Goal: Task Accomplishment & Management: Manage account settings

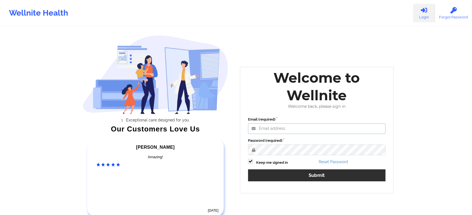
type input "[EMAIL_ADDRESS][DOMAIN_NAME]"
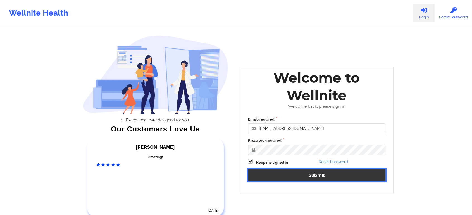
click at [308, 171] on button "Submit" at bounding box center [316, 176] width 137 height 12
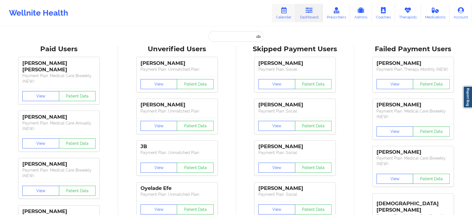
click at [283, 11] on icon at bounding box center [283, 10] width 7 height 6
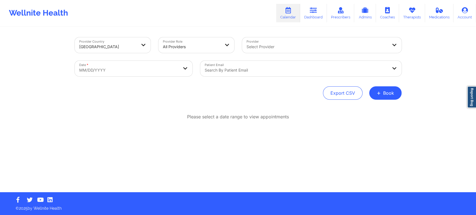
click at [157, 60] on div "Date * MM/DD/YYYY" at bounding box center [134, 68] width 126 height 23
click at [160, 69] on body "Wellnite Health Calendar Dashboard Prescribers Admins Coaches Therapists Medica…" at bounding box center [238, 107] width 476 height 215
select select "2025-8"
select select "2025-9"
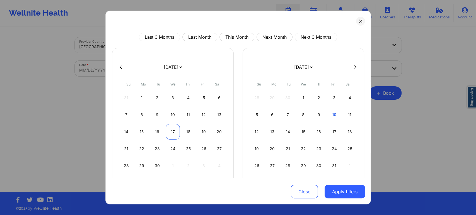
click at [171, 126] on div "17" at bounding box center [173, 132] width 14 height 16
select select "2025-8"
select select "2025-9"
select select "2025-8"
select select "2025-9"
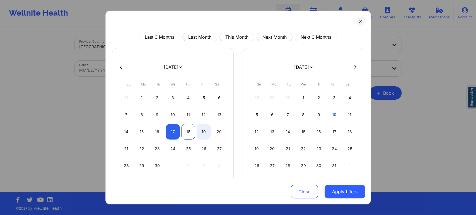
select select "2025-8"
select select "2025-9"
click at [186, 134] on div "18" at bounding box center [188, 132] width 14 height 16
select select "2025-8"
select select "2025-9"
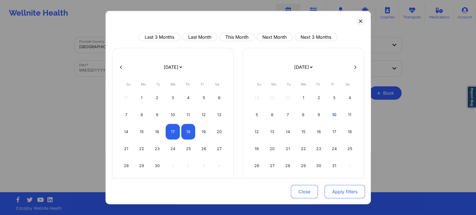
click at [332, 198] on button "Apply filters" at bounding box center [345, 191] width 40 height 13
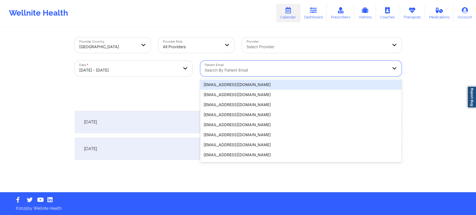
click at [240, 71] on div at bounding box center [296, 70] width 183 height 7
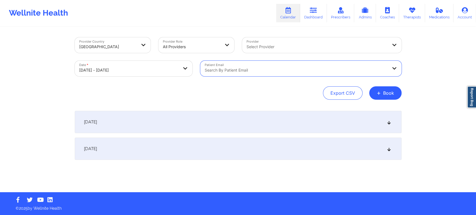
click at [229, 64] on div "Search by patient email" at bounding box center [294, 69] width 188 height 16
paste input "[EMAIL_ADDRESS][DOMAIN_NAME]"
type input "[EMAIL_ADDRESS][DOMAIN_NAME]"
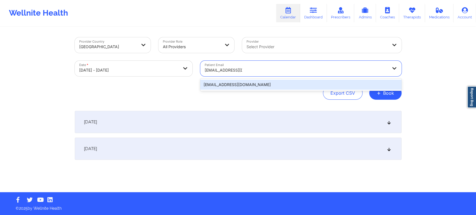
click at [259, 81] on div "[EMAIL_ADDRESS][DOMAIN_NAME]" at bounding box center [300, 85] width 201 height 10
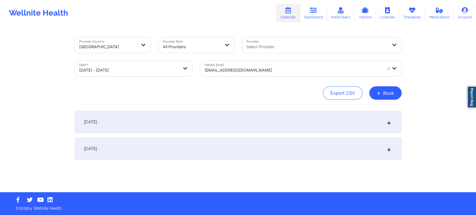
click at [230, 123] on div "[DATE]" at bounding box center [238, 122] width 327 height 22
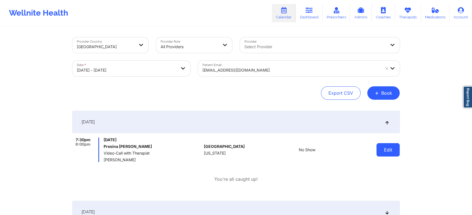
click at [384, 153] on button "Edit" at bounding box center [387, 149] width 23 height 13
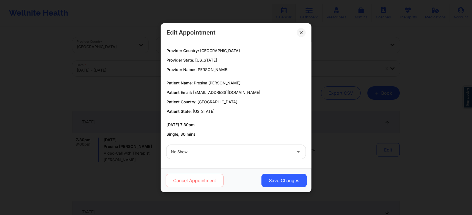
click at [211, 181] on button "Cancel Appointment" at bounding box center [194, 180] width 58 height 13
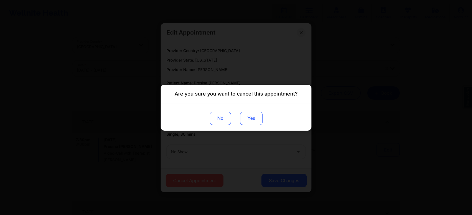
click at [244, 122] on button "Yes" at bounding box center [251, 118] width 23 height 13
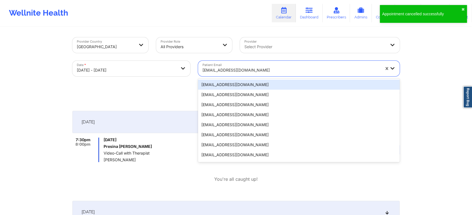
click at [246, 73] on div at bounding box center [290, 70] width 177 height 7
paste input "[EMAIL_ADDRESS][DOMAIN_NAME]"
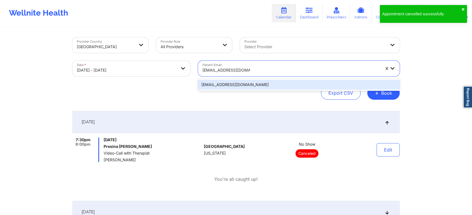
type input "[EMAIL_ADDRESS][DOMAIN_NAME]"
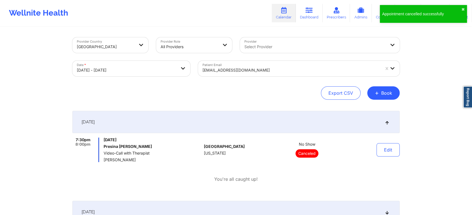
click at [258, 78] on div "Patient Email [EMAIL_ADDRESS][DOMAIN_NAME]" at bounding box center [298, 68] width 209 height 23
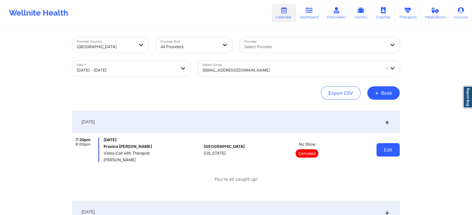
click at [385, 143] on button "Edit" at bounding box center [387, 149] width 23 height 13
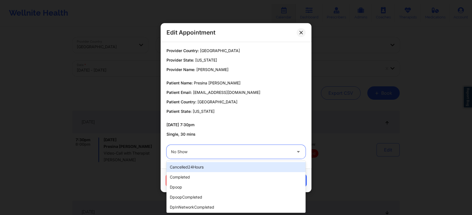
click at [235, 151] on div at bounding box center [231, 152] width 121 height 7
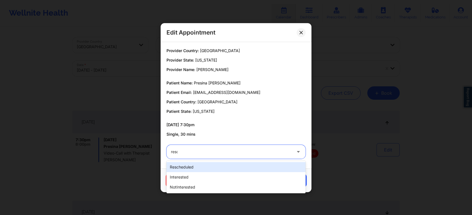
type input "[PERSON_NAME]"
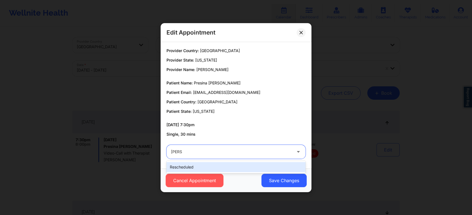
click at [217, 166] on div "rescheduled" at bounding box center [235, 167] width 139 height 10
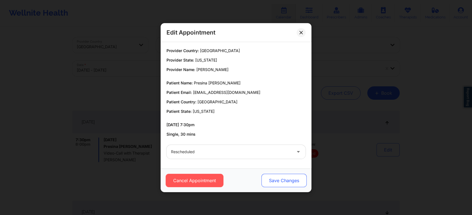
click at [274, 177] on button "Save Changes" at bounding box center [283, 180] width 45 height 13
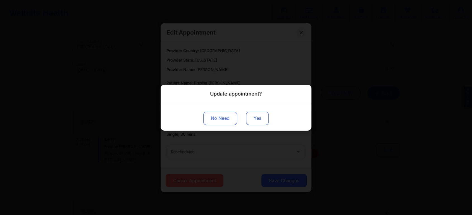
drag, startPoint x: 254, startPoint y: 126, endPoint x: 255, endPoint y: 122, distance: 4.3
click at [255, 122] on div "No Need Yes" at bounding box center [235, 116] width 151 height 27
click at [255, 122] on button "Yes" at bounding box center [257, 118] width 23 height 13
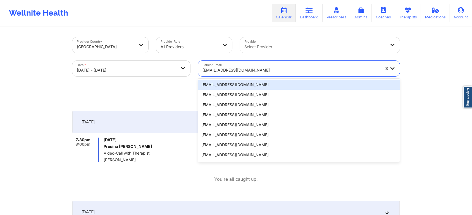
click at [231, 63] on div "[EMAIL_ADDRESS][DOMAIN_NAME]" at bounding box center [289, 69] width 183 height 16
paste input "[EMAIL_ADDRESS][DOMAIN_NAME]"
type input "[EMAIL_ADDRESS][DOMAIN_NAME]"
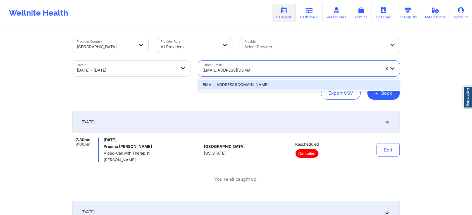
click at [242, 79] on div "[EMAIL_ADDRESS][DOMAIN_NAME]" at bounding box center [298, 85] width 201 height 12
click at [249, 80] on div "[EMAIL_ADDRESS][DOMAIN_NAME]" at bounding box center [298, 85] width 201 height 10
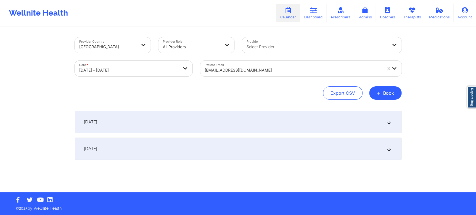
click at [265, 114] on div "[DATE]" at bounding box center [238, 122] width 327 height 22
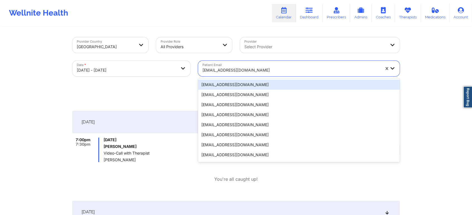
click at [251, 75] on div "[EMAIL_ADDRESS][DOMAIN_NAME]" at bounding box center [290, 70] width 177 height 12
paste input "[EMAIL_ADDRESS][DOMAIN_NAME]"
type input "[EMAIL_ADDRESS][DOMAIN_NAME]"
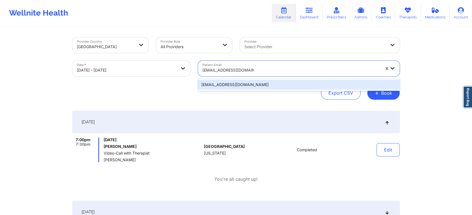
click at [266, 80] on div "[EMAIL_ADDRESS][DOMAIN_NAME]" at bounding box center [298, 85] width 201 height 10
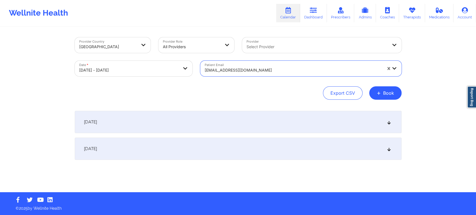
click at [284, 118] on div "[DATE]" at bounding box center [238, 122] width 327 height 22
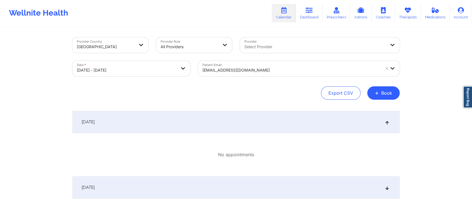
click at [228, 63] on div "[EMAIL_ADDRESS][DOMAIN_NAME]" at bounding box center [289, 69] width 183 height 16
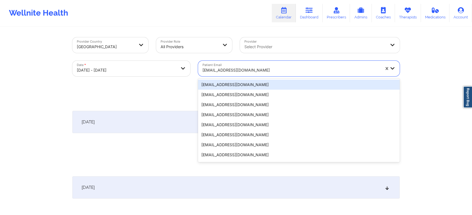
paste input "[EMAIL_ADDRESS][DOMAIN_NAME]"
type input "[EMAIL_ADDRESS][DOMAIN_NAME]"
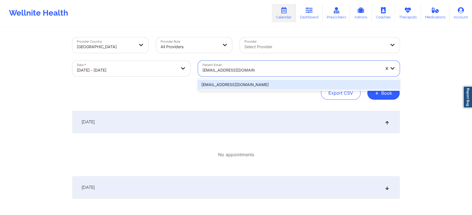
click at [248, 83] on div "[EMAIL_ADDRESS][DOMAIN_NAME]" at bounding box center [298, 85] width 201 height 10
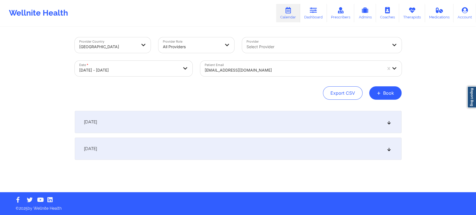
click at [269, 129] on div "[DATE]" at bounding box center [238, 122] width 327 height 22
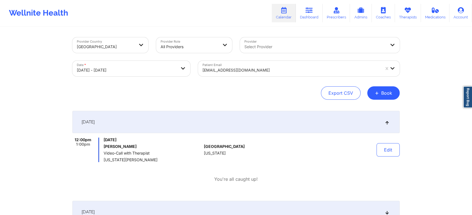
click at [290, 78] on div "Patient Email [EMAIL_ADDRESS][DOMAIN_NAME]" at bounding box center [298, 68] width 209 height 23
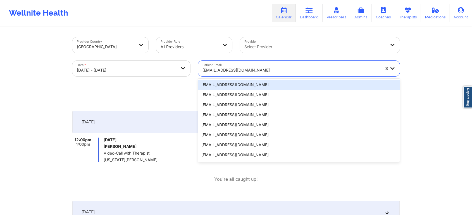
click at [274, 68] on div at bounding box center [290, 70] width 177 height 7
paste input "[EMAIL_ADDRESS][DOMAIN_NAME]"
type input "[EMAIL_ADDRESS][DOMAIN_NAME]"
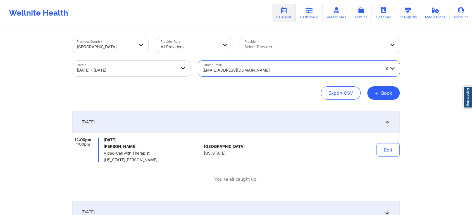
click at [270, 75] on div "[EMAIL_ADDRESS][DOMAIN_NAME]" at bounding box center [289, 69] width 183 height 16
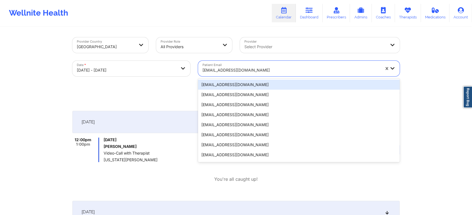
click at [268, 74] on div "[EMAIL_ADDRESS][DOMAIN_NAME]" at bounding box center [290, 70] width 177 height 12
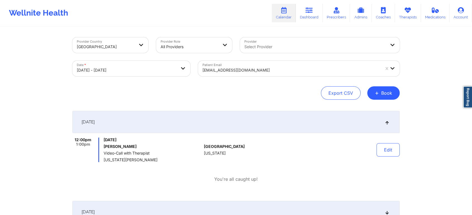
click at [171, 8] on div "Wellnite Health Calendar Dashboard Prescribers Admins Coaches Therapists Medica…" at bounding box center [236, 13] width 472 height 22
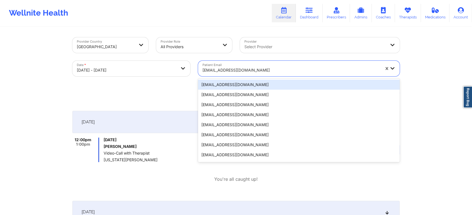
click at [234, 73] on div at bounding box center [290, 70] width 177 height 7
paste input "[EMAIL_ADDRESS][DOMAIN_NAME]"
type input "[EMAIL_ADDRESS][DOMAIN_NAME]"
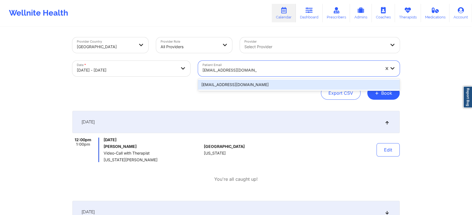
click at [255, 82] on div "[EMAIL_ADDRESS][DOMAIN_NAME]" at bounding box center [298, 85] width 201 height 10
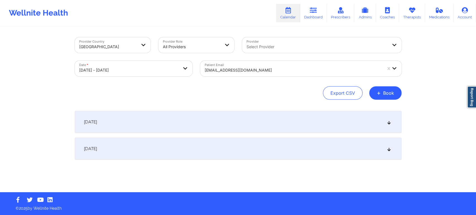
drag, startPoint x: 241, startPoint y: 104, endPoint x: 229, endPoint y: 118, distance: 18.1
click at [229, 118] on div "Provider Country [GEOGRAPHIC_DATA] Provider Role All Providers Provider Select …" at bounding box center [238, 109] width 335 height 165
click at [229, 118] on div "[DATE]" at bounding box center [238, 122] width 327 height 22
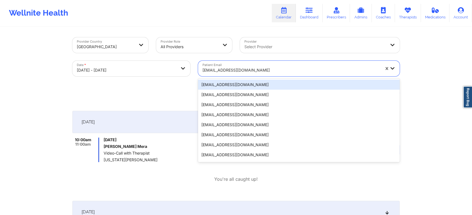
click at [243, 66] on div "[EMAIL_ADDRESS][DOMAIN_NAME]" at bounding box center [290, 70] width 177 height 12
paste input "[EMAIL_ADDRESS][DOMAIN_NAME]"
type input "[EMAIL_ADDRESS][DOMAIN_NAME]"
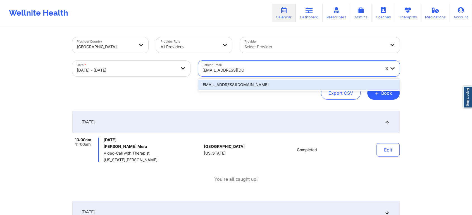
click at [252, 79] on div "[EMAIL_ADDRESS][DOMAIN_NAME]" at bounding box center [298, 85] width 201 height 12
click at [272, 86] on div "[EMAIL_ADDRESS][DOMAIN_NAME]" at bounding box center [298, 85] width 201 height 10
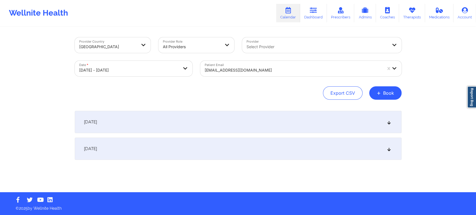
click at [323, 130] on div "[DATE]" at bounding box center [238, 122] width 327 height 22
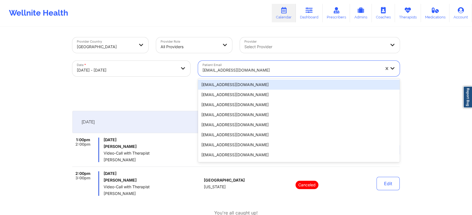
click at [223, 66] on div "[EMAIL_ADDRESS][DOMAIN_NAME]" at bounding box center [290, 70] width 177 height 12
paste input "[EMAIL_ADDRESS][DOMAIN_NAME]"
type input "[EMAIL_ADDRESS][DOMAIN_NAME]"
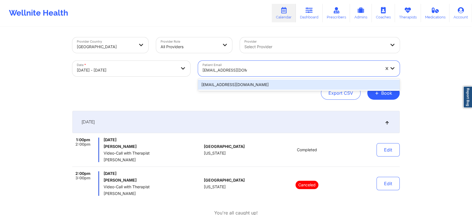
click at [240, 85] on div "[EMAIL_ADDRESS][DOMAIN_NAME]" at bounding box center [298, 85] width 201 height 10
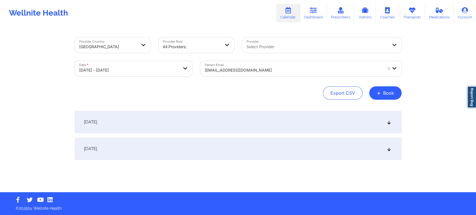
click at [298, 114] on div "[DATE]" at bounding box center [238, 122] width 327 height 22
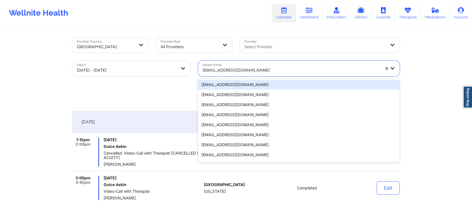
click at [225, 66] on div "[EMAIL_ADDRESS][DOMAIN_NAME]" at bounding box center [290, 70] width 177 height 12
paste input "[EMAIL_ADDRESS][DOMAIN_NAME]"
type input "[EMAIL_ADDRESS][DOMAIN_NAME]"
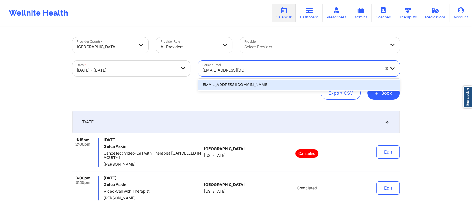
click at [248, 86] on div "[EMAIL_ADDRESS][DOMAIN_NAME]" at bounding box center [298, 85] width 201 height 10
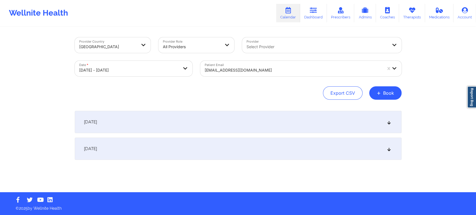
click at [253, 124] on div "[DATE]" at bounding box center [238, 122] width 327 height 22
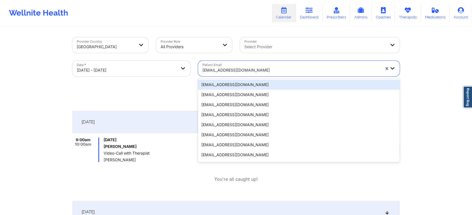
click at [237, 64] on div "[EMAIL_ADDRESS][DOMAIN_NAME]" at bounding box center [289, 69] width 183 height 16
paste input "[EMAIL_ADDRESS][DOMAIN_NAME]"
type input "[EMAIL_ADDRESS][DOMAIN_NAME]"
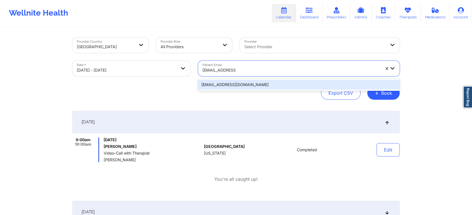
click at [248, 81] on div "[EMAIL_ADDRESS][DOMAIN_NAME]" at bounding box center [298, 85] width 201 height 10
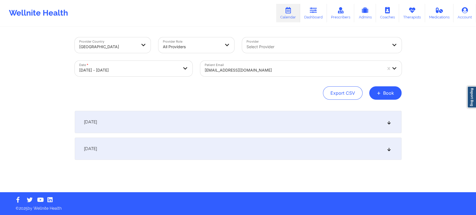
click at [251, 117] on div "[DATE]" at bounding box center [238, 122] width 327 height 22
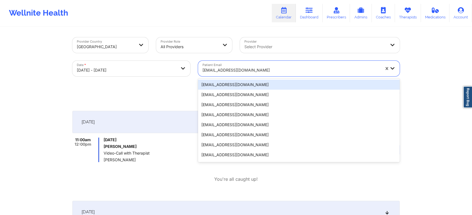
click at [236, 65] on div "[EMAIL_ADDRESS][DOMAIN_NAME]" at bounding box center [290, 70] width 177 height 12
paste input "[EMAIL_ADDRESS][DOMAIN_NAME]"
type input "[EMAIL_ADDRESS][DOMAIN_NAME]"
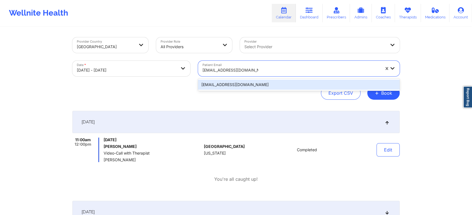
click at [250, 86] on div "[EMAIL_ADDRESS][DOMAIN_NAME]" at bounding box center [298, 85] width 201 height 10
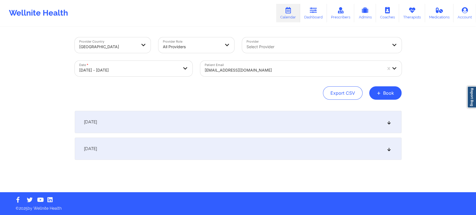
click at [289, 121] on div "[DATE]" at bounding box center [238, 122] width 327 height 22
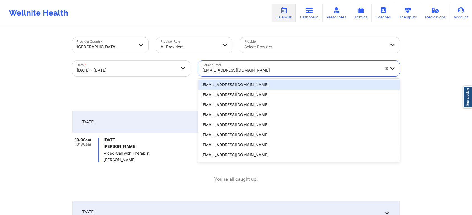
click at [272, 66] on div "[EMAIL_ADDRESS][DOMAIN_NAME]" at bounding box center [290, 70] width 177 height 12
paste input "[EMAIL_ADDRESS][DOMAIN_NAME]"
type input "[EMAIL_ADDRESS][DOMAIN_NAME]"
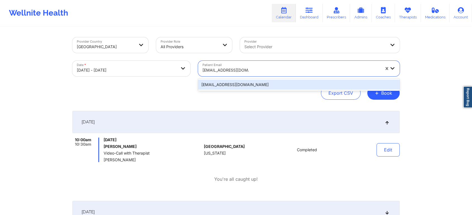
click at [270, 87] on div "[EMAIL_ADDRESS][DOMAIN_NAME]" at bounding box center [298, 85] width 201 height 10
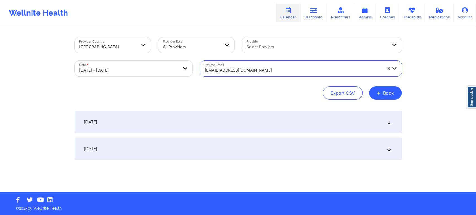
click at [354, 135] on div "[DATE] No appointments [DATE] No appointments" at bounding box center [238, 135] width 327 height 49
click at [305, 123] on div "[DATE]" at bounding box center [238, 122] width 327 height 22
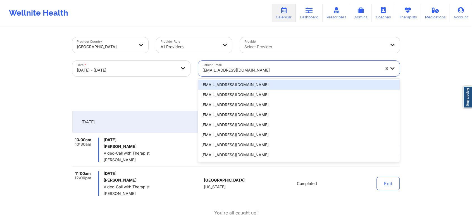
click at [231, 66] on div "[EMAIL_ADDRESS][DOMAIN_NAME]" at bounding box center [290, 70] width 177 height 12
paste input "[EMAIL_ADDRESS][DOMAIN_NAME]"
type input "[EMAIL_ADDRESS][DOMAIN_NAME]"
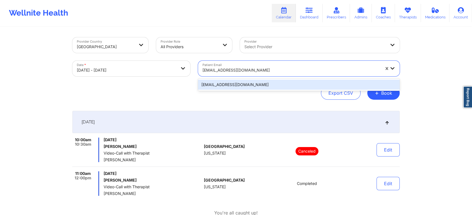
click at [248, 80] on div "[EMAIL_ADDRESS][DOMAIN_NAME]" at bounding box center [298, 85] width 201 height 10
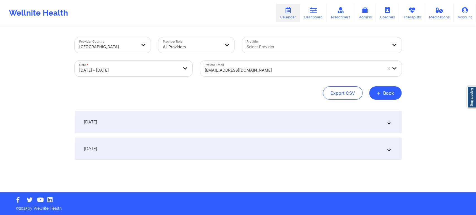
click at [251, 124] on div "[DATE]" at bounding box center [238, 122] width 327 height 22
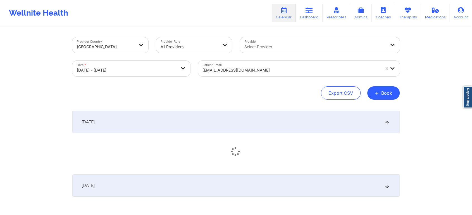
click at [251, 124] on div "[DATE]" at bounding box center [235, 122] width 327 height 22
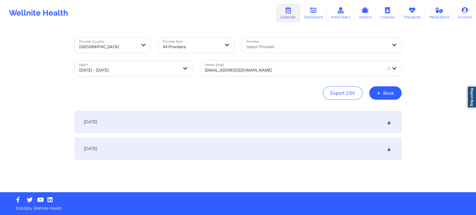
click at [251, 124] on div "[DATE]" at bounding box center [238, 122] width 327 height 22
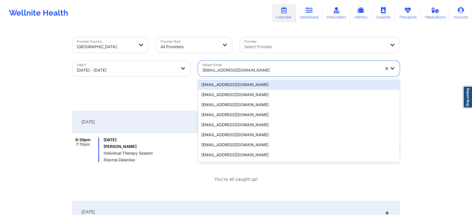
click at [243, 74] on div "[EMAIL_ADDRESS][DOMAIN_NAME]" at bounding box center [290, 70] width 177 height 12
paste input "[EMAIL_ADDRESS][DOMAIN_NAME]"
type input "[EMAIL_ADDRESS][DOMAIN_NAME]"
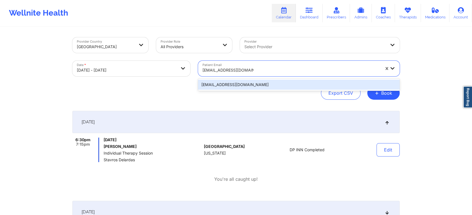
click at [254, 87] on div "[EMAIL_ADDRESS][DOMAIN_NAME]" at bounding box center [298, 85] width 201 height 10
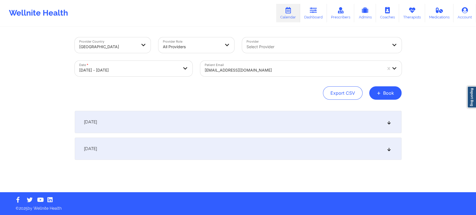
click at [328, 126] on div "[DATE]" at bounding box center [238, 122] width 327 height 22
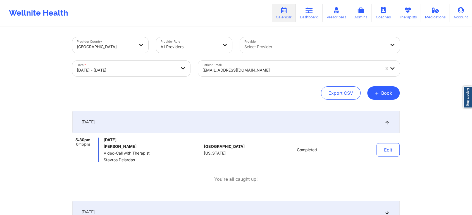
click at [201, 60] on div "Patient Email [EMAIL_ADDRESS][DOMAIN_NAME]" at bounding box center [298, 68] width 209 height 23
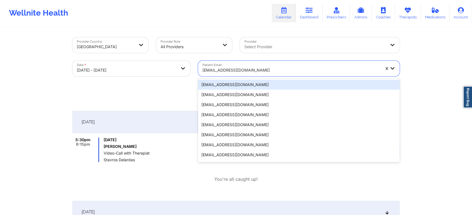
click at [215, 69] on div at bounding box center [290, 70] width 177 height 7
paste input "[EMAIL_ADDRESS][DOMAIN_NAME]"
type input "[EMAIL_ADDRESS][DOMAIN_NAME]"
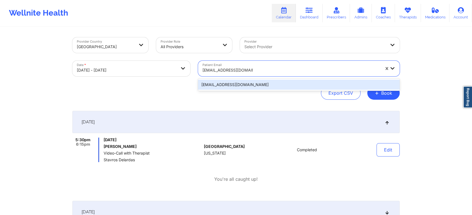
click at [234, 87] on div "[EMAIL_ADDRESS][DOMAIN_NAME]" at bounding box center [298, 85] width 201 height 10
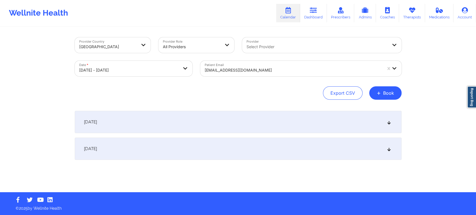
click at [246, 121] on div "[DATE]" at bounding box center [238, 122] width 327 height 22
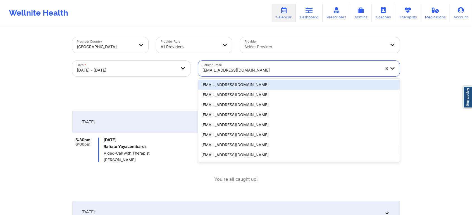
click at [259, 62] on div "[EMAIL_ADDRESS][DOMAIN_NAME]" at bounding box center [289, 69] width 183 height 16
paste input "[EMAIL_ADDRESS][DOMAIN_NAME]"
type input "[EMAIL_ADDRESS][DOMAIN_NAME]"
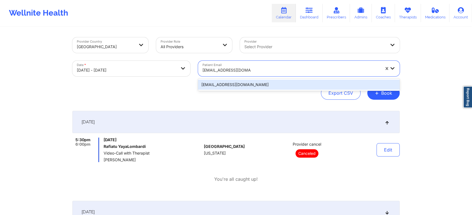
click at [270, 86] on div "[EMAIL_ADDRESS][DOMAIN_NAME]" at bounding box center [298, 85] width 201 height 10
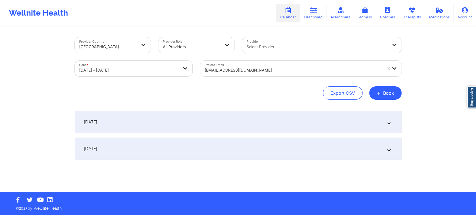
click at [280, 114] on div "[DATE]" at bounding box center [238, 122] width 327 height 22
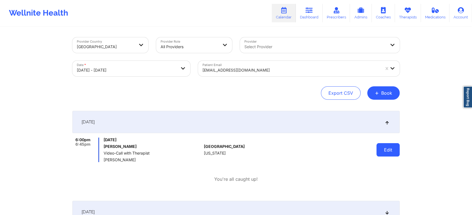
click at [378, 151] on button "Edit" at bounding box center [387, 149] width 23 height 13
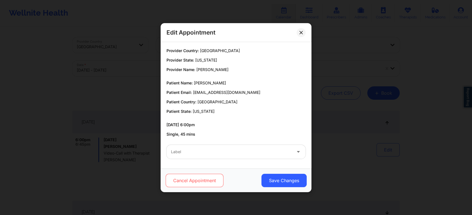
click at [191, 181] on button "Cancel Appointment" at bounding box center [194, 180] width 58 height 13
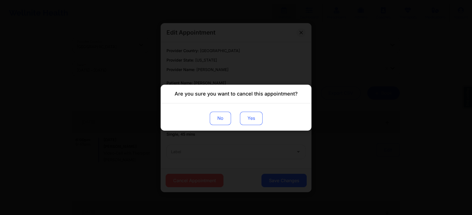
click at [244, 116] on button "Yes" at bounding box center [251, 118] width 23 height 13
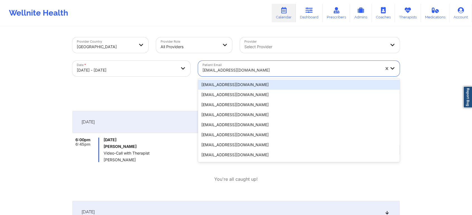
click at [231, 71] on div at bounding box center [290, 70] width 177 height 7
paste input "[EMAIL_ADDRESS][DOMAIN_NAME]"
type input "[EMAIL_ADDRESS][DOMAIN_NAME]"
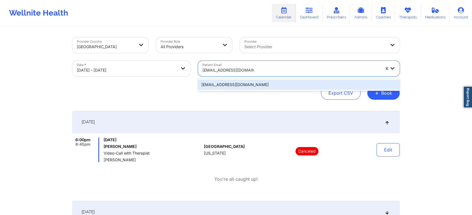
click at [232, 84] on div "[EMAIL_ADDRESS][DOMAIN_NAME]" at bounding box center [298, 85] width 201 height 10
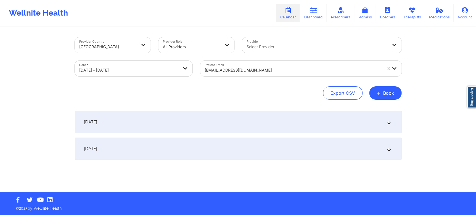
click at [225, 111] on div "[DATE]" at bounding box center [238, 122] width 327 height 22
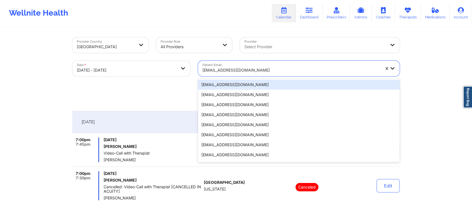
click at [232, 72] on div at bounding box center [290, 70] width 177 height 7
paste input "[EMAIL_ADDRESS][DOMAIN_NAME]"
type input "[EMAIL_ADDRESS][DOMAIN_NAME]"
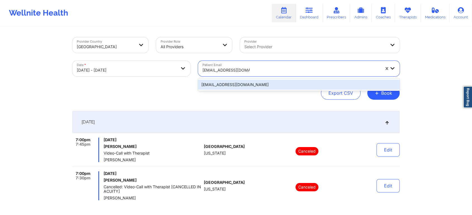
click at [229, 84] on div "[EMAIL_ADDRESS][DOMAIN_NAME]" at bounding box center [298, 85] width 201 height 10
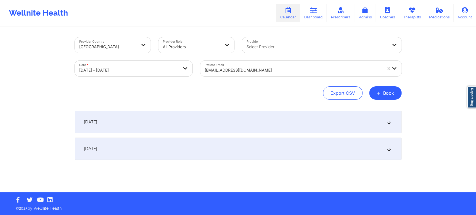
click at [233, 115] on div "[DATE]" at bounding box center [238, 122] width 327 height 22
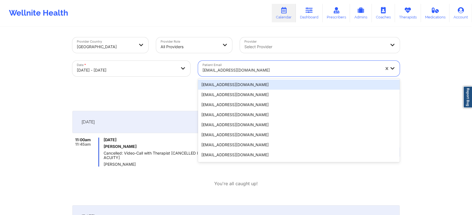
click at [230, 72] on div at bounding box center [290, 70] width 177 height 7
paste input "[PERSON_NAME][EMAIL_ADDRESS][PERSON_NAME][DOMAIN_NAME]"
type input "[PERSON_NAME][EMAIL_ADDRESS][PERSON_NAME][DOMAIN_NAME]"
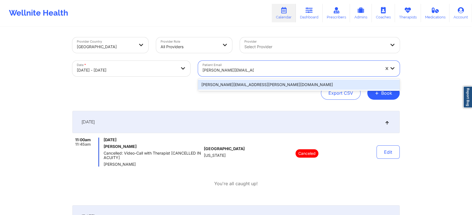
click at [225, 82] on div "[PERSON_NAME][EMAIL_ADDRESS][PERSON_NAME][DOMAIN_NAME]" at bounding box center [298, 85] width 201 height 10
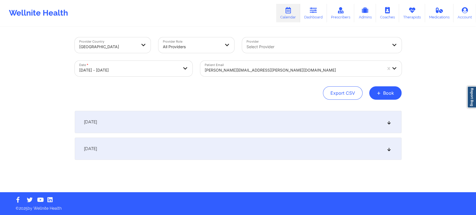
click at [193, 116] on div "[DATE]" at bounding box center [238, 122] width 327 height 22
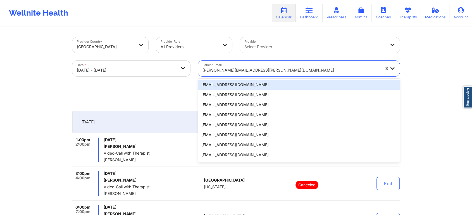
click at [243, 70] on div at bounding box center [290, 70] width 177 height 7
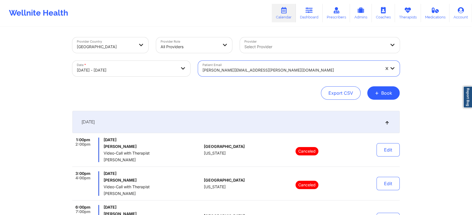
click at [243, 70] on div at bounding box center [290, 70] width 177 height 7
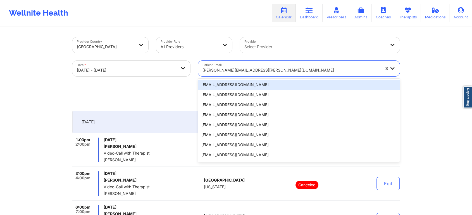
paste input "[EMAIL_ADDRESS][DOMAIN_NAME]"
type input "[EMAIL_ADDRESS][DOMAIN_NAME]"
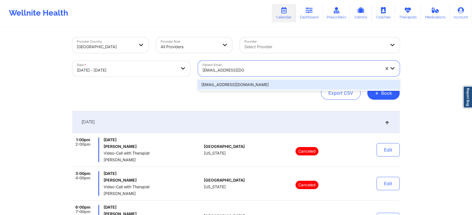
click at [241, 84] on div "[EMAIL_ADDRESS][DOMAIN_NAME]" at bounding box center [298, 85] width 201 height 10
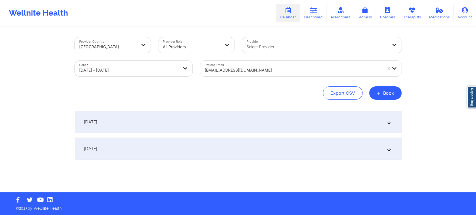
click at [204, 124] on div "[DATE]" at bounding box center [238, 122] width 327 height 22
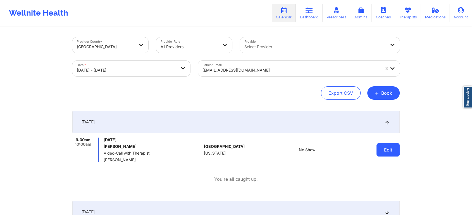
click at [386, 150] on button "Edit" at bounding box center [387, 149] width 23 height 13
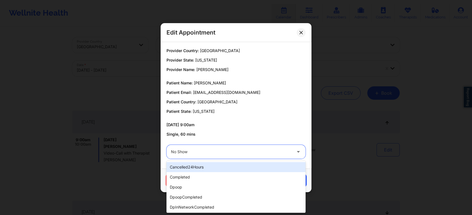
click at [241, 148] on div "No Show" at bounding box center [231, 152] width 121 height 14
type input "res"
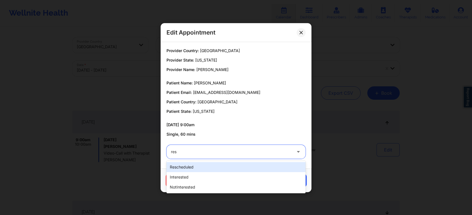
click at [213, 161] on div "rescheduled interested notInterested" at bounding box center [235, 177] width 139 height 32
click at [228, 167] on div "rescheduled" at bounding box center [235, 167] width 139 height 10
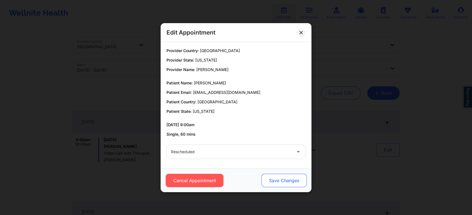
click at [271, 182] on button "Save Changes" at bounding box center [283, 180] width 45 height 13
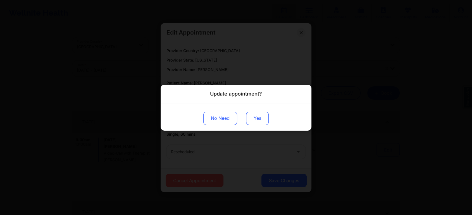
drag, startPoint x: 259, startPoint y: 126, endPoint x: 257, endPoint y: 124, distance: 3.6
click at [257, 124] on div "No Need Yes" at bounding box center [235, 116] width 151 height 27
click at [257, 124] on button "Yes" at bounding box center [257, 118] width 23 height 13
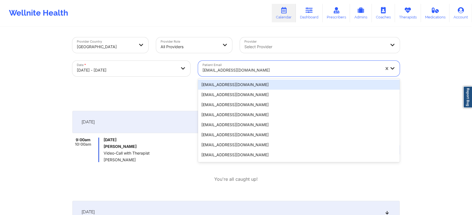
click at [237, 73] on div at bounding box center [290, 70] width 177 height 7
paste input "[EMAIL_ADDRESS][DOMAIN_NAME]"
type input "[EMAIL_ADDRESS][DOMAIN_NAME]"
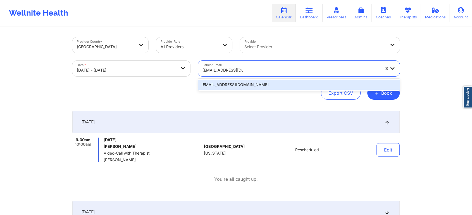
click at [239, 84] on div "[EMAIL_ADDRESS][DOMAIN_NAME]" at bounding box center [298, 85] width 201 height 10
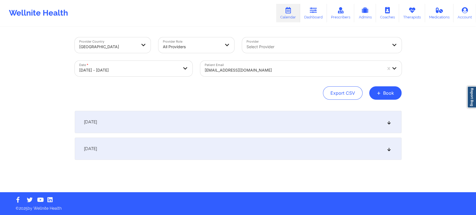
click at [227, 117] on div "[DATE]" at bounding box center [238, 122] width 327 height 22
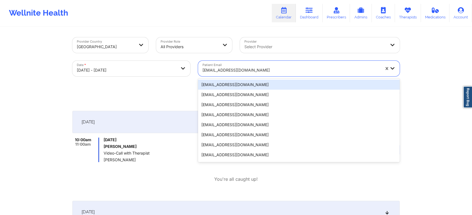
click at [224, 75] on div "[EMAIL_ADDRESS][DOMAIN_NAME]" at bounding box center [290, 70] width 177 height 12
paste input "[EMAIL_ADDRESS][DOMAIN_NAME]"
type input "[EMAIL_ADDRESS][DOMAIN_NAME]"
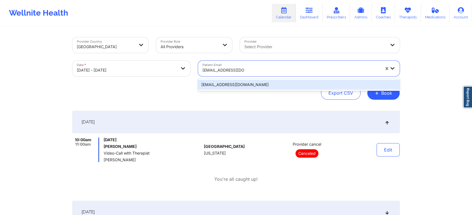
click at [232, 90] on div "[EMAIL_ADDRESS][DOMAIN_NAME]" at bounding box center [298, 85] width 201 height 12
click at [250, 81] on div "[EMAIL_ADDRESS][DOMAIN_NAME]" at bounding box center [298, 85] width 201 height 10
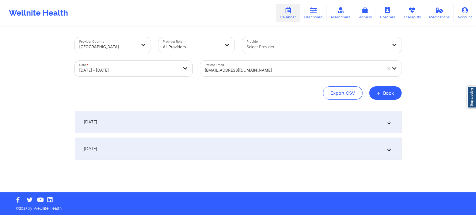
click at [263, 119] on div "[DATE]" at bounding box center [238, 122] width 327 height 22
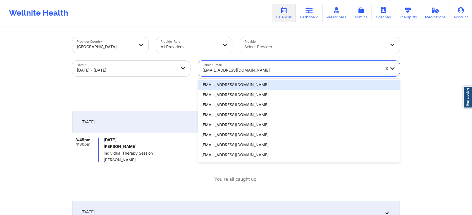
click at [224, 74] on div "[EMAIL_ADDRESS][DOMAIN_NAME]" at bounding box center [290, 70] width 177 height 12
paste input "[EMAIL_ADDRESS][DOMAIN_NAME]"
type input "[EMAIL_ADDRESS][DOMAIN_NAME]"
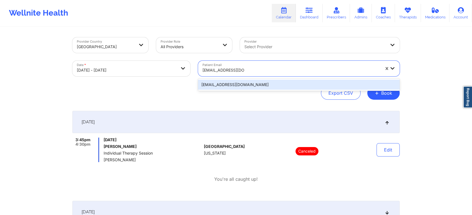
click at [220, 87] on div "[EMAIL_ADDRESS][DOMAIN_NAME]" at bounding box center [298, 85] width 201 height 10
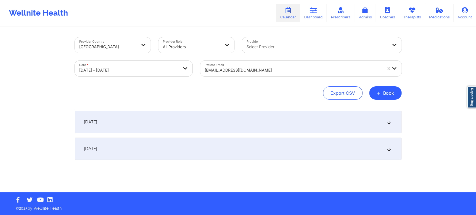
click at [215, 127] on div "[DATE]" at bounding box center [238, 122] width 327 height 22
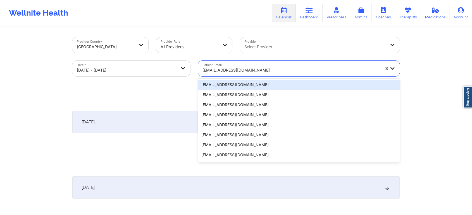
click at [218, 64] on div "[EMAIL_ADDRESS][DOMAIN_NAME]" at bounding box center [290, 70] width 177 height 12
paste input "[EMAIL_ADDRESS][DOMAIN_NAME]"
type input "[EMAIL_ADDRESS][DOMAIN_NAME]"
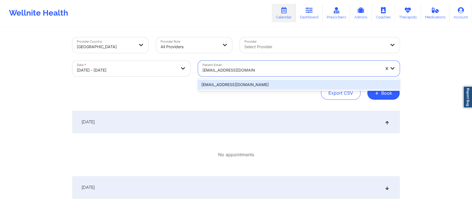
click at [224, 83] on div "[EMAIL_ADDRESS][DOMAIN_NAME]" at bounding box center [298, 85] width 201 height 10
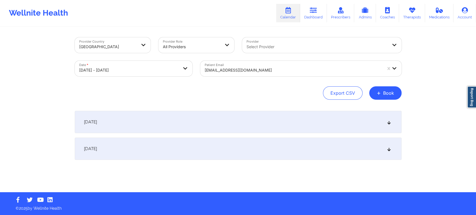
click at [223, 120] on div "[DATE]" at bounding box center [238, 122] width 327 height 22
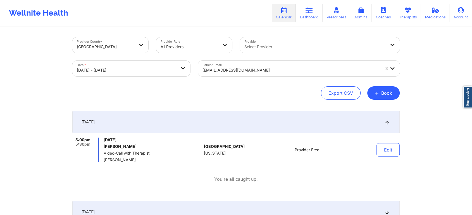
select select "2025-8"
select select "2025-9"
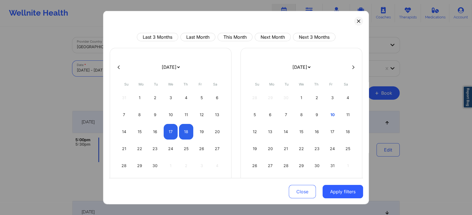
click at [151, 64] on body "Wellnite Health Calendar Dashboard Prescribers Admins Coaches Therapists Medica…" at bounding box center [236, 107] width 472 height 215
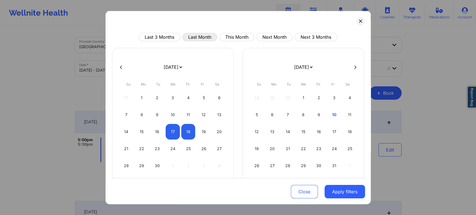
click at [209, 40] on button "Last Month" at bounding box center [200, 37] width 35 height 8
select select "2025-8"
select select "2025-9"
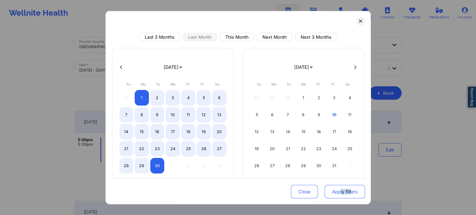
drag, startPoint x: 348, startPoint y: 203, endPoint x: 337, endPoint y: 190, distance: 17.2
click at [337, 190] on div "Close Apply filters" at bounding box center [238, 191] width 254 height 26
click at [337, 190] on button "Apply filters" at bounding box center [345, 191] width 40 height 13
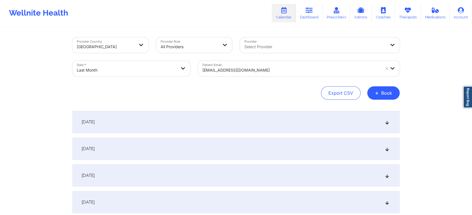
click at [246, 125] on div "[DATE]" at bounding box center [235, 122] width 327 height 22
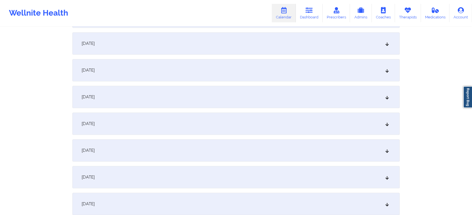
scroll to position [323, 0]
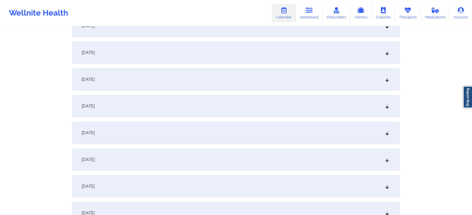
click at [237, 85] on div "[DATE]" at bounding box center [235, 79] width 327 height 22
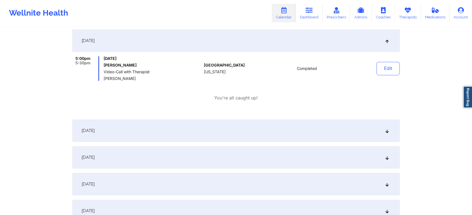
scroll to position [381, 0]
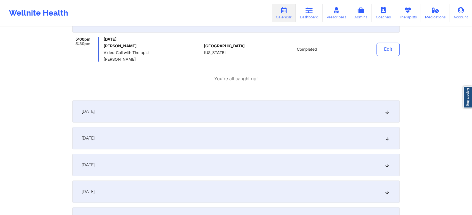
click at [326, 143] on div "[DATE]" at bounding box center [235, 138] width 327 height 22
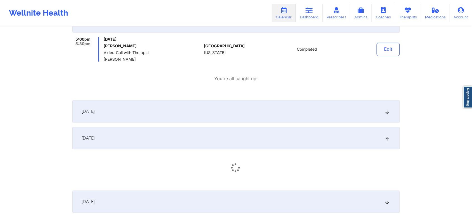
click at [285, 119] on div "[DATE]" at bounding box center [235, 111] width 327 height 22
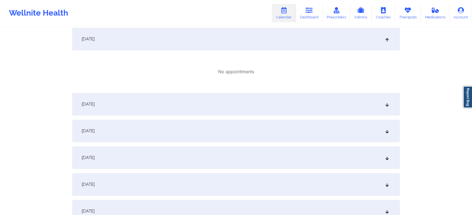
scroll to position [533, 0]
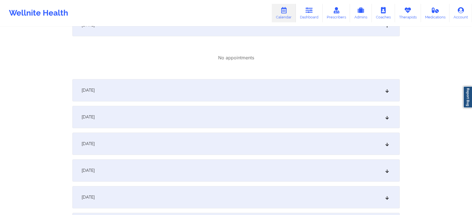
click at [321, 111] on div "[DATE]" at bounding box center [235, 117] width 327 height 22
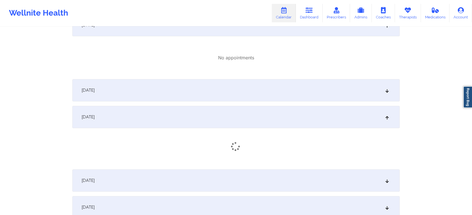
click at [290, 98] on div "[DATE]" at bounding box center [235, 90] width 327 height 22
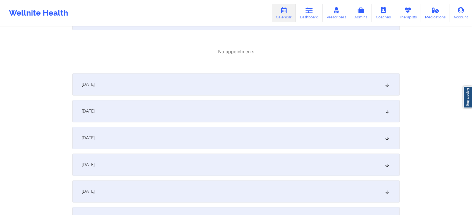
scroll to position [734, 0]
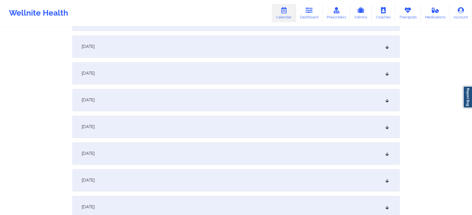
click at [312, 57] on div "[DATE]" at bounding box center [235, 46] width 327 height 22
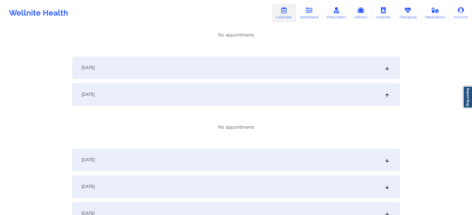
scroll to position [662, 0]
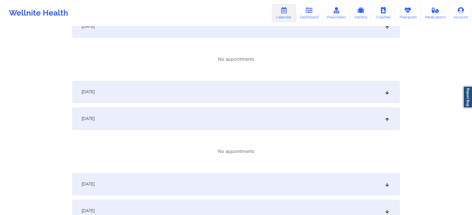
click at [304, 101] on div "[DATE]" at bounding box center [235, 92] width 327 height 22
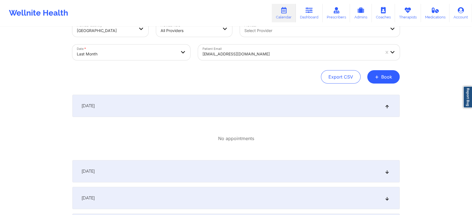
scroll to position [0, 0]
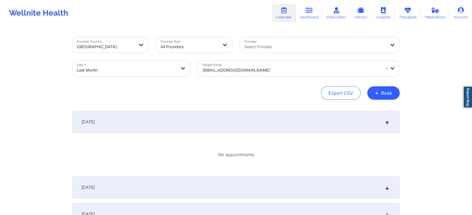
drag, startPoint x: 154, startPoint y: 76, endPoint x: 127, endPoint y: 65, distance: 29.8
click at [127, 65] on div "Date * Last Month" at bounding box center [131, 68] width 126 height 23
click at [127, 65] on body "Wellnite Health Calendar Dashboard Prescribers Admins Coaches Therapists Medica…" at bounding box center [236, 107] width 472 height 215
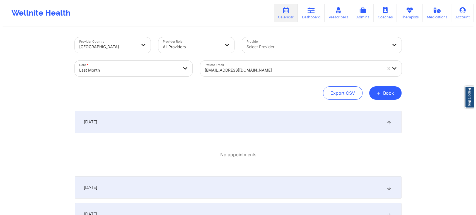
select select "2025-8"
select select "2025-9"
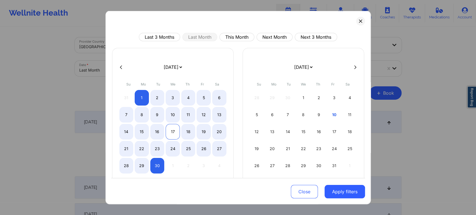
click at [170, 129] on div "17" at bounding box center [173, 132] width 14 height 16
select select "2025-8"
select select "2025-9"
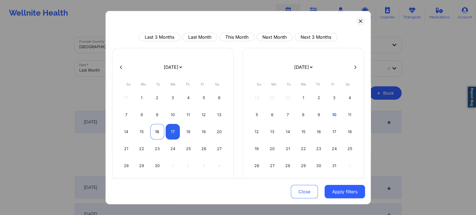
select select "2025-8"
select select "2025-9"
select select "2025-8"
select select "2025-9"
click at [190, 130] on div "18" at bounding box center [188, 132] width 14 height 16
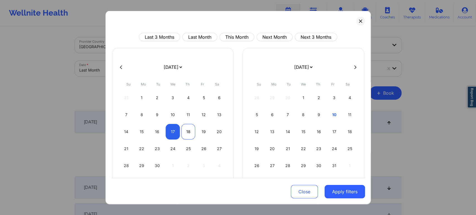
select select "2025-8"
select select "2025-9"
click at [330, 191] on button "Apply filters" at bounding box center [345, 191] width 40 height 13
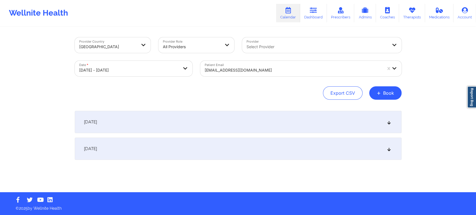
click at [330, 191] on div "Provider Country [GEOGRAPHIC_DATA] Provider Role All Providers Provider Select …" at bounding box center [238, 109] width 335 height 165
select select "2025-8"
select select "2025-9"
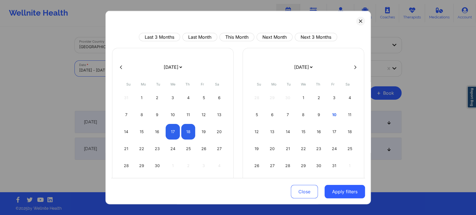
click at [129, 61] on body "Wellnite Health Calendar Dashboard Prescribers Admins Coaches Therapists Medica…" at bounding box center [238, 107] width 476 height 215
click at [154, 126] on div "16" at bounding box center [157, 132] width 14 height 16
select select "2025-8"
select select "2025-9"
select select "2025-8"
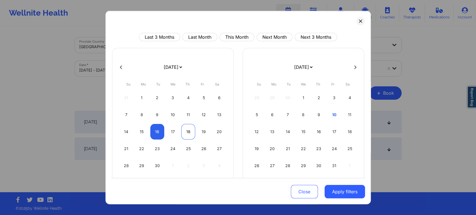
select select "2025-9"
click at [184, 130] on div "18" at bounding box center [188, 132] width 14 height 16
select select "2025-8"
select select "2025-9"
click at [340, 189] on button "Apply filters" at bounding box center [345, 191] width 40 height 13
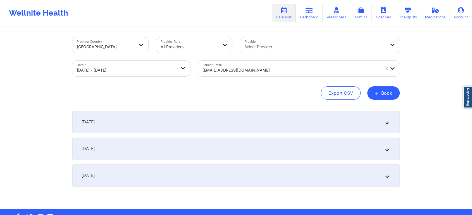
click at [255, 153] on div "[DATE]" at bounding box center [235, 149] width 327 height 22
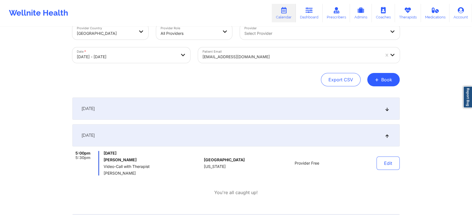
scroll to position [22, 0]
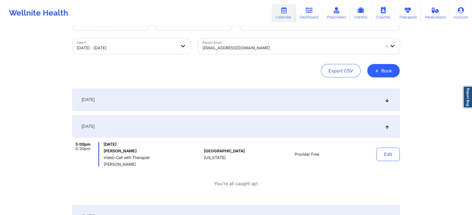
click at [292, 93] on div "[DATE]" at bounding box center [235, 100] width 327 height 22
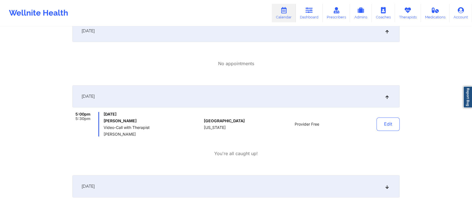
scroll to position [92, 0]
click at [380, 117] on button "Edit" at bounding box center [387, 123] width 23 height 13
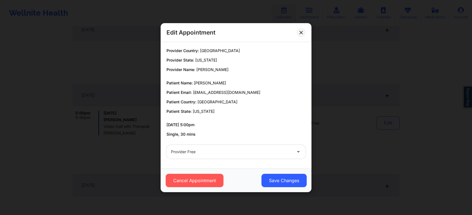
click at [223, 153] on div at bounding box center [231, 152] width 121 height 7
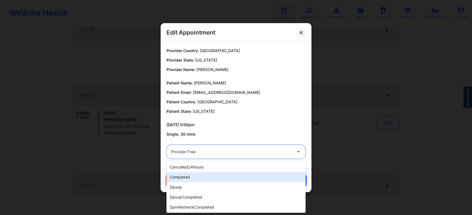
click at [203, 173] on div "completed" at bounding box center [235, 177] width 139 height 10
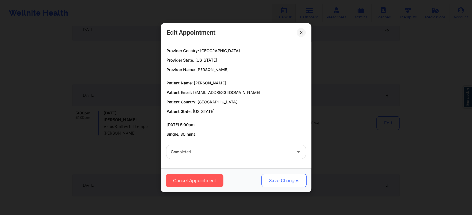
click at [276, 180] on button "Save Changes" at bounding box center [283, 180] width 45 height 13
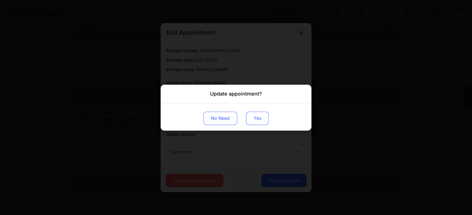
click at [255, 117] on button "Yes" at bounding box center [257, 118] width 23 height 13
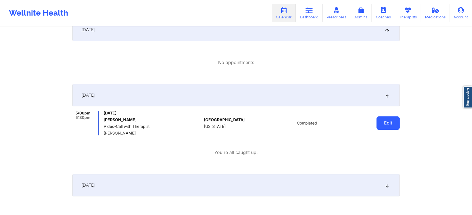
click at [395, 118] on button "Edit" at bounding box center [387, 123] width 23 height 13
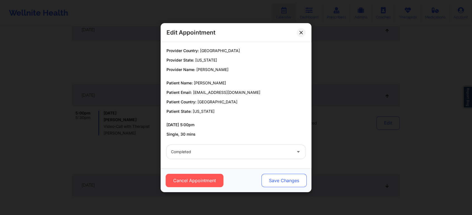
click at [273, 178] on button "Save Changes" at bounding box center [283, 180] width 45 height 13
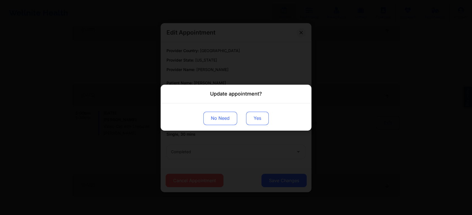
click at [254, 117] on button "Yes" at bounding box center [257, 118] width 23 height 13
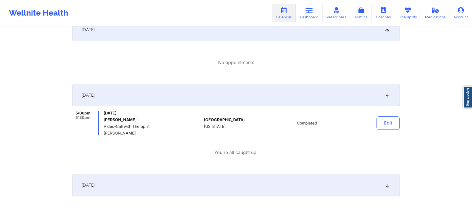
scroll to position [0, 0]
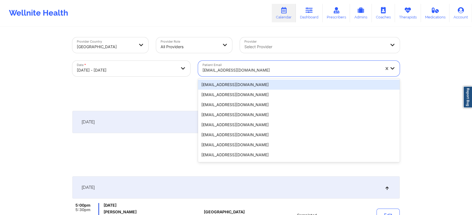
click at [265, 75] on div "[EMAIL_ADDRESS][DOMAIN_NAME]" at bounding box center [290, 70] width 177 height 12
paste input "[EMAIL_ADDRESS][DOMAIN_NAME]"
type input "[EMAIL_ADDRESS][DOMAIN_NAME]"
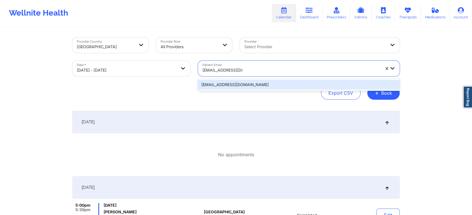
click at [245, 85] on div "[EMAIL_ADDRESS][DOMAIN_NAME]" at bounding box center [298, 85] width 201 height 10
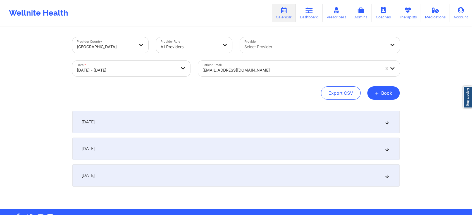
click at [243, 155] on div "[DATE]" at bounding box center [235, 149] width 327 height 22
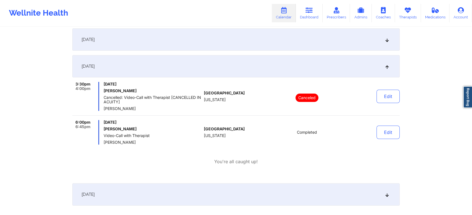
scroll to position [80, 0]
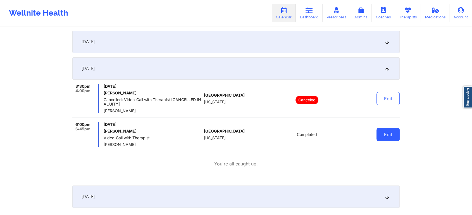
click at [393, 139] on button "Edit" at bounding box center [387, 134] width 23 height 13
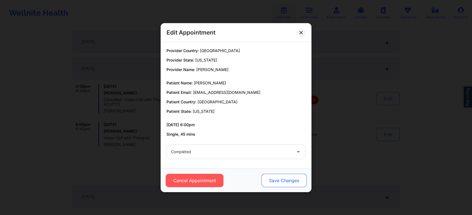
click at [266, 177] on button "Save Changes" at bounding box center [283, 180] width 45 height 13
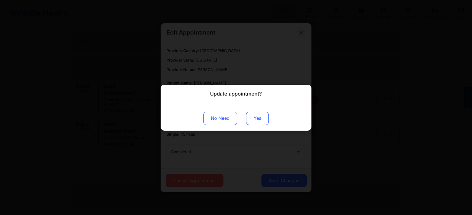
click at [254, 120] on button "Yes" at bounding box center [257, 118] width 23 height 13
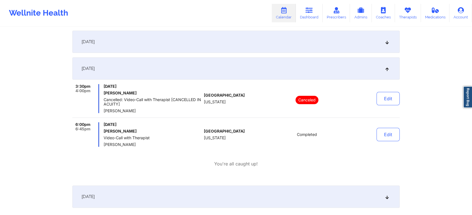
scroll to position [0, 0]
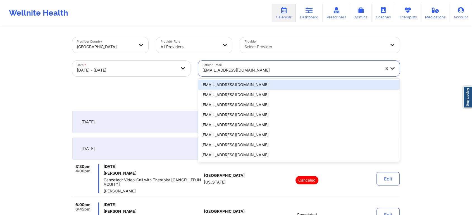
click at [225, 73] on div at bounding box center [290, 70] width 177 height 7
paste input "[PERSON_NAME][EMAIL_ADDRESS][PERSON_NAME][DOMAIN_NAME]"
type input "[PERSON_NAME][EMAIL_ADDRESS][PERSON_NAME][DOMAIN_NAME]"
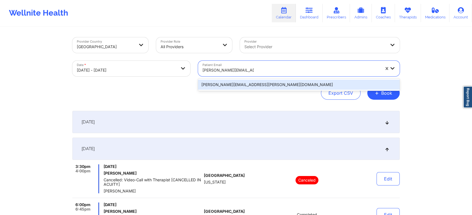
click at [228, 82] on div "[PERSON_NAME][EMAIL_ADDRESS][PERSON_NAME][DOMAIN_NAME]" at bounding box center [298, 85] width 201 height 10
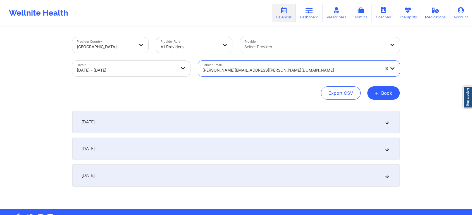
scroll to position [16, 0]
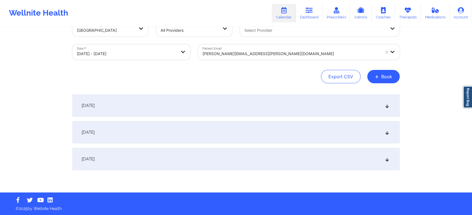
click at [138, 136] on div "[DATE]" at bounding box center [235, 132] width 327 height 22
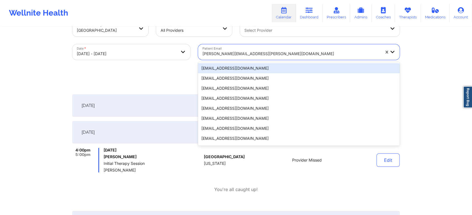
click at [267, 49] on div "[PERSON_NAME][EMAIL_ADDRESS][PERSON_NAME][DOMAIN_NAME]" at bounding box center [290, 54] width 177 height 12
paste input "[EMAIL_ADDRESS][DOMAIN_NAME]"
type input "[EMAIL_ADDRESS][DOMAIN_NAME]"
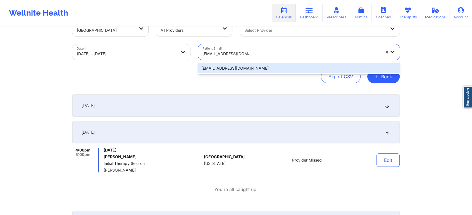
click at [255, 65] on div "[EMAIL_ADDRESS][DOMAIN_NAME]" at bounding box center [298, 68] width 201 height 10
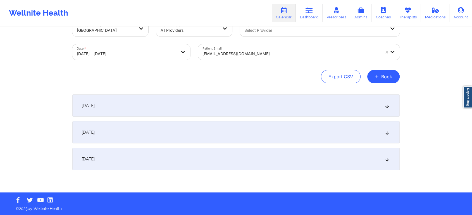
click at [228, 136] on div "[DATE]" at bounding box center [235, 132] width 327 height 22
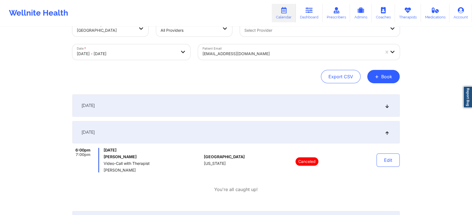
click at [261, 48] on div "[EMAIL_ADDRESS][DOMAIN_NAME]" at bounding box center [290, 54] width 177 height 12
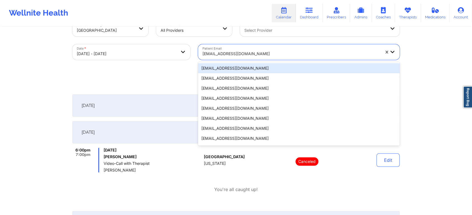
paste input "[EMAIL_ADDRESS][DOMAIN_NAME]"
type input "[EMAIL_ADDRESS][DOMAIN_NAME]"
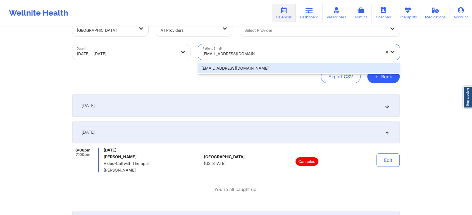
click at [250, 66] on div "[EMAIL_ADDRESS][DOMAIN_NAME]" at bounding box center [298, 68] width 201 height 10
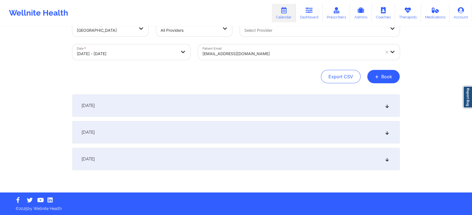
click at [208, 121] on div "[DATE] No appointments [DATE] No appointments [DATE] No appointments" at bounding box center [235, 133] width 327 height 76
click at [255, 122] on div "[DATE]" at bounding box center [235, 132] width 327 height 22
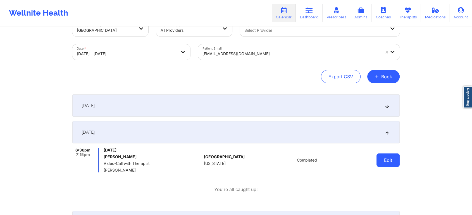
click at [378, 164] on button "Edit" at bounding box center [387, 160] width 23 height 13
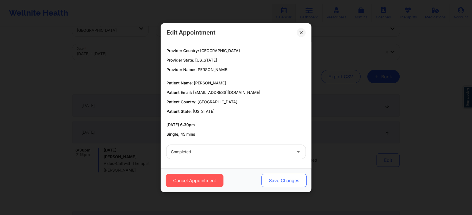
click at [281, 181] on button "Save Changes" at bounding box center [283, 180] width 45 height 13
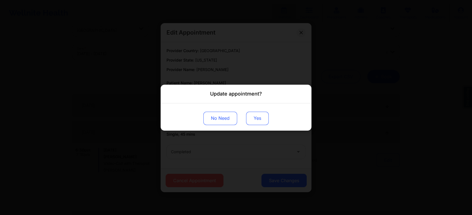
drag, startPoint x: 250, startPoint y: 107, endPoint x: 252, endPoint y: 123, distance: 15.2
click at [252, 123] on div "No Need Yes" at bounding box center [235, 116] width 151 height 27
click at [252, 123] on button "Yes" at bounding box center [257, 118] width 23 height 13
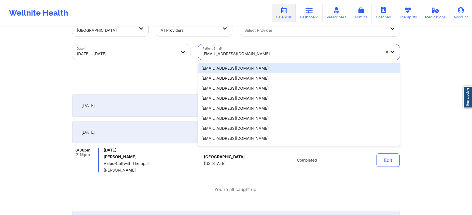
click at [220, 51] on div at bounding box center [290, 54] width 177 height 7
paste input "[EMAIL_ADDRESS][DOMAIN_NAME]"
type input "[EMAIL_ADDRESS][DOMAIN_NAME]"
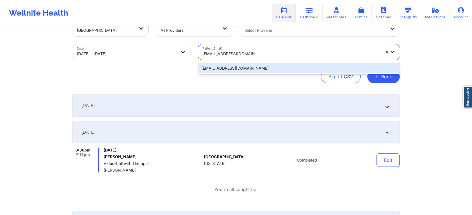
click at [227, 70] on div "[EMAIL_ADDRESS][DOMAIN_NAME]" at bounding box center [298, 68] width 201 height 10
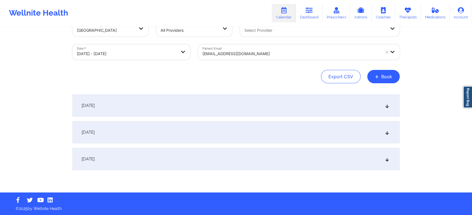
click at [198, 131] on div "[DATE]" at bounding box center [235, 132] width 327 height 22
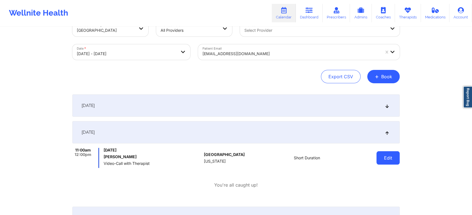
click at [392, 160] on button "Edit" at bounding box center [387, 158] width 23 height 13
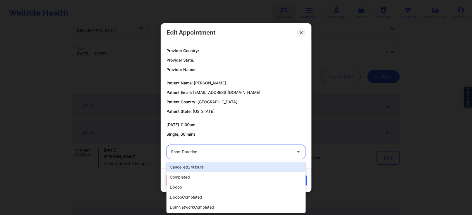
click at [258, 151] on div at bounding box center [231, 152] width 121 height 7
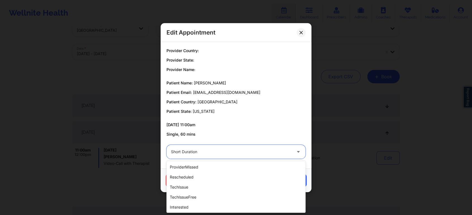
scroll to position [129, 0]
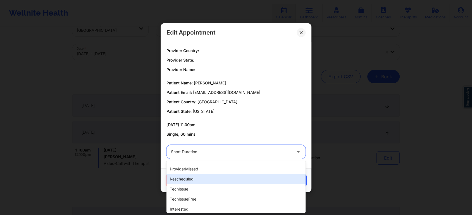
click at [198, 181] on div "rescheduled" at bounding box center [235, 179] width 139 height 10
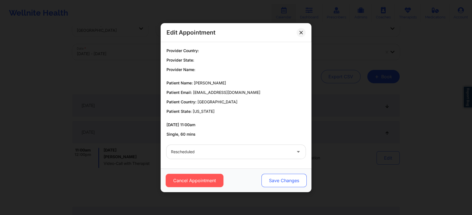
click at [272, 176] on button "Save Changes" at bounding box center [283, 180] width 45 height 13
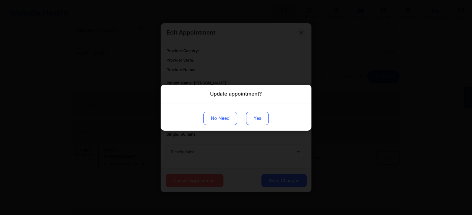
click at [267, 123] on button "Yes" at bounding box center [257, 118] width 23 height 13
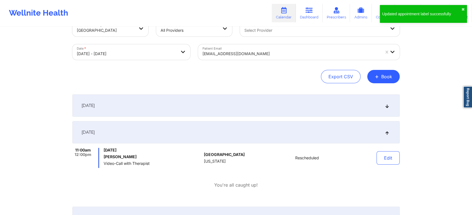
drag, startPoint x: 254, startPoint y: 63, endPoint x: 259, endPoint y: 51, distance: 13.5
click at [259, 51] on div "Patient Email [EMAIL_ADDRESS][DOMAIN_NAME]" at bounding box center [298, 51] width 209 height 23
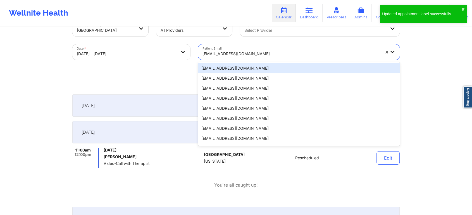
click at [259, 51] on div at bounding box center [290, 54] width 177 height 7
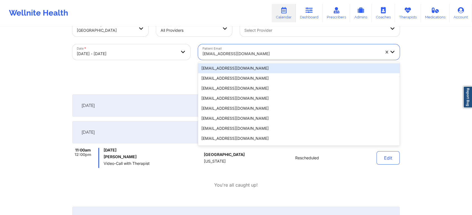
paste input "[PERSON_NAME][EMAIL_ADDRESS][PERSON_NAME][DOMAIN_NAME]"
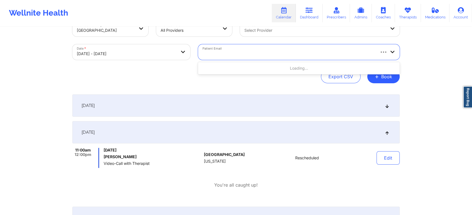
type input "[PERSON_NAME][EMAIL_ADDRESS][PERSON_NAME][DOMAIN_NAME]"
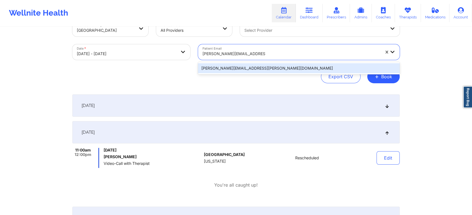
click at [248, 72] on div "[PERSON_NAME][EMAIL_ADDRESS][PERSON_NAME][DOMAIN_NAME]" at bounding box center [298, 68] width 201 height 10
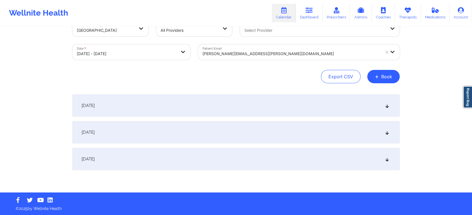
click at [225, 135] on div "[DATE]" at bounding box center [235, 132] width 327 height 22
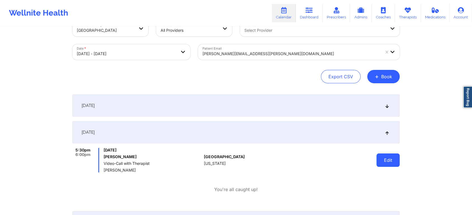
click at [379, 162] on button "Edit" at bounding box center [387, 160] width 23 height 13
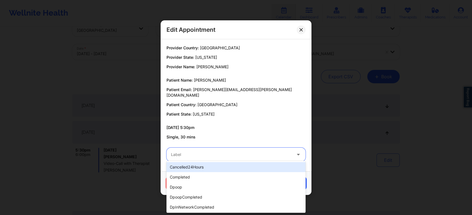
click at [241, 152] on div at bounding box center [231, 155] width 121 height 7
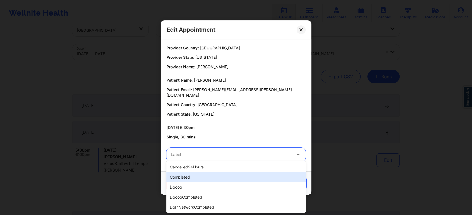
click at [223, 174] on div "completed" at bounding box center [235, 177] width 139 height 10
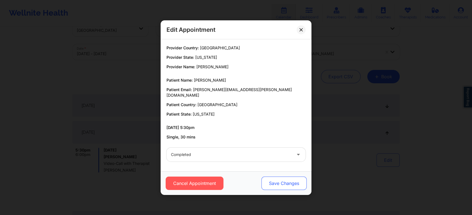
click at [280, 177] on button "Save Changes" at bounding box center [283, 183] width 45 height 13
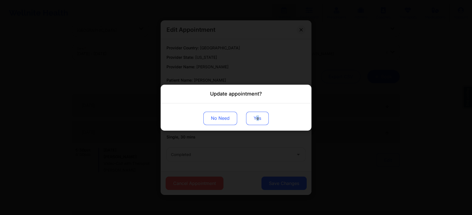
drag, startPoint x: 257, startPoint y: 105, endPoint x: 256, endPoint y: 121, distance: 15.9
click at [256, 121] on div "No Need Yes" at bounding box center [235, 116] width 151 height 27
click at [256, 121] on button "Yes" at bounding box center [257, 118] width 23 height 13
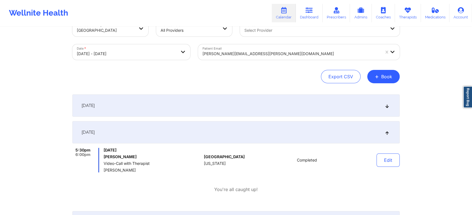
click at [50, 169] on div "Provider Country [GEOGRAPHIC_DATA] Provider Role All Providers Provider Select …" at bounding box center [236, 120] width 472 height 273
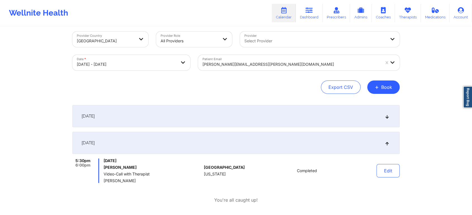
scroll to position [4, 0]
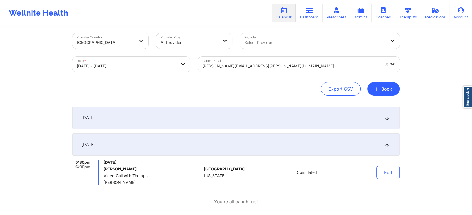
click at [231, 68] on div at bounding box center [290, 66] width 177 height 7
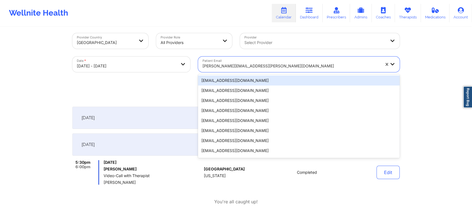
paste input "[PERSON_NAME][EMAIL_ADDRESS][DOMAIN_NAME]"
type input "[PERSON_NAME][EMAIL_ADDRESS][DOMAIN_NAME]"
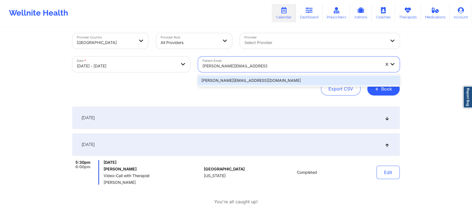
click at [255, 76] on div "[PERSON_NAME][EMAIL_ADDRESS][DOMAIN_NAME]" at bounding box center [298, 81] width 201 height 10
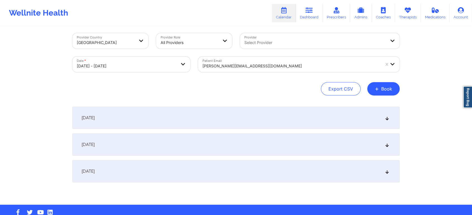
drag, startPoint x: 241, startPoint y: 115, endPoint x: 234, endPoint y: 133, distance: 19.7
click at [234, 133] on div "[DATE] No appointments [DATE] No appointments [DATE] No appointments" at bounding box center [235, 145] width 327 height 76
click at [234, 134] on div "[DATE]" at bounding box center [235, 145] width 327 height 22
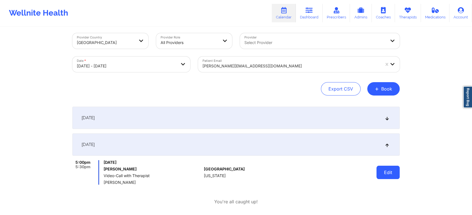
click at [395, 170] on button "Edit" at bounding box center [387, 172] width 23 height 13
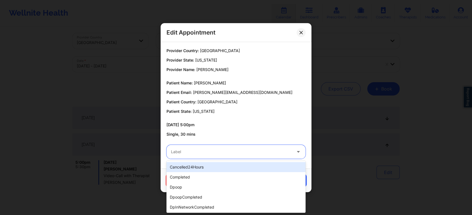
click at [212, 153] on div at bounding box center [231, 152] width 121 height 7
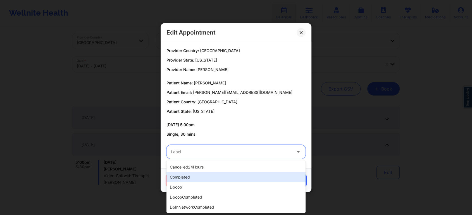
click at [197, 180] on div "completed" at bounding box center [235, 177] width 139 height 10
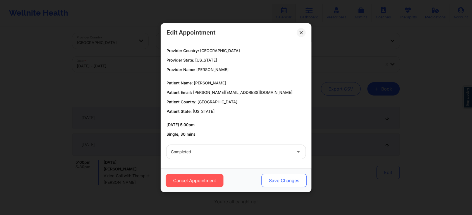
click at [288, 181] on button "Save Changes" at bounding box center [283, 180] width 45 height 13
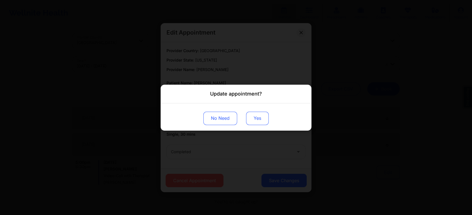
click at [254, 114] on button "Yes" at bounding box center [257, 118] width 23 height 13
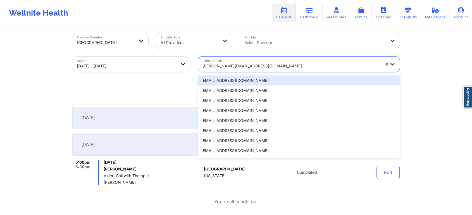
click at [239, 64] on div at bounding box center [290, 66] width 177 height 7
paste input "[EMAIL_ADDRESS][DOMAIN_NAME]"
type input "[EMAIL_ADDRESS][DOMAIN_NAME]"
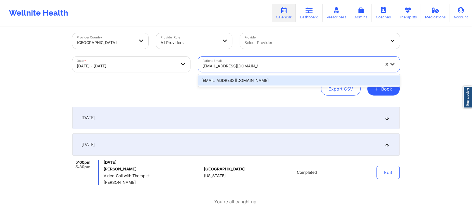
click at [229, 80] on div "[EMAIL_ADDRESS][DOMAIN_NAME]" at bounding box center [298, 81] width 201 height 10
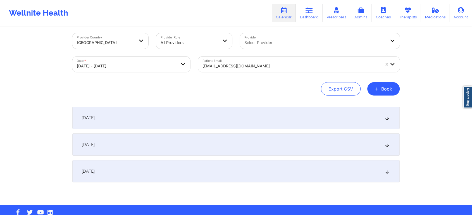
click at [214, 137] on div "[DATE]" at bounding box center [235, 145] width 327 height 22
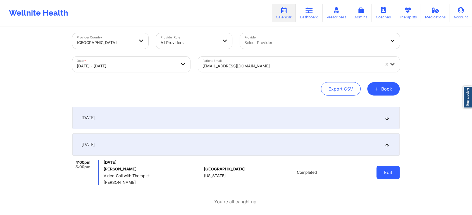
click at [388, 174] on button "Edit" at bounding box center [387, 172] width 23 height 13
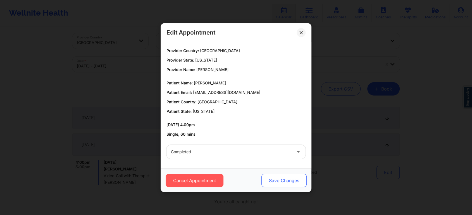
click at [264, 178] on button "Save Changes" at bounding box center [283, 180] width 45 height 13
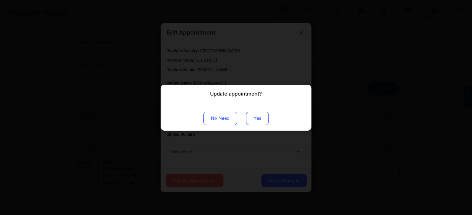
click at [255, 117] on button "Yes" at bounding box center [257, 118] width 23 height 13
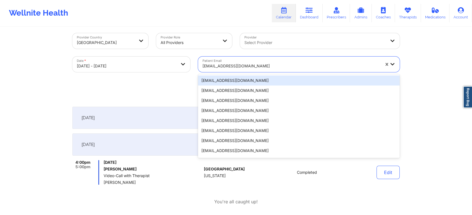
click at [228, 65] on div at bounding box center [290, 66] width 177 height 7
paste input "[EMAIL_ADDRESS][DOMAIN_NAME]"
type input "[EMAIL_ADDRESS][DOMAIN_NAME]"
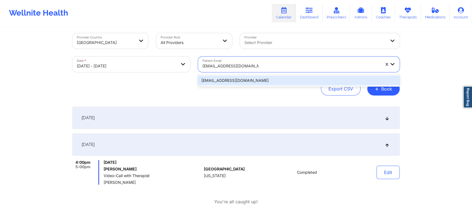
click at [234, 77] on div "[EMAIL_ADDRESS][DOMAIN_NAME]" at bounding box center [298, 81] width 201 height 10
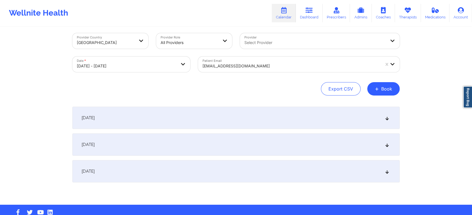
click at [239, 143] on div "[DATE]" at bounding box center [235, 145] width 327 height 22
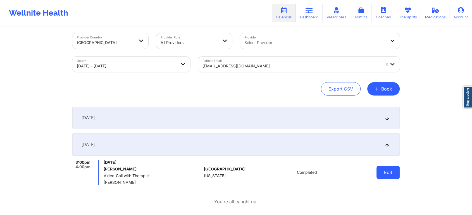
click at [387, 174] on button "Edit" at bounding box center [387, 172] width 23 height 13
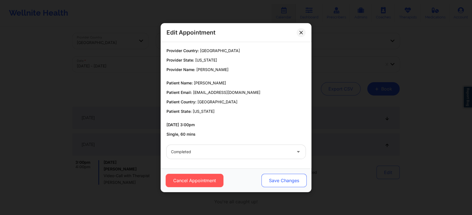
click at [281, 181] on button "Save Changes" at bounding box center [283, 180] width 45 height 13
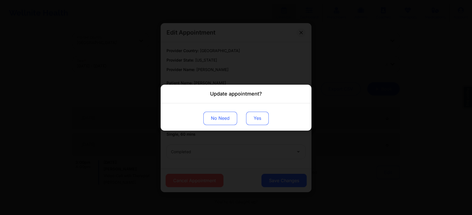
click at [254, 116] on button "Yes" at bounding box center [257, 118] width 23 height 13
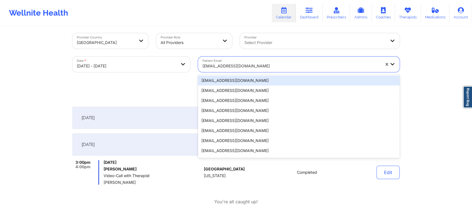
click at [237, 69] on div at bounding box center [290, 66] width 177 height 7
paste input "[EMAIL_ADDRESS][DOMAIN_NAME]"
type input "[EMAIL_ADDRESS][DOMAIN_NAME]"
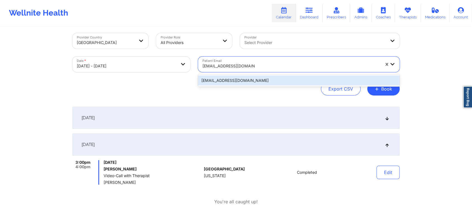
click at [229, 82] on div "[EMAIL_ADDRESS][DOMAIN_NAME]" at bounding box center [298, 81] width 201 height 10
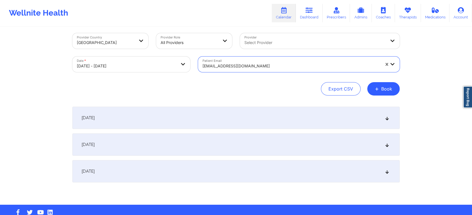
click at [184, 141] on div "[DATE]" at bounding box center [235, 145] width 327 height 22
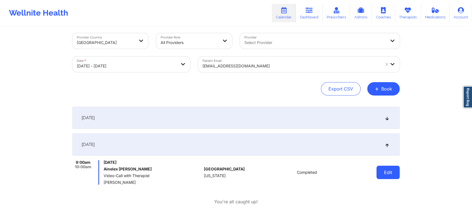
click at [393, 174] on button "Edit" at bounding box center [387, 172] width 23 height 13
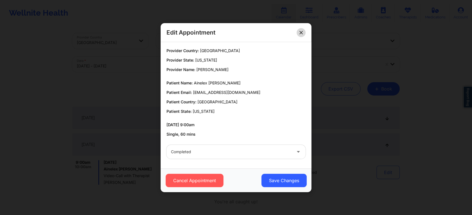
click at [301, 34] on icon at bounding box center [300, 32] width 3 height 3
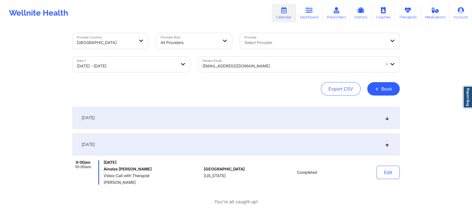
scroll to position [0, 0]
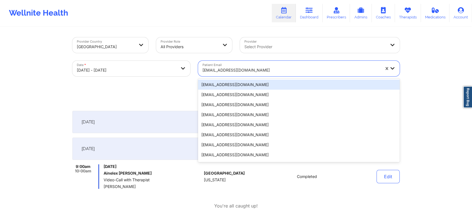
click at [215, 71] on div at bounding box center [290, 70] width 177 height 7
paste input "[EMAIL_ADDRESS][DOMAIN_NAME]"
type input "[EMAIL_ADDRESS][DOMAIN_NAME]"
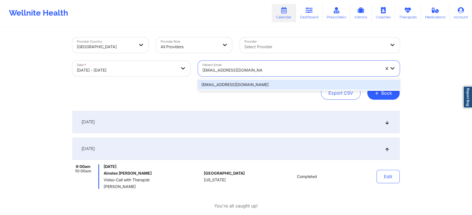
click at [231, 85] on div "[EMAIL_ADDRESS][DOMAIN_NAME]" at bounding box center [298, 85] width 201 height 10
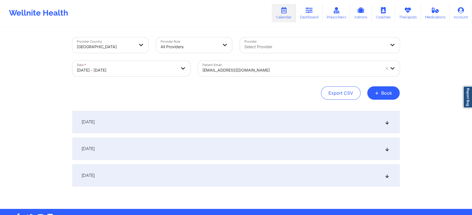
click at [219, 141] on div "[DATE]" at bounding box center [235, 149] width 327 height 22
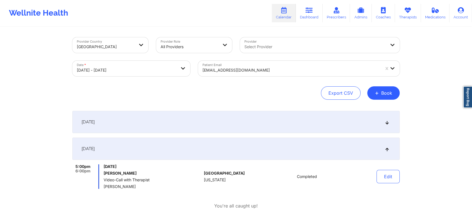
click at [199, 139] on div "[DATE]" at bounding box center [235, 149] width 327 height 22
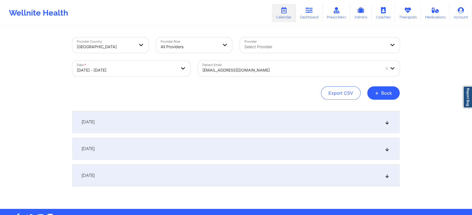
click at [209, 143] on div "[DATE]" at bounding box center [235, 149] width 327 height 22
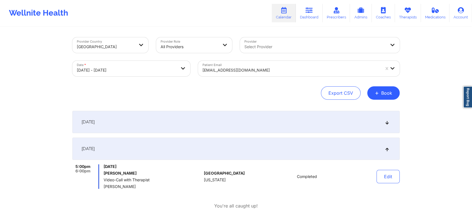
click at [228, 78] on div "Patient Email [EMAIL_ADDRESS][DOMAIN_NAME]" at bounding box center [298, 68] width 209 height 23
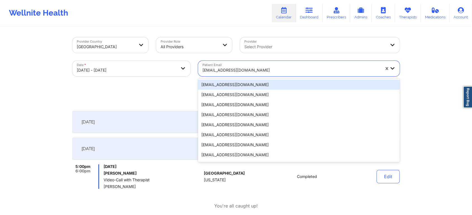
click at [250, 67] on div at bounding box center [290, 70] width 177 height 7
paste input "[PERSON_NAME][EMAIL_ADDRESS][DOMAIN_NAME]"
type input "[PERSON_NAME][EMAIL_ADDRESS][DOMAIN_NAME]"
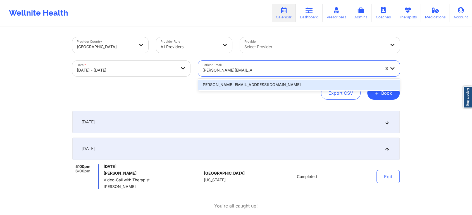
click at [247, 84] on div "[PERSON_NAME][EMAIL_ADDRESS][DOMAIN_NAME]" at bounding box center [298, 85] width 201 height 10
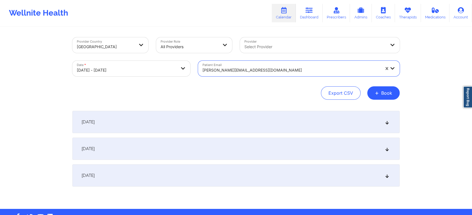
click at [195, 157] on div "[DATE]" at bounding box center [235, 149] width 327 height 22
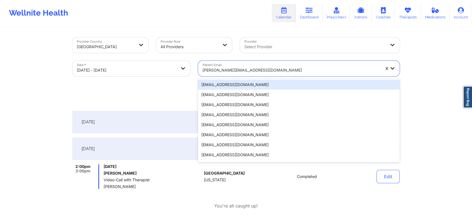
click at [252, 62] on div "[PERSON_NAME][EMAIL_ADDRESS][DOMAIN_NAME]" at bounding box center [289, 69] width 183 height 16
paste input "[EMAIL_ADDRESS][DOMAIN_NAME]"
type input "[EMAIL_ADDRESS][DOMAIN_NAME]"
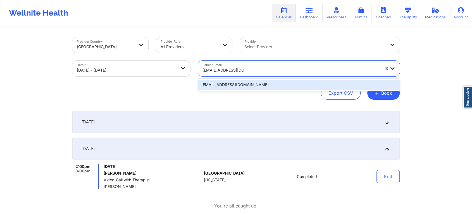
click at [231, 87] on div "[EMAIL_ADDRESS][DOMAIN_NAME]" at bounding box center [298, 85] width 201 height 10
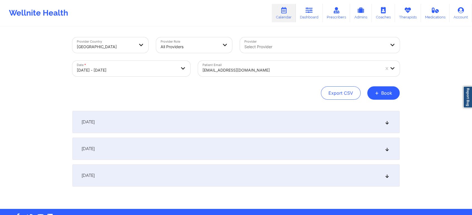
click at [198, 145] on div "[DATE]" at bounding box center [235, 149] width 327 height 22
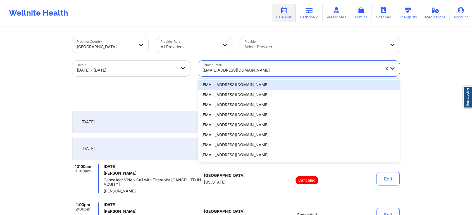
click at [243, 68] on div at bounding box center [290, 70] width 177 height 7
paste input "[EMAIL_ADDRESS][DOMAIN_NAME]"
type input "[EMAIL_ADDRESS][DOMAIN_NAME]"
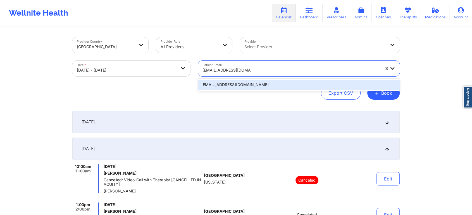
click at [239, 88] on div "[EMAIL_ADDRESS][DOMAIN_NAME]" at bounding box center [298, 85] width 201 height 10
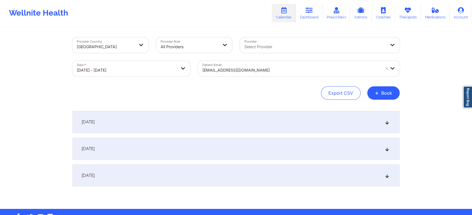
click at [259, 149] on div "[DATE]" at bounding box center [235, 149] width 327 height 22
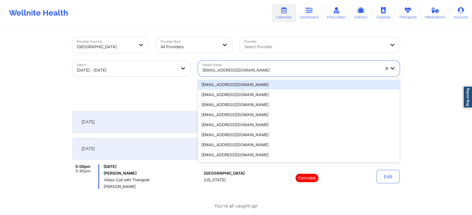
click at [245, 66] on div "[EMAIL_ADDRESS][DOMAIN_NAME]" at bounding box center [290, 70] width 177 height 12
paste input "[EMAIL_ADDRESS][DOMAIN_NAME]"
type input "[EMAIL_ADDRESS][DOMAIN_NAME]"
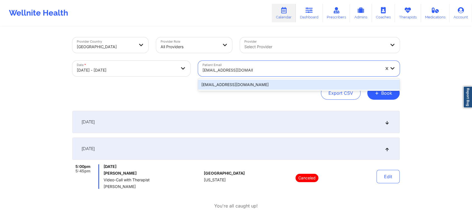
click at [241, 89] on div "[EMAIL_ADDRESS][DOMAIN_NAME]" at bounding box center [298, 85] width 201 height 10
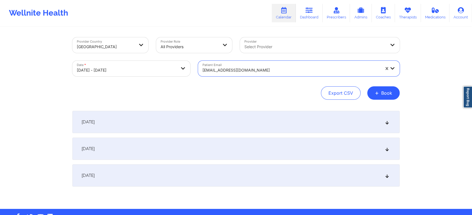
click at [219, 137] on div "[DATE] No appointments [DATE] No appointments [DATE] No appointments" at bounding box center [235, 149] width 327 height 76
click at [210, 146] on div "[DATE]" at bounding box center [235, 149] width 327 height 22
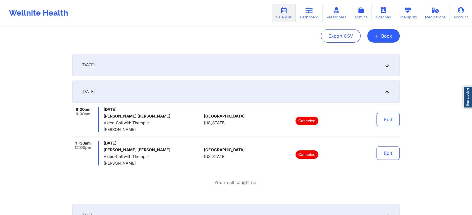
scroll to position [75, 0]
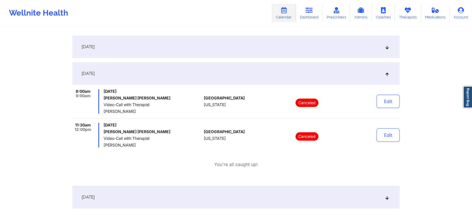
drag, startPoint x: 460, startPoint y: 115, endPoint x: 476, endPoint y: 106, distance: 18.1
click at [472, 106] on html "Wellnite Health Calendar Dashboard Prescribers Admins Coaches Therapists Medica…" at bounding box center [236, 32] width 472 height 215
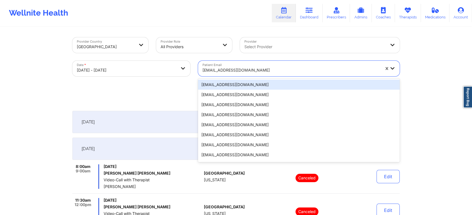
click at [225, 69] on div at bounding box center [290, 70] width 177 height 7
paste input "[PERSON_NAME][EMAIL_ADDRESS][PERSON_NAME][DOMAIN_NAME]"
type input "[PERSON_NAME][EMAIL_ADDRESS][PERSON_NAME][DOMAIN_NAME]"
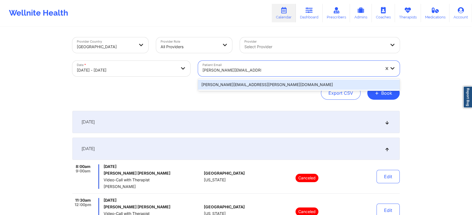
click at [221, 81] on div "[PERSON_NAME][EMAIL_ADDRESS][PERSON_NAME][DOMAIN_NAME]" at bounding box center [298, 85] width 201 height 10
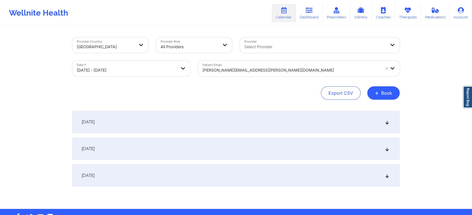
click at [199, 147] on div "[DATE]" at bounding box center [235, 149] width 327 height 22
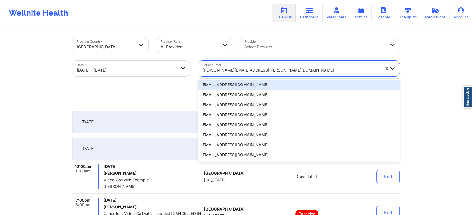
click at [213, 72] on div at bounding box center [290, 70] width 177 height 7
paste input "[PERSON_NAME][EMAIL_ADDRESS][PERSON_NAME][DOMAIN_NAME]"
type input "[PERSON_NAME][EMAIL_ADDRESS][PERSON_NAME][DOMAIN_NAME]"
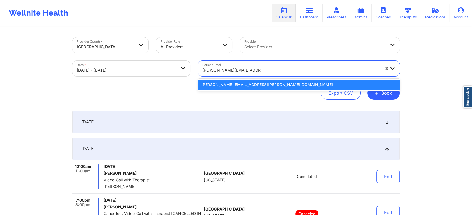
click at [212, 80] on div "[PERSON_NAME][EMAIL_ADDRESS][PERSON_NAME][DOMAIN_NAME]" at bounding box center [298, 85] width 201 height 10
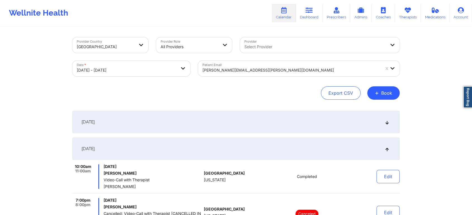
click at [198, 140] on div "[DATE]" at bounding box center [235, 149] width 327 height 22
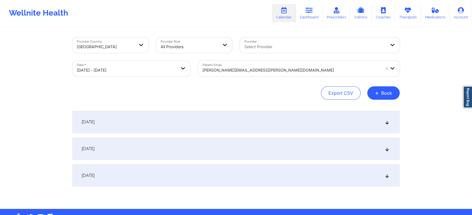
click at [198, 140] on div "[DATE]" at bounding box center [235, 149] width 327 height 22
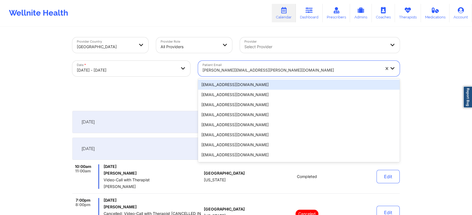
click at [255, 69] on div at bounding box center [290, 70] width 177 height 7
paste input "[EMAIL_ADDRESS][DOMAIN_NAME]"
type input "[EMAIL_ADDRESS][DOMAIN_NAME]"
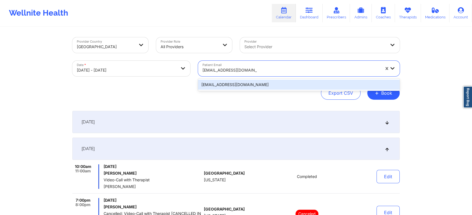
click at [232, 86] on div "[EMAIL_ADDRESS][DOMAIN_NAME]" at bounding box center [298, 85] width 201 height 10
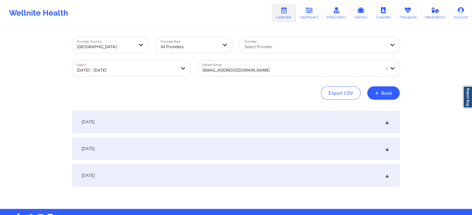
click at [208, 149] on div "[DATE]" at bounding box center [235, 149] width 327 height 22
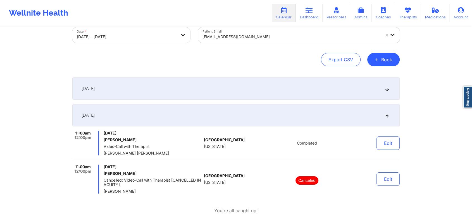
scroll to position [35, 0]
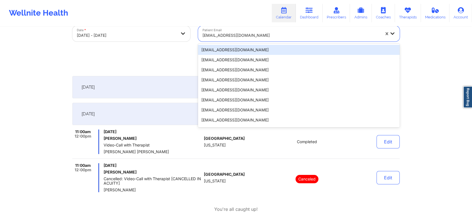
click at [228, 38] on div at bounding box center [290, 35] width 177 height 7
paste input "[PERSON_NAME][EMAIL_ADDRESS][DOMAIN_NAME]"
type input "[PERSON_NAME][EMAIL_ADDRESS][DOMAIN_NAME]"
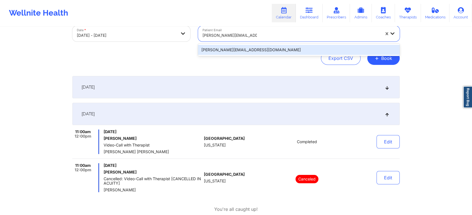
click at [231, 48] on div "[PERSON_NAME][EMAIL_ADDRESS][DOMAIN_NAME]" at bounding box center [298, 50] width 201 height 10
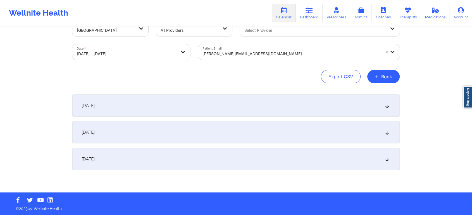
click at [196, 136] on div "[DATE]" at bounding box center [235, 132] width 327 height 22
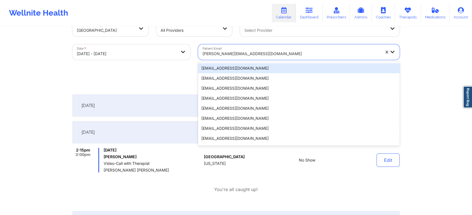
click at [243, 45] on div "[PERSON_NAME][EMAIL_ADDRESS][DOMAIN_NAME]" at bounding box center [289, 52] width 183 height 16
paste input "[EMAIL_ADDRESS][DOMAIN_NAME]"
type input "[EMAIL_ADDRESS][DOMAIN_NAME]"
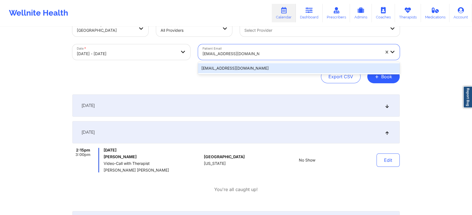
click at [236, 67] on div "[EMAIL_ADDRESS][DOMAIN_NAME]" at bounding box center [298, 68] width 201 height 10
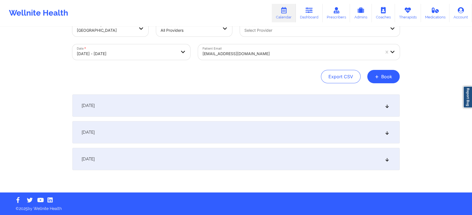
click at [210, 129] on div "[DATE]" at bounding box center [235, 132] width 327 height 22
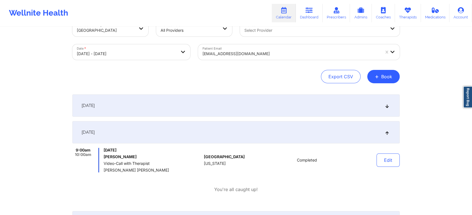
click at [238, 60] on div "Patient Email [EMAIL_ADDRESS][DOMAIN_NAME]" at bounding box center [298, 51] width 209 height 23
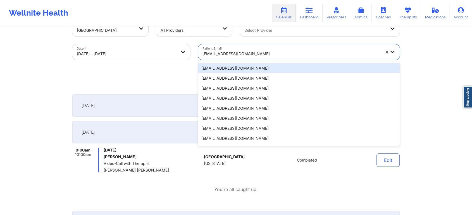
click at [246, 55] on div at bounding box center [290, 54] width 177 height 7
paste input "[EMAIL_ADDRESS][DOMAIN_NAME]"
type input "[EMAIL_ADDRESS][DOMAIN_NAME]"
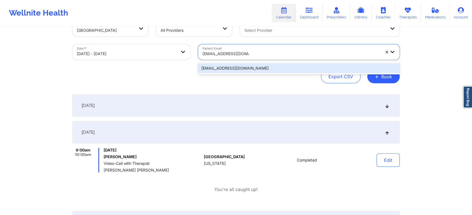
click at [225, 64] on div "[EMAIL_ADDRESS][DOMAIN_NAME]" at bounding box center [298, 68] width 201 height 10
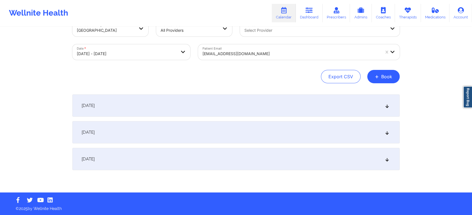
click at [208, 134] on div "[DATE]" at bounding box center [235, 132] width 327 height 22
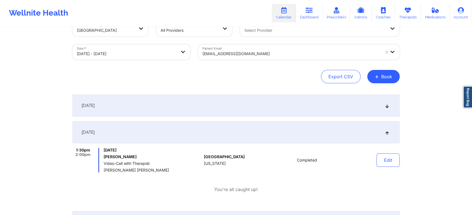
click at [219, 55] on div at bounding box center [290, 54] width 177 height 7
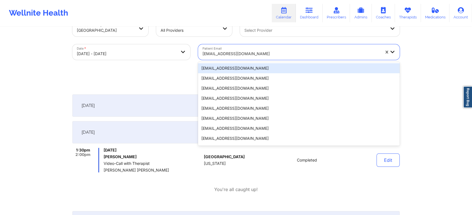
paste input "[EMAIL_ADDRESS][DOMAIN_NAME]"
type input "[EMAIL_ADDRESS][DOMAIN_NAME]"
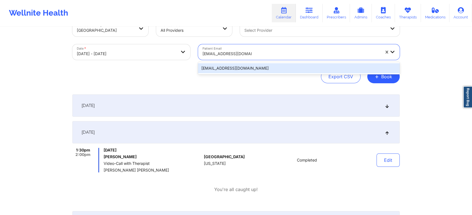
click at [215, 67] on div "[EMAIL_ADDRESS][DOMAIN_NAME]" at bounding box center [298, 68] width 201 height 10
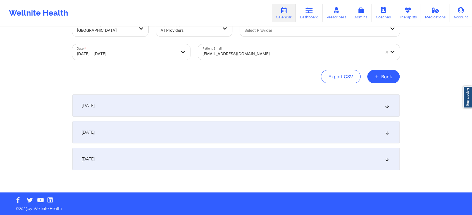
click at [199, 123] on div "[DATE]" at bounding box center [235, 132] width 327 height 22
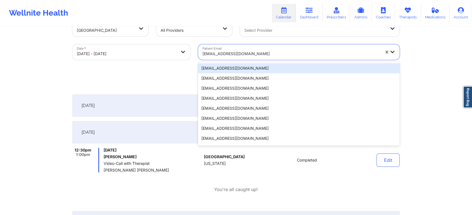
click at [222, 49] on div "[EMAIL_ADDRESS][DOMAIN_NAME]" at bounding box center [290, 54] width 177 height 12
paste input "[EMAIL_ADDRESS][DOMAIN_NAME]"
type input "[EMAIL_ADDRESS][DOMAIN_NAME]"
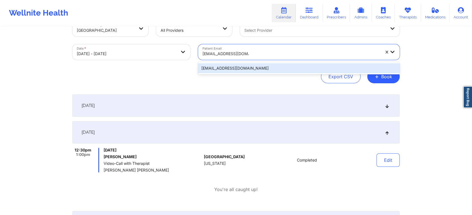
click at [220, 68] on div "[EMAIL_ADDRESS][DOMAIN_NAME]" at bounding box center [298, 68] width 201 height 10
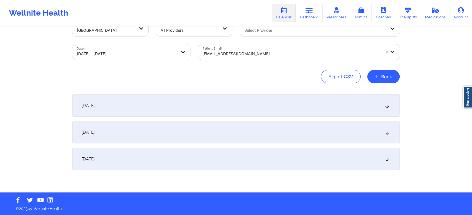
click at [223, 130] on div "[DATE]" at bounding box center [235, 132] width 327 height 22
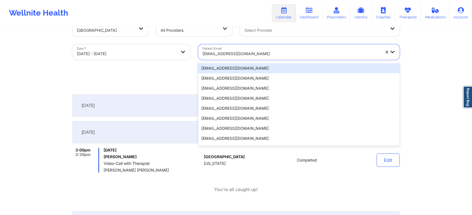
click at [227, 56] on div at bounding box center [290, 54] width 177 height 7
paste input "[EMAIL_ADDRESS][DOMAIN_NAME]"
type input "[EMAIL_ADDRESS][DOMAIN_NAME]"
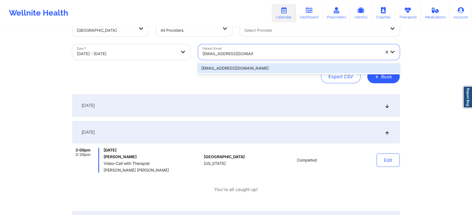
click at [229, 73] on div "[EMAIL_ADDRESS][DOMAIN_NAME]" at bounding box center [298, 68] width 201 height 10
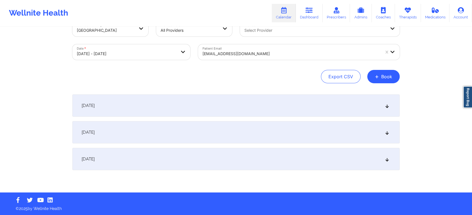
click at [230, 120] on div "[DATE] No appointments [DATE] No appointments [DATE] No appointments" at bounding box center [235, 133] width 327 height 76
click at [252, 140] on div "[DATE]" at bounding box center [235, 132] width 327 height 22
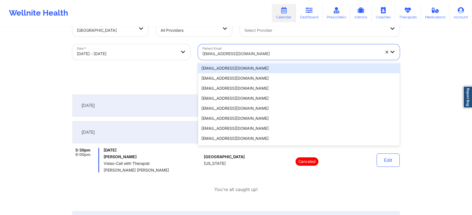
click at [271, 53] on div at bounding box center [290, 54] width 177 height 7
paste input "[EMAIL_ADDRESS][DOMAIN_NAME]"
type input "[EMAIL_ADDRESS][DOMAIN_NAME]"
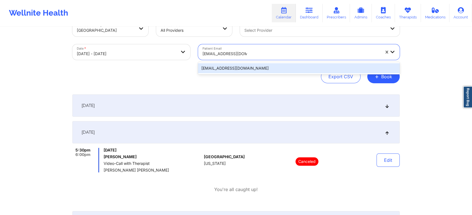
click at [242, 64] on div "[EMAIL_ADDRESS][DOMAIN_NAME]" at bounding box center [298, 68] width 201 height 10
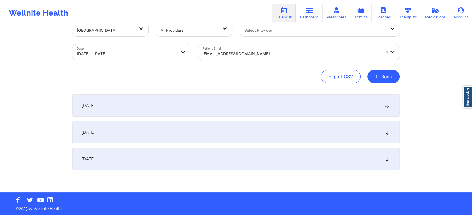
click at [187, 128] on div "[DATE]" at bounding box center [235, 132] width 327 height 22
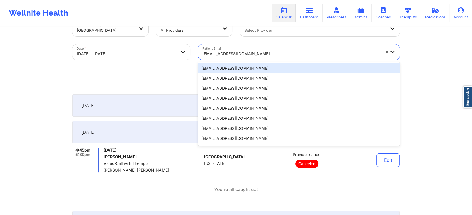
click at [239, 54] on div at bounding box center [290, 54] width 177 height 7
paste input "[EMAIL_ADDRESS][DOMAIN_NAME]"
type input "[EMAIL_ADDRESS][DOMAIN_NAME]"
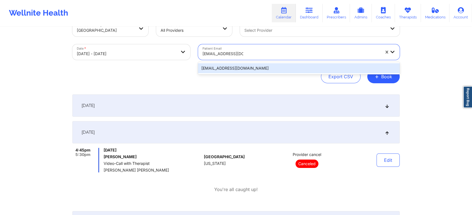
click at [231, 63] on div "[EMAIL_ADDRESS][DOMAIN_NAME]" at bounding box center [298, 68] width 201 height 10
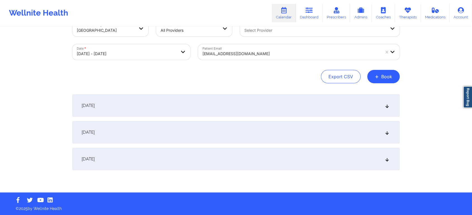
drag, startPoint x: 169, startPoint y: 118, endPoint x: 165, endPoint y: 127, distance: 9.1
click at [165, 127] on div "[DATE] No appointments [DATE] No appointments [DATE] No appointments" at bounding box center [235, 133] width 327 height 76
click at [165, 127] on div "[DATE]" at bounding box center [235, 132] width 327 height 22
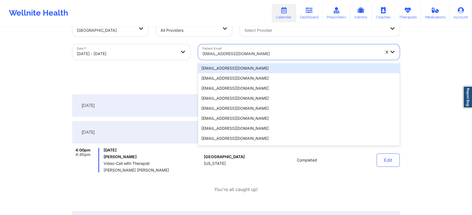
click at [236, 50] on div "[EMAIL_ADDRESS][DOMAIN_NAME]" at bounding box center [290, 54] width 177 height 12
paste input "[EMAIL_ADDRESS][DOMAIN_NAME]"
type input "[EMAIL_ADDRESS][DOMAIN_NAME]"
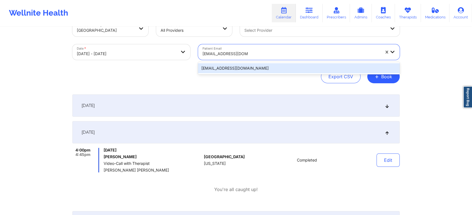
click at [236, 67] on div "[EMAIL_ADDRESS][DOMAIN_NAME]" at bounding box center [298, 68] width 201 height 10
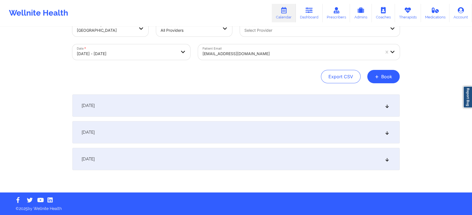
click at [207, 128] on div "[DATE]" at bounding box center [235, 132] width 327 height 22
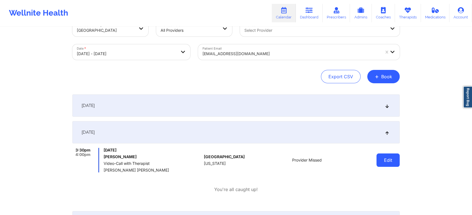
click at [385, 166] on button "Edit" at bounding box center [387, 160] width 23 height 13
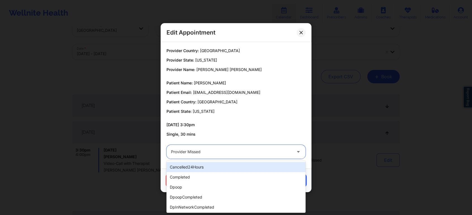
click at [219, 153] on div at bounding box center [231, 152] width 121 height 7
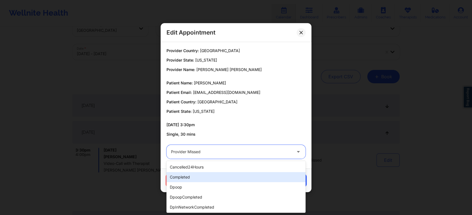
click at [191, 176] on div "completed" at bounding box center [235, 177] width 139 height 10
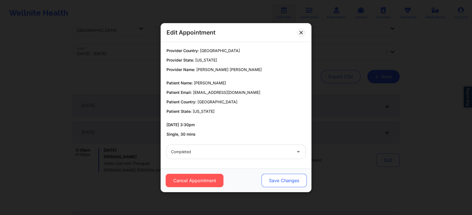
click at [284, 177] on button "Save Changes" at bounding box center [283, 180] width 45 height 13
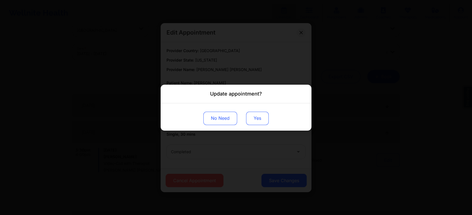
click at [250, 122] on button "Yes" at bounding box center [257, 118] width 23 height 13
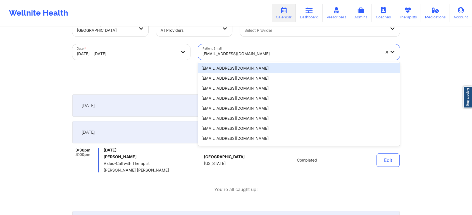
click at [224, 53] on div at bounding box center [290, 54] width 177 height 7
paste input "[EMAIL_ADDRESS][DOMAIN_NAME]"
type input "[EMAIL_ADDRESS][DOMAIN_NAME]"
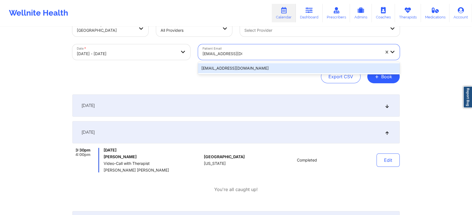
click at [213, 64] on div "[EMAIL_ADDRESS][DOMAIN_NAME]" at bounding box center [298, 68] width 201 height 10
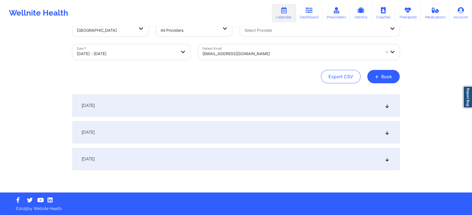
click at [196, 135] on div "[DATE]" at bounding box center [235, 132] width 327 height 22
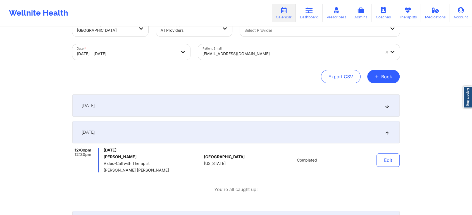
click at [227, 51] on div at bounding box center [290, 54] width 177 height 7
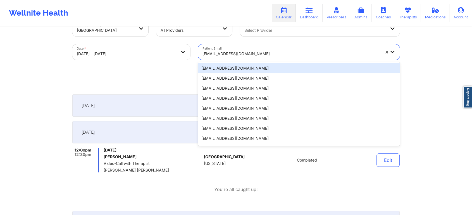
paste input "[EMAIL_ADDRESS][DOMAIN_NAME]"
type input "[EMAIL_ADDRESS][DOMAIN_NAME]"
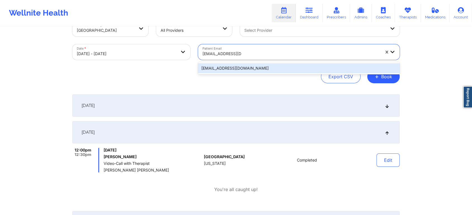
click at [212, 69] on div "[EMAIL_ADDRESS][DOMAIN_NAME]" at bounding box center [298, 68] width 201 height 10
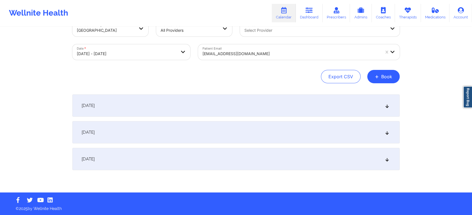
click at [178, 124] on div "[DATE]" at bounding box center [235, 132] width 327 height 22
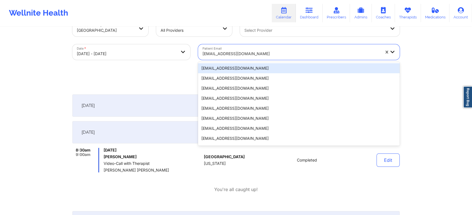
click at [214, 46] on div "[EMAIL_ADDRESS][DOMAIN_NAME]" at bounding box center [289, 52] width 183 height 16
paste input "[EMAIL_ADDRESS][DOMAIN_NAME]"
type input "[EMAIL_ADDRESS][DOMAIN_NAME]"
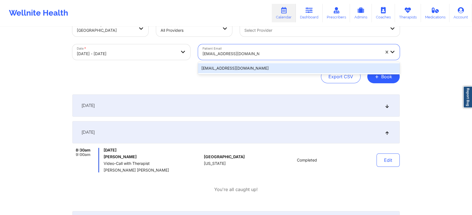
click at [218, 66] on div "[EMAIL_ADDRESS][DOMAIN_NAME]" at bounding box center [298, 68] width 201 height 10
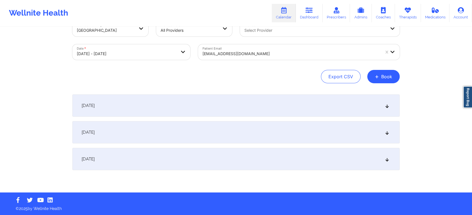
click at [242, 143] on div "[DATE] No appointments [DATE] No appointments [DATE] No appointments" at bounding box center [235, 133] width 327 height 76
click at [243, 139] on div "[DATE]" at bounding box center [235, 132] width 327 height 22
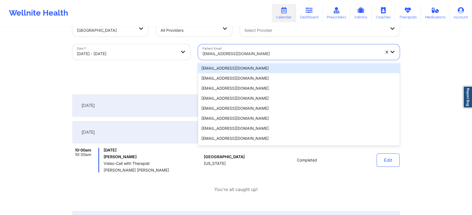
click at [269, 49] on div "[EMAIL_ADDRESS][DOMAIN_NAME]" at bounding box center [290, 54] width 177 height 12
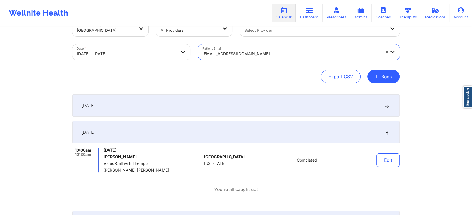
click at [269, 49] on div "[EMAIL_ADDRESS][DOMAIN_NAME]" at bounding box center [290, 54] width 177 height 12
paste input "[EMAIL_ADDRESS][DOMAIN_NAME]"
type input "[EMAIL_ADDRESS][DOMAIN_NAME]"
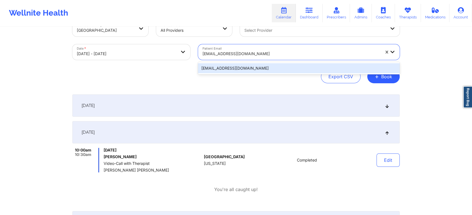
click at [258, 65] on div "[EMAIL_ADDRESS][DOMAIN_NAME]" at bounding box center [298, 68] width 201 height 10
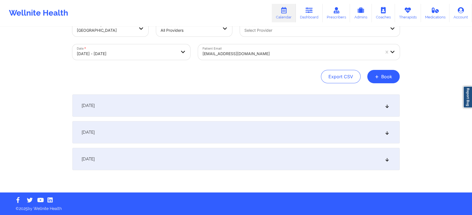
click at [222, 127] on div "[DATE]" at bounding box center [235, 132] width 327 height 22
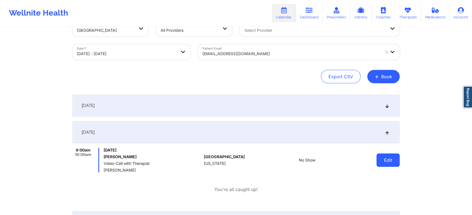
click at [387, 159] on button "Edit" at bounding box center [387, 160] width 23 height 13
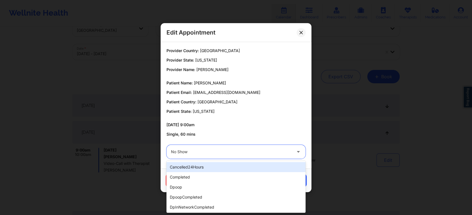
click at [185, 152] on div at bounding box center [231, 152] width 121 height 7
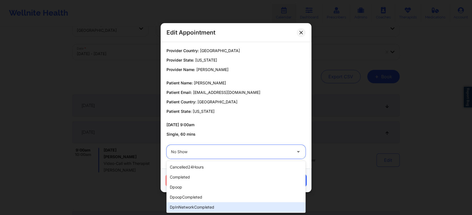
click at [189, 207] on div "dpInNetworkCompleted" at bounding box center [235, 208] width 139 height 10
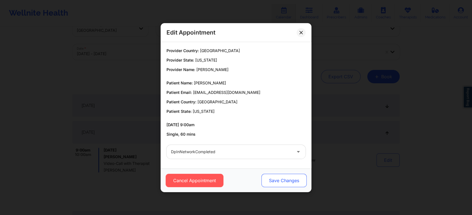
click at [269, 179] on button "Save Changes" at bounding box center [283, 180] width 45 height 13
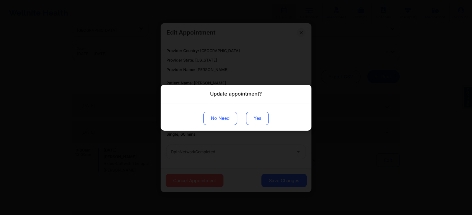
click at [254, 121] on button "Yes" at bounding box center [257, 118] width 23 height 13
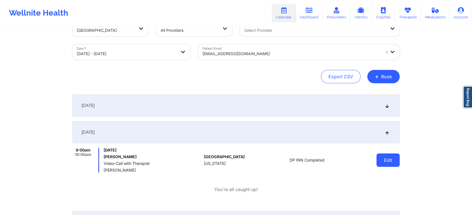
click at [380, 156] on button "Edit" at bounding box center [387, 160] width 23 height 13
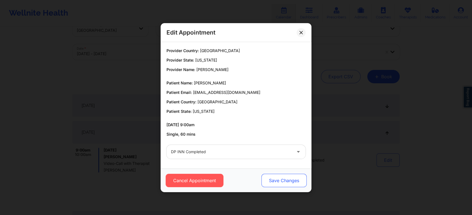
click at [281, 175] on button "Save Changes" at bounding box center [283, 180] width 45 height 13
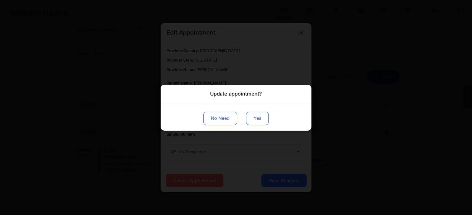
click at [259, 119] on button "Yes" at bounding box center [257, 118] width 23 height 13
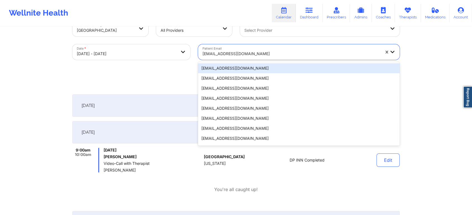
click at [246, 48] on div "[EMAIL_ADDRESS][DOMAIN_NAME]" at bounding box center [290, 54] width 177 height 12
paste input "[PERSON_NAME][EMAIL_ADDRESS][DOMAIN_NAME]"
type input "[PERSON_NAME][EMAIL_ADDRESS][DOMAIN_NAME]"
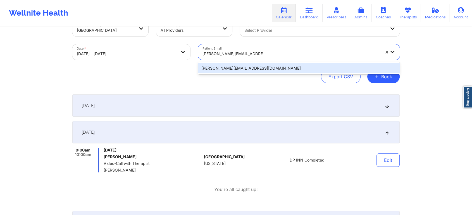
click at [237, 69] on div "[PERSON_NAME][EMAIL_ADDRESS][DOMAIN_NAME]" at bounding box center [298, 68] width 201 height 10
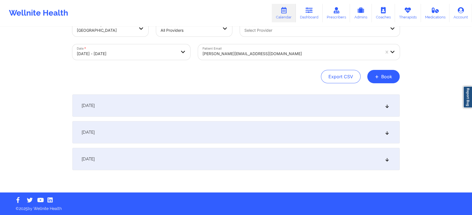
click at [217, 130] on div "[DATE]" at bounding box center [235, 132] width 327 height 22
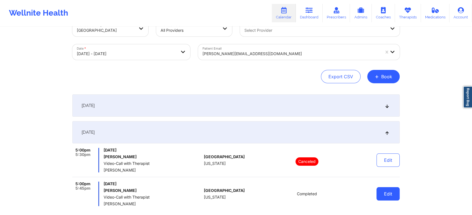
click at [389, 200] on button "Edit" at bounding box center [387, 194] width 23 height 13
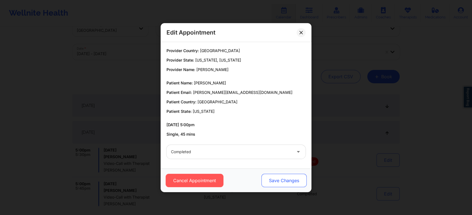
click at [289, 179] on button "Save Changes" at bounding box center [283, 180] width 45 height 13
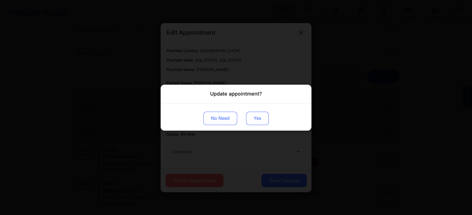
click at [249, 121] on button "Yes" at bounding box center [257, 118] width 23 height 13
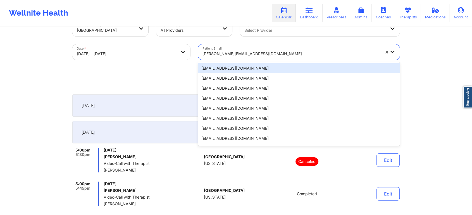
click at [246, 48] on div "[PERSON_NAME][EMAIL_ADDRESS][DOMAIN_NAME]" at bounding box center [290, 54] width 177 height 12
paste input "[EMAIL_ADDRESS][DOMAIN_NAME]"
type input "[EMAIL_ADDRESS][DOMAIN_NAME]"
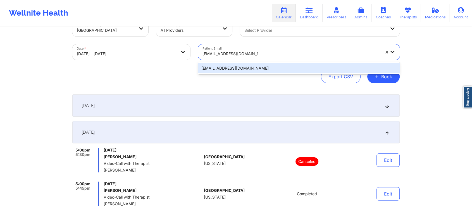
click at [237, 68] on div "[EMAIL_ADDRESS][DOMAIN_NAME]" at bounding box center [298, 68] width 201 height 10
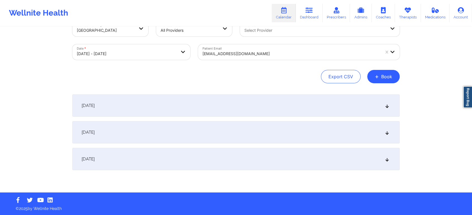
click at [219, 133] on div "[DATE]" at bounding box center [235, 132] width 327 height 22
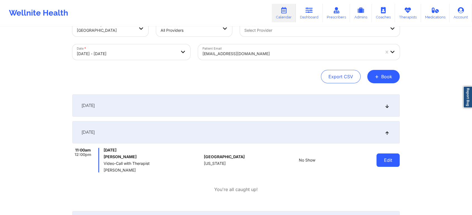
drag, startPoint x: 401, startPoint y: 164, endPoint x: 390, endPoint y: 164, distance: 11.4
click at [390, 164] on div "Provider Country [GEOGRAPHIC_DATA] Provider Role All Providers Provider Select …" at bounding box center [235, 133] width 335 height 245
click at [390, 164] on button "Edit" at bounding box center [387, 160] width 23 height 13
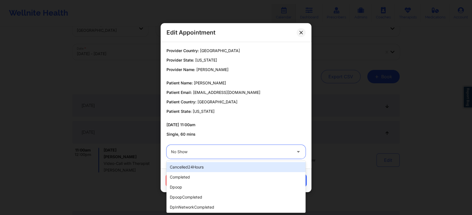
click at [253, 151] on div at bounding box center [231, 152] width 121 height 7
type input "res"
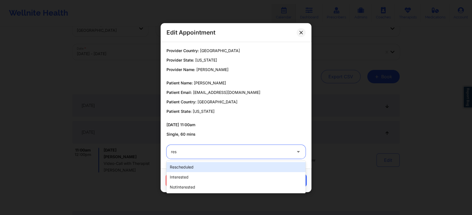
click at [234, 165] on div "rescheduled" at bounding box center [235, 167] width 139 height 10
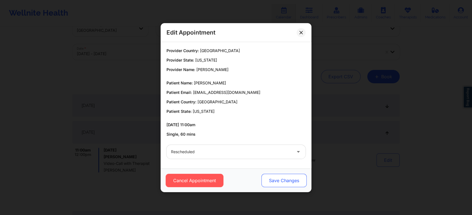
click at [297, 175] on button "Save Changes" at bounding box center [283, 180] width 45 height 13
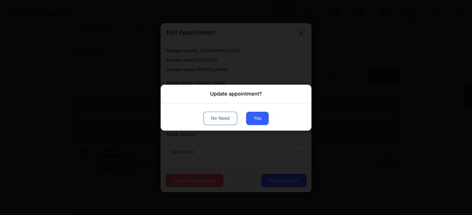
click at [257, 128] on div "No Need Yes" at bounding box center [235, 116] width 151 height 27
click at [258, 120] on button "Yes" at bounding box center [257, 118] width 23 height 13
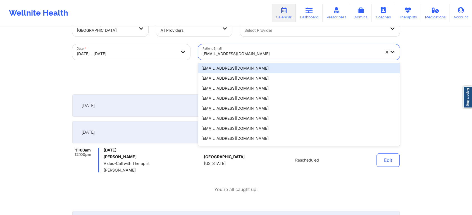
click at [247, 46] on div "[EMAIL_ADDRESS][DOMAIN_NAME]" at bounding box center [289, 52] width 183 height 16
paste input "[EMAIL_ADDRESS][DOMAIN_NAME]"
type input "[EMAIL_ADDRESS][DOMAIN_NAME]"
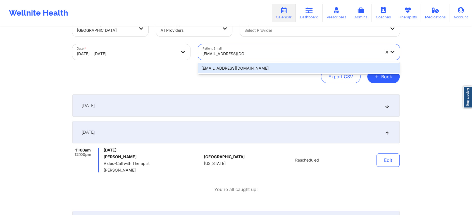
click at [217, 69] on div "[EMAIL_ADDRESS][DOMAIN_NAME]" at bounding box center [298, 68] width 201 height 10
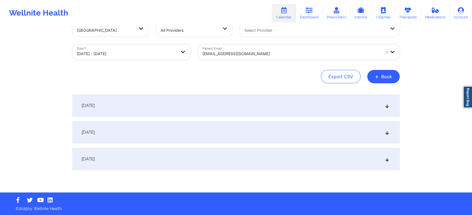
click at [207, 121] on div "[DATE]" at bounding box center [235, 132] width 327 height 22
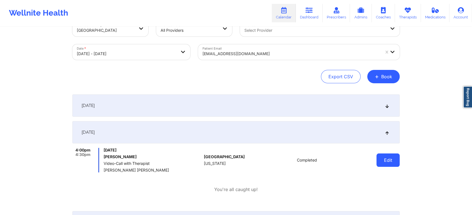
click at [391, 155] on button "Edit" at bounding box center [387, 160] width 23 height 13
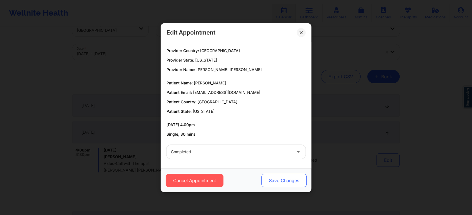
click at [294, 184] on button "Save Changes" at bounding box center [283, 180] width 45 height 13
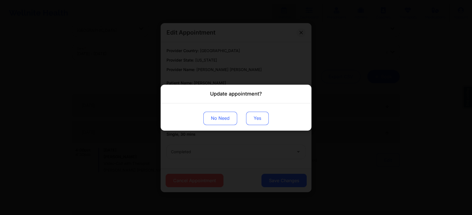
click at [251, 116] on button "Yes" at bounding box center [257, 118] width 23 height 13
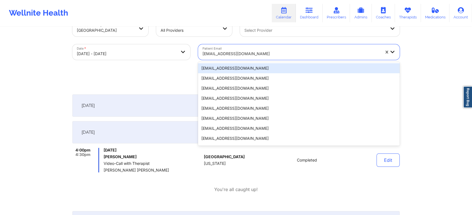
click at [244, 59] on div "[EMAIL_ADDRESS][DOMAIN_NAME]" at bounding box center [290, 54] width 177 height 12
paste input "[EMAIL_ADDRESS][DOMAIN_NAME]"
type input "[EMAIL_ADDRESS][DOMAIN_NAME]"
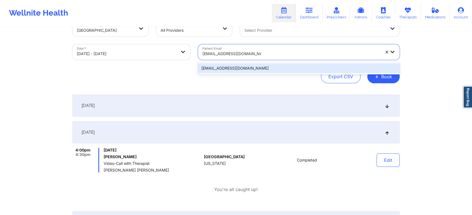
click at [239, 68] on div "[EMAIL_ADDRESS][DOMAIN_NAME]" at bounding box center [298, 68] width 201 height 10
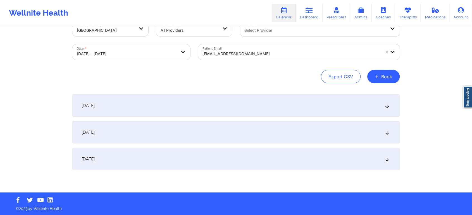
click at [225, 127] on div "[DATE]" at bounding box center [235, 132] width 327 height 22
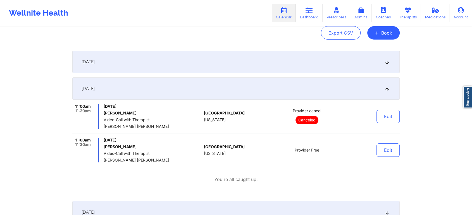
scroll to position [61, 0]
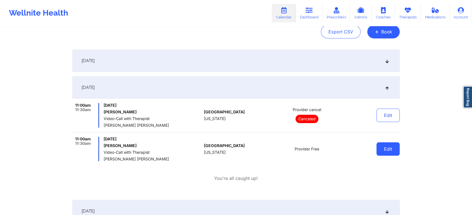
click at [390, 150] on button "Edit" at bounding box center [387, 149] width 23 height 13
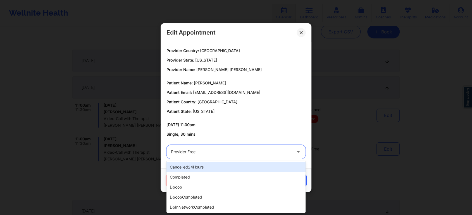
click at [253, 154] on div at bounding box center [231, 152] width 121 height 7
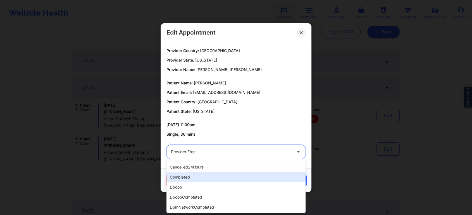
click at [228, 178] on div "completed" at bounding box center [235, 177] width 139 height 10
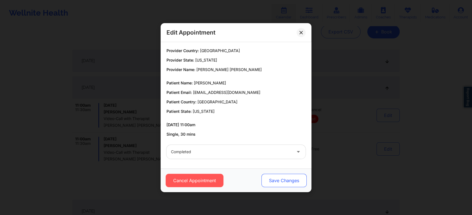
click at [276, 175] on button "Save Changes" at bounding box center [283, 180] width 45 height 13
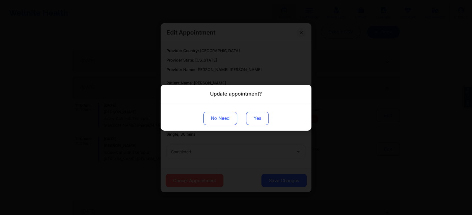
click at [258, 117] on button "Yes" at bounding box center [257, 118] width 23 height 13
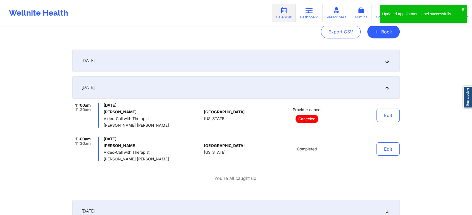
scroll to position [0, 0]
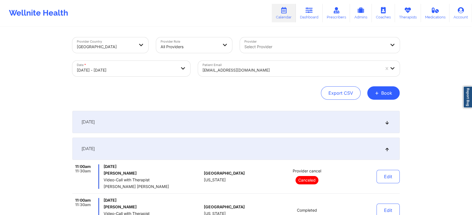
click at [234, 75] on div "[EMAIL_ADDRESS][DOMAIN_NAME]" at bounding box center [290, 70] width 177 height 12
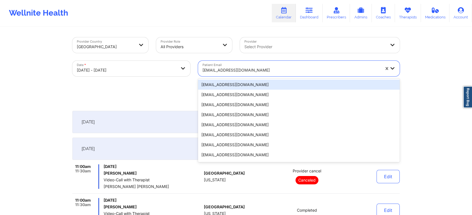
paste input "[EMAIL_ADDRESS][DOMAIN_NAME]"
type input "[EMAIL_ADDRESS][DOMAIN_NAME]"
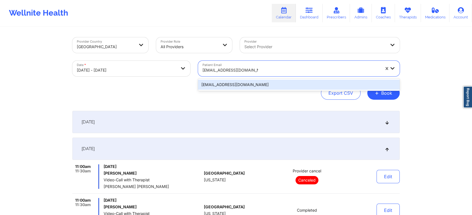
click at [227, 89] on div "[EMAIL_ADDRESS][DOMAIN_NAME]" at bounding box center [298, 85] width 201 height 10
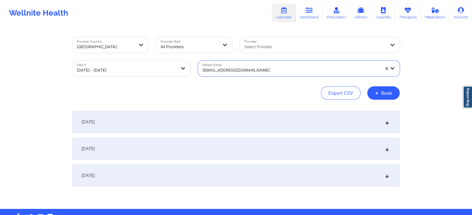
scroll to position [16, 0]
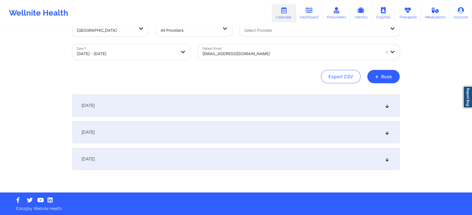
click at [185, 129] on div "[DATE]" at bounding box center [235, 132] width 327 height 22
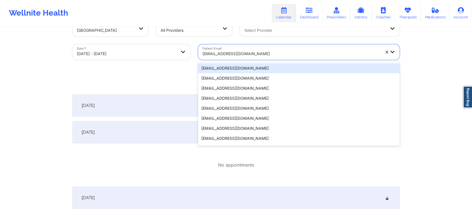
click at [237, 48] on div "[EMAIL_ADDRESS][DOMAIN_NAME]" at bounding box center [290, 54] width 177 height 12
paste input "[PERSON_NAME][EMAIL_ADDRESS][PERSON_NAME][DOMAIN_NAME]"
type input "[PERSON_NAME][EMAIL_ADDRESS][PERSON_NAME][DOMAIN_NAME]"
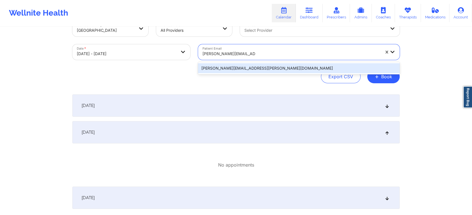
click at [225, 70] on div "[PERSON_NAME][EMAIL_ADDRESS][PERSON_NAME][DOMAIN_NAME]" at bounding box center [298, 68] width 201 height 10
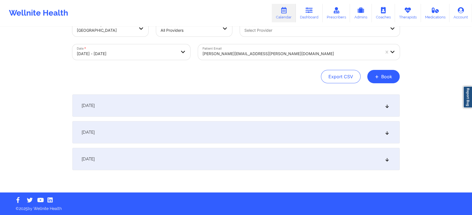
click at [238, 126] on div "[DATE]" at bounding box center [235, 132] width 327 height 22
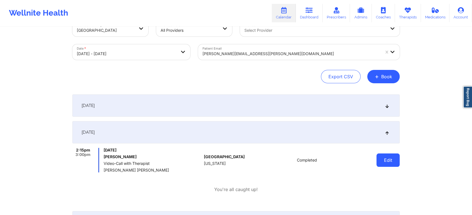
click at [380, 156] on button "Edit" at bounding box center [387, 160] width 23 height 13
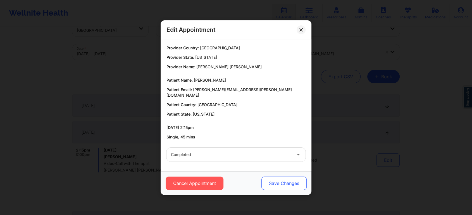
click at [285, 177] on button "Save Changes" at bounding box center [283, 183] width 45 height 13
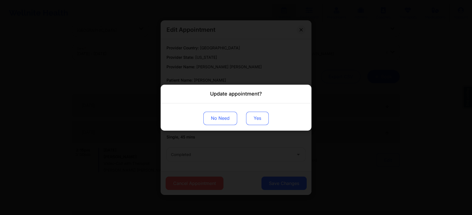
click at [254, 122] on button "Yes" at bounding box center [257, 118] width 23 height 13
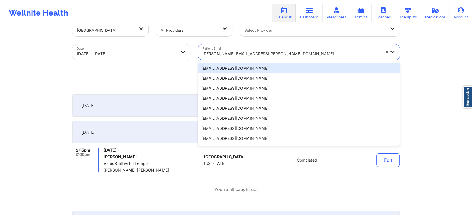
click at [234, 56] on div at bounding box center [290, 54] width 177 height 7
paste input "[EMAIL_ADDRESS][DOMAIN_NAME]"
type input "[EMAIL_ADDRESS][DOMAIN_NAME]"
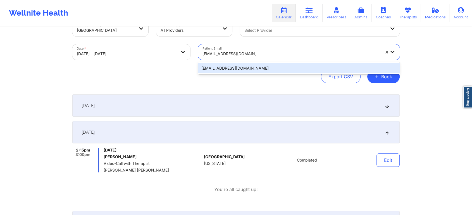
click at [225, 74] on div "[EMAIL_ADDRESS][DOMAIN_NAME]" at bounding box center [298, 68] width 201 height 12
click at [237, 63] on div "[EMAIL_ADDRESS][DOMAIN_NAME]" at bounding box center [298, 68] width 201 height 10
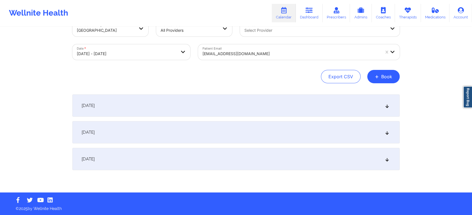
click at [222, 121] on div "[DATE]" at bounding box center [235, 132] width 327 height 22
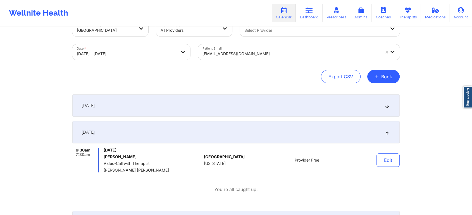
click at [210, 117] on div "[DATE] No appointments [DATE] 6:30am 7:30am [DATE] [PERSON_NAME] Video-Call wit…" at bounding box center [235, 164] width 327 height 139
click at [212, 113] on div "[DATE]" at bounding box center [235, 106] width 327 height 22
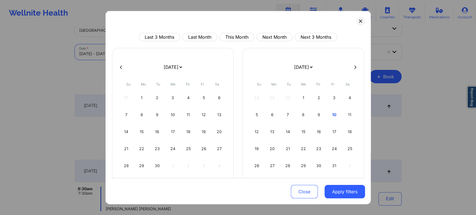
click at [148, 49] on body "Wellnite Health Calendar Dashboard Prescribers Admins Coaches Therapists Medica…" at bounding box center [238, 91] width 476 height 215
select select "2025-8"
select select "2025-9"
click at [223, 36] on button "This Month" at bounding box center [237, 37] width 35 height 8
select select "2025-9"
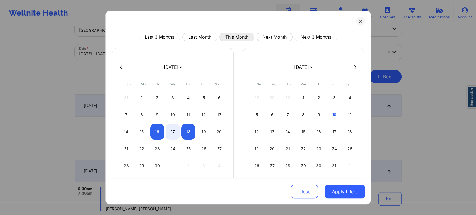
select select "2025-10"
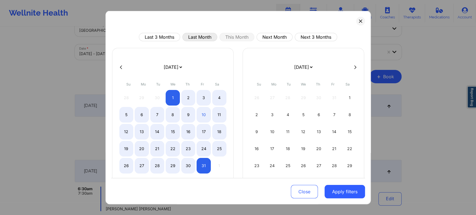
click at [192, 36] on button "Last Month" at bounding box center [200, 37] width 35 height 8
select select "2025-8"
select select "2025-9"
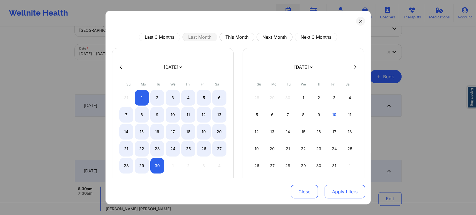
click at [333, 188] on button "Apply filters" at bounding box center [345, 191] width 40 height 13
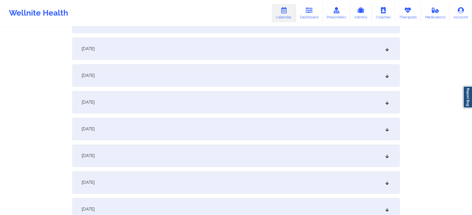
scroll to position [235, 0]
click at [295, 129] on div "[DATE]" at bounding box center [235, 128] width 327 height 22
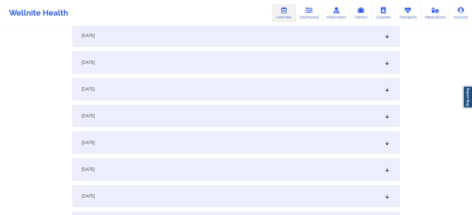
scroll to position [476, 0]
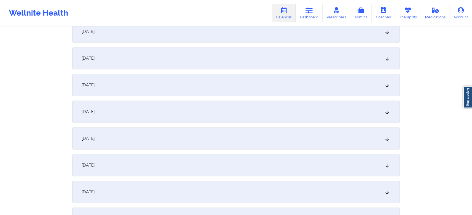
click at [234, 137] on div "[DATE]" at bounding box center [235, 139] width 327 height 22
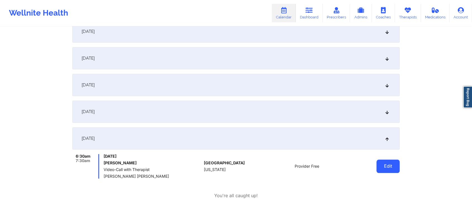
click at [389, 163] on button "Edit" at bounding box center [387, 166] width 23 height 13
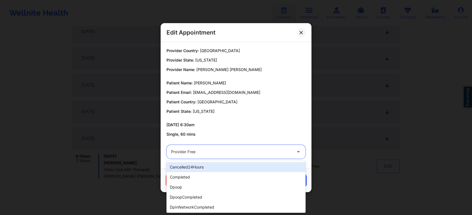
click at [232, 156] on div "Provider Free" at bounding box center [231, 152] width 121 height 14
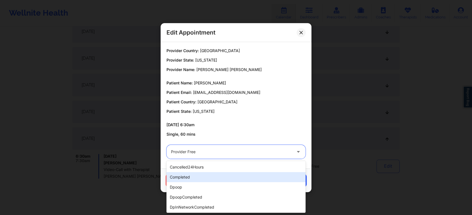
click at [220, 173] on div "completed" at bounding box center [235, 177] width 139 height 10
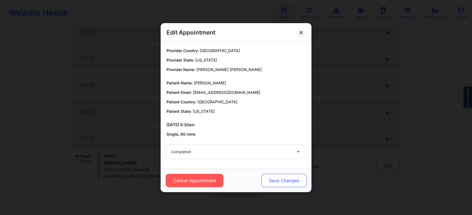
click at [266, 182] on button "Save Changes" at bounding box center [283, 180] width 45 height 13
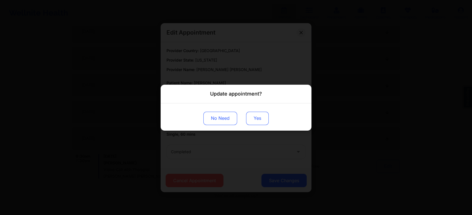
click at [246, 119] on button "Yes" at bounding box center [257, 118] width 23 height 13
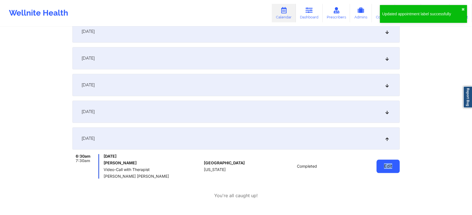
drag, startPoint x: 407, startPoint y: 176, endPoint x: 379, endPoint y: 167, distance: 29.6
click at [379, 167] on div "Provider Country [GEOGRAPHIC_DATA] Provider Role All Providers Provider Select …" at bounding box center [236, 53] width 472 height 1059
click at [379, 167] on button "Edit" at bounding box center [387, 166] width 23 height 13
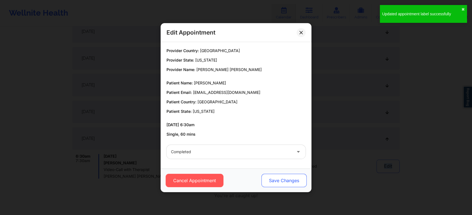
click at [274, 184] on button "Save Changes" at bounding box center [283, 180] width 45 height 13
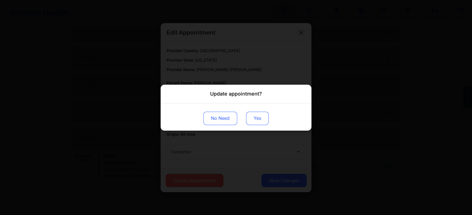
click at [250, 120] on button "Yes" at bounding box center [257, 118] width 23 height 13
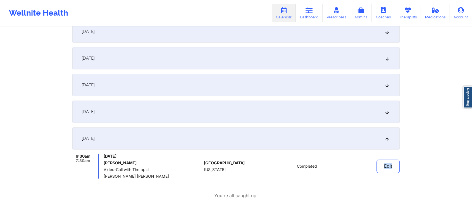
scroll to position [0, 0]
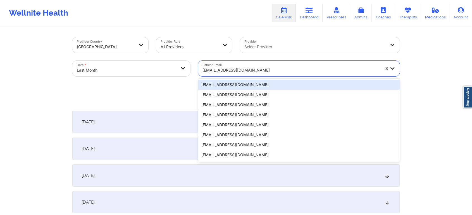
click at [270, 69] on div at bounding box center [290, 70] width 177 height 7
paste input "[EMAIL_ADDRESS][DOMAIN_NAME]"
type input "[EMAIL_ADDRESS][DOMAIN_NAME]"
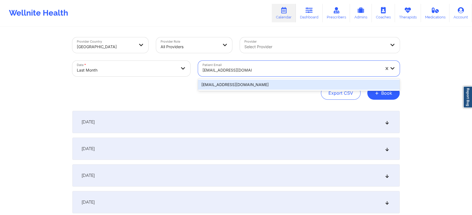
click at [246, 81] on div "[EMAIL_ADDRESS][DOMAIN_NAME]" at bounding box center [298, 85] width 201 height 10
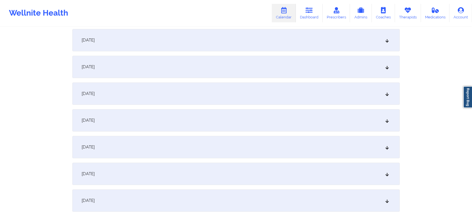
scroll to position [442, 0]
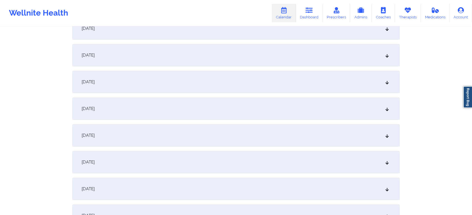
click at [192, 120] on div "[DATE] No appointments [DATE] No appointments [DATE] No appointments [DATE] No …" at bounding box center [235, 68] width 327 height 799
click at [196, 116] on div "[DATE]" at bounding box center [235, 109] width 327 height 22
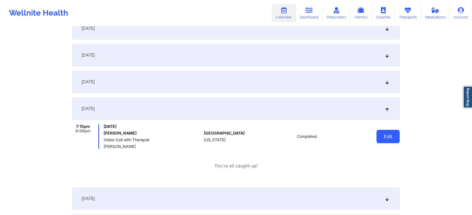
drag, startPoint x: 376, startPoint y: 130, endPoint x: 384, endPoint y: 135, distance: 9.4
click at [384, 135] on div "Edit" at bounding box center [374, 136] width 52 height 25
click at [384, 135] on button "Edit" at bounding box center [387, 136] width 23 height 13
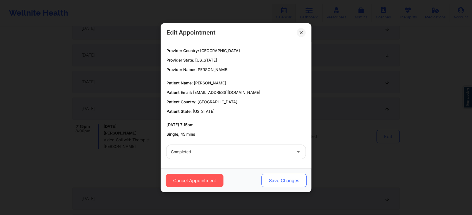
click at [279, 184] on button "Save Changes" at bounding box center [283, 180] width 45 height 13
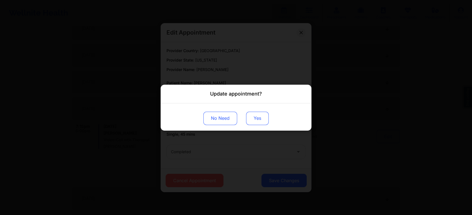
click at [255, 125] on div "No Need Yes" at bounding box center [235, 116] width 151 height 27
click at [256, 114] on button "Yes" at bounding box center [257, 118] width 23 height 13
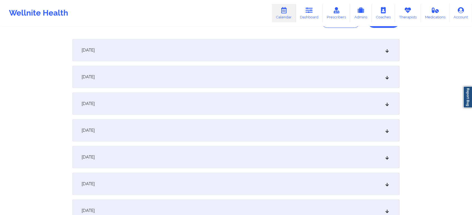
scroll to position [0, 0]
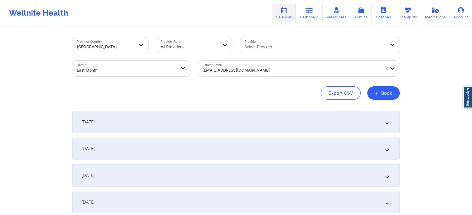
click at [241, 72] on div at bounding box center [290, 70] width 177 height 7
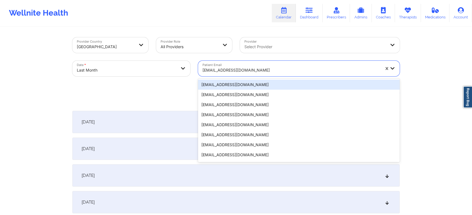
paste input "[EMAIL_ADDRESS][DOMAIN_NAME]"
type input "[EMAIL_ADDRESS][DOMAIN_NAME]"
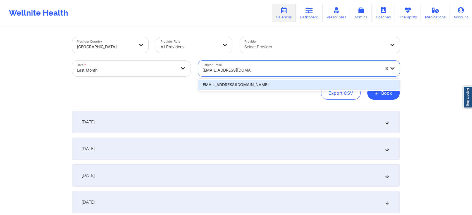
click at [237, 80] on div "[EMAIL_ADDRESS][DOMAIN_NAME]" at bounding box center [298, 85] width 201 height 12
click at [258, 81] on div "[EMAIL_ADDRESS][DOMAIN_NAME]" at bounding box center [298, 85] width 201 height 10
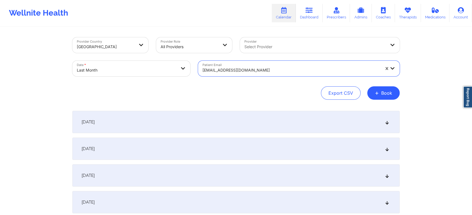
scroll to position [188, 0]
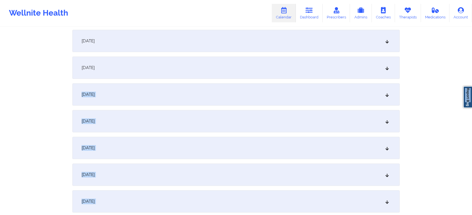
drag, startPoint x: 471, startPoint y: 76, endPoint x: 471, endPoint y: 103, distance: 26.2
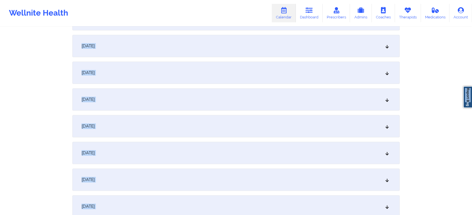
click at [224, 180] on div "[DATE]" at bounding box center [235, 180] width 327 height 22
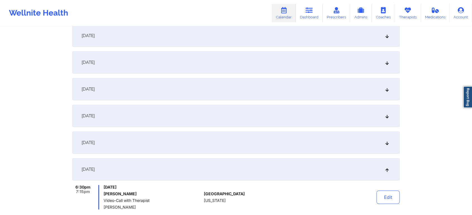
scroll to position [0, 0]
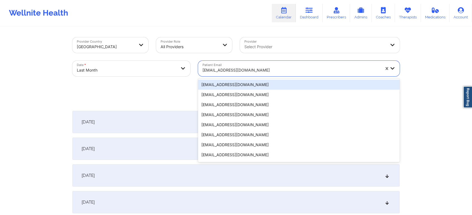
click at [230, 70] on div at bounding box center [290, 70] width 177 height 7
paste input "[EMAIL_ADDRESS][DOMAIN_NAME]"
type input "[EMAIL_ADDRESS][DOMAIN_NAME]"
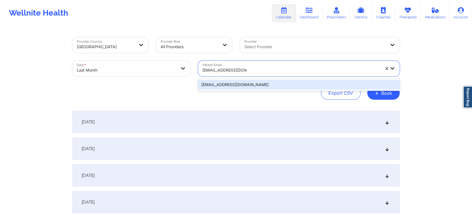
click at [233, 81] on div "[EMAIL_ADDRESS][DOMAIN_NAME]" at bounding box center [298, 85] width 201 height 10
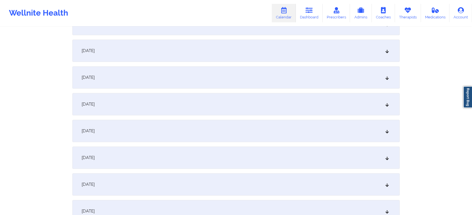
scroll to position [464, 0]
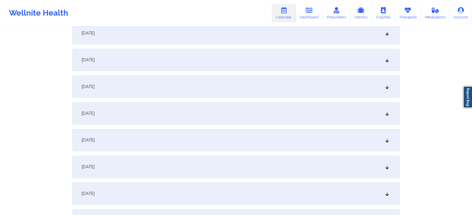
click at [209, 83] on div "[DATE]" at bounding box center [235, 87] width 327 height 22
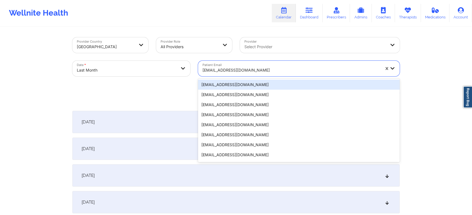
click at [210, 71] on div at bounding box center [290, 70] width 177 height 7
paste input "[EMAIL_ADDRESS][DOMAIN_NAME]"
type input "[EMAIL_ADDRESS][DOMAIN_NAME]"
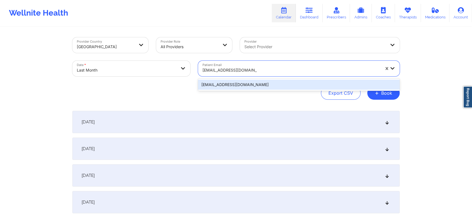
click at [207, 83] on div "[EMAIL_ADDRESS][DOMAIN_NAME]" at bounding box center [298, 85] width 201 height 10
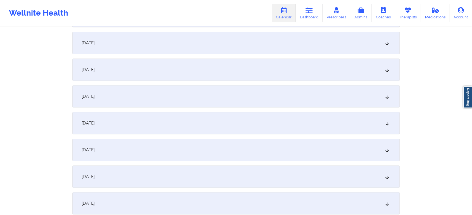
scroll to position [455, 0]
click at [211, 86] on div "[DATE]" at bounding box center [235, 95] width 327 height 22
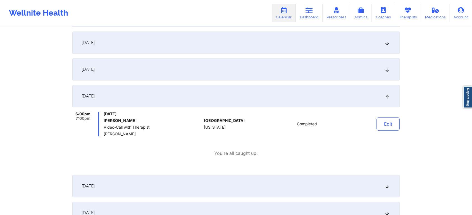
scroll to position [0, 0]
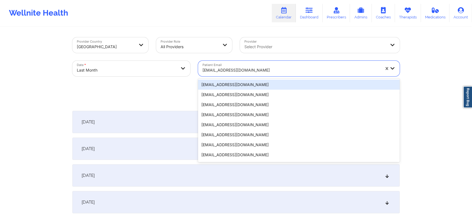
click at [231, 71] on div at bounding box center [290, 70] width 177 height 7
paste input "[EMAIL_ADDRESS][DOMAIN_NAME]"
type input "[EMAIL_ADDRESS][DOMAIN_NAME]"
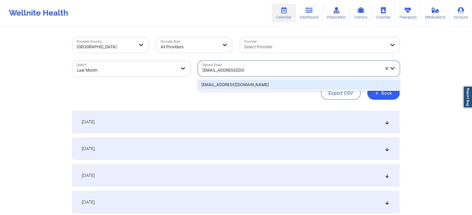
click at [228, 87] on div "[EMAIL_ADDRESS][DOMAIN_NAME]" at bounding box center [298, 85] width 201 height 10
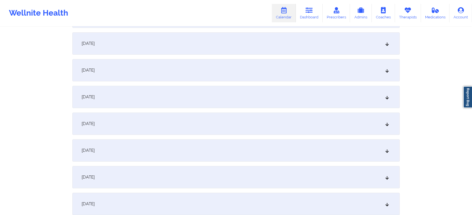
scroll to position [425, 0]
click at [275, 123] on div "[DATE]" at bounding box center [235, 126] width 327 height 22
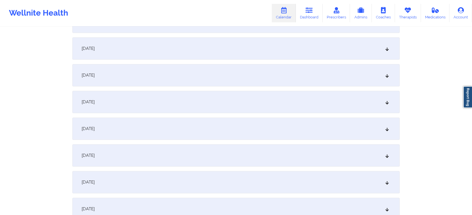
scroll to position [0, 0]
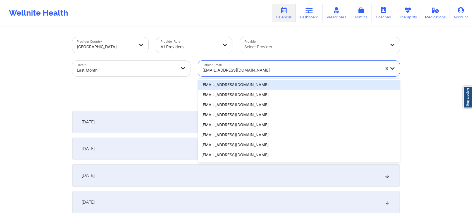
click at [239, 68] on div at bounding box center [290, 70] width 177 height 7
paste input "[EMAIL_ADDRESS][DOMAIN_NAME]"
type input "[EMAIL_ADDRESS][DOMAIN_NAME]"
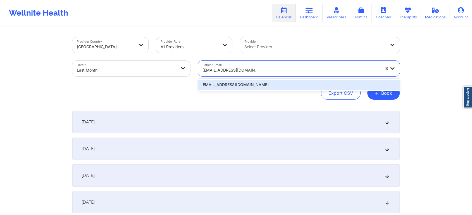
click at [218, 85] on div "[EMAIL_ADDRESS][DOMAIN_NAME]" at bounding box center [298, 85] width 201 height 10
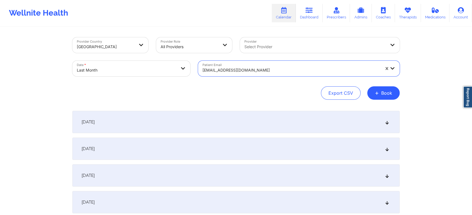
select select "2025-8"
select select "2025-9"
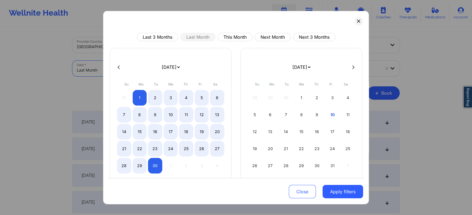
click at [151, 72] on body "Wellnite Health Calendar Dashboard Prescribers Admins Coaches Therapists Medica…" at bounding box center [236, 107] width 472 height 215
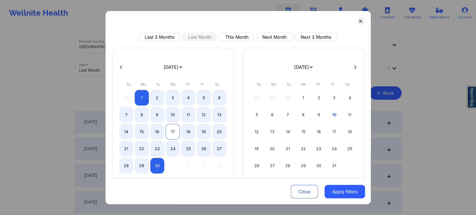
click at [174, 132] on div "17" at bounding box center [173, 132] width 14 height 16
select select "2025-8"
select select "2025-9"
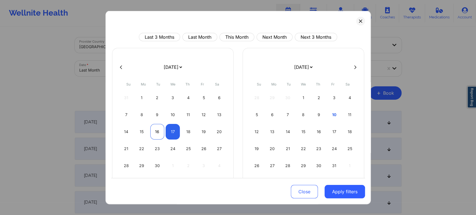
select select "2025-8"
select select "2025-9"
click at [154, 133] on div "16" at bounding box center [157, 132] width 14 height 16
select select "2025-8"
select select "2025-9"
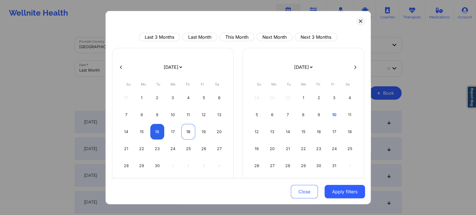
select select "2025-8"
select select "2025-9"
click at [189, 131] on div "18" at bounding box center [188, 132] width 14 height 16
select select "2025-8"
select select "2025-9"
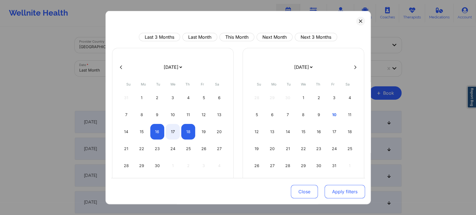
click at [343, 190] on button "Apply filters" at bounding box center [345, 191] width 40 height 13
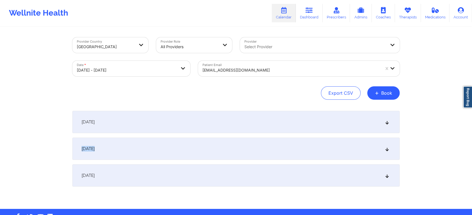
drag, startPoint x: 282, startPoint y: 133, endPoint x: 274, endPoint y: 148, distance: 17.0
click at [274, 148] on div "[DATE] No appointments [DATE] No appointments [DATE] No appointments" at bounding box center [235, 149] width 327 height 76
click at [274, 148] on div "[DATE]" at bounding box center [235, 149] width 327 height 22
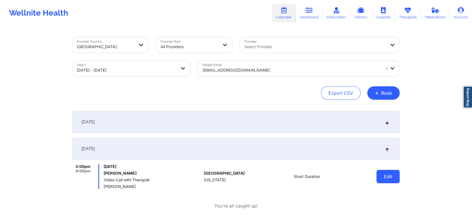
click at [389, 181] on button "Edit" at bounding box center [387, 176] width 23 height 13
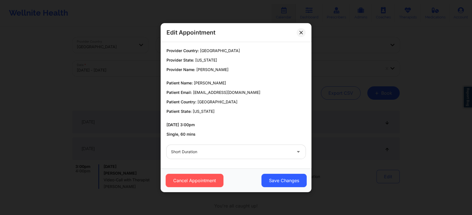
drag, startPoint x: 218, startPoint y: 160, endPoint x: 196, endPoint y: 152, distance: 23.0
click at [196, 152] on div "Short Duration" at bounding box center [235, 152] width 147 height 22
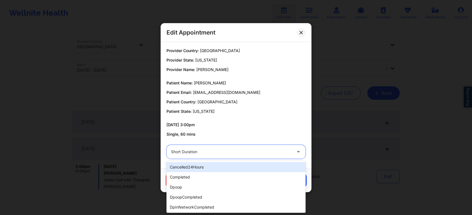
drag, startPoint x: 196, startPoint y: 152, endPoint x: 195, endPoint y: 170, distance: 17.7
click at [195, 170] on body "Wellnite Health Calendar Dashboard Prescribers Admins Coaches Therapists Medica…" at bounding box center [236, 107] width 472 height 215
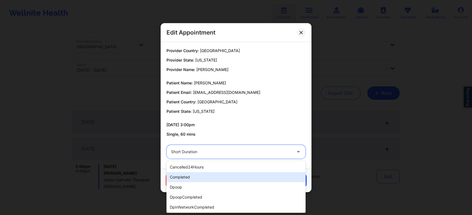
click at [194, 175] on div "completed" at bounding box center [235, 177] width 139 height 10
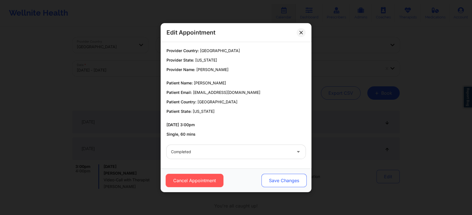
click at [284, 180] on button "Save Changes" at bounding box center [283, 180] width 45 height 13
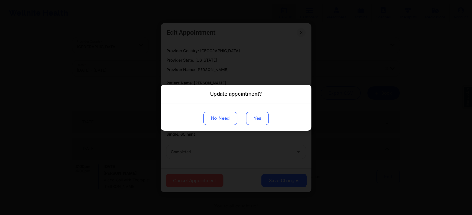
click at [252, 123] on button "Yes" at bounding box center [257, 118] width 23 height 13
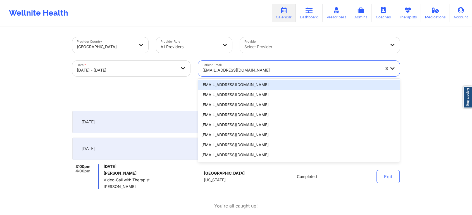
click at [238, 71] on div at bounding box center [290, 70] width 177 height 7
paste input "[EMAIL_ADDRESS][DOMAIN_NAME]"
type input "[EMAIL_ADDRESS][DOMAIN_NAME]"
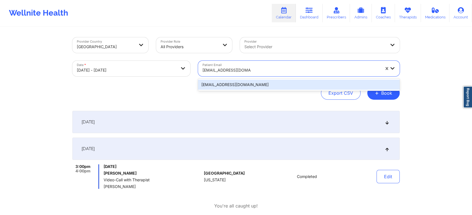
drag, startPoint x: 229, startPoint y: 83, endPoint x: 234, endPoint y: 146, distance: 63.1
click at [234, 146] on div "Provider Country [GEOGRAPHIC_DATA] Provider Role All Providers Provider Select …" at bounding box center [235, 149] width 335 height 245
click at [246, 86] on div "[EMAIL_ADDRESS][DOMAIN_NAME]" at bounding box center [298, 85] width 201 height 10
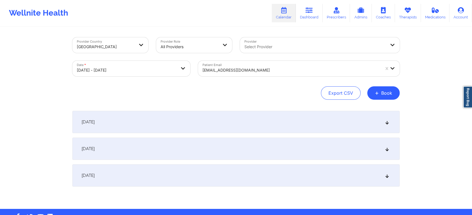
click at [246, 145] on div "[DATE]" at bounding box center [235, 149] width 327 height 22
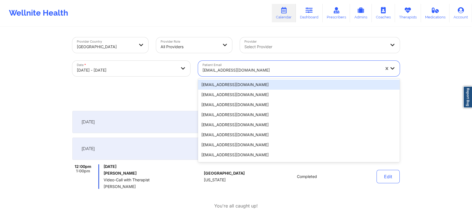
click at [229, 75] on div "[EMAIL_ADDRESS][DOMAIN_NAME]" at bounding box center [290, 70] width 177 height 12
paste input "[PERSON_NAME][EMAIL_ADDRESS][PERSON_NAME][DOMAIN_NAME]"
type input "[PERSON_NAME][EMAIL_ADDRESS][PERSON_NAME][DOMAIN_NAME]"
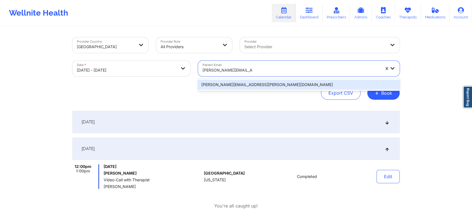
click at [216, 82] on div "[PERSON_NAME][EMAIL_ADDRESS][PERSON_NAME][DOMAIN_NAME]" at bounding box center [298, 85] width 201 height 10
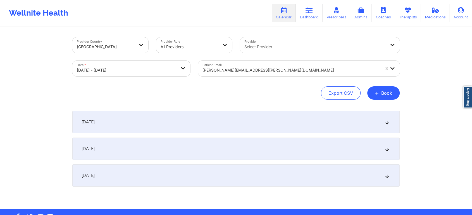
click at [179, 152] on div "[DATE]" at bounding box center [235, 149] width 327 height 22
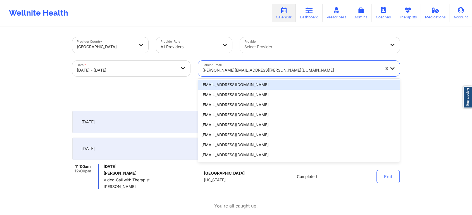
click at [239, 66] on div "[PERSON_NAME][EMAIL_ADDRESS][PERSON_NAME][DOMAIN_NAME]" at bounding box center [290, 70] width 177 height 12
paste input "[EMAIL_ADDRESS][DOMAIN_NAME]"
type input "[EMAIL_ADDRESS][DOMAIN_NAME]"
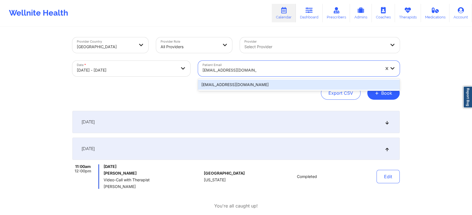
click at [237, 79] on div "[EMAIL_ADDRESS][DOMAIN_NAME]" at bounding box center [298, 85] width 201 height 12
click at [261, 87] on div "[EMAIL_ADDRESS][DOMAIN_NAME]" at bounding box center [298, 85] width 201 height 10
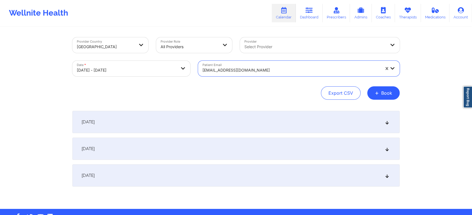
scroll to position [16, 0]
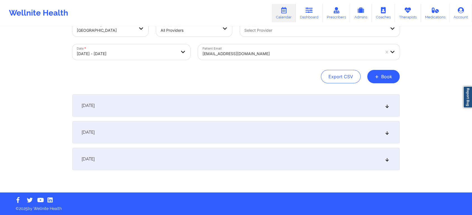
click at [177, 125] on div "[DATE]" at bounding box center [235, 132] width 327 height 22
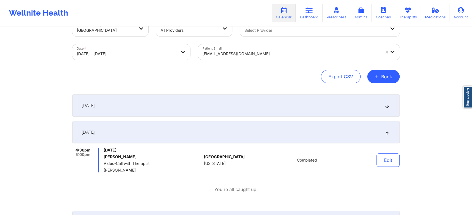
click at [276, 51] on div at bounding box center [290, 54] width 177 height 7
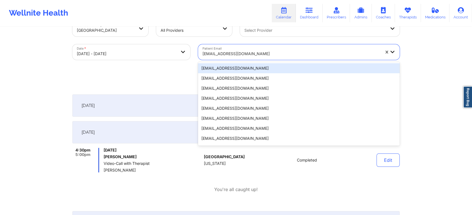
paste input "[PHONE_NUMBER]"
type input "[PHONE_NUMBER]"
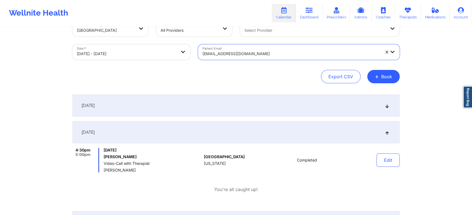
click at [276, 51] on div at bounding box center [290, 54] width 177 height 7
click at [234, 47] on div "[EMAIL_ADDRESS][DOMAIN_NAME]" at bounding box center [289, 52] width 183 height 16
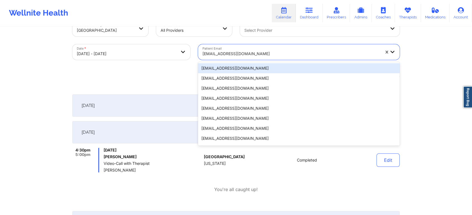
paste input "[EMAIL_ADDRESS][DOMAIN_NAME]"
type input "[EMAIL_ADDRESS][DOMAIN_NAME]"
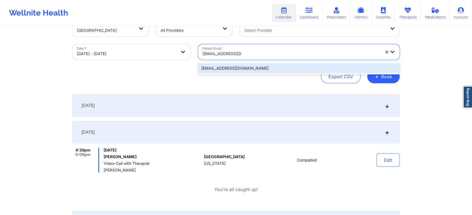
click at [220, 65] on div "[EMAIL_ADDRESS][DOMAIN_NAME]" at bounding box center [298, 68] width 201 height 10
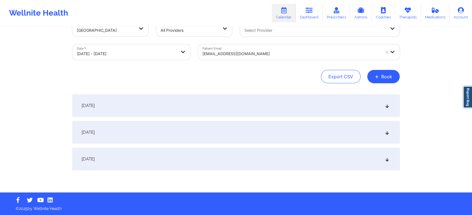
click at [237, 120] on div "[DATE] No appointments [DATE] No appointments [DATE] No appointments" at bounding box center [235, 133] width 327 height 76
click at [262, 136] on div "[DATE]" at bounding box center [235, 132] width 327 height 22
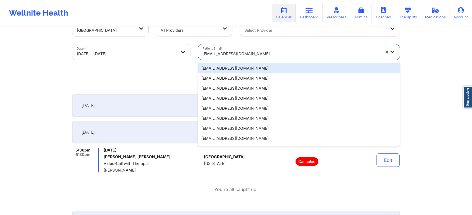
click at [241, 49] on div "[EMAIL_ADDRESS][DOMAIN_NAME]" at bounding box center [290, 54] width 177 height 12
paste input "[EMAIL_ADDRESS][DOMAIN_NAME]"
type input "[EMAIL_ADDRESS][DOMAIN_NAME]"
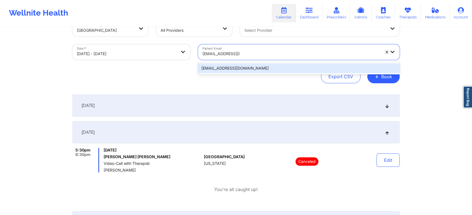
click at [221, 66] on div "[EMAIL_ADDRESS][DOMAIN_NAME]" at bounding box center [298, 68] width 201 height 10
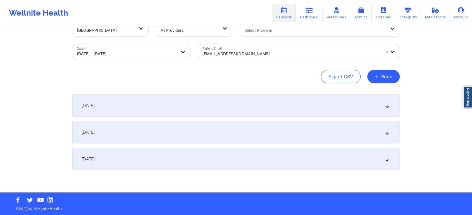
click at [280, 126] on div "[DATE]" at bounding box center [235, 132] width 327 height 22
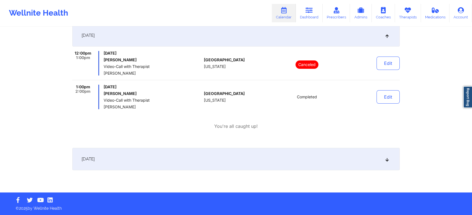
scroll to position [0, 0]
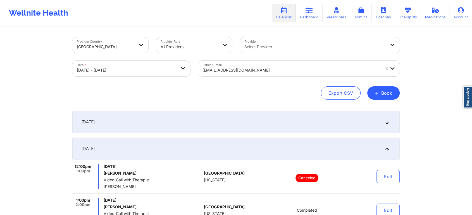
click at [261, 68] on div at bounding box center [290, 70] width 177 height 7
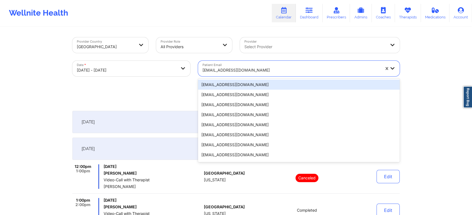
paste input "[EMAIL_ADDRESS][DOMAIN_NAME]"
type input "[EMAIL_ADDRESS][DOMAIN_NAME]"
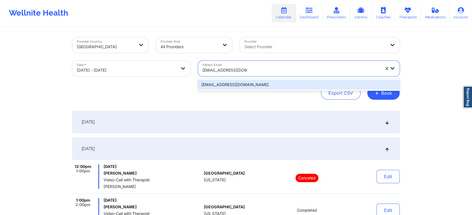
click at [249, 84] on div "[EMAIL_ADDRESS][DOMAIN_NAME]" at bounding box center [298, 85] width 201 height 10
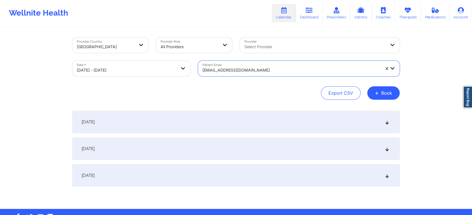
scroll to position [16, 0]
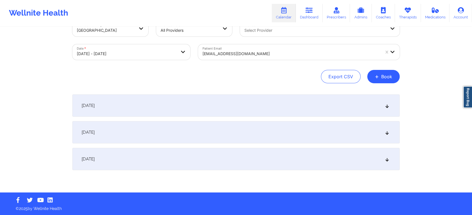
click at [224, 127] on div "[DATE]" at bounding box center [235, 132] width 327 height 22
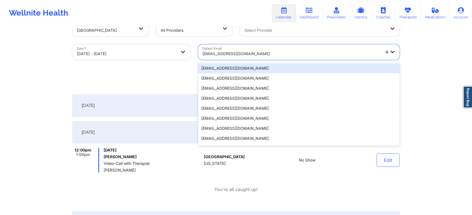
click at [227, 54] on div at bounding box center [290, 54] width 177 height 7
paste input "[EMAIL_ADDRESS][DOMAIN_NAME]"
type input "[EMAIL_ADDRESS][DOMAIN_NAME]"
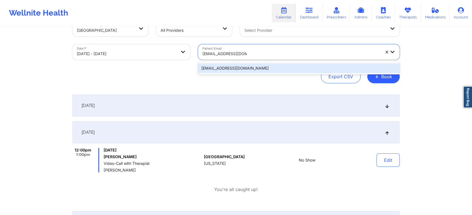
click at [224, 62] on div "[EMAIL_ADDRESS][DOMAIN_NAME]" at bounding box center [298, 68] width 201 height 12
click at [214, 63] on div "[EMAIL_ADDRESS][DOMAIN_NAME]" at bounding box center [298, 68] width 201 height 12
click at [209, 71] on div "[EMAIL_ADDRESS][DOMAIN_NAME]" at bounding box center [298, 68] width 201 height 10
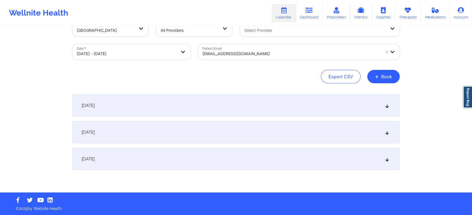
click at [189, 126] on div "[DATE]" at bounding box center [235, 132] width 327 height 22
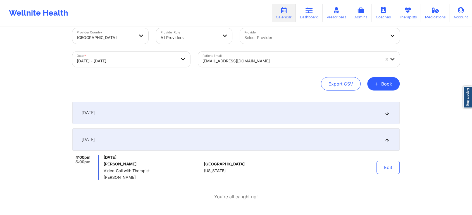
scroll to position [0, 0]
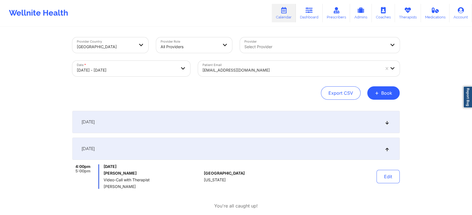
click at [213, 77] on div "Patient Email [EMAIL_ADDRESS][DOMAIN_NAME]" at bounding box center [298, 68] width 209 height 23
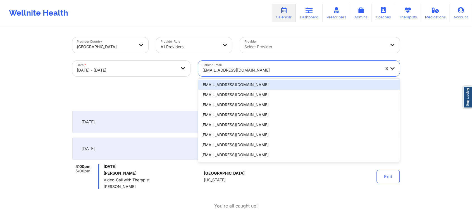
click at [232, 72] on div at bounding box center [290, 70] width 177 height 7
paste input "[EMAIL_ADDRESS][DOMAIN_NAME]"
type input "[EMAIL_ADDRESS][DOMAIN_NAME]"
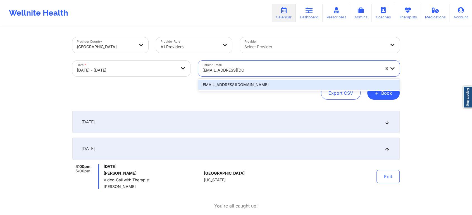
click at [232, 83] on div "[EMAIL_ADDRESS][DOMAIN_NAME]" at bounding box center [298, 85] width 201 height 10
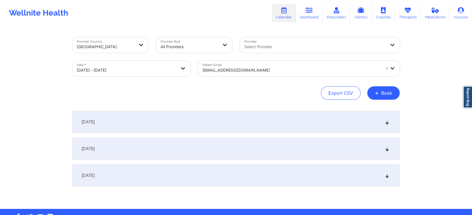
click at [174, 141] on div "[DATE]" at bounding box center [235, 149] width 327 height 22
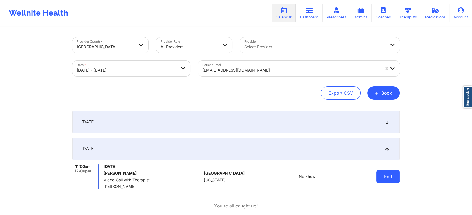
click at [391, 178] on button "Edit" at bounding box center [387, 176] width 23 height 13
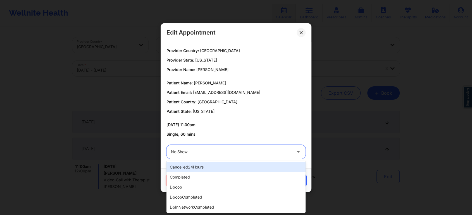
click at [226, 155] on div at bounding box center [231, 152] width 121 height 7
type input "dp"
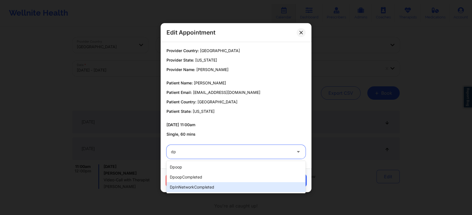
click at [208, 183] on div "dpInNetworkCompleted" at bounding box center [235, 188] width 139 height 10
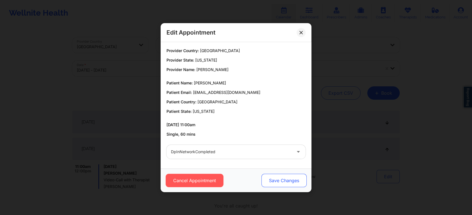
click at [275, 178] on button "Save Changes" at bounding box center [283, 180] width 45 height 13
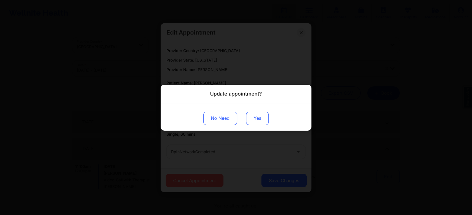
click at [251, 117] on button "Yes" at bounding box center [257, 118] width 23 height 13
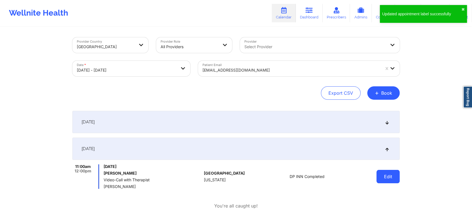
click at [385, 179] on button "Edit" at bounding box center [387, 176] width 23 height 13
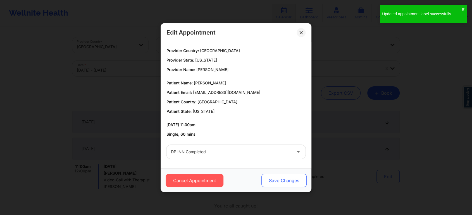
click at [267, 181] on button "Save Changes" at bounding box center [283, 180] width 45 height 13
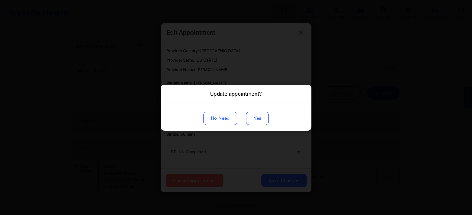
click at [258, 120] on button "Yes" at bounding box center [257, 118] width 23 height 13
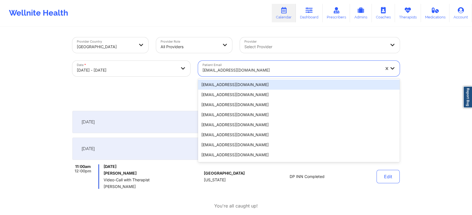
click at [220, 65] on div "[EMAIL_ADDRESS][DOMAIN_NAME]" at bounding box center [290, 70] width 177 height 12
paste input "[EMAIL_ADDRESS][DOMAIN_NAME]"
type input "[EMAIL_ADDRESS][DOMAIN_NAME]"
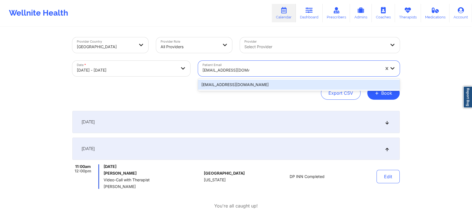
click at [221, 81] on div "[EMAIL_ADDRESS][DOMAIN_NAME]" at bounding box center [298, 85] width 201 height 10
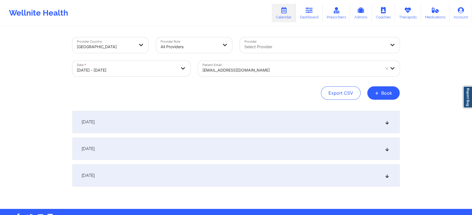
click at [234, 136] on div "[DATE] No appointments [DATE] No appointments [DATE] No appointments" at bounding box center [235, 149] width 327 height 76
click at [235, 141] on div "[DATE]" at bounding box center [235, 149] width 327 height 22
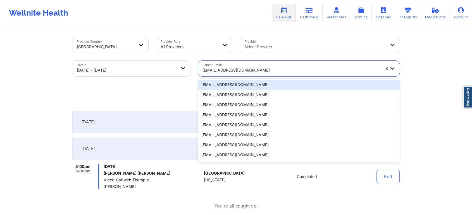
click at [208, 76] on div "[EMAIL_ADDRESS][DOMAIN_NAME]" at bounding box center [290, 70] width 177 height 12
paste input "[PERSON_NAME][EMAIL_ADDRESS][DOMAIN_NAME]"
type input "[PERSON_NAME][EMAIL_ADDRESS][DOMAIN_NAME]"
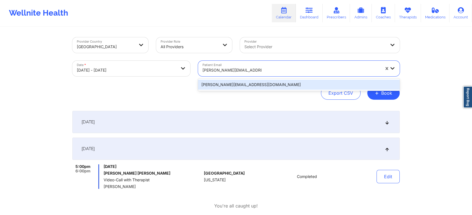
click at [227, 82] on div "[PERSON_NAME][EMAIL_ADDRESS][DOMAIN_NAME]" at bounding box center [298, 85] width 201 height 10
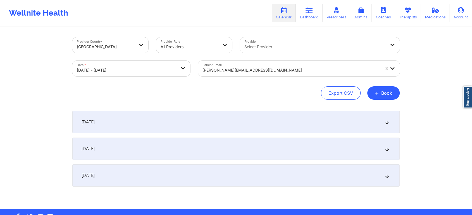
click at [293, 144] on div "[DATE]" at bounding box center [235, 149] width 327 height 22
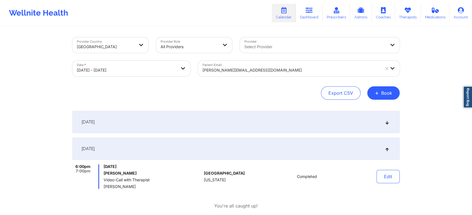
click at [293, 144] on div "[DATE]" at bounding box center [235, 149] width 327 height 22
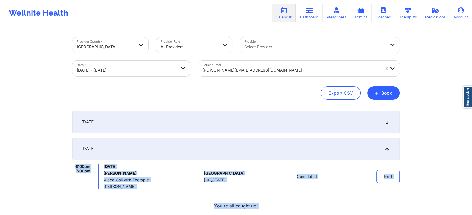
click at [293, 144] on div "[DATE]" at bounding box center [235, 149] width 327 height 22
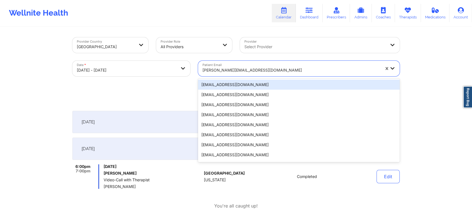
click at [240, 76] on div "[PERSON_NAME][EMAIL_ADDRESS][DOMAIN_NAME]" at bounding box center [290, 70] width 177 height 12
paste input "[EMAIL_ADDRESS][DOMAIN_NAME]"
type input "[EMAIL_ADDRESS][DOMAIN_NAME]"
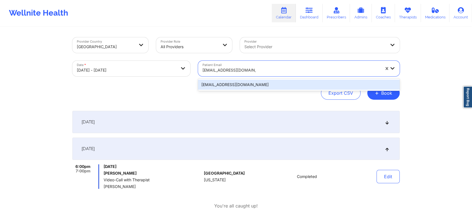
click at [250, 79] on div "[EMAIL_ADDRESS][DOMAIN_NAME]" at bounding box center [298, 85] width 201 height 12
click at [232, 81] on div "[EMAIL_ADDRESS][DOMAIN_NAME]" at bounding box center [298, 85] width 201 height 10
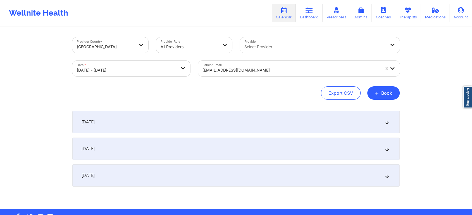
click at [203, 148] on div "[DATE]" at bounding box center [235, 149] width 327 height 22
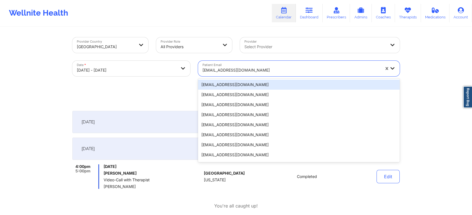
click at [226, 70] on div at bounding box center [290, 70] width 177 height 7
paste input "[EMAIL_ADDRESS][DOMAIN_NAME]"
type input "[EMAIL_ADDRESS][DOMAIN_NAME]"
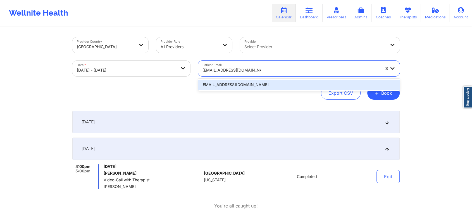
click at [222, 82] on div "[EMAIL_ADDRESS][DOMAIN_NAME]" at bounding box center [298, 85] width 201 height 10
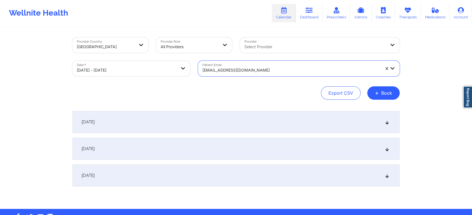
click at [229, 140] on div "[DATE]" at bounding box center [235, 149] width 327 height 22
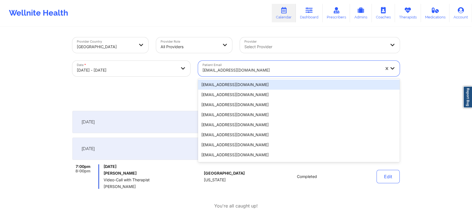
click at [222, 71] on div at bounding box center [290, 70] width 177 height 7
paste input "[PERSON_NAME][EMAIL_ADDRESS][DOMAIN_NAME]"
type input "[PERSON_NAME][EMAIL_ADDRESS][DOMAIN_NAME]"
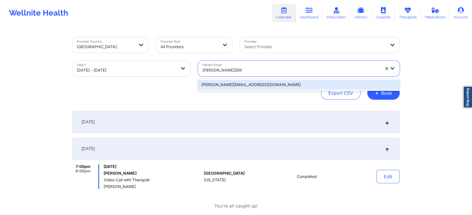
click at [223, 84] on div "[PERSON_NAME][EMAIL_ADDRESS][DOMAIN_NAME]" at bounding box center [298, 85] width 201 height 10
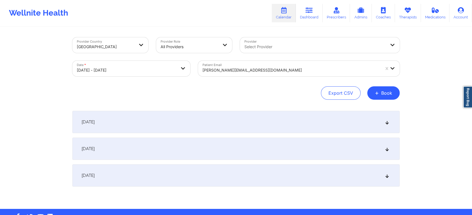
click at [197, 141] on div "[DATE]" at bounding box center [235, 149] width 327 height 22
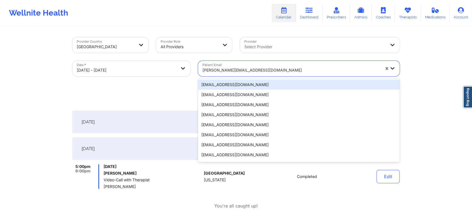
click at [244, 74] on div "[PERSON_NAME][EMAIL_ADDRESS][DOMAIN_NAME]" at bounding box center [290, 70] width 177 height 12
paste input "[EMAIL_ADDRESS][DOMAIN_NAME]"
type input "[EMAIL_ADDRESS][DOMAIN_NAME]"
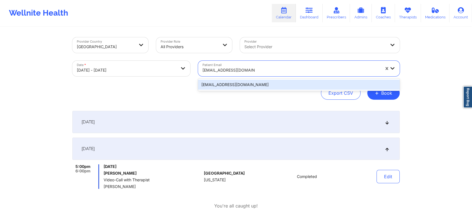
click at [227, 87] on div "[EMAIL_ADDRESS][DOMAIN_NAME]" at bounding box center [298, 85] width 201 height 10
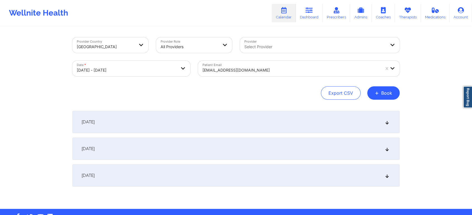
click at [217, 143] on div "[DATE]" at bounding box center [235, 149] width 327 height 22
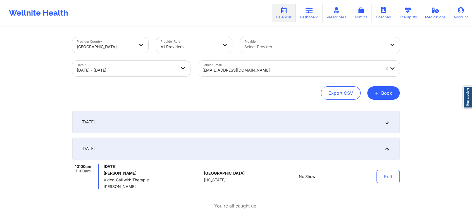
click at [228, 60] on div "Patient Email [EMAIL_ADDRESS][DOMAIN_NAME]" at bounding box center [298, 68] width 209 height 23
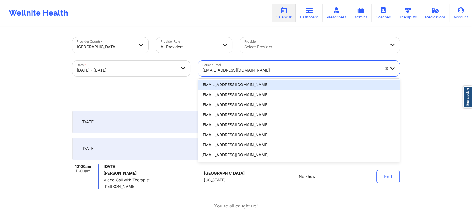
click at [213, 67] on div at bounding box center [290, 70] width 177 height 7
paste input "[EMAIL_ADDRESS][DOMAIN_NAME]"
type input "[EMAIL_ADDRESS][DOMAIN_NAME]"
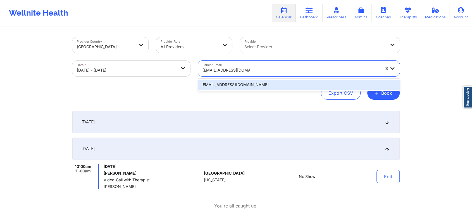
click at [225, 88] on div "[EMAIL_ADDRESS][DOMAIN_NAME]" at bounding box center [298, 85] width 201 height 10
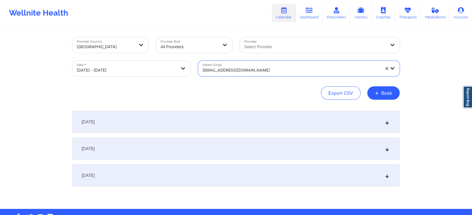
click at [207, 143] on div "[DATE]" at bounding box center [235, 149] width 327 height 22
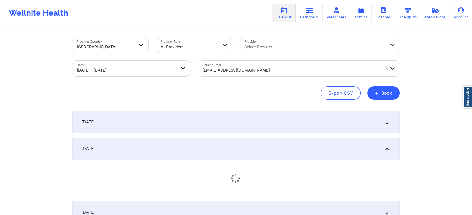
click at [207, 143] on div "[DATE]" at bounding box center [235, 149] width 327 height 22
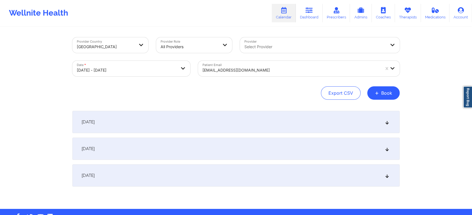
click at [207, 143] on div "[DATE]" at bounding box center [235, 149] width 327 height 22
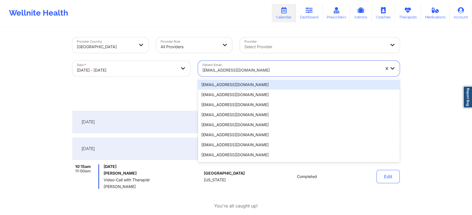
click at [229, 66] on div "[EMAIL_ADDRESS][DOMAIN_NAME]" at bounding box center [290, 70] width 177 height 12
paste input "[EMAIL_ADDRESS][DOMAIN_NAME]"
type input "[EMAIL_ADDRESS][DOMAIN_NAME]"
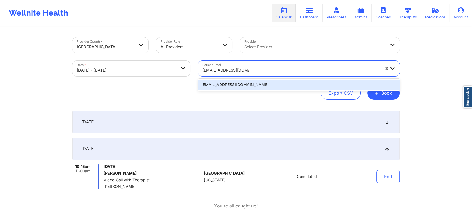
click at [230, 83] on div "[EMAIL_ADDRESS][DOMAIN_NAME]" at bounding box center [298, 85] width 201 height 10
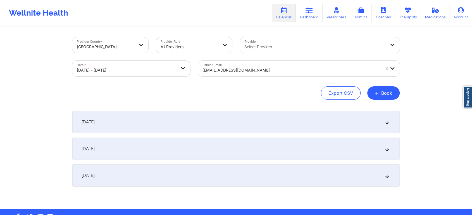
click at [191, 143] on div "[DATE]" at bounding box center [235, 149] width 327 height 22
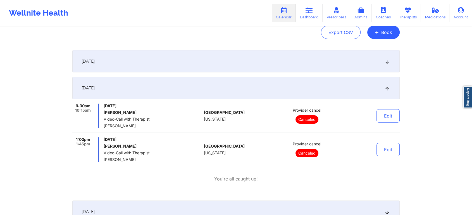
scroll to position [63, 0]
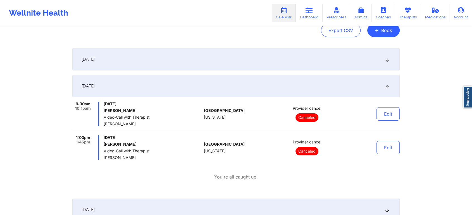
click at [360, 163] on div "9:30am 10:15am [DATE] [PERSON_NAME] Video-Call with Therapist [PERSON_NAME] [GE…" at bounding box center [235, 141] width 327 height 79
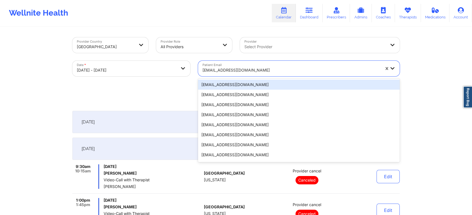
click at [237, 69] on div at bounding box center [290, 70] width 177 height 7
paste input "[EMAIL_ADDRESS][DOMAIN_NAME]"
type input "[EMAIL_ADDRESS][DOMAIN_NAME]"
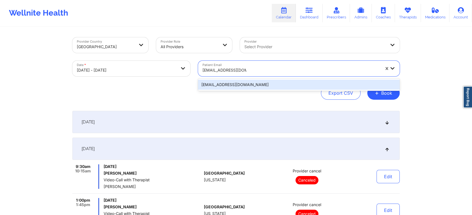
click at [224, 89] on div "[EMAIL_ADDRESS][DOMAIN_NAME]" at bounding box center [298, 85] width 201 height 10
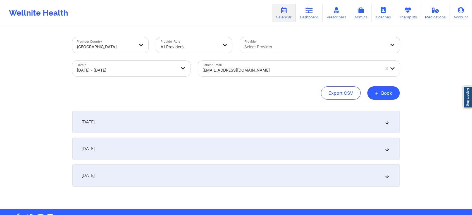
click at [240, 153] on div "[DATE]" at bounding box center [235, 149] width 327 height 22
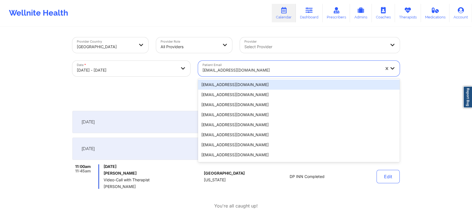
click at [232, 69] on div at bounding box center [290, 70] width 177 height 7
paste input "[EMAIL_ADDRESS][DOMAIN_NAME]"
type input "[EMAIL_ADDRESS][DOMAIN_NAME]"
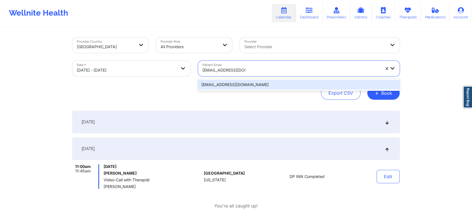
click at [231, 82] on div "[EMAIL_ADDRESS][DOMAIN_NAME]" at bounding box center [298, 85] width 201 height 10
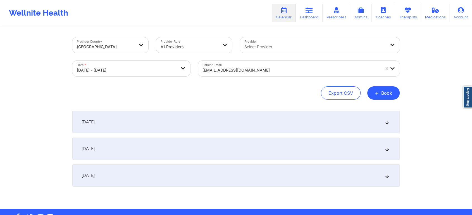
click at [326, 138] on div "[DATE]" at bounding box center [235, 149] width 327 height 22
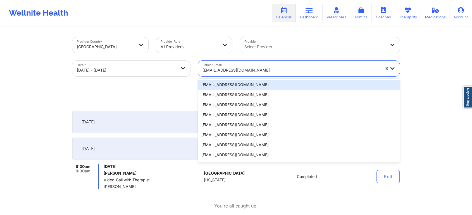
click at [244, 70] on div at bounding box center [290, 70] width 177 height 7
paste input "[EMAIL_ADDRESS][DOMAIN_NAME]"
type input "[EMAIL_ADDRESS][DOMAIN_NAME]"
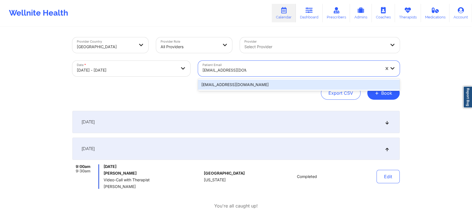
click at [250, 83] on div "[EMAIL_ADDRESS][DOMAIN_NAME]" at bounding box center [298, 85] width 201 height 10
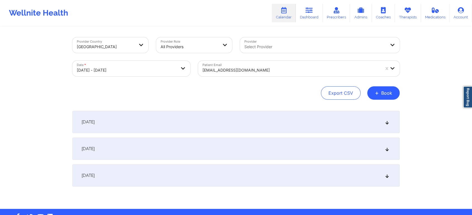
click at [221, 139] on div "[DATE]" at bounding box center [235, 149] width 327 height 22
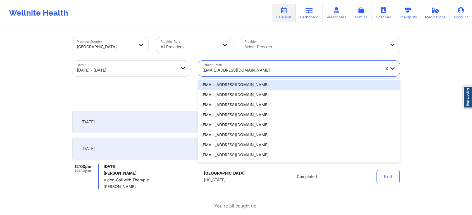
click at [213, 63] on div "[EMAIL_ADDRESS][DOMAIN_NAME]" at bounding box center [289, 69] width 183 height 16
paste input "[EMAIL_ADDRESS][DOMAIN_NAME]"
type input "[EMAIL_ADDRESS][DOMAIN_NAME]"
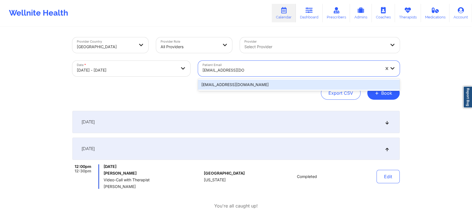
click at [212, 80] on div "[EMAIL_ADDRESS][DOMAIN_NAME]" at bounding box center [298, 85] width 201 height 10
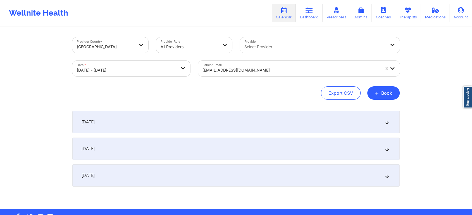
click at [242, 139] on div "[DATE]" at bounding box center [235, 149] width 327 height 22
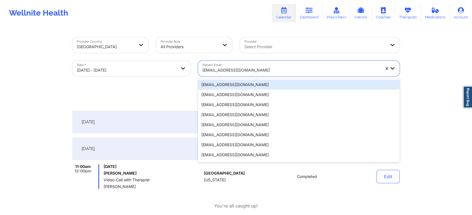
click at [216, 71] on div at bounding box center [290, 70] width 177 height 7
paste input "[EMAIL_ADDRESS][DOMAIN_NAME]"
type input "[EMAIL_ADDRESS][DOMAIN_NAME]"
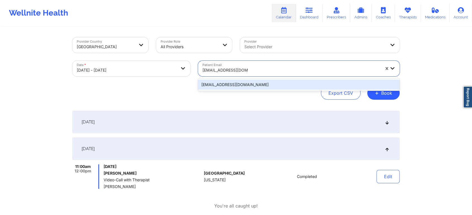
click at [217, 86] on div "[EMAIL_ADDRESS][DOMAIN_NAME]" at bounding box center [298, 85] width 201 height 10
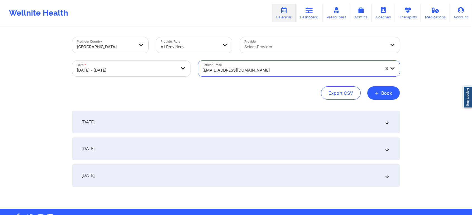
click at [219, 151] on div "[DATE]" at bounding box center [235, 149] width 327 height 22
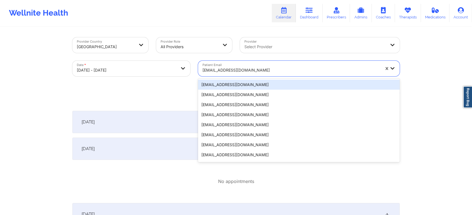
click at [226, 62] on div "[EMAIL_ADDRESS][DOMAIN_NAME]" at bounding box center [289, 69] width 183 height 16
paste input "[EMAIL_ADDRESS][DOMAIN_NAME]"
type input "[EMAIL_ADDRESS][DOMAIN_NAME]"
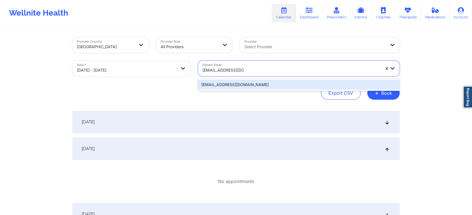
click at [207, 83] on div "[EMAIL_ADDRESS][DOMAIN_NAME]" at bounding box center [298, 85] width 201 height 10
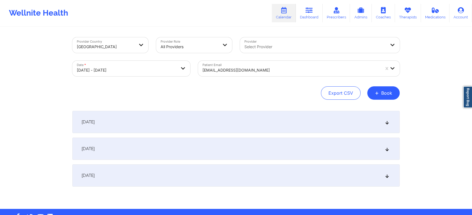
drag, startPoint x: 178, startPoint y: 131, endPoint x: 176, endPoint y: 142, distance: 11.0
click at [176, 142] on div "[DATE] No appointments [DATE] No appointments [DATE] No appointments" at bounding box center [235, 149] width 327 height 76
click at [176, 142] on div "[DATE]" at bounding box center [235, 149] width 327 height 22
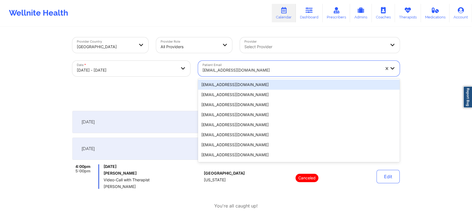
click at [249, 73] on div at bounding box center [290, 70] width 177 height 7
paste input "[EMAIL_ADDRESS][DOMAIN_NAME]"
type input "[EMAIL_ADDRESS][DOMAIN_NAME]"
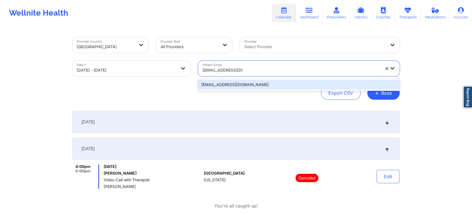
click at [234, 89] on div "[EMAIL_ADDRESS][DOMAIN_NAME]" at bounding box center [298, 85] width 201 height 10
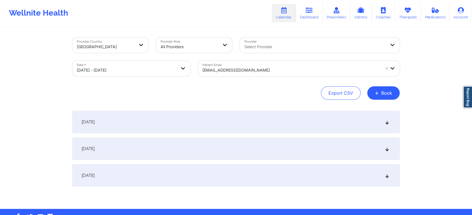
click at [240, 148] on div "[DATE]" at bounding box center [235, 149] width 327 height 22
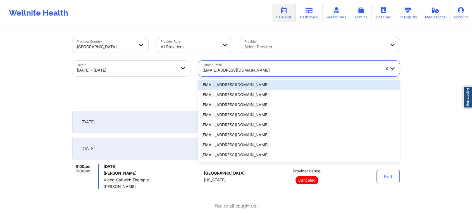
click at [225, 68] on div at bounding box center [290, 70] width 177 height 7
paste input "[EMAIL_ADDRESS][DOMAIN_NAME]"
type input "[EMAIL_ADDRESS][DOMAIN_NAME]"
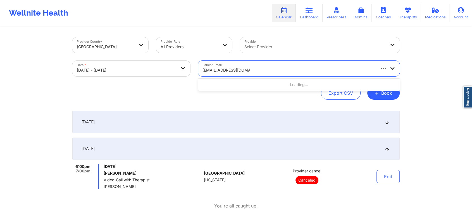
click at [230, 88] on div "Loading..." at bounding box center [298, 85] width 201 height 10
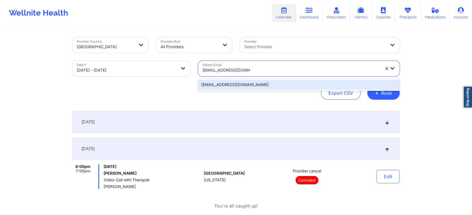
click at [250, 84] on div "[EMAIL_ADDRESS][DOMAIN_NAME]" at bounding box center [298, 85] width 201 height 10
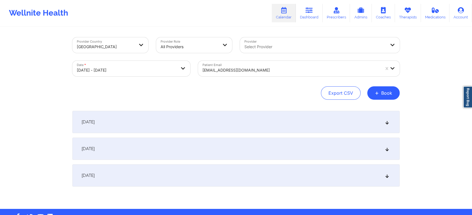
click at [213, 140] on div "[DATE]" at bounding box center [235, 149] width 327 height 22
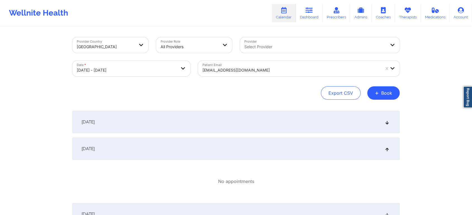
click at [236, 67] on div at bounding box center [290, 70] width 177 height 7
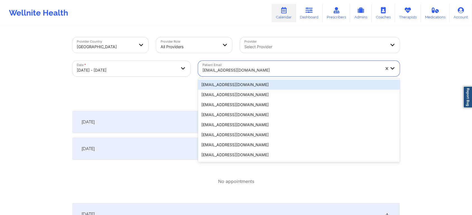
paste input "[EMAIL_ADDRESS][DOMAIN_NAME]"
type input "[EMAIL_ADDRESS][DOMAIN_NAME]"
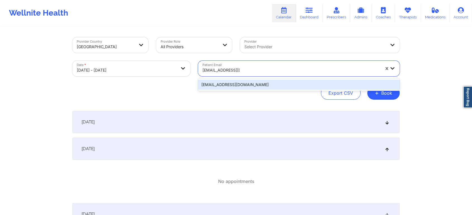
click at [279, 84] on div "[EMAIL_ADDRESS][DOMAIN_NAME]" at bounding box center [298, 85] width 201 height 10
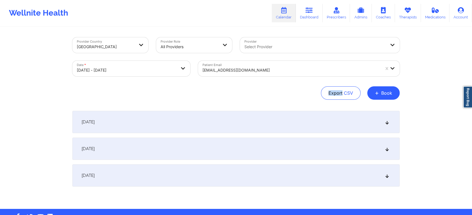
click at [279, 84] on div "Provider Country [GEOGRAPHIC_DATA] Provider Role All Providers Provider Select …" at bounding box center [235, 68] width 327 height 63
click at [228, 136] on div "[DATE] No appointments [DATE] No appointments [DATE] No appointments" at bounding box center [235, 149] width 327 height 76
click at [260, 149] on div "[DATE]" at bounding box center [235, 149] width 327 height 22
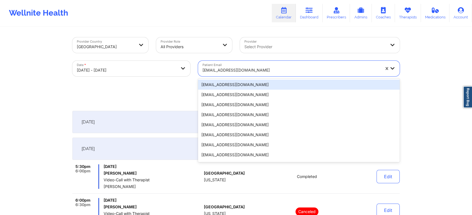
click at [250, 63] on div "[EMAIL_ADDRESS][DOMAIN_NAME]" at bounding box center [289, 69] width 183 height 16
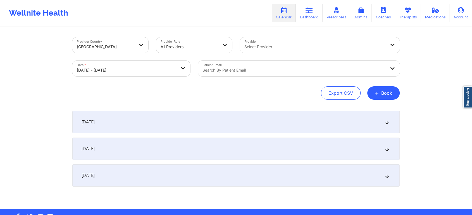
click at [159, 78] on div "Date * [DATE] - [DATE]" at bounding box center [131, 68] width 126 height 23
click at [169, 58] on div "Date * [DATE] - [DATE]" at bounding box center [131, 68] width 126 height 23
click at [164, 65] on body "Wellnite Health Calendar Dashboard Prescribers Admins Coaches Therapists Medica…" at bounding box center [236, 107] width 472 height 215
select select "2025-8"
select select "2025-9"
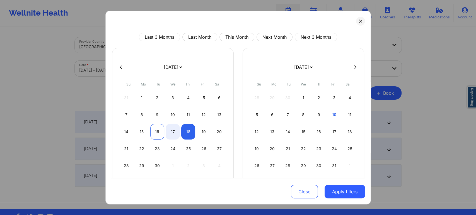
click at [159, 130] on div "16" at bounding box center [157, 132] width 14 height 16
select select "2025-8"
select select "2025-9"
select select "2025-8"
select select "2025-9"
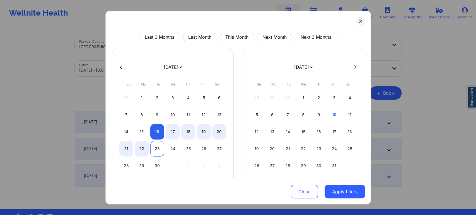
click at [155, 149] on div "23" at bounding box center [157, 149] width 14 height 16
select select "2025-8"
select select "2025-9"
click at [339, 189] on button "Apply filters" at bounding box center [345, 191] width 40 height 13
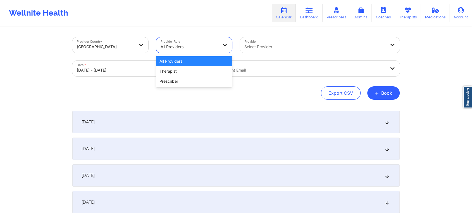
click at [186, 48] on div at bounding box center [188, 47] width 57 height 7
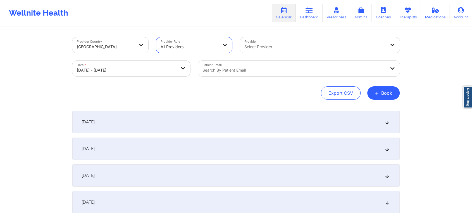
click at [186, 48] on div at bounding box center [188, 47] width 57 height 7
click at [338, 93] on button "Export CSV" at bounding box center [341, 93] width 40 height 13
select select "2025-8"
select select "2025-9"
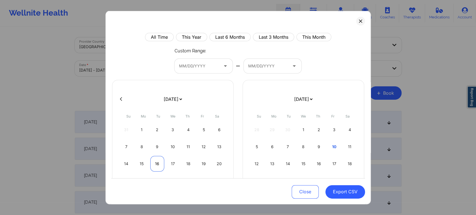
click at [156, 162] on div "16" at bounding box center [157, 164] width 14 height 16
select select "2025-8"
select select "2025-9"
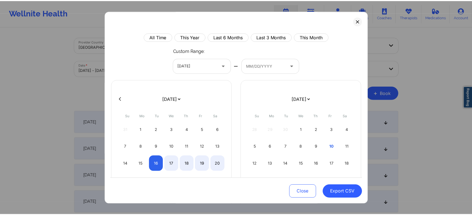
scroll to position [45, 0]
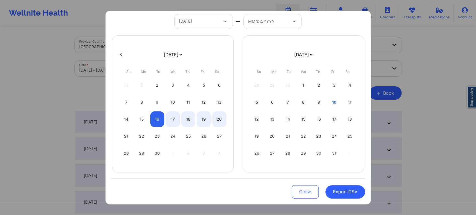
select select "2025-8"
select select "2025-9"
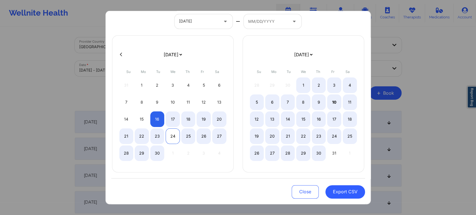
select select "2025-8"
select select "2025-9"
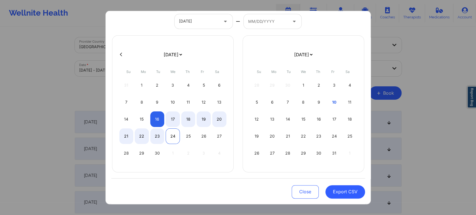
click at [172, 136] on div "24" at bounding box center [173, 136] width 14 height 16
select select "2025-8"
select select "2025-9"
click at [155, 136] on div "23" at bounding box center [157, 136] width 14 height 16
select select "2025-8"
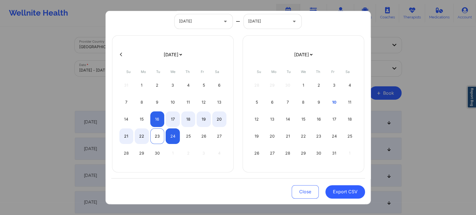
select select "2025-9"
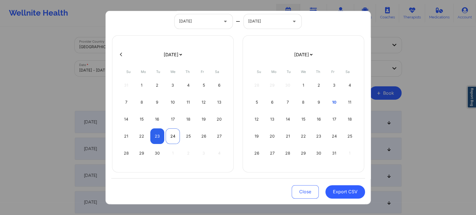
select select "2025-8"
select select "2025-9"
select select "2025-8"
select select "2025-9"
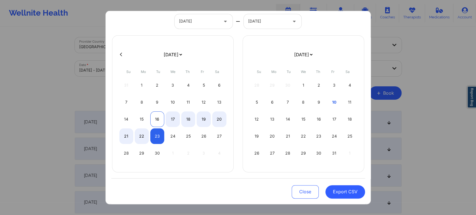
click at [158, 119] on div "16" at bounding box center [157, 119] width 14 height 16
select select "2025-8"
select select "2025-9"
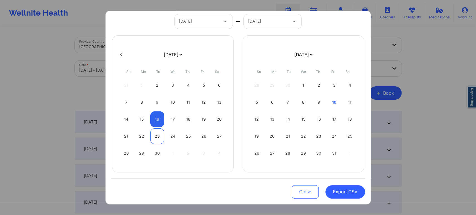
select select "2025-8"
select select "2025-9"
click at [158, 138] on div "23" at bounding box center [157, 136] width 14 height 16
select select "2025-8"
select select "2025-9"
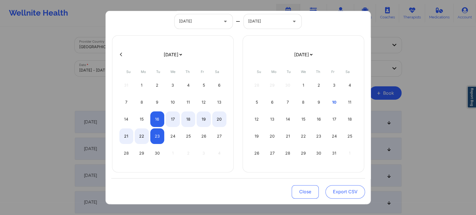
click at [347, 192] on button "Export CSV" at bounding box center [346, 191] width 40 height 13
select select "2025-8"
select select "2025-9"
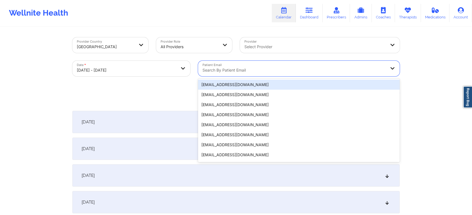
click at [223, 65] on div "Search by patient email" at bounding box center [292, 69] width 188 height 16
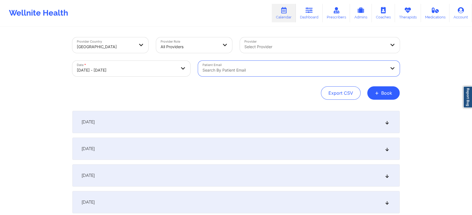
click at [226, 67] on div at bounding box center [293, 70] width 183 height 7
paste input "[EMAIL_ADDRESS][DOMAIN_NAME]"
type input "[EMAIL_ADDRESS][DOMAIN_NAME]"
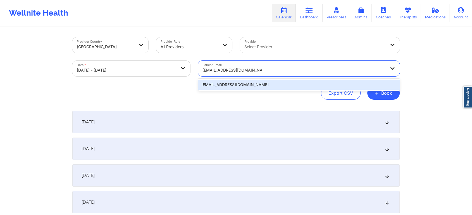
click at [225, 85] on div "[EMAIL_ADDRESS][DOMAIN_NAME]" at bounding box center [298, 85] width 201 height 10
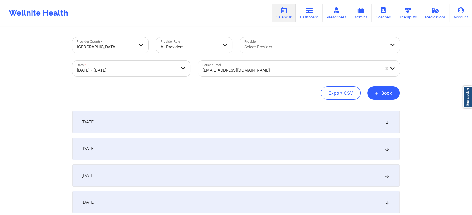
click at [208, 121] on div "[DATE]" at bounding box center [235, 122] width 327 height 22
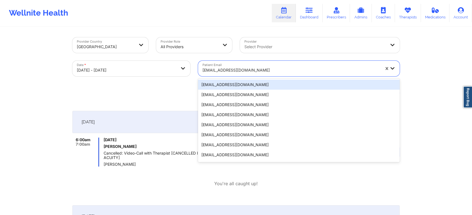
click at [229, 69] on div at bounding box center [290, 70] width 177 height 7
paste input "[EMAIL_ADDRESS][DOMAIN_NAME]"
type input "[EMAIL_ADDRESS][DOMAIN_NAME]"
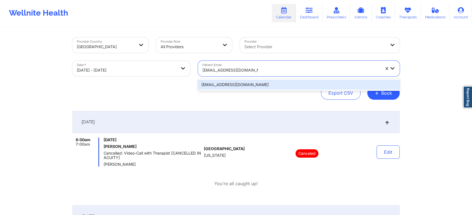
click at [227, 88] on div "[EMAIL_ADDRESS][DOMAIN_NAME]" at bounding box center [298, 85] width 201 height 10
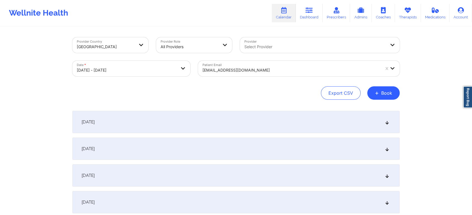
click at [232, 126] on div "[DATE]" at bounding box center [235, 122] width 327 height 22
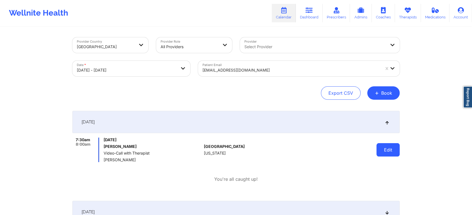
click at [384, 151] on button "Edit" at bounding box center [387, 149] width 23 height 13
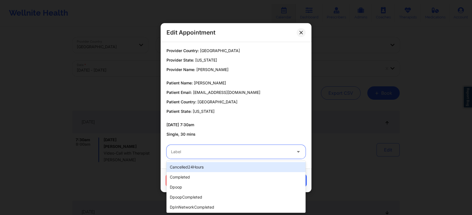
click at [204, 155] on div at bounding box center [231, 152] width 121 height 7
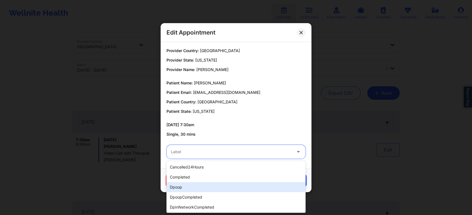
click at [196, 183] on div "dpoop" at bounding box center [235, 188] width 139 height 10
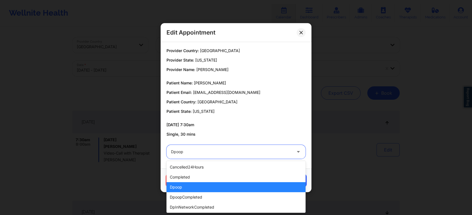
click at [215, 158] on div "dpoop" at bounding box center [231, 152] width 121 height 14
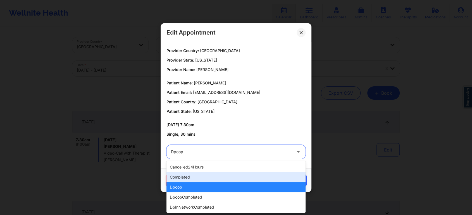
click at [207, 178] on div "completed" at bounding box center [235, 177] width 139 height 10
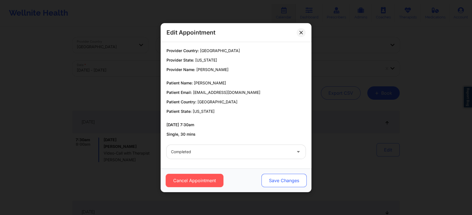
click at [290, 182] on button "Save Changes" at bounding box center [283, 180] width 45 height 13
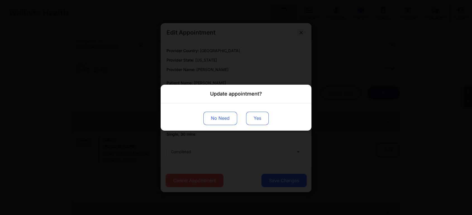
drag, startPoint x: 263, startPoint y: 111, endPoint x: 261, endPoint y: 116, distance: 5.0
click at [261, 116] on div "No Need Yes" at bounding box center [235, 116] width 151 height 27
click at [261, 116] on button "Yes" at bounding box center [257, 118] width 23 height 13
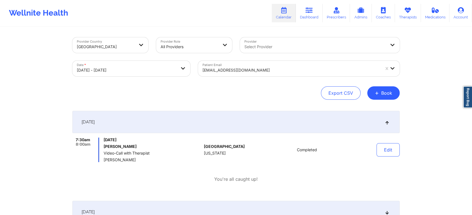
click at [64, 165] on div "Provider Country [GEOGRAPHIC_DATA] Provider Role All Providers Provider Select …" at bounding box center [236, 203] width 472 height 407
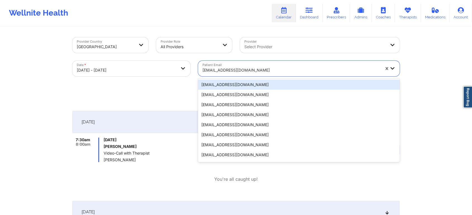
click at [233, 72] on div at bounding box center [290, 70] width 177 height 7
paste input "[EMAIL_ADDRESS][DOMAIN_NAME]"
type input "[EMAIL_ADDRESS][DOMAIN_NAME]"
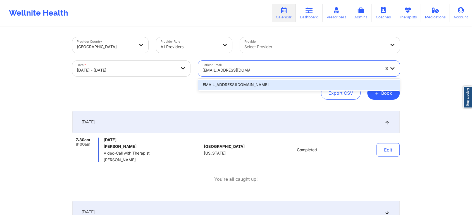
click at [247, 86] on div "[EMAIL_ADDRESS][DOMAIN_NAME]" at bounding box center [298, 85] width 201 height 10
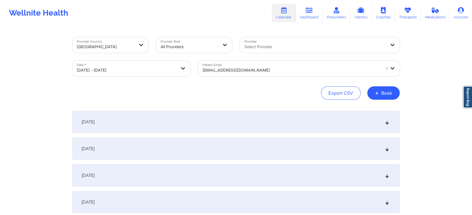
click at [220, 122] on div "[DATE]" at bounding box center [235, 122] width 327 height 22
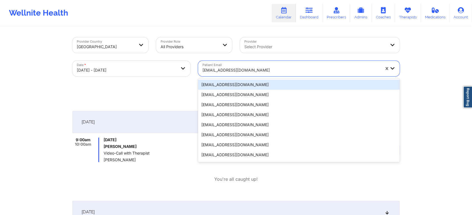
click at [232, 68] on div at bounding box center [290, 70] width 177 height 7
paste input "[EMAIL_ADDRESS][DOMAIN_NAME]"
type input "[EMAIL_ADDRESS][DOMAIN_NAME]"
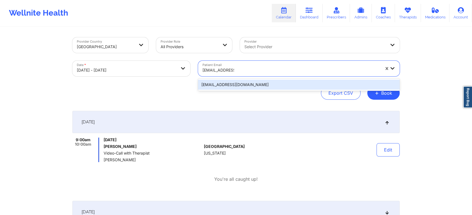
click at [218, 83] on div "[EMAIL_ADDRESS][DOMAIN_NAME]" at bounding box center [298, 85] width 201 height 10
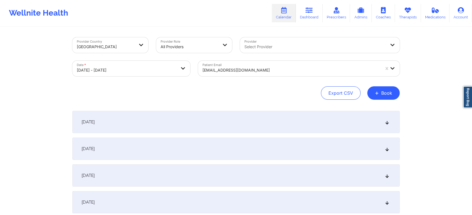
click at [219, 124] on div "[DATE]" at bounding box center [235, 122] width 327 height 22
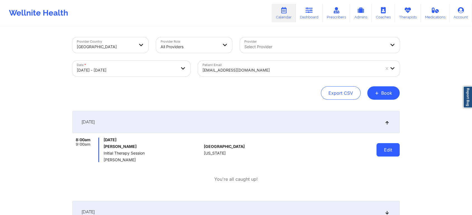
click at [388, 147] on button "Edit" at bounding box center [387, 149] width 23 height 13
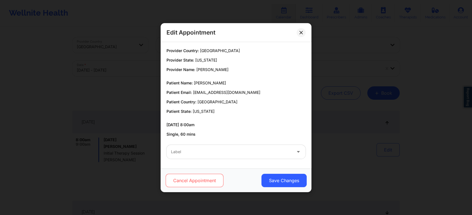
click at [216, 178] on button "Cancel Appointment" at bounding box center [194, 180] width 58 height 13
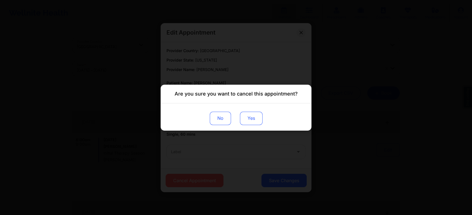
click at [250, 121] on button "Yes" at bounding box center [251, 118] width 23 height 13
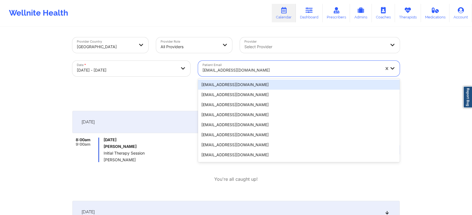
click at [213, 70] on div at bounding box center [290, 70] width 177 height 7
paste input "[EMAIL_ADDRESS][DOMAIN_NAME]"
type input "[EMAIL_ADDRESS][DOMAIN_NAME]"
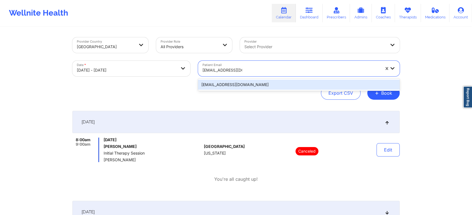
click at [217, 83] on div "[EMAIL_ADDRESS][DOMAIN_NAME]" at bounding box center [298, 85] width 201 height 10
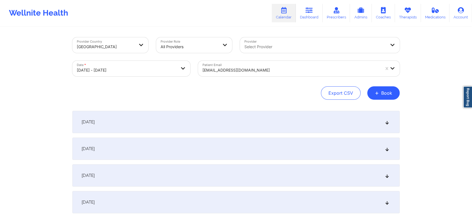
click at [188, 132] on div "[DATE]" at bounding box center [235, 122] width 327 height 22
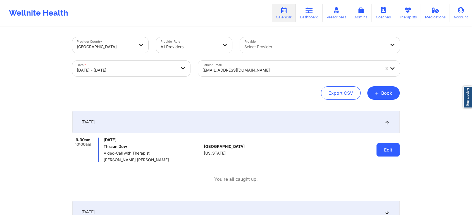
click at [379, 146] on button "Edit" at bounding box center [387, 149] width 23 height 13
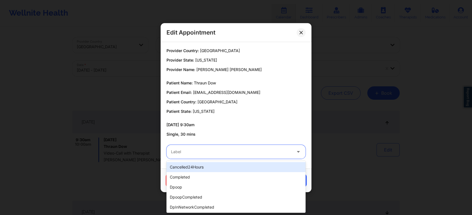
click at [208, 149] on div at bounding box center [231, 152] width 121 height 7
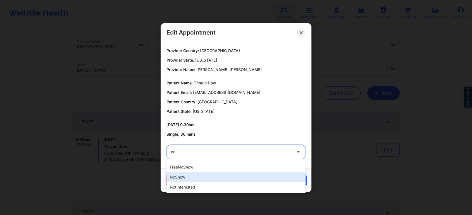
click at [203, 177] on div "noShow" at bounding box center [235, 177] width 139 height 10
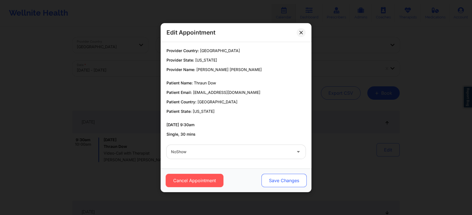
click at [267, 182] on button "Save Changes" at bounding box center [283, 180] width 45 height 13
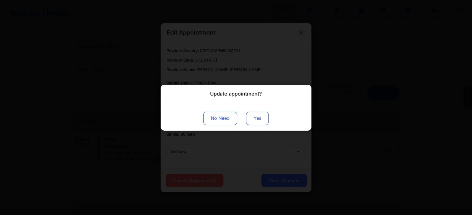
click at [264, 122] on button "Yes" at bounding box center [257, 118] width 23 height 13
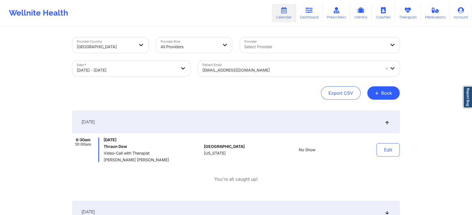
click at [231, 72] on div at bounding box center [290, 70] width 177 height 7
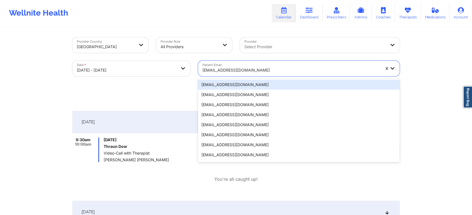
paste
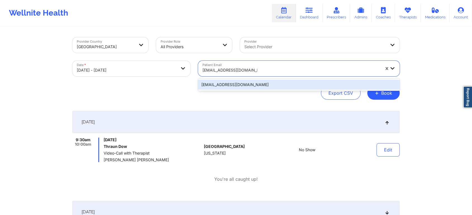
click at [236, 87] on div "[EMAIL_ADDRESS][DOMAIN_NAME]" at bounding box center [298, 85] width 201 height 10
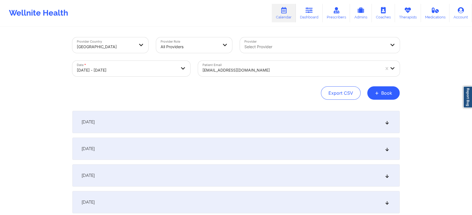
click at [300, 119] on div "[DATE]" at bounding box center [235, 122] width 327 height 22
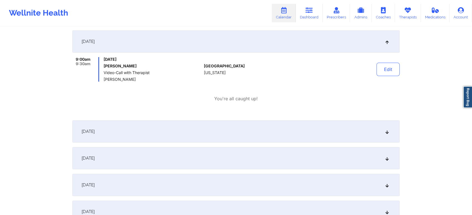
scroll to position [82, 0]
click at [324, 159] on div "[DATE]" at bounding box center [235, 157] width 327 height 22
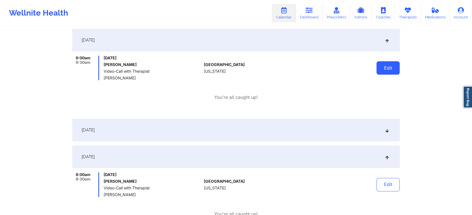
click at [391, 68] on button "Edit" at bounding box center [387, 67] width 23 height 13
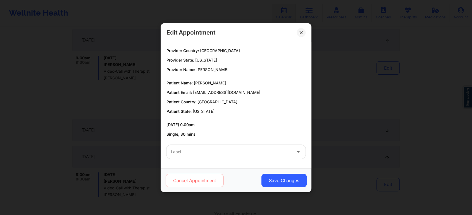
click at [199, 177] on button "Cancel Appointment" at bounding box center [194, 180] width 58 height 13
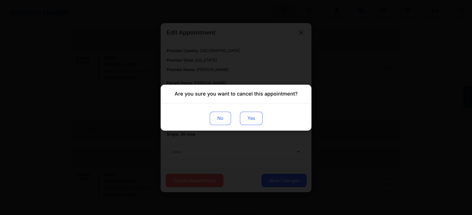
click at [252, 116] on button "Yes" at bounding box center [251, 118] width 23 height 13
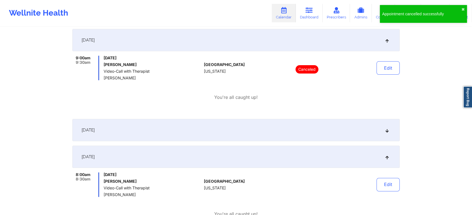
scroll to position [0, 0]
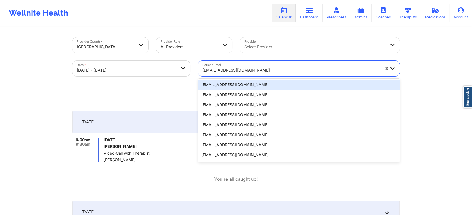
click at [220, 68] on div at bounding box center [290, 70] width 177 height 7
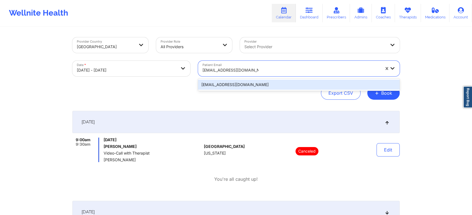
click at [234, 80] on div "[EMAIL_ADDRESS][DOMAIN_NAME]" at bounding box center [298, 85] width 201 height 10
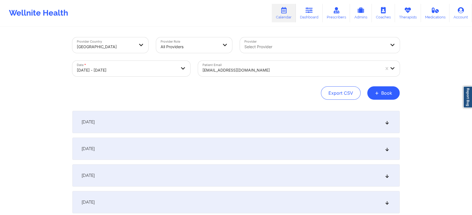
click at [211, 136] on div "[DATE] No appointments [DATE] No appointments [DATE] No appointments [DATE] No …" at bounding box center [235, 216] width 327 height 210
click at [215, 113] on div "[DATE]" at bounding box center [235, 122] width 327 height 22
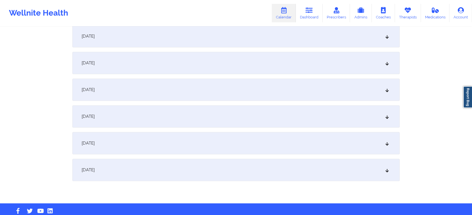
scroll to position [281, 0]
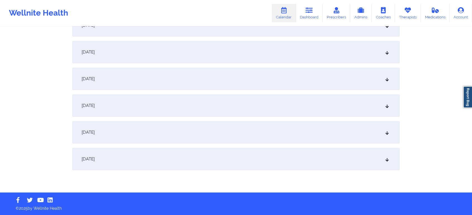
click at [339, 156] on div "[DATE]" at bounding box center [235, 159] width 327 height 22
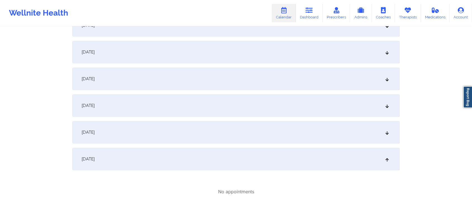
click at [349, 131] on div "[DATE]" at bounding box center [235, 132] width 327 height 22
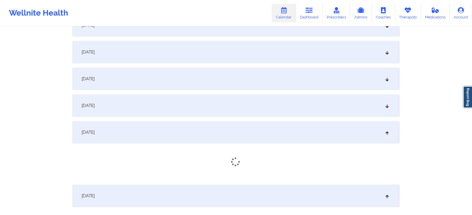
click at [349, 107] on div "[DATE]" at bounding box center [235, 106] width 327 height 22
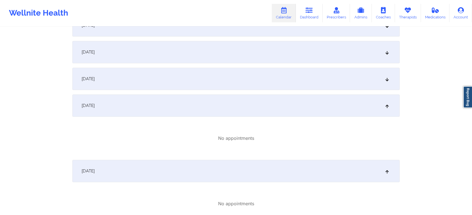
click at [327, 70] on div "[DATE]" at bounding box center [235, 79] width 327 height 22
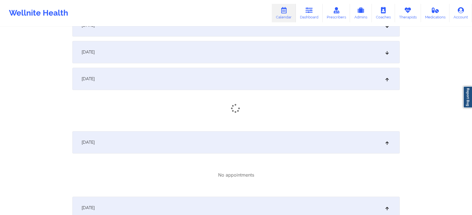
click at [307, 42] on div "[DATE]" at bounding box center [235, 52] width 327 height 22
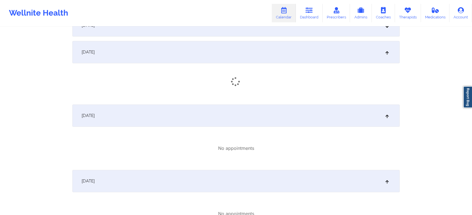
click at [307, 33] on div "[DATE]" at bounding box center [235, 25] width 327 height 22
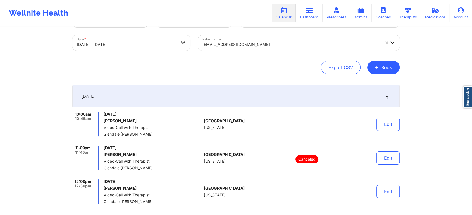
scroll to position [27, 0]
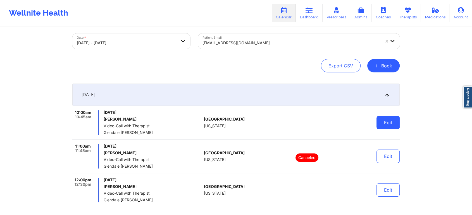
click at [380, 123] on button "Edit" at bounding box center [387, 122] width 23 height 13
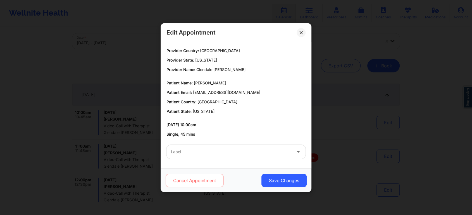
click at [170, 186] on button "Cancel Appointment" at bounding box center [194, 180] width 58 height 13
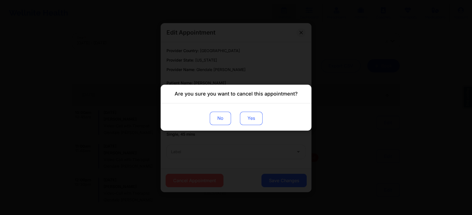
click at [258, 119] on button "Yes" at bounding box center [251, 118] width 23 height 13
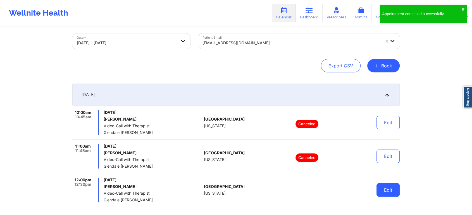
click at [386, 193] on button "Edit" at bounding box center [387, 190] width 23 height 13
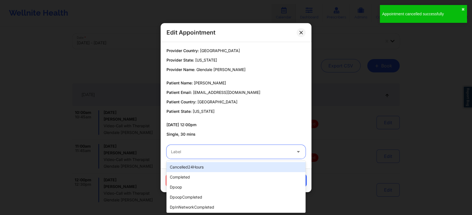
click at [260, 156] on div "Label" at bounding box center [229, 152] width 126 height 14
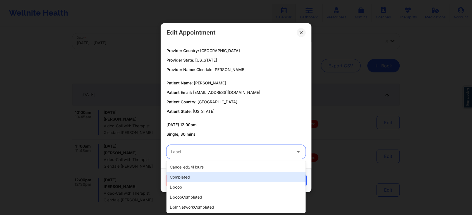
click at [249, 180] on div "completed" at bounding box center [235, 177] width 139 height 10
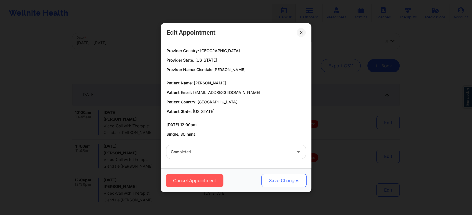
click at [282, 180] on button "Save Changes" at bounding box center [283, 180] width 45 height 13
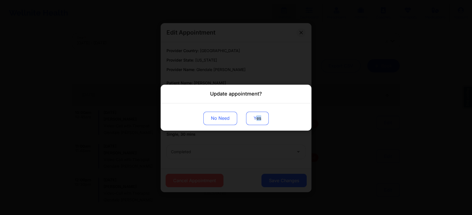
drag, startPoint x: 263, startPoint y: 129, endPoint x: 255, endPoint y: 117, distance: 14.6
click at [255, 117] on div "No Need Yes" at bounding box center [235, 116] width 151 height 27
click at [255, 117] on button "Yes" at bounding box center [257, 118] width 23 height 13
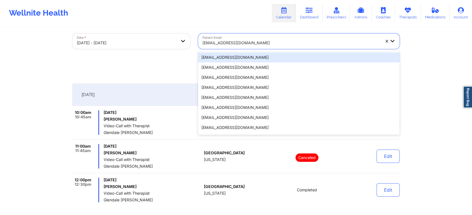
click at [278, 38] on div "[EMAIL_ADDRESS][DOMAIN_NAME]" at bounding box center [290, 43] width 177 height 12
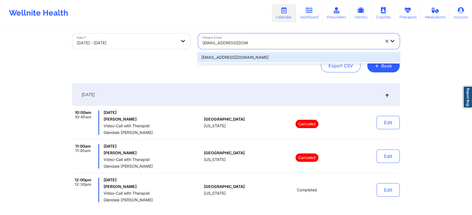
click at [265, 56] on div "[EMAIL_ADDRESS][DOMAIN_NAME]" at bounding box center [298, 57] width 201 height 10
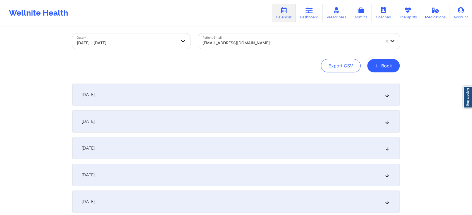
click at [239, 104] on div "[DATE]" at bounding box center [235, 95] width 327 height 22
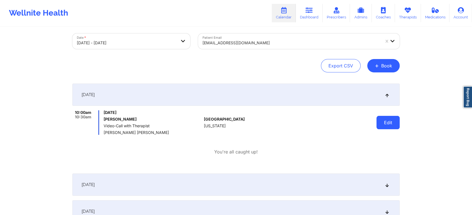
click at [376, 121] on button "Edit" at bounding box center [387, 122] width 23 height 13
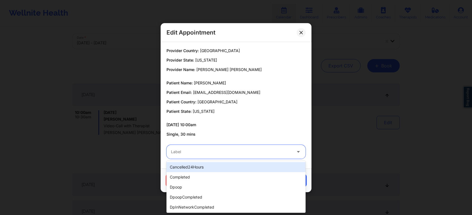
click at [242, 145] on div "Label" at bounding box center [229, 152] width 126 height 14
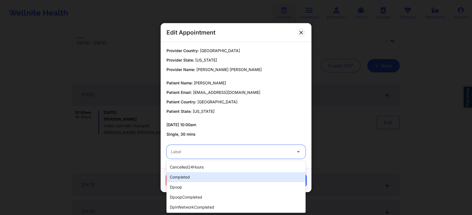
click at [220, 182] on div "completed" at bounding box center [235, 177] width 139 height 10
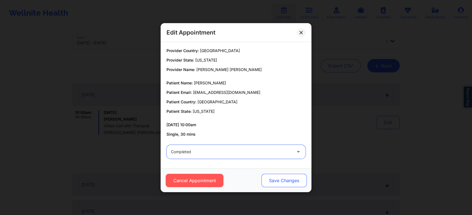
click at [273, 184] on button "Save Changes" at bounding box center [283, 180] width 45 height 13
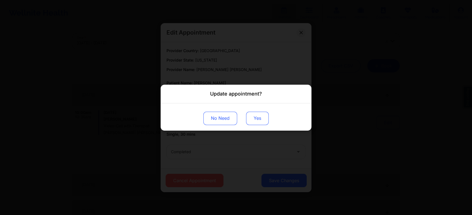
click at [258, 120] on button "Yes" at bounding box center [257, 118] width 23 height 13
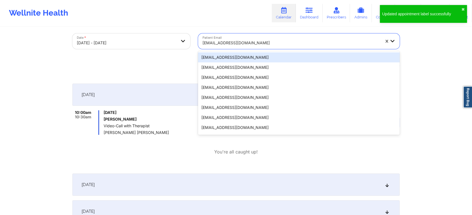
click at [239, 39] on div "[EMAIL_ADDRESS][DOMAIN_NAME]" at bounding box center [290, 43] width 177 height 12
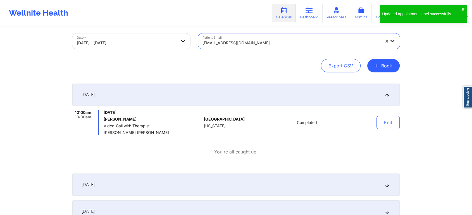
click at [242, 49] on div "[EMAIL_ADDRESS][DOMAIN_NAME]" at bounding box center [289, 41] width 183 height 16
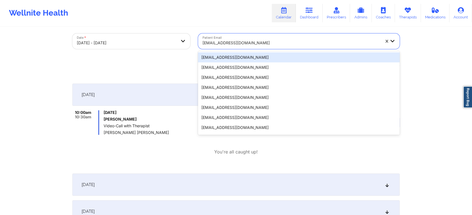
click at [229, 42] on div at bounding box center [290, 43] width 177 height 7
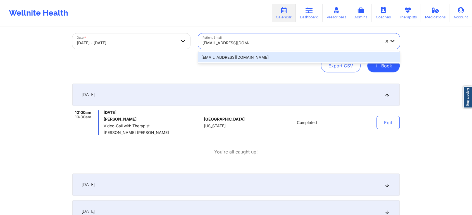
click at [237, 57] on div "[EMAIL_ADDRESS][DOMAIN_NAME]" at bounding box center [298, 57] width 201 height 10
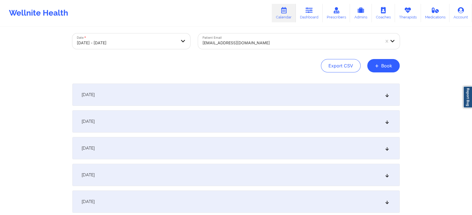
drag, startPoint x: 254, startPoint y: 88, endPoint x: 281, endPoint y: 107, distance: 33.3
click at [281, 107] on div "[DATE] No appointments [DATE] No appointments [DATE] No appointments [DATE] No …" at bounding box center [235, 189] width 327 height 210
click at [289, 102] on div "[DATE]" at bounding box center [235, 95] width 327 height 22
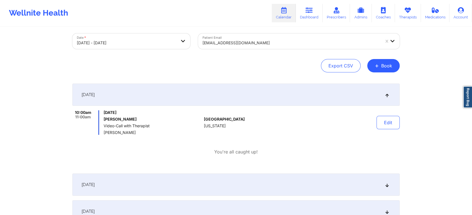
click at [252, 45] on div at bounding box center [290, 43] width 177 height 7
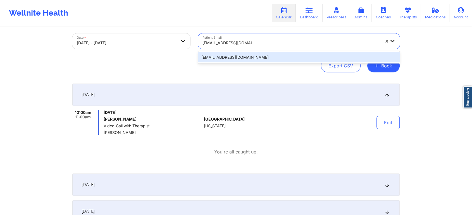
click at [251, 58] on div "[EMAIL_ADDRESS][DOMAIN_NAME]" at bounding box center [298, 57] width 201 height 10
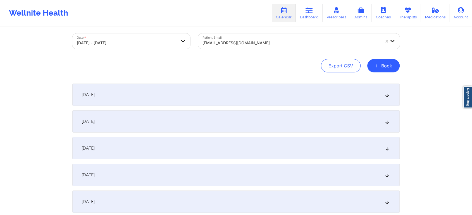
click at [262, 89] on div "[DATE]" at bounding box center [235, 95] width 327 height 22
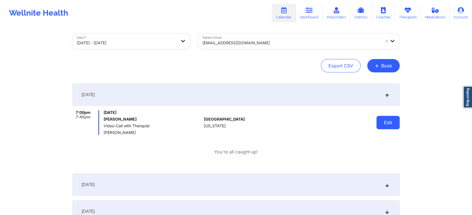
click at [393, 120] on button "Edit" at bounding box center [387, 122] width 23 height 13
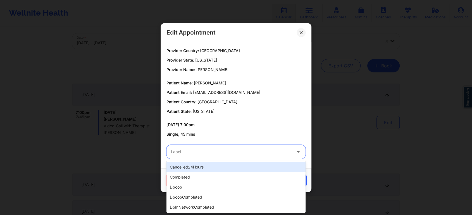
click at [246, 155] on div at bounding box center [231, 152] width 121 height 7
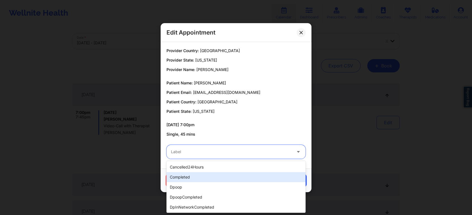
click at [231, 173] on div "completed" at bounding box center [235, 177] width 139 height 10
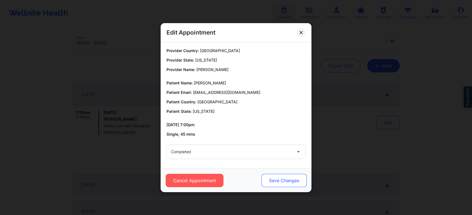
click at [275, 178] on button "Save Changes" at bounding box center [283, 180] width 45 height 13
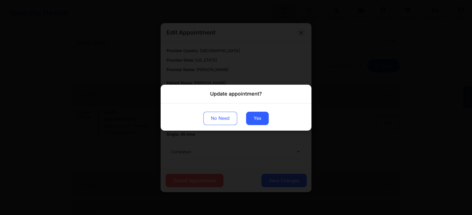
click at [263, 126] on div "No Need Yes" at bounding box center [235, 116] width 151 height 27
click at [261, 116] on button "Yes" at bounding box center [257, 118] width 23 height 13
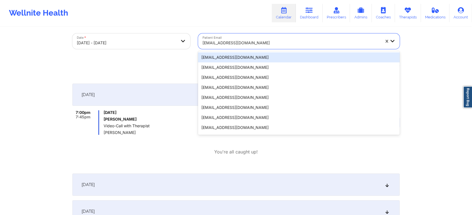
click at [260, 37] on div "[EMAIL_ADDRESS][DOMAIN_NAME]" at bounding box center [290, 43] width 177 height 12
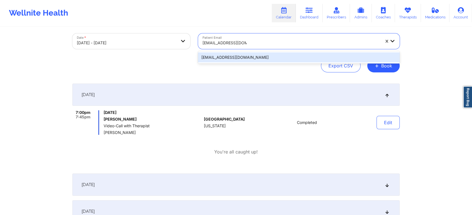
click at [248, 57] on div "[EMAIL_ADDRESS][DOMAIN_NAME]" at bounding box center [298, 57] width 201 height 10
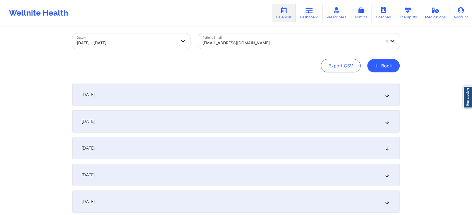
click at [228, 104] on div "[DATE]" at bounding box center [235, 95] width 327 height 22
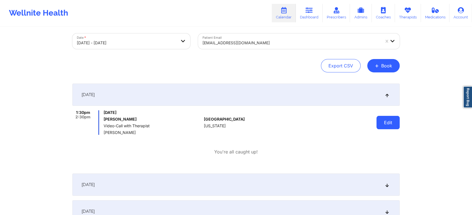
click at [383, 124] on button "Edit" at bounding box center [387, 122] width 23 height 13
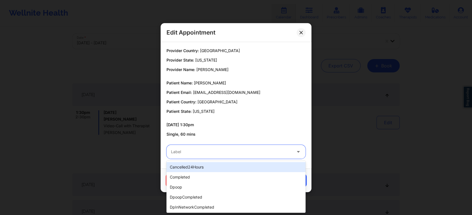
click at [215, 156] on div "Label" at bounding box center [229, 152] width 126 height 14
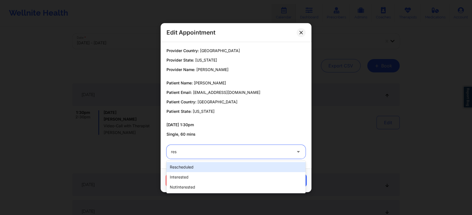
click at [210, 166] on div "rescheduled" at bounding box center [235, 167] width 139 height 10
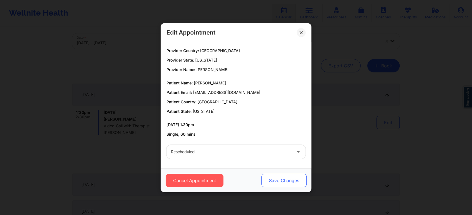
click at [279, 186] on button "Save Changes" at bounding box center [283, 180] width 45 height 13
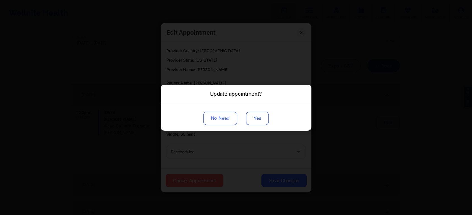
click at [261, 115] on button "Yes" at bounding box center [257, 118] width 23 height 13
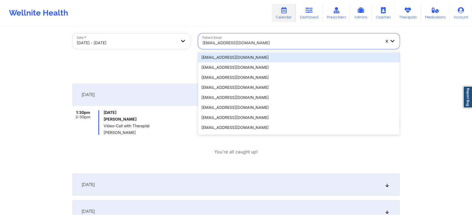
click at [252, 46] on div "[EMAIL_ADDRESS][DOMAIN_NAME]" at bounding box center [290, 43] width 177 height 12
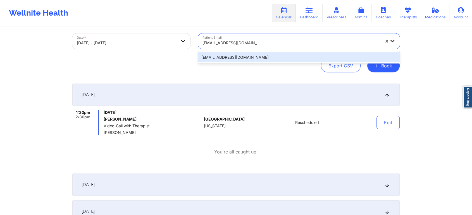
click at [279, 60] on div "[EMAIL_ADDRESS][DOMAIN_NAME]" at bounding box center [298, 57] width 201 height 10
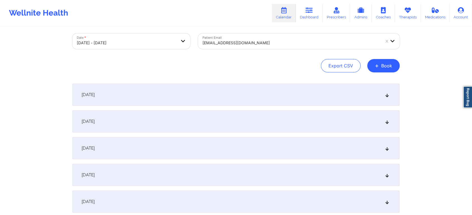
click at [274, 93] on div "[DATE]" at bounding box center [235, 95] width 327 height 22
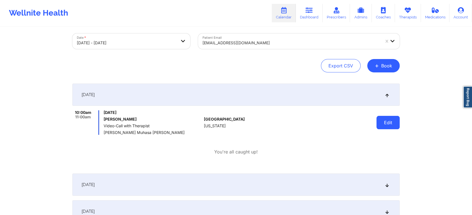
click at [380, 116] on button "Edit" at bounding box center [387, 122] width 23 height 13
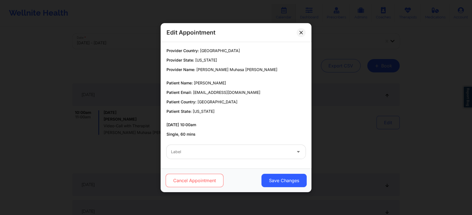
click at [207, 186] on button "Cancel Appointment" at bounding box center [194, 180] width 58 height 13
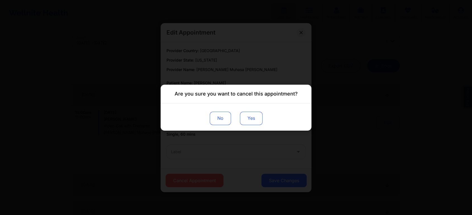
click at [252, 120] on button "Yes" at bounding box center [251, 118] width 23 height 13
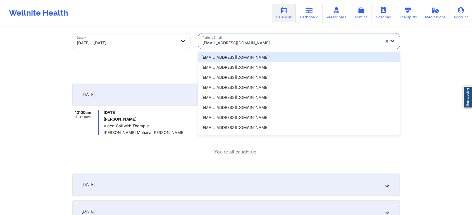
click at [286, 36] on div "[EMAIL_ADDRESS][DOMAIN_NAME]" at bounding box center [289, 41] width 183 height 16
click at [285, 41] on div at bounding box center [290, 43] width 177 height 7
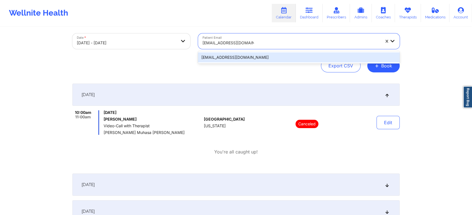
click at [264, 63] on div "[EMAIL_ADDRESS][DOMAIN_NAME]" at bounding box center [298, 57] width 201 height 12
click at [279, 57] on div "[EMAIL_ADDRESS][DOMAIN_NAME]" at bounding box center [298, 57] width 201 height 10
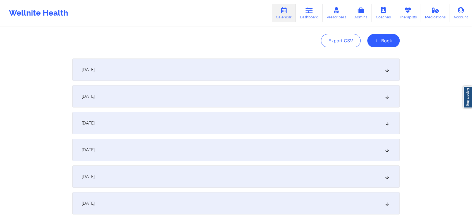
scroll to position [53, 0]
click at [196, 84] on div "[DATE] No appointments [DATE] No appointments [DATE] No appointments [DATE] No …" at bounding box center [235, 163] width 327 height 210
click at [218, 63] on div "[DATE]" at bounding box center [235, 69] width 327 height 22
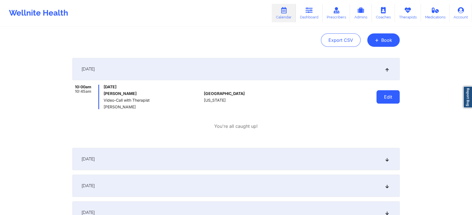
click at [380, 91] on button "Edit" at bounding box center [387, 96] width 23 height 13
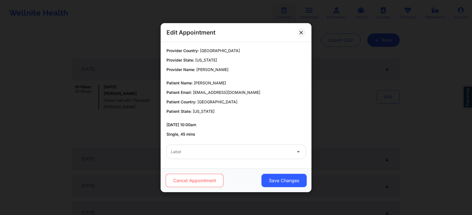
click at [207, 176] on button "Cancel Appointment" at bounding box center [194, 180] width 58 height 13
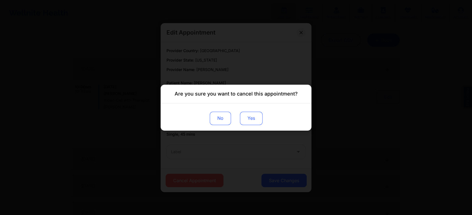
click at [259, 116] on button "Yes" at bounding box center [251, 118] width 23 height 13
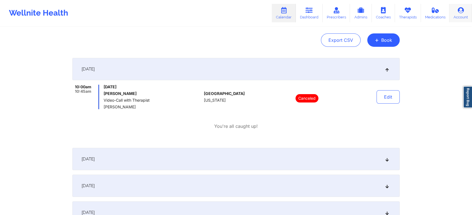
scroll to position [0, 0]
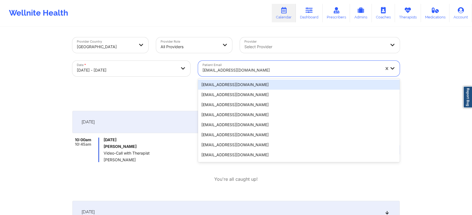
click at [244, 68] on div at bounding box center [290, 70] width 177 height 7
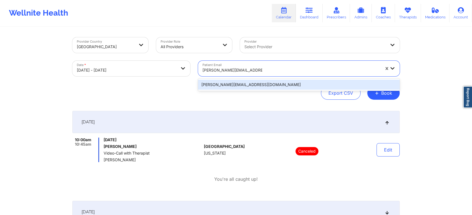
click at [259, 85] on div "[PERSON_NAME][EMAIL_ADDRESS][DOMAIN_NAME]" at bounding box center [298, 85] width 201 height 10
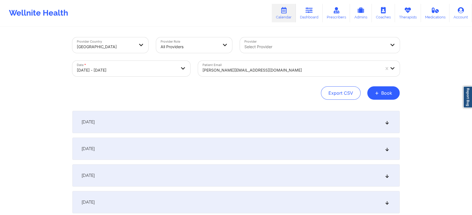
click at [270, 124] on div "[DATE]" at bounding box center [235, 122] width 327 height 22
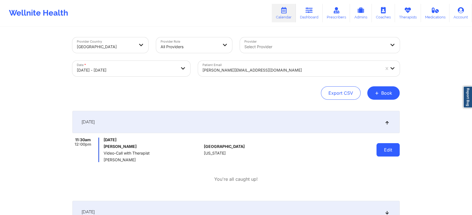
click at [387, 153] on button "Edit" at bounding box center [387, 149] width 23 height 13
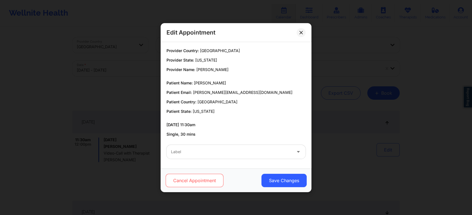
click at [210, 181] on button "Cancel Appointment" at bounding box center [194, 180] width 58 height 13
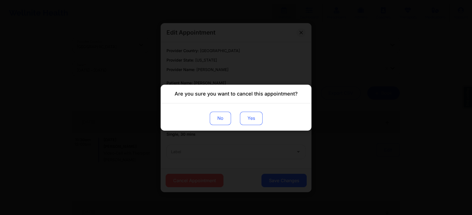
click at [249, 118] on button "Yes" at bounding box center [251, 118] width 23 height 13
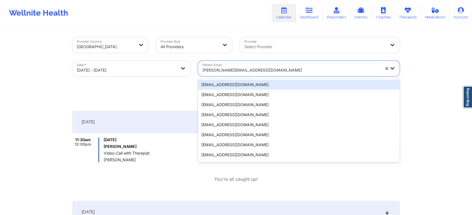
click at [239, 68] on div at bounding box center [290, 70] width 177 height 7
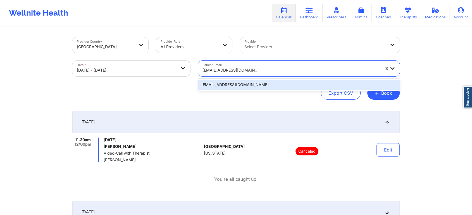
click at [243, 81] on div "[EMAIL_ADDRESS][DOMAIN_NAME]" at bounding box center [298, 85] width 201 height 10
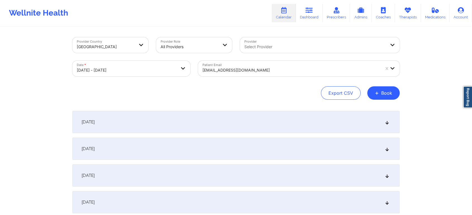
click at [270, 123] on div "[DATE]" at bounding box center [235, 122] width 327 height 22
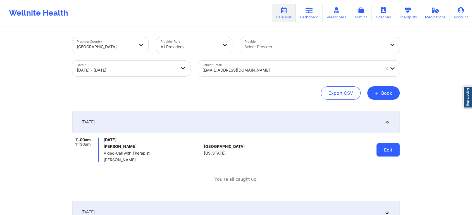
click at [391, 156] on button "Edit" at bounding box center [387, 149] width 23 height 13
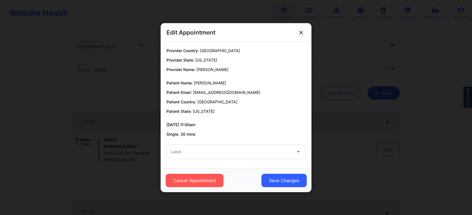
click at [251, 145] on div "Label" at bounding box center [229, 152] width 126 height 14
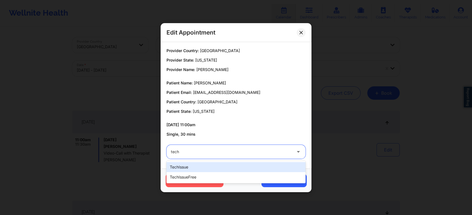
click at [213, 165] on div "techIssue" at bounding box center [235, 167] width 139 height 10
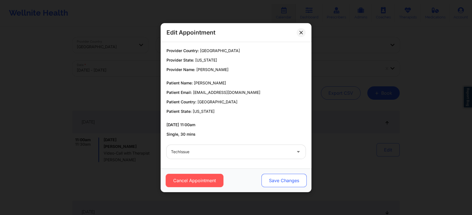
click at [267, 176] on button "Save Changes" at bounding box center [283, 180] width 45 height 13
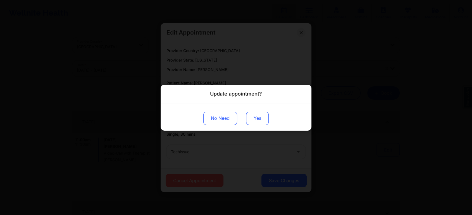
click at [255, 124] on button "Yes" at bounding box center [257, 118] width 23 height 13
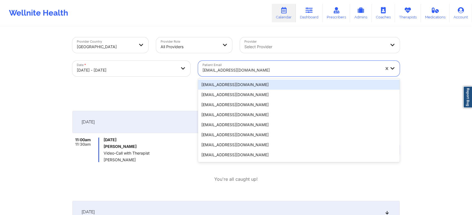
click at [231, 62] on div "[EMAIL_ADDRESS][DOMAIN_NAME]" at bounding box center [289, 69] width 183 height 16
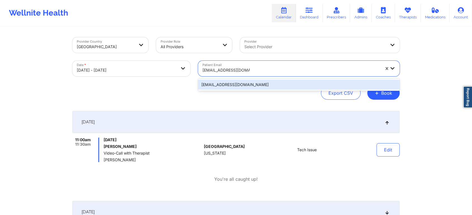
click at [241, 87] on div "[EMAIL_ADDRESS][DOMAIN_NAME]" at bounding box center [298, 85] width 201 height 10
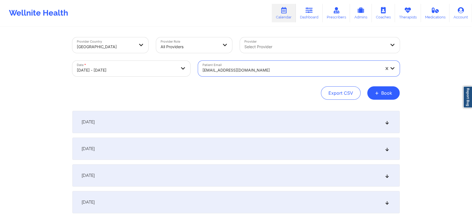
click at [216, 115] on div "[DATE]" at bounding box center [235, 122] width 327 height 22
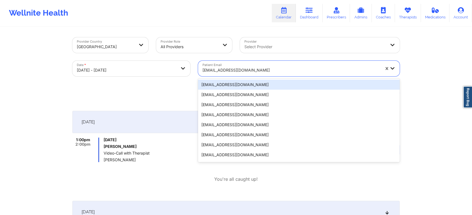
click at [239, 74] on div "[EMAIL_ADDRESS][DOMAIN_NAME]" at bounding box center [290, 70] width 177 height 12
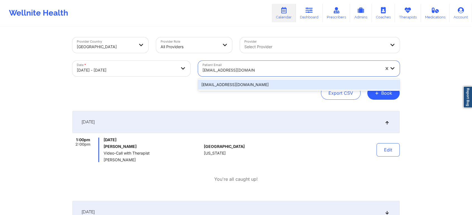
click at [254, 88] on div "[EMAIL_ADDRESS][DOMAIN_NAME]" at bounding box center [298, 85] width 201 height 10
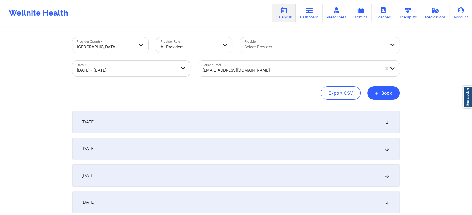
click at [258, 122] on div "[DATE]" at bounding box center [235, 122] width 327 height 22
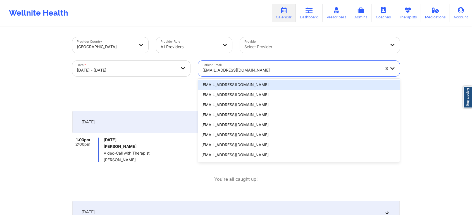
click at [230, 67] on div at bounding box center [290, 70] width 177 height 7
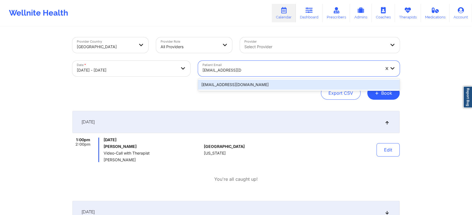
click at [239, 83] on div "[EMAIL_ADDRESS][DOMAIN_NAME]" at bounding box center [298, 85] width 201 height 10
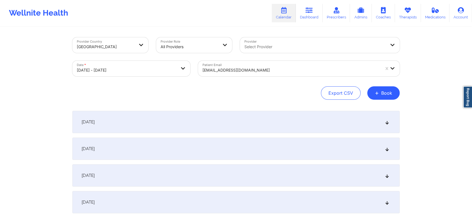
click at [197, 136] on div "[DATE] No appointments [DATE] No appointments [DATE] No appointments [DATE] No …" at bounding box center [235, 216] width 327 height 210
click at [202, 128] on div "[DATE]" at bounding box center [235, 122] width 327 height 22
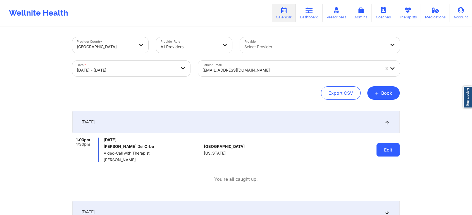
click at [384, 149] on button "Edit" at bounding box center [387, 149] width 23 height 13
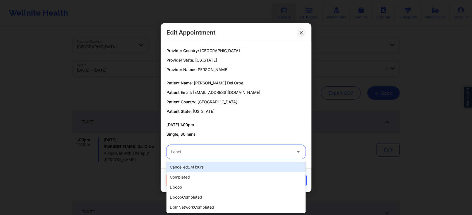
click at [259, 149] on div at bounding box center [231, 152] width 121 height 7
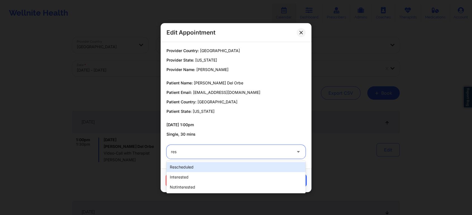
click at [200, 165] on div "rescheduled" at bounding box center [235, 167] width 139 height 10
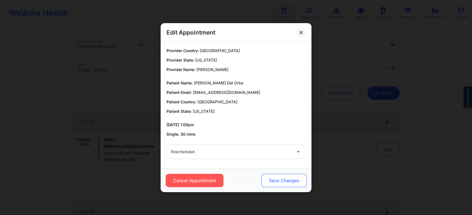
click at [270, 177] on button "Save Changes" at bounding box center [283, 180] width 45 height 13
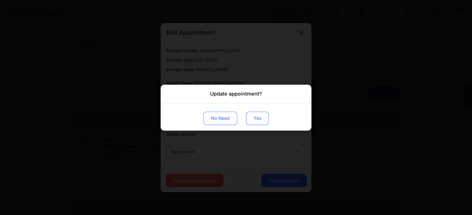
click at [258, 114] on button "Yes" at bounding box center [257, 118] width 23 height 13
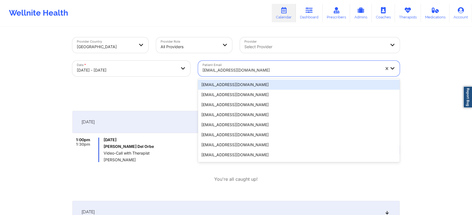
click at [230, 73] on div at bounding box center [290, 70] width 177 height 7
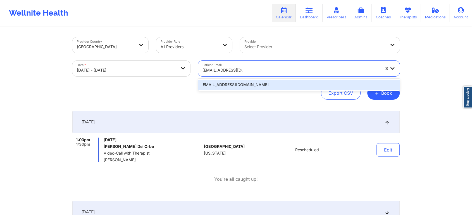
click at [241, 82] on div "[EMAIL_ADDRESS][DOMAIN_NAME]" at bounding box center [298, 85] width 201 height 10
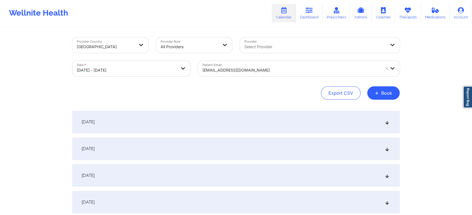
click at [253, 125] on div "[DATE]" at bounding box center [235, 122] width 327 height 22
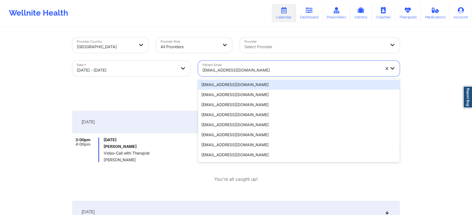
click at [217, 68] on div at bounding box center [290, 70] width 177 height 7
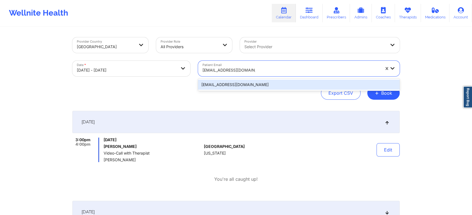
click at [226, 84] on div "[EMAIL_ADDRESS][DOMAIN_NAME]" at bounding box center [298, 85] width 201 height 10
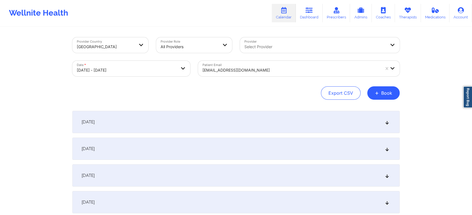
click at [240, 110] on div "Provider Country [GEOGRAPHIC_DATA] Provider Role All Providers Provider Select …" at bounding box center [235, 185] width 335 height 316
click at [250, 119] on div "[DATE]" at bounding box center [235, 122] width 327 height 22
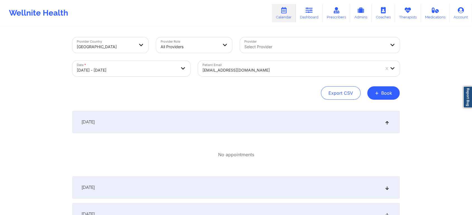
scroll to position [77, 0]
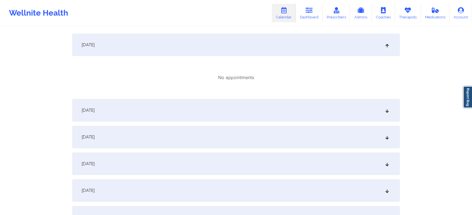
click at [332, 109] on div "[DATE]" at bounding box center [235, 110] width 327 height 22
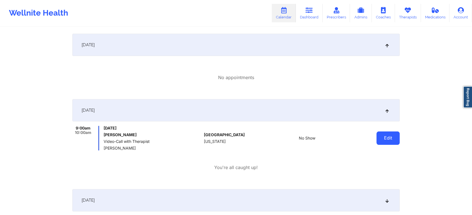
click at [387, 140] on button "Edit" at bounding box center [387, 138] width 23 height 13
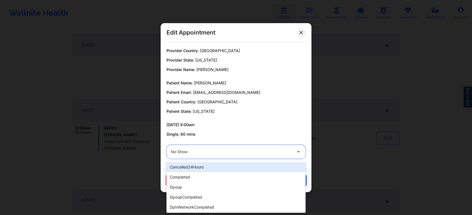
click at [253, 152] on div at bounding box center [231, 152] width 121 height 7
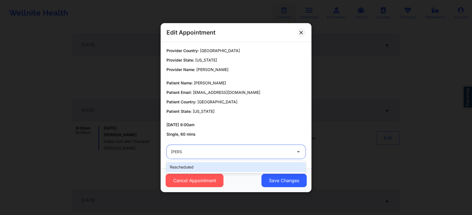
click at [234, 168] on div "rescheduled" at bounding box center [235, 167] width 139 height 10
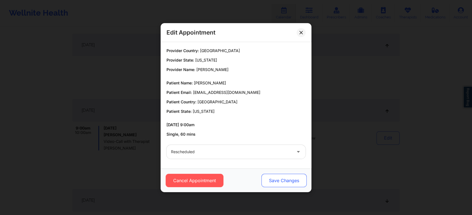
click at [288, 180] on button "Save Changes" at bounding box center [283, 180] width 45 height 13
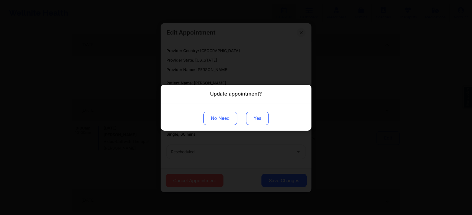
click at [256, 118] on button "Yes" at bounding box center [257, 118] width 23 height 13
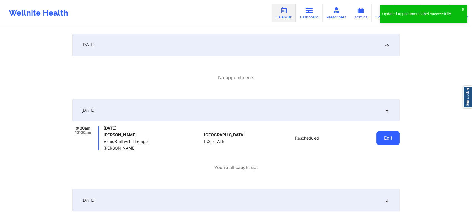
click at [382, 137] on button "Edit" at bounding box center [387, 138] width 23 height 13
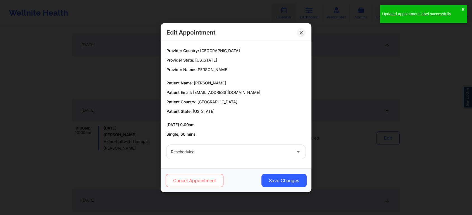
click at [213, 184] on button "Cancel Appointment" at bounding box center [194, 180] width 58 height 13
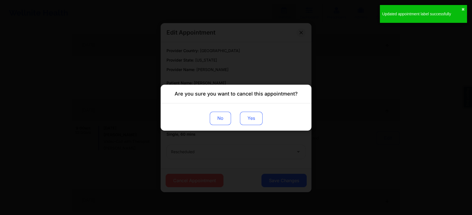
click at [243, 117] on button "Yes" at bounding box center [251, 118] width 23 height 13
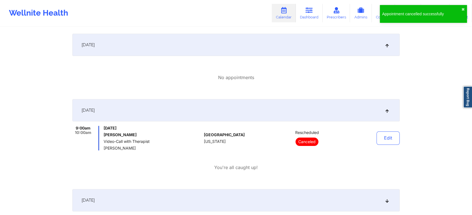
scroll to position [0, 0]
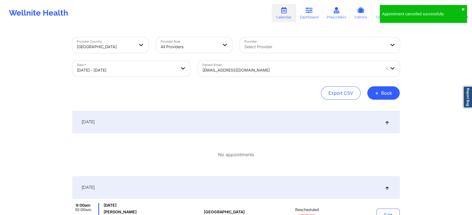
click at [250, 64] on div "[EMAIL_ADDRESS][DOMAIN_NAME]" at bounding box center [290, 70] width 177 height 12
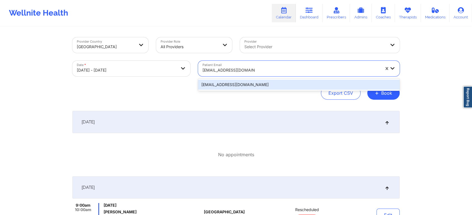
click at [252, 82] on div "[EMAIL_ADDRESS][DOMAIN_NAME]" at bounding box center [298, 85] width 201 height 10
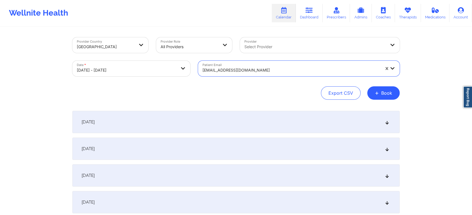
scroll to position [85, 0]
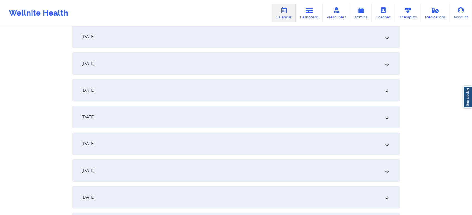
click at [242, 71] on div "[DATE]" at bounding box center [235, 63] width 327 height 22
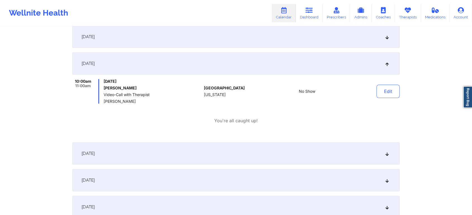
scroll to position [0, 0]
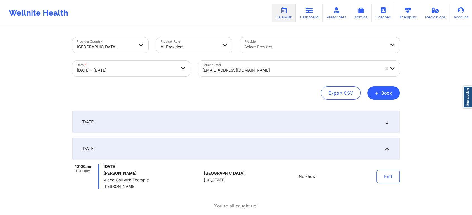
click at [239, 66] on div "[EMAIL_ADDRESS][DOMAIN_NAME]" at bounding box center [290, 70] width 177 height 12
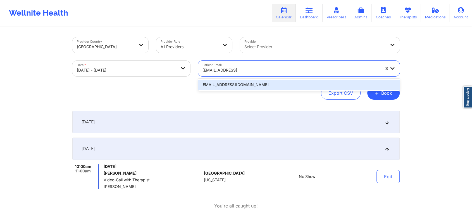
click at [244, 84] on div "[EMAIL_ADDRESS][DOMAIN_NAME]" at bounding box center [298, 85] width 201 height 10
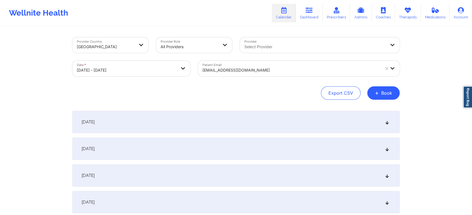
click at [263, 136] on div "[DATE] No appointments [DATE] No appointments [DATE] No appointments [DATE] No …" at bounding box center [235, 216] width 327 height 210
click at [268, 145] on div "[DATE]" at bounding box center [235, 149] width 327 height 22
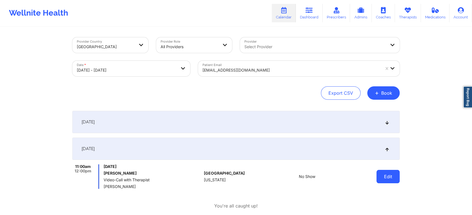
click at [379, 172] on button "Edit" at bounding box center [387, 176] width 23 height 13
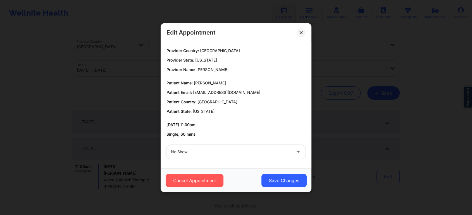
click at [226, 150] on div at bounding box center [231, 152] width 121 height 7
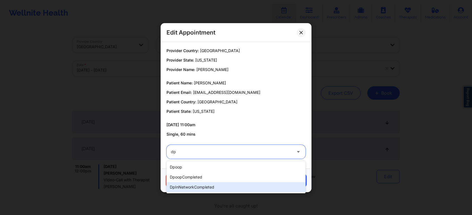
click at [199, 191] on div "dpInNetworkCompleted" at bounding box center [235, 188] width 139 height 10
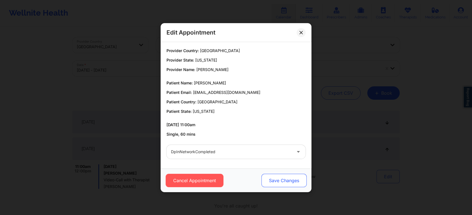
click at [281, 180] on button "Save Changes" at bounding box center [283, 180] width 45 height 13
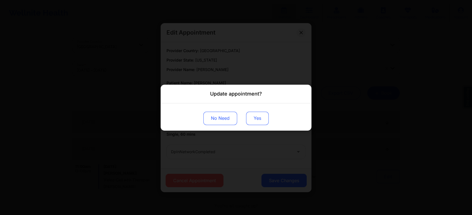
click at [266, 121] on button "Yes" at bounding box center [257, 118] width 23 height 13
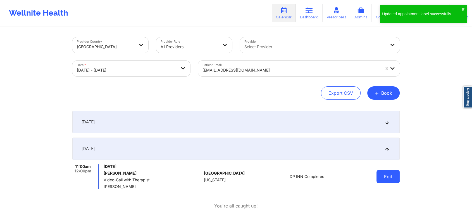
click at [388, 179] on button "Edit" at bounding box center [387, 176] width 23 height 13
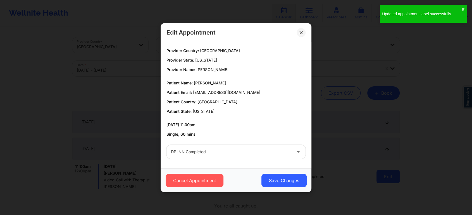
click at [388, 179] on body "Updated appointment label successfully ✖︎ Wellnite Health Calendar Dashboard Pr…" at bounding box center [236, 107] width 472 height 215
click at [285, 175] on button "Save Changes" at bounding box center [283, 180] width 45 height 13
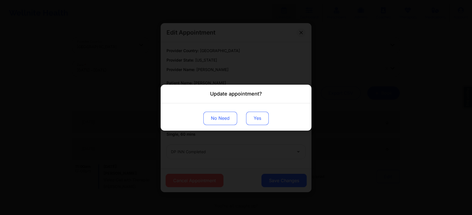
click at [258, 122] on button "Yes" at bounding box center [257, 118] width 23 height 13
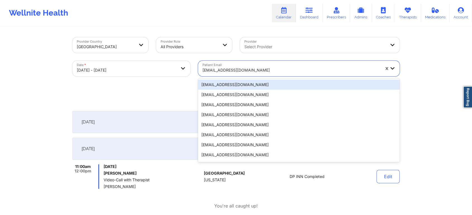
click at [225, 69] on div at bounding box center [290, 70] width 177 height 7
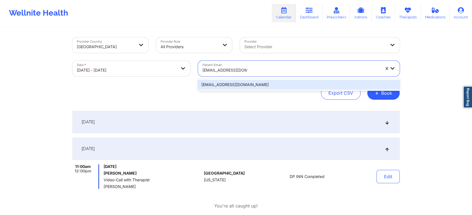
click at [232, 82] on div "[EMAIL_ADDRESS][DOMAIN_NAME]" at bounding box center [298, 85] width 201 height 10
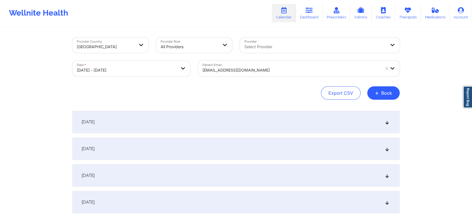
click at [191, 147] on div "[DATE]" at bounding box center [235, 149] width 327 height 22
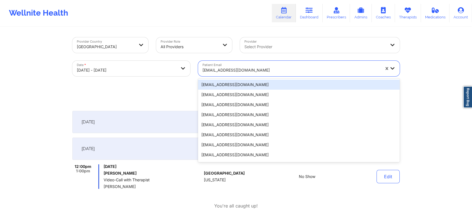
click at [238, 66] on div "[EMAIL_ADDRESS][DOMAIN_NAME]" at bounding box center [290, 70] width 177 height 12
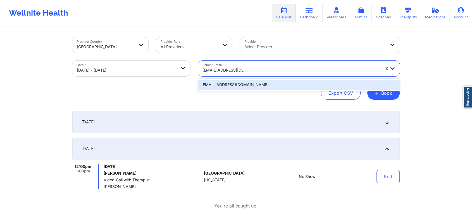
click at [246, 89] on div "[EMAIL_ADDRESS][DOMAIN_NAME]" at bounding box center [298, 85] width 201 height 10
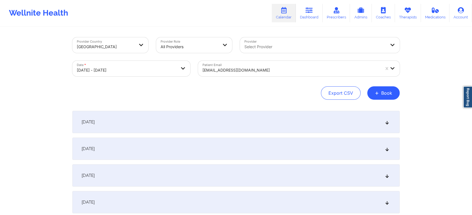
click at [257, 158] on div "[DATE]" at bounding box center [235, 149] width 327 height 22
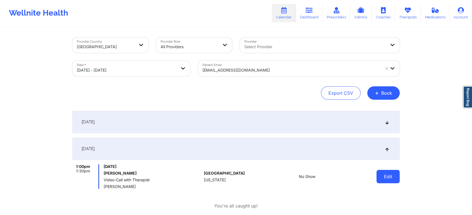
click at [380, 176] on button "Edit" at bounding box center [387, 176] width 23 height 13
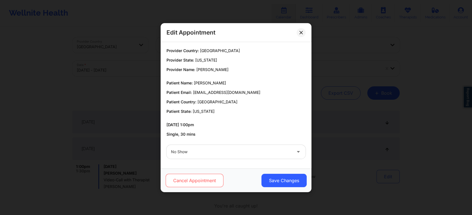
click at [219, 179] on button "Cancel Appointment" at bounding box center [194, 180] width 58 height 13
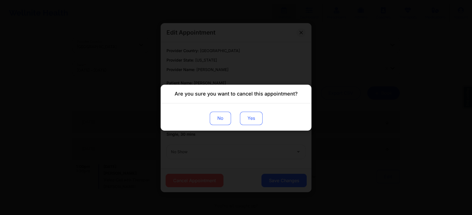
click at [252, 115] on button "Yes" at bounding box center [251, 118] width 23 height 13
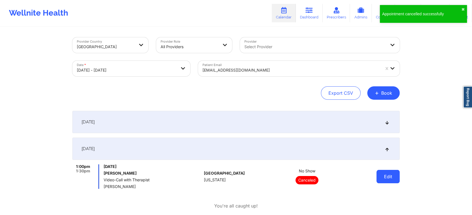
click at [380, 176] on button "Edit" at bounding box center [387, 176] width 23 height 13
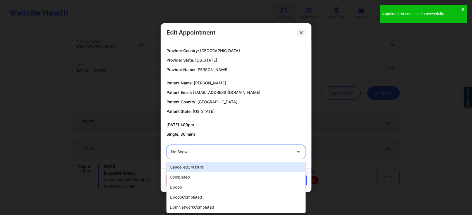
click at [238, 156] on div "No Show" at bounding box center [231, 152] width 121 height 14
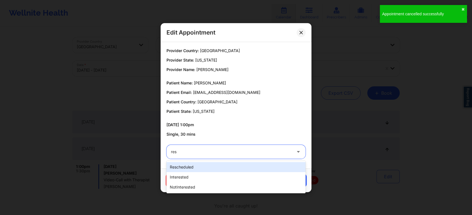
click at [227, 163] on div "rescheduled" at bounding box center [235, 167] width 139 height 10
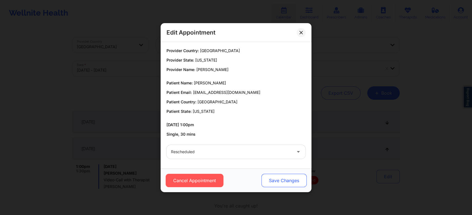
click at [287, 179] on button "Save Changes" at bounding box center [283, 180] width 45 height 13
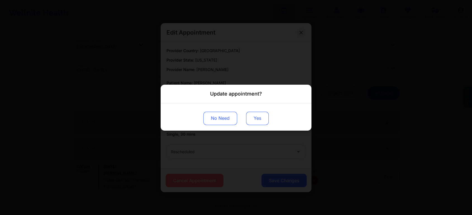
drag, startPoint x: 256, startPoint y: 126, endPoint x: 257, endPoint y: 121, distance: 4.3
click at [257, 121] on div "No Need Yes" at bounding box center [235, 116] width 151 height 27
click at [257, 121] on button "Yes" at bounding box center [257, 118] width 23 height 13
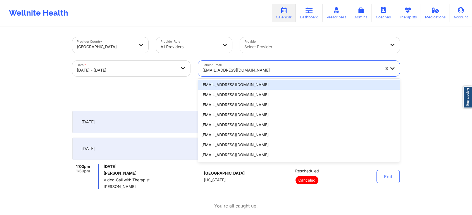
click at [249, 66] on div "[EMAIL_ADDRESS][DOMAIN_NAME]" at bounding box center [290, 70] width 177 height 12
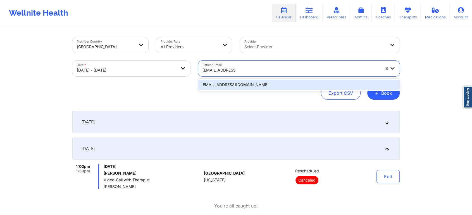
click at [251, 82] on div "[EMAIL_ADDRESS][DOMAIN_NAME]" at bounding box center [298, 85] width 201 height 10
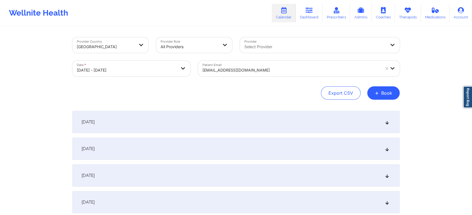
click at [230, 143] on div "[DATE]" at bounding box center [235, 149] width 327 height 22
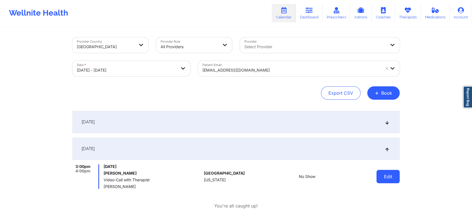
click at [390, 179] on button "Edit" at bounding box center [387, 176] width 23 height 13
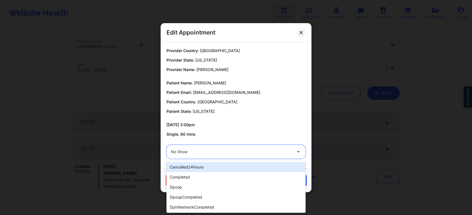
click at [196, 148] on div "No Show" at bounding box center [231, 152] width 121 height 14
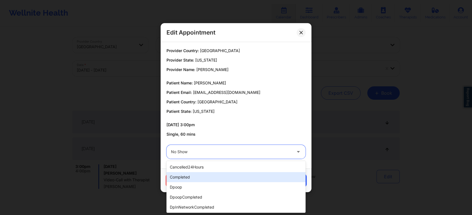
click at [190, 173] on div "completed" at bounding box center [235, 177] width 139 height 10
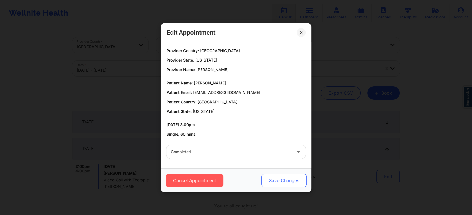
click at [285, 182] on button "Save Changes" at bounding box center [283, 180] width 45 height 13
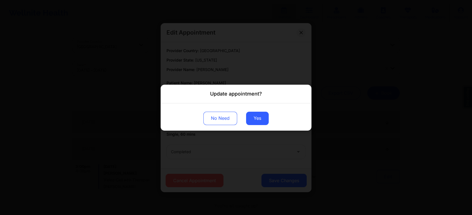
click at [256, 126] on div "No Need Yes" at bounding box center [235, 116] width 151 height 27
drag, startPoint x: 261, startPoint y: 109, endPoint x: 261, endPoint y: 122, distance: 12.8
click at [261, 122] on div "No Need Yes" at bounding box center [235, 116] width 151 height 27
click at [261, 122] on button "Yes" at bounding box center [257, 118] width 23 height 13
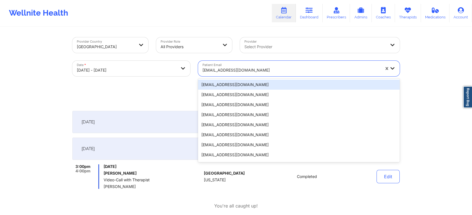
click at [231, 66] on div "[EMAIL_ADDRESS][DOMAIN_NAME]" at bounding box center [290, 70] width 177 height 12
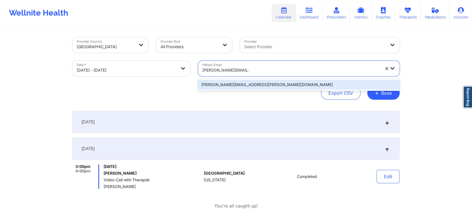
click at [243, 85] on div "[PERSON_NAME][EMAIL_ADDRESS][PERSON_NAME][DOMAIN_NAME]" at bounding box center [298, 85] width 201 height 10
click at [243, 85] on div "Provider Country [GEOGRAPHIC_DATA] Provider Role All Providers Provider Select …" at bounding box center [235, 68] width 327 height 63
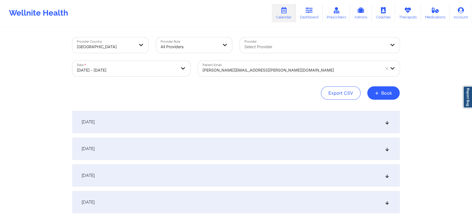
click at [251, 145] on div "[DATE]" at bounding box center [235, 149] width 327 height 22
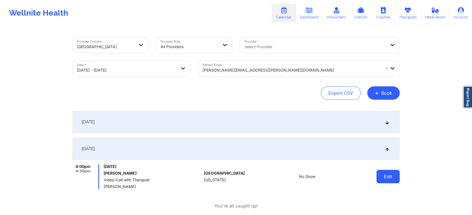
click at [384, 177] on button "Edit" at bounding box center [387, 176] width 23 height 13
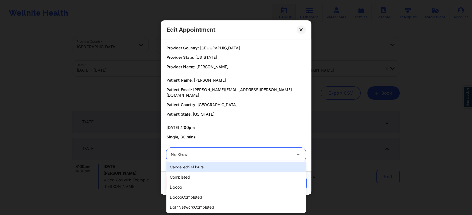
click at [222, 154] on div at bounding box center [231, 155] width 121 height 7
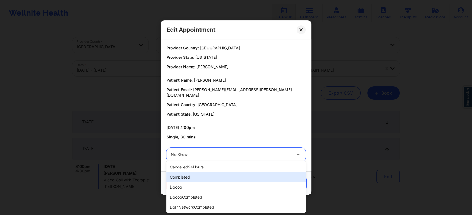
click at [200, 176] on div "completed" at bounding box center [235, 177] width 139 height 10
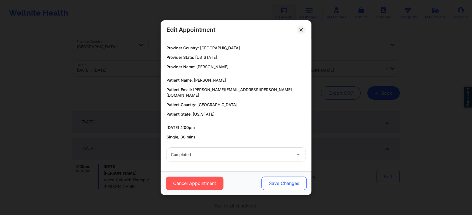
click at [277, 180] on button "Save Changes" at bounding box center [283, 183] width 45 height 13
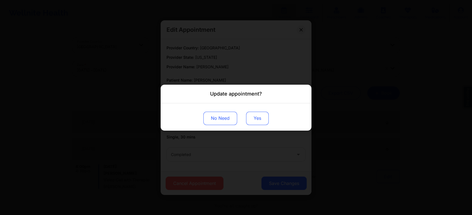
click at [257, 116] on button "Yes" at bounding box center [257, 118] width 23 height 13
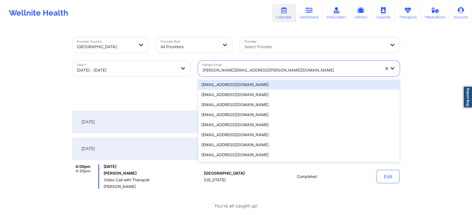
click at [244, 66] on div "[PERSON_NAME][EMAIL_ADDRESS][PERSON_NAME][DOMAIN_NAME]" at bounding box center [290, 70] width 177 height 12
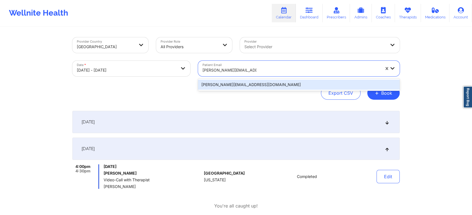
click at [263, 84] on div "[PERSON_NAME][EMAIL_ADDRESS][DOMAIN_NAME]" at bounding box center [298, 85] width 201 height 10
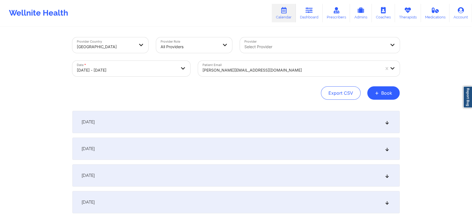
click at [289, 138] on div "[DATE]" at bounding box center [235, 149] width 327 height 22
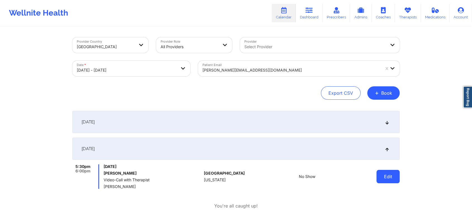
click at [390, 173] on button "Edit" at bounding box center [387, 176] width 23 height 13
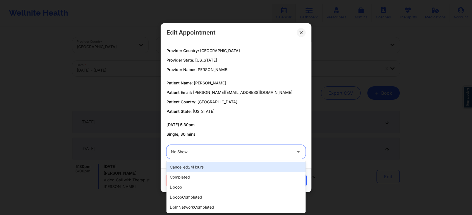
click at [200, 150] on div at bounding box center [231, 152] width 121 height 7
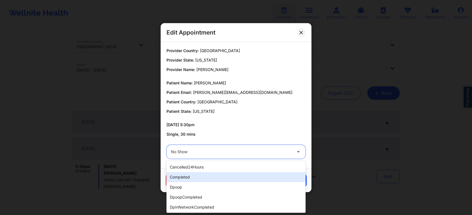
click at [192, 178] on div "completed" at bounding box center [235, 177] width 139 height 10
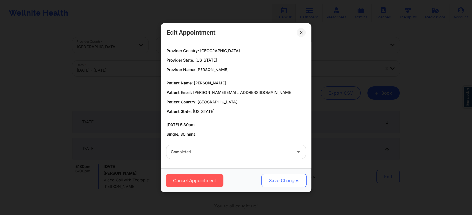
click at [275, 185] on button "Save Changes" at bounding box center [283, 180] width 45 height 13
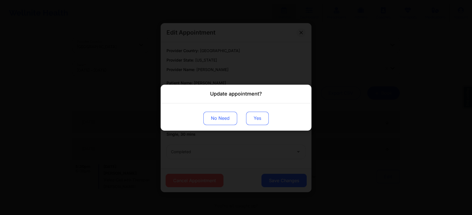
click at [261, 113] on button "Yes" at bounding box center [257, 118] width 23 height 13
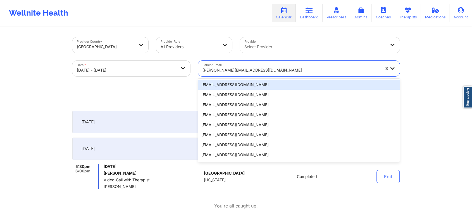
click at [213, 64] on div "[PERSON_NAME][EMAIL_ADDRESS][DOMAIN_NAME]" at bounding box center [290, 70] width 177 height 12
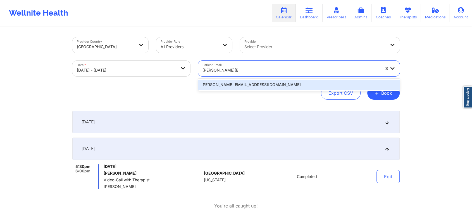
click at [228, 79] on div "[PERSON_NAME][EMAIL_ADDRESS][DOMAIN_NAME]" at bounding box center [298, 85] width 201 height 12
drag, startPoint x: 243, startPoint y: 87, endPoint x: 265, endPoint y: 129, distance: 47.8
click at [265, 129] on div "Provider Country [GEOGRAPHIC_DATA] Provider Role All Providers Provider Select …" at bounding box center [235, 216] width 335 height 379
click at [244, 87] on div "[PERSON_NAME][EMAIL_ADDRESS][DOMAIN_NAME]" at bounding box center [298, 85] width 201 height 10
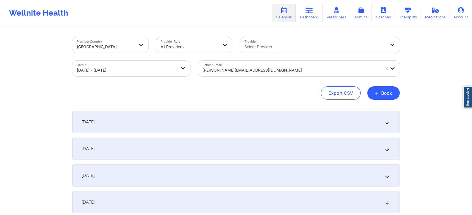
click at [252, 135] on div "[DATE] No appointments [DATE] No appointments [DATE] No appointments [DATE] No …" at bounding box center [235, 216] width 327 height 210
click at [254, 139] on div "[DATE]" at bounding box center [235, 149] width 327 height 22
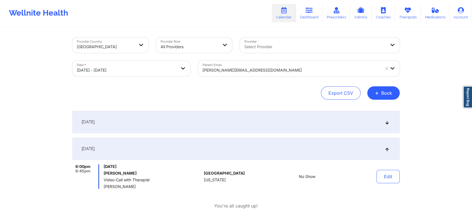
click at [376, 177] on div "Edit" at bounding box center [374, 177] width 52 height 25
click at [385, 176] on button "Edit" at bounding box center [387, 176] width 23 height 13
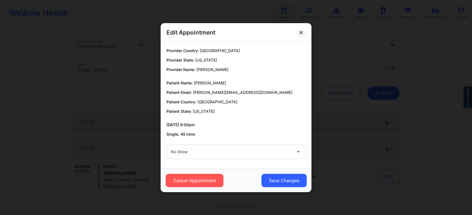
click at [238, 154] on div at bounding box center [231, 152] width 121 height 7
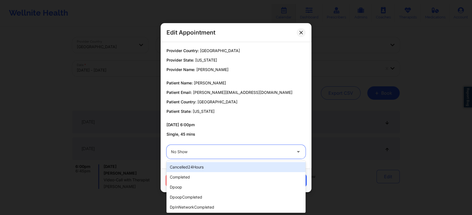
click at [221, 147] on div "No Show" at bounding box center [231, 152] width 121 height 14
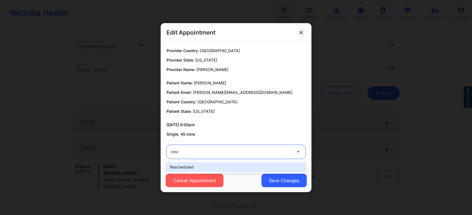
click at [208, 167] on div "rescheduled" at bounding box center [235, 167] width 139 height 10
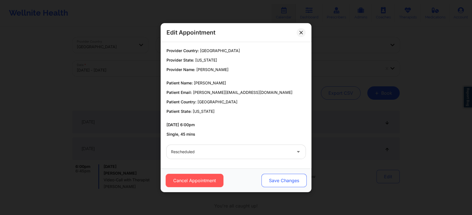
click at [279, 181] on button "Save Changes" at bounding box center [283, 180] width 45 height 13
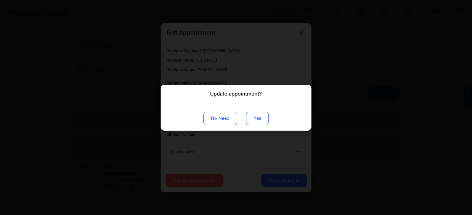
click at [261, 122] on button "Yes" at bounding box center [257, 118] width 23 height 13
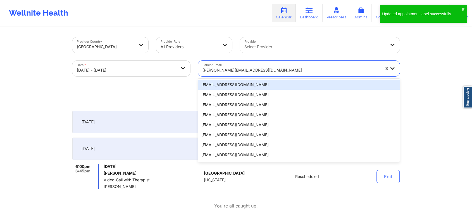
click at [233, 70] on div at bounding box center [290, 70] width 177 height 7
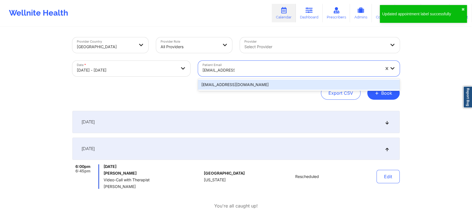
click at [247, 85] on div "[EMAIL_ADDRESS][DOMAIN_NAME]" at bounding box center [298, 85] width 201 height 10
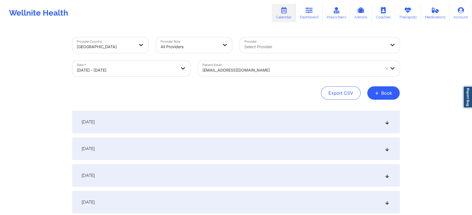
click at [256, 149] on div "[DATE]" at bounding box center [235, 149] width 327 height 22
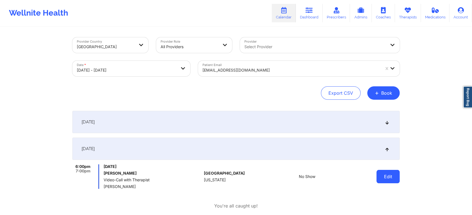
drag, startPoint x: 371, startPoint y: 172, endPoint x: 384, endPoint y: 172, distance: 13.1
click at [384, 172] on div "Edit" at bounding box center [374, 177] width 52 height 25
click at [384, 172] on button "Edit" at bounding box center [387, 176] width 23 height 13
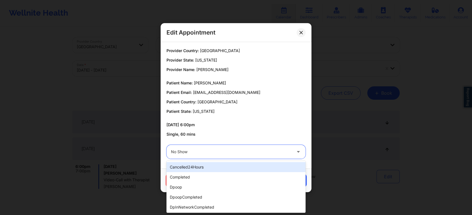
click at [235, 153] on div at bounding box center [231, 152] width 121 height 7
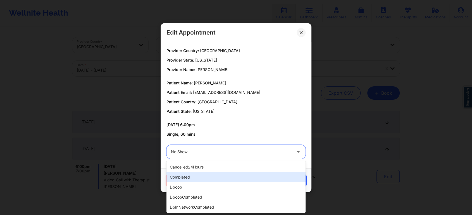
click at [219, 174] on div "completed" at bounding box center [235, 177] width 139 height 10
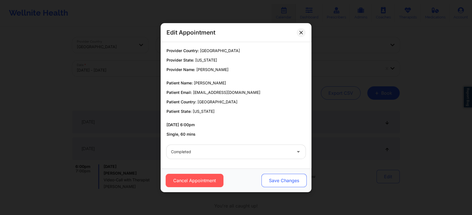
click at [267, 174] on button "Save Changes" at bounding box center [283, 180] width 45 height 13
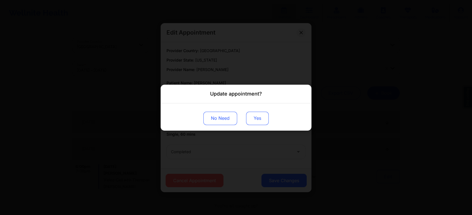
click at [256, 121] on button "Yes" at bounding box center [257, 118] width 23 height 13
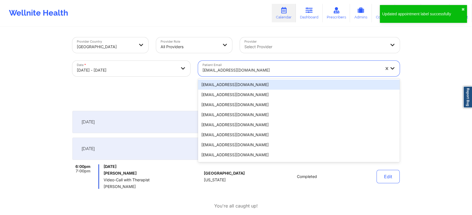
click at [225, 66] on div "[EMAIL_ADDRESS][DOMAIN_NAME]" at bounding box center [290, 70] width 177 height 12
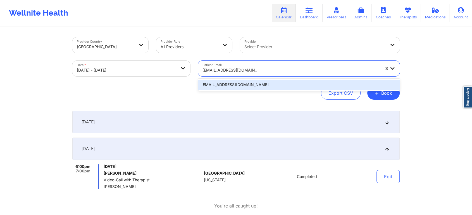
click at [237, 86] on div "[EMAIL_ADDRESS][DOMAIN_NAME]" at bounding box center [298, 85] width 201 height 10
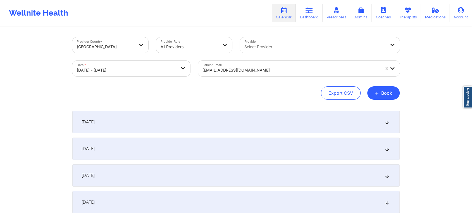
click at [253, 141] on div "[DATE]" at bounding box center [235, 149] width 327 height 22
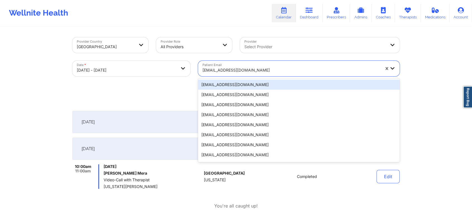
click at [235, 66] on div "[EMAIL_ADDRESS][DOMAIN_NAME]" at bounding box center [290, 70] width 177 height 12
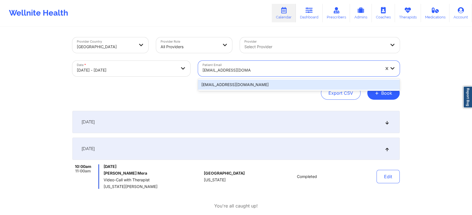
click at [239, 83] on div "[EMAIL_ADDRESS][DOMAIN_NAME]" at bounding box center [298, 85] width 201 height 10
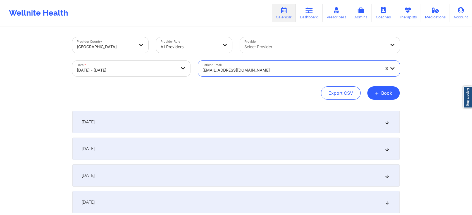
click at [255, 146] on div "[DATE]" at bounding box center [235, 149] width 327 height 22
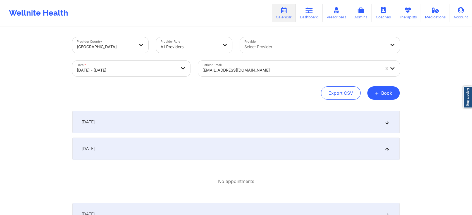
click at [172, 145] on div "[DATE]" at bounding box center [235, 149] width 327 height 22
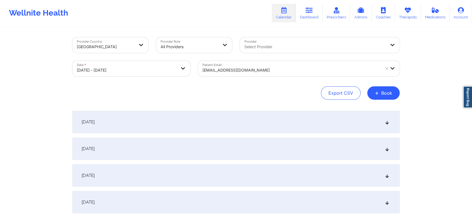
click at [158, 146] on div "[DATE]" at bounding box center [235, 149] width 327 height 22
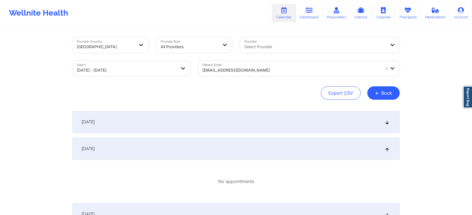
click at [201, 130] on div "[DATE]" at bounding box center [235, 122] width 327 height 22
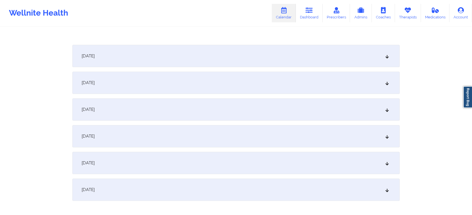
scroll to position [142, 0]
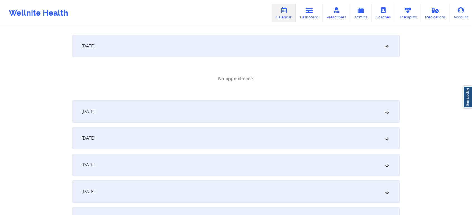
click at [230, 111] on div "[DATE]" at bounding box center [235, 111] width 327 height 22
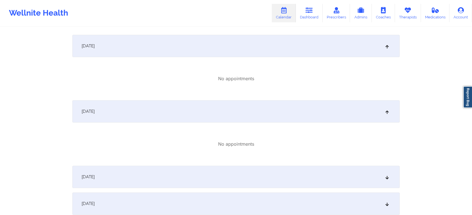
click at [268, 37] on div "[DATE]" at bounding box center [235, 46] width 327 height 22
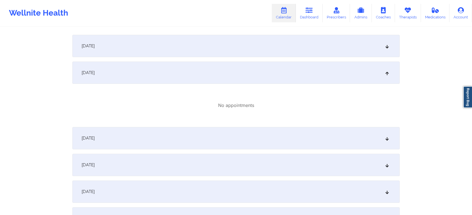
click at [268, 54] on div "[DATE]" at bounding box center [235, 46] width 327 height 22
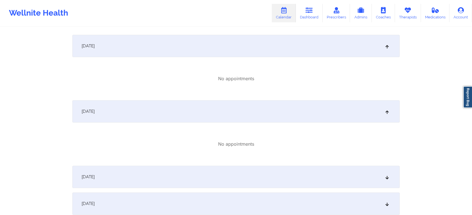
scroll to position [0, 0]
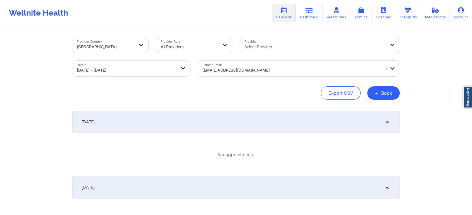
click at [249, 69] on div at bounding box center [290, 70] width 177 height 7
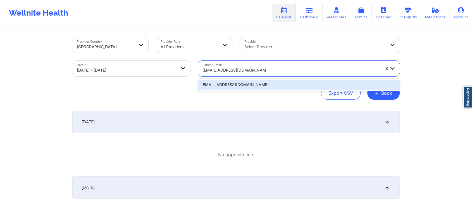
click at [262, 84] on div "[EMAIL_ADDRESS][DOMAIN_NAME]" at bounding box center [298, 85] width 201 height 10
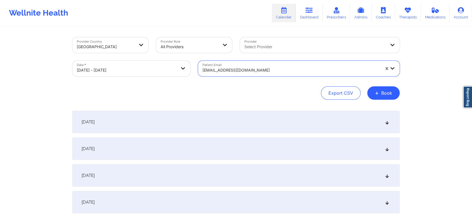
scroll to position [94, 0]
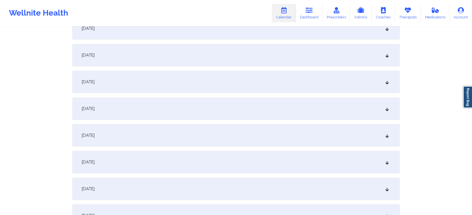
click at [248, 62] on div "[DATE]" at bounding box center [235, 55] width 327 height 22
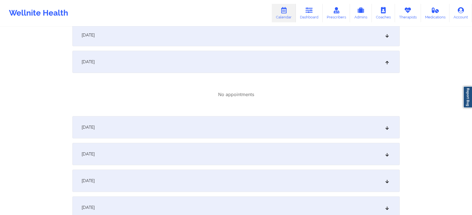
scroll to position [0, 0]
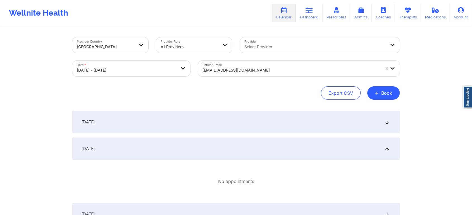
click at [250, 122] on div "[DATE]" at bounding box center [235, 122] width 327 height 22
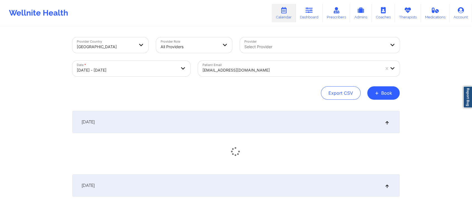
click at [250, 122] on div "[DATE]" at bounding box center [235, 122] width 327 height 22
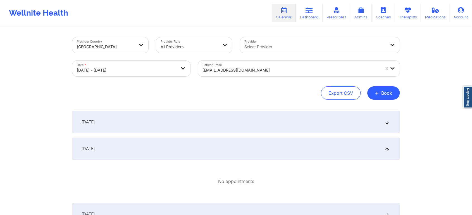
click at [269, 127] on div "[DATE]" at bounding box center [235, 122] width 327 height 22
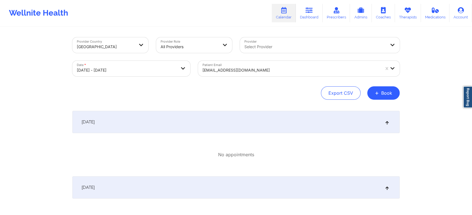
click at [315, 177] on div "[DATE]" at bounding box center [235, 188] width 327 height 22
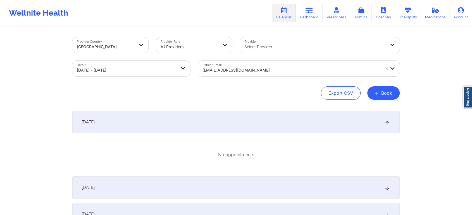
click at [289, 185] on div "[DATE]" at bounding box center [235, 188] width 327 height 22
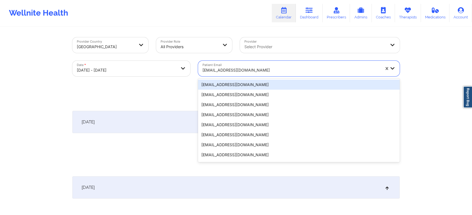
click at [249, 69] on div at bounding box center [290, 70] width 177 height 7
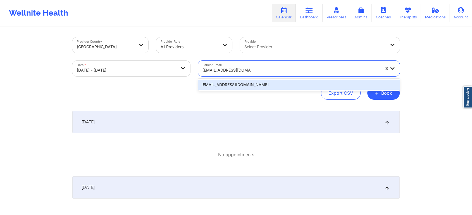
click at [246, 88] on div "[EMAIL_ADDRESS][DOMAIN_NAME]" at bounding box center [298, 85] width 201 height 10
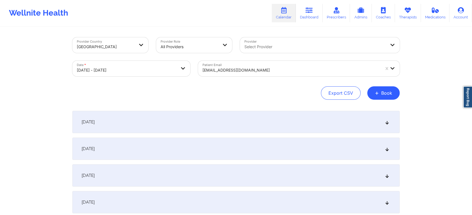
click at [258, 144] on div "[DATE]" at bounding box center [235, 149] width 327 height 22
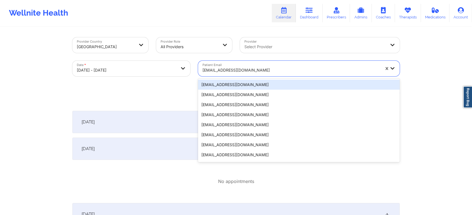
click at [227, 71] on div at bounding box center [290, 70] width 177 height 7
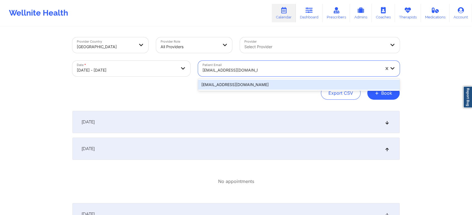
click at [230, 85] on div "[EMAIL_ADDRESS][DOMAIN_NAME]" at bounding box center [298, 85] width 201 height 10
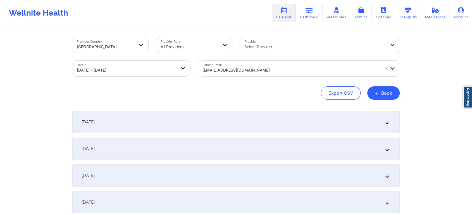
click at [201, 151] on div "[DATE]" at bounding box center [235, 149] width 327 height 22
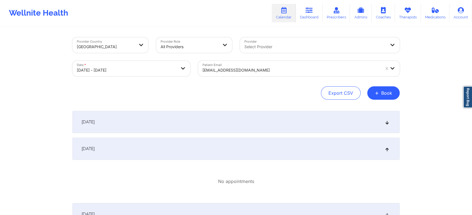
click at [186, 125] on div "[DATE]" at bounding box center [235, 122] width 327 height 22
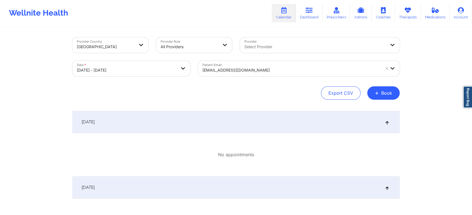
click at [210, 180] on div "[DATE]" at bounding box center [235, 188] width 327 height 22
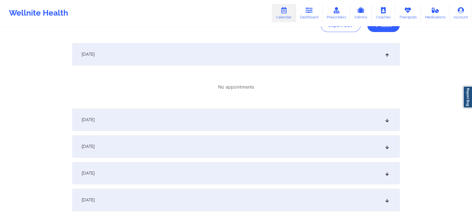
scroll to position [73, 0]
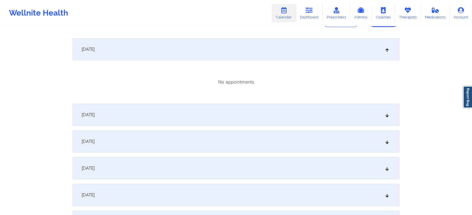
click at [234, 119] on div "[DATE]" at bounding box center [235, 115] width 327 height 22
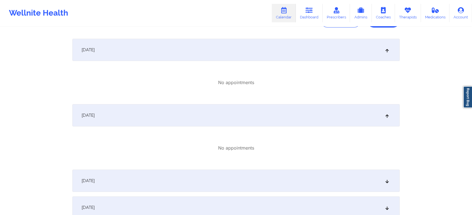
scroll to position [0, 0]
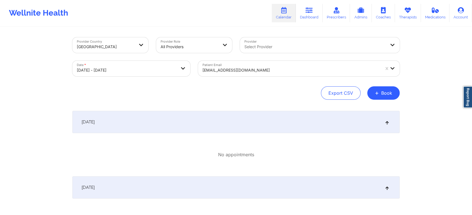
click at [168, 38] on div "All Providers" at bounding box center [187, 45] width 63 height 16
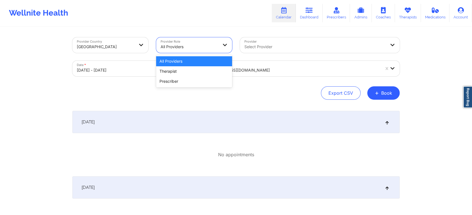
click at [182, 64] on div "All Providers" at bounding box center [194, 61] width 76 height 10
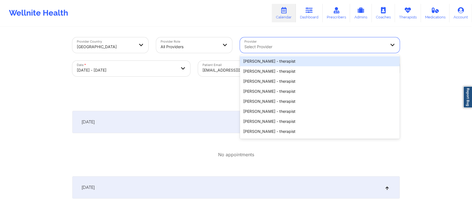
click at [242, 44] on div "Select Provider" at bounding box center [313, 45] width 146 height 16
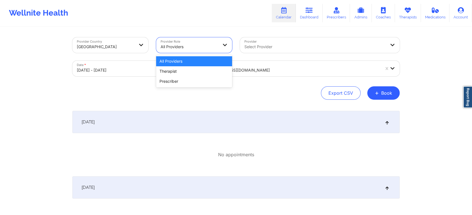
click at [204, 46] on div at bounding box center [188, 47] width 57 height 7
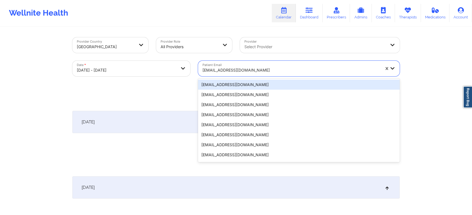
click at [255, 69] on div at bounding box center [290, 70] width 177 height 7
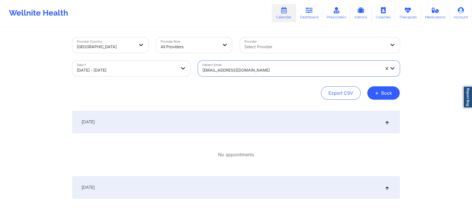
click at [273, 70] on div at bounding box center [290, 70] width 177 height 7
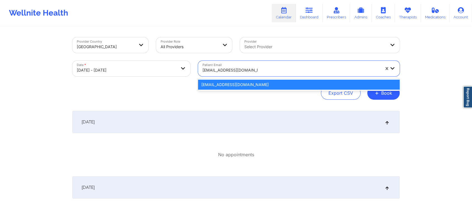
click at [237, 86] on div "[EMAIL_ADDRESS][DOMAIN_NAME]" at bounding box center [298, 85] width 201 height 10
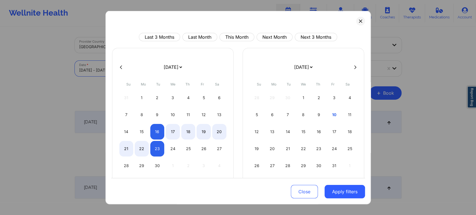
click at [127, 61] on body "Wellnite Health Calendar Dashboard Prescribers Admins Coaches Therapists Medica…" at bounding box center [238, 107] width 476 height 215
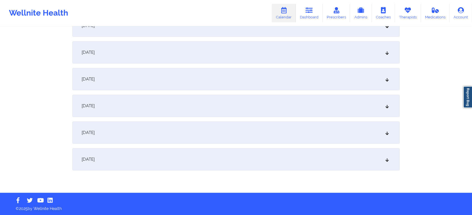
scroll to position [143, 0]
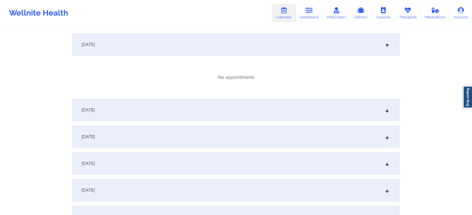
click at [257, 137] on div "[DATE]" at bounding box center [235, 137] width 327 height 22
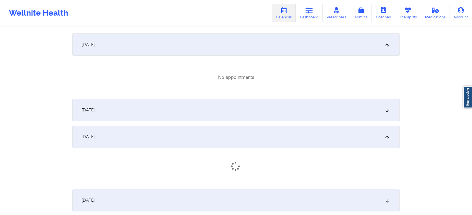
click at [255, 109] on div "[DATE]" at bounding box center [235, 110] width 327 height 22
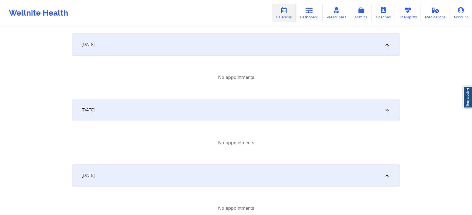
click at [232, 49] on div "[DATE]" at bounding box center [235, 44] width 327 height 22
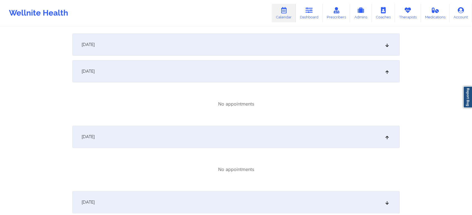
click at [232, 49] on div "[DATE]" at bounding box center [235, 44] width 327 height 22
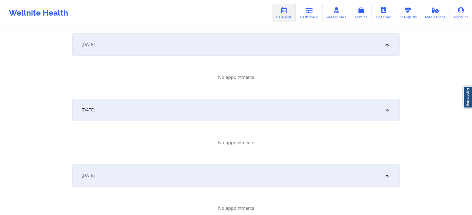
click at [61, 183] on div "Provider Country [GEOGRAPHIC_DATA] Provider Role All Providers Provider Select …" at bounding box center [236, 106] width 472 height 498
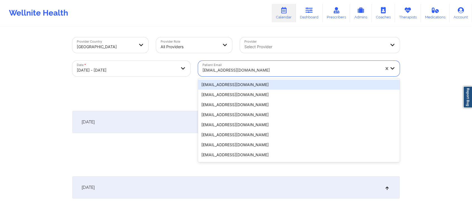
click at [240, 75] on div "[EMAIL_ADDRESS][DOMAIN_NAME]" at bounding box center [290, 70] width 177 height 12
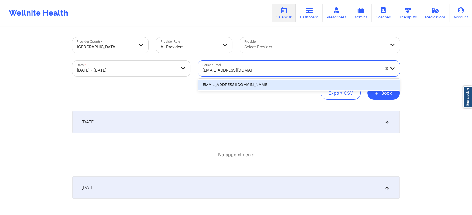
click at [248, 83] on div "[EMAIL_ADDRESS][DOMAIN_NAME]" at bounding box center [298, 85] width 201 height 10
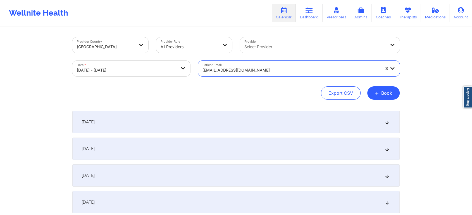
click at [243, 131] on div "[DATE]" at bounding box center [235, 122] width 327 height 22
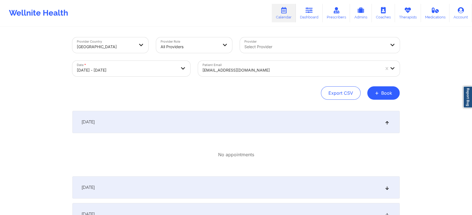
click at [277, 195] on div "[DATE]" at bounding box center [235, 188] width 327 height 22
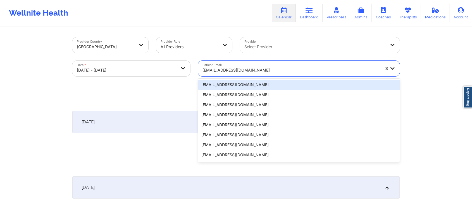
click at [217, 76] on div "[EMAIL_ADDRESS][DOMAIN_NAME]" at bounding box center [290, 70] width 177 height 12
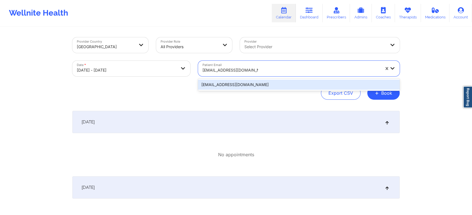
click at [237, 83] on div "[EMAIL_ADDRESS][DOMAIN_NAME]" at bounding box center [298, 85] width 201 height 10
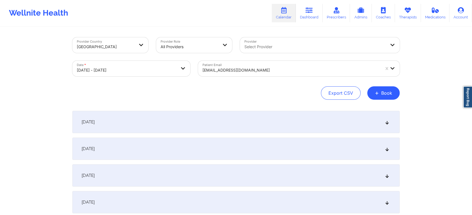
click at [258, 157] on div "[DATE]" at bounding box center [235, 149] width 327 height 22
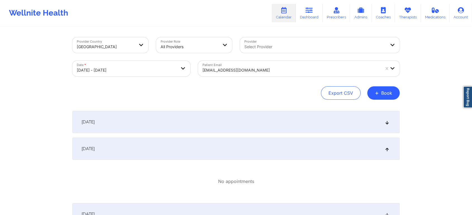
click at [248, 119] on div "[DATE]" at bounding box center [235, 122] width 327 height 22
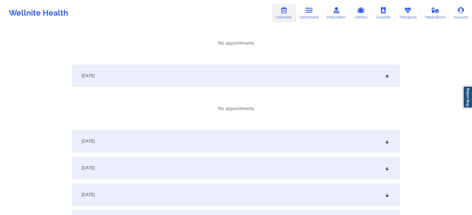
scroll to position [127, 0]
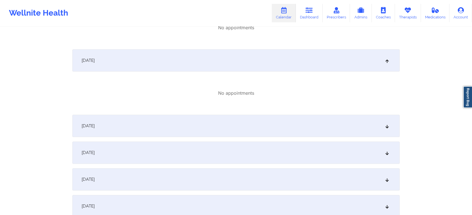
click at [280, 124] on div "[DATE]" at bounding box center [235, 126] width 327 height 22
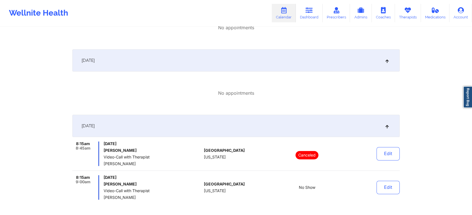
scroll to position [0, 0]
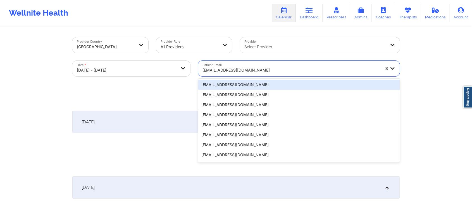
click at [267, 73] on div at bounding box center [290, 70] width 177 height 7
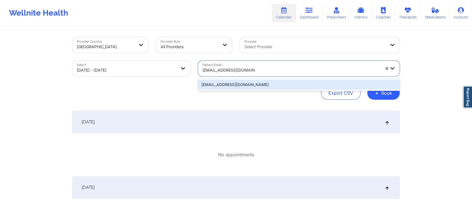
click at [268, 86] on div "[EMAIL_ADDRESS][DOMAIN_NAME]" at bounding box center [298, 85] width 201 height 10
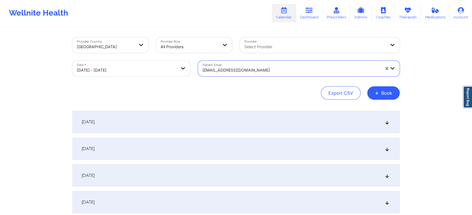
scroll to position [67, 0]
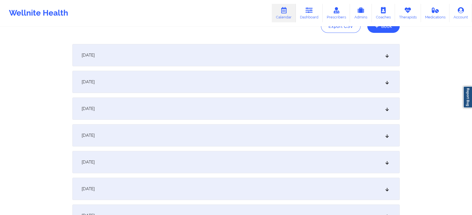
click at [206, 108] on div "[DATE]" at bounding box center [235, 109] width 327 height 22
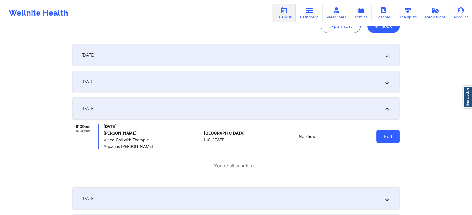
click at [385, 139] on button "Edit" at bounding box center [387, 136] width 23 height 13
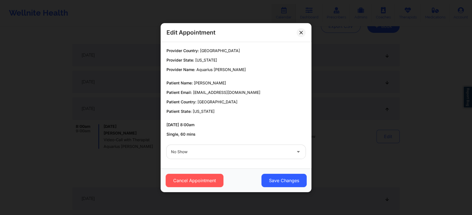
click at [244, 144] on div "No Show" at bounding box center [235, 152] width 147 height 22
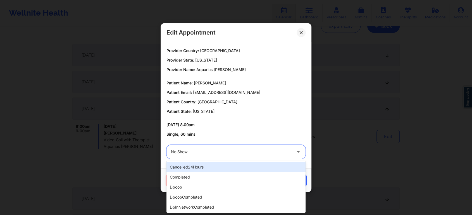
click at [235, 153] on div at bounding box center [231, 152] width 121 height 7
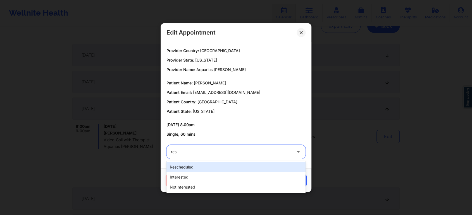
click at [228, 165] on div "rescheduled" at bounding box center [235, 167] width 139 height 10
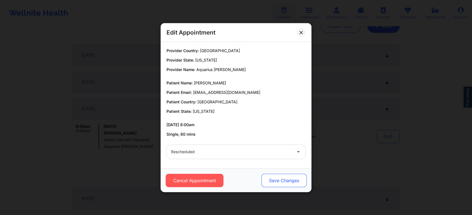
click at [291, 183] on button "Save Changes" at bounding box center [283, 180] width 45 height 13
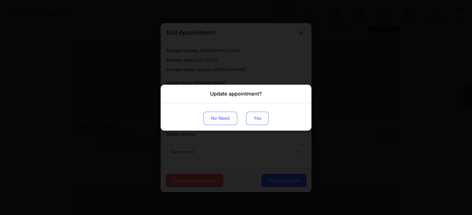
click at [260, 116] on button "Yes" at bounding box center [257, 118] width 23 height 13
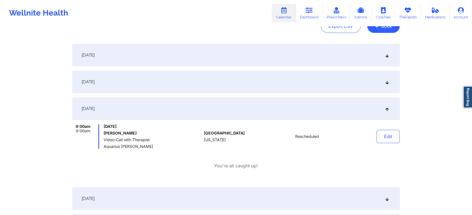
scroll to position [0, 0]
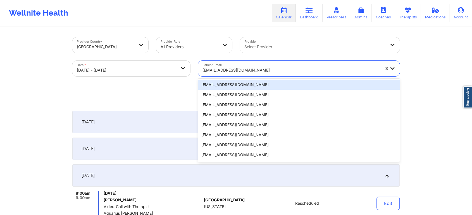
click at [230, 73] on div at bounding box center [290, 70] width 177 height 7
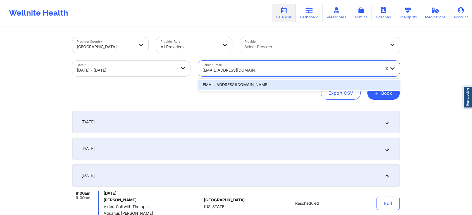
click at [257, 86] on div "[EMAIL_ADDRESS][DOMAIN_NAME]" at bounding box center [298, 85] width 201 height 10
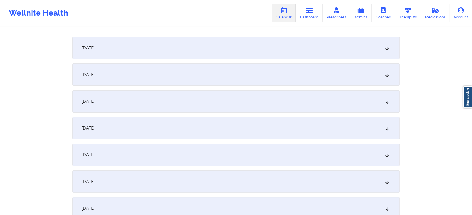
scroll to position [76, 0]
click at [221, 97] on div "[DATE]" at bounding box center [235, 100] width 327 height 22
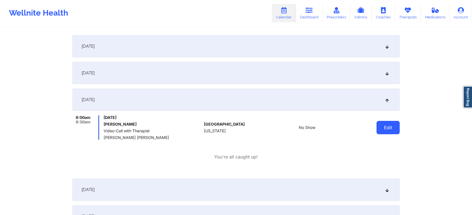
click at [391, 123] on button "Edit" at bounding box center [387, 127] width 23 height 13
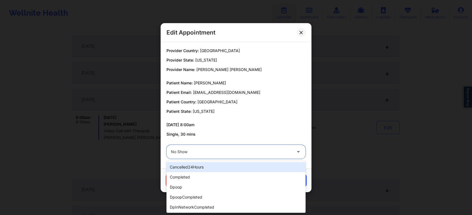
click at [239, 154] on div at bounding box center [231, 152] width 121 height 7
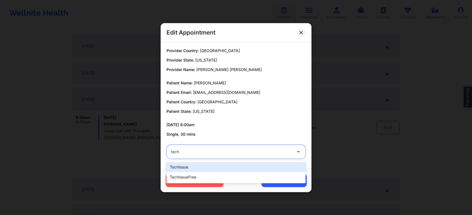
click at [230, 165] on div "techIssue" at bounding box center [235, 167] width 139 height 10
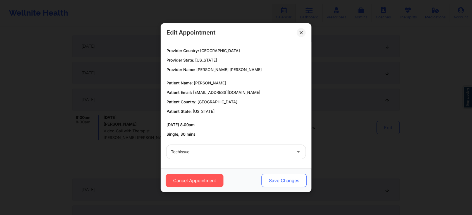
click at [279, 179] on button "Save Changes" at bounding box center [283, 180] width 45 height 13
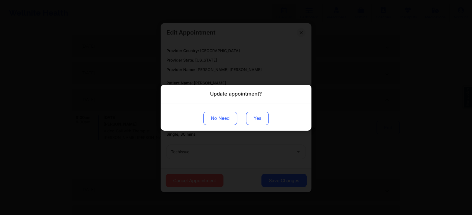
click at [256, 120] on button "Yes" at bounding box center [257, 118] width 23 height 13
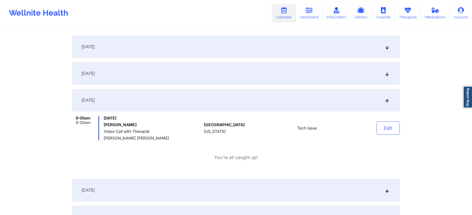
scroll to position [0, 0]
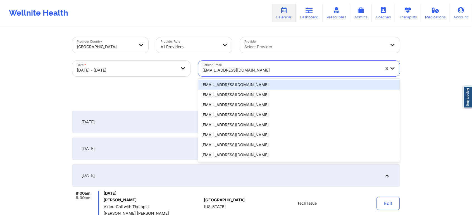
click at [222, 69] on div at bounding box center [290, 70] width 177 height 7
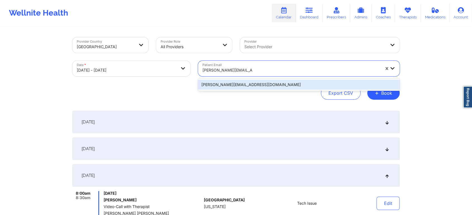
click at [243, 86] on div "[PERSON_NAME][EMAIL_ADDRESS][DOMAIN_NAME]" at bounding box center [298, 85] width 201 height 10
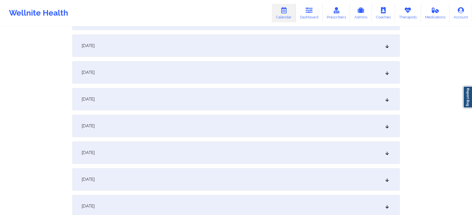
scroll to position [105, 0]
click at [205, 83] on div "[DATE] No appointments [DATE] No appointments [DATE] No appointments [DATE] No …" at bounding box center [235, 111] width 327 height 210
click at [226, 71] on div "[DATE]" at bounding box center [235, 71] width 327 height 22
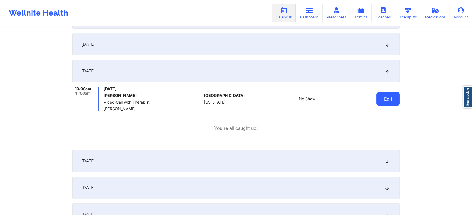
click at [386, 99] on button "Edit" at bounding box center [387, 98] width 23 height 13
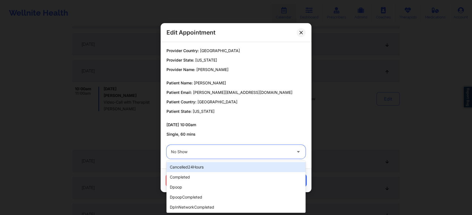
click at [237, 153] on div at bounding box center [231, 152] width 121 height 7
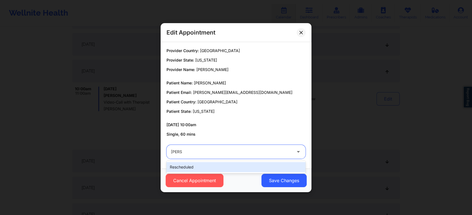
click at [226, 171] on div "rescheduled" at bounding box center [235, 167] width 139 height 10
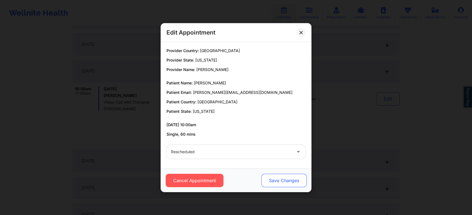
click at [275, 180] on button "Save Changes" at bounding box center [283, 180] width 45 height 13
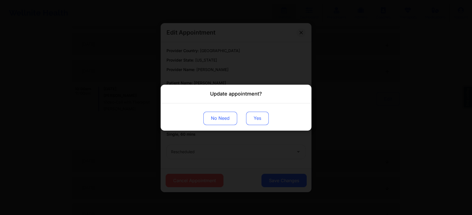
drag, startPoint x: 252, startPoint y: 125, endPoint x: 257, endPoint y: 113, distance: 13.0
click at [257, 113] on div "No Need Yes" at bounding box center [235, 116] width 151 height 27
click at [257, 113] on button "Yes" at bounding box center [257, 118] width 23 height 13
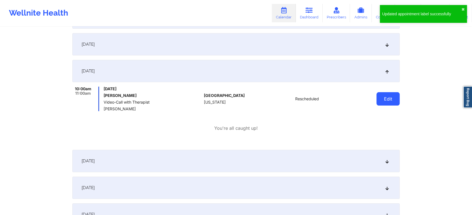
click at [380, 96] on button "Edit" at bounding box center [387, 98] width 23 height 13
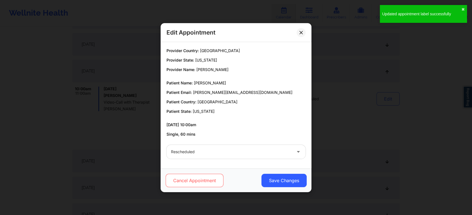
click at [206, 183] on button "Cancel Appointment" at bounding box center [194, 180] width 58 height 13
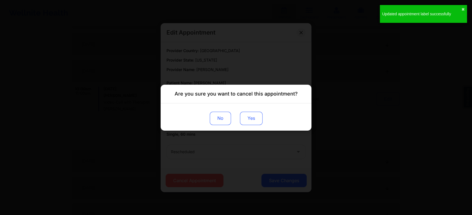
click at [253, 120] on button "Yes" at bounding box center [251, 118] width 23 height 13
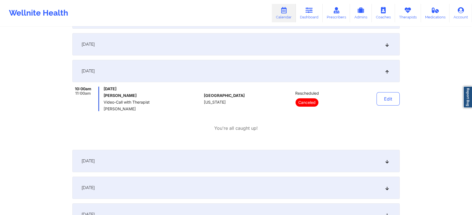
scroll to position [0, 0]
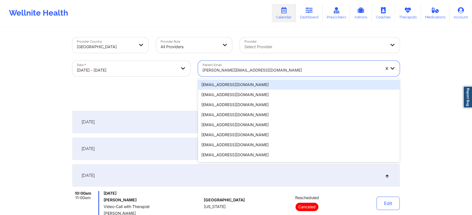
click at [239, 69] on div at bounding box center [290, 70] width 177 height 7
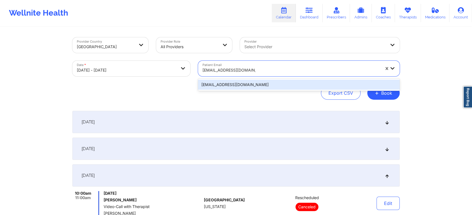
click at [250, 85] on div "[EMAIL_ADDRESS][DOMAIN_NAME]" at bounding box center [298, 85] width 201 height 10
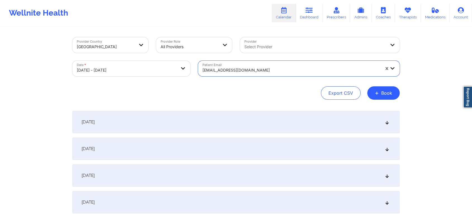
scroll to position [54, 0]
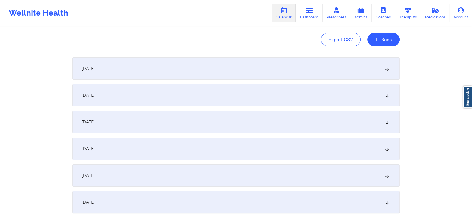
click at [152, 92] on div "[DATE]" at bounding box center [235, 95] width 327 height 22
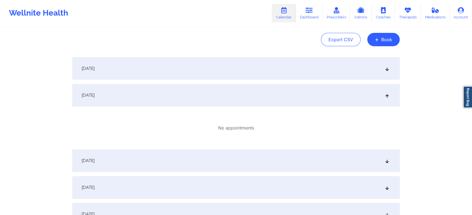
click at [220, 150] on div "[DATE]" at bounding box center [235, 161] width 327 height 22
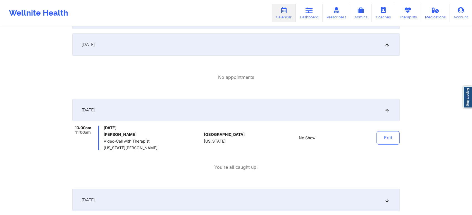
scroll to position [0, 0]
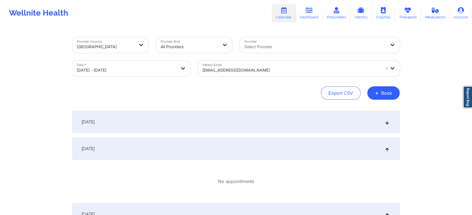
click at [243, 75] on div "[EMAIL_ADDRESS][DOMAIN_NAME]" at bounding box center [290, 70] width 177 height 12
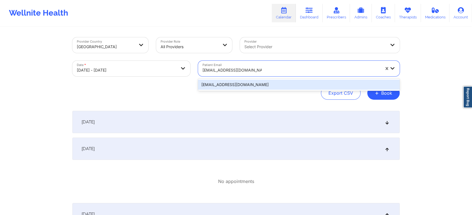
click at [246, 85] on div "[EMAIL_ADDRESS][DOMAIN_NAME]" at bounding box center [298, 85] width 201 height 10
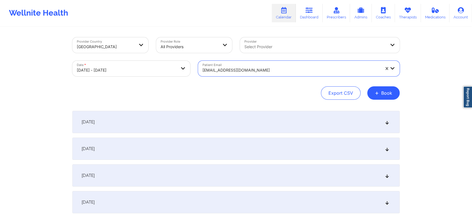
scroll to position [71, 0]
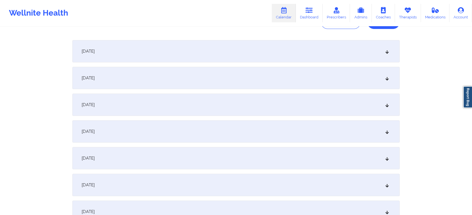
click at [208, 119] on div "[DATE] No appointments [DATE] No appointments [DATE] No appointments [DATE] No …" at bounding box center [235, 145] width 327 height 210
click at [218, 109] on div "[DATE]" at bounding box center [235, 105] width 327 height 22
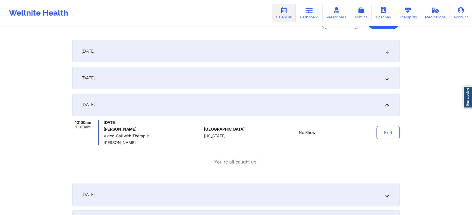
scroll to position [0, 0]
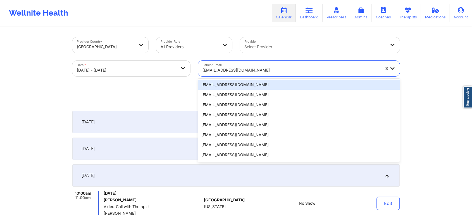
click at [241, 68] on div at bounding box center [290, 70] width 177 height 7
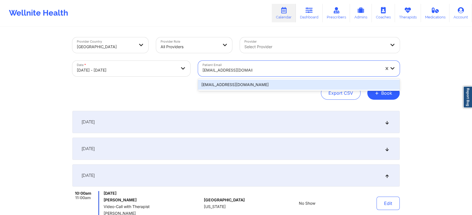
click at [247, 86] on div "[EMAIL_ADDRESS][DOMAIN_NAME]" at bounding box center [298, 85] width 201 height 10
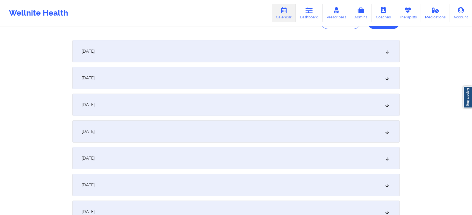
scroll to position [72, 0]
click at [240, 106] on div "[DATE]" at bounding box center [235, 104] width 327 height 22
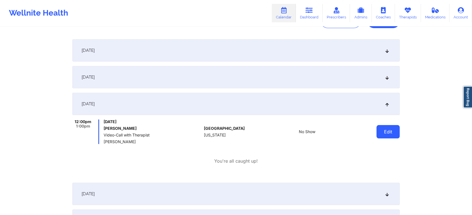
click at [392, 137] on button "Edit" at bounding box center [387, 131] width 23 height 13
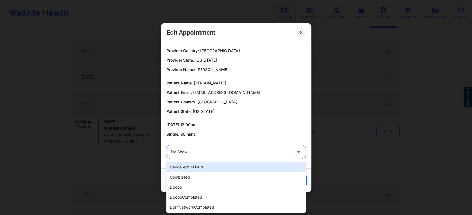
click at [231, 147] on div "No Show" at bounding box center [231, 152] width 121 height 14
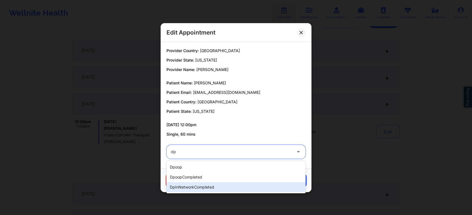
click at [193, 187] on div "dpInNetworkCompleted" at bounding box center [235, 188] width 139 height 10
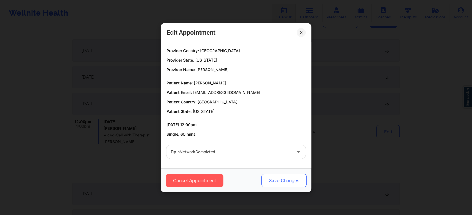
click at [270, 179] on button "Save Changes" at bounding box center [283, 180] width 45 height 13
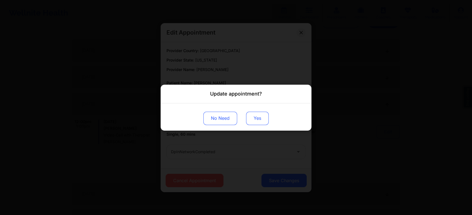
click at [256, 120] on button "Yes" at bounding box center [257, 118] width 23 height 13
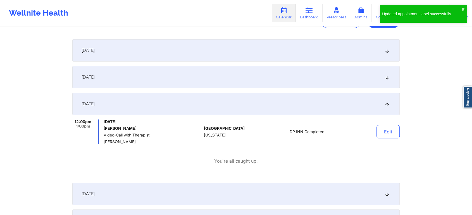
click at [385, 123] on div "Edit" at bounding box center [374, 132] width 52 height 25
click at [391, 138] on button "Edit" at bounding box center [387, 131] width 23 height 13
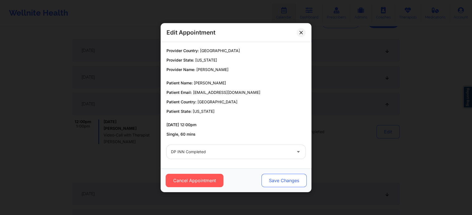
click at [288, 183] on button "Save Changes" at bounding box center [283, 180] width 45 height 13
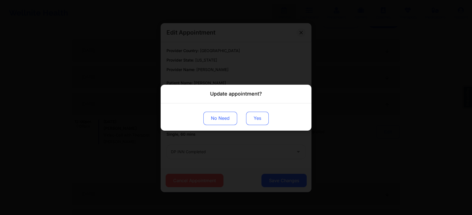
click at [252, 117] on button "Yes" at bounding box center [257, 118] width 23 height 13
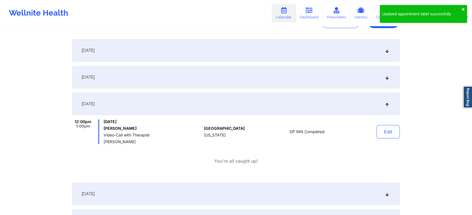
scroll to position [0, 0]
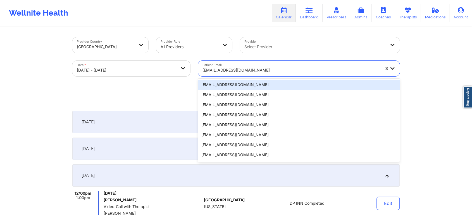
click at [233, 71] on div at bounding box center [290, 70] width 177 height 7
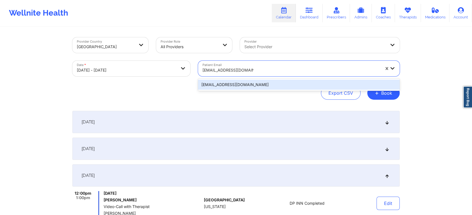
click at [235, 85] on div "[EMAIL_ADDRESS][DOMAIN_NAME]" at bounding box center [298, 85] width 201 height 10
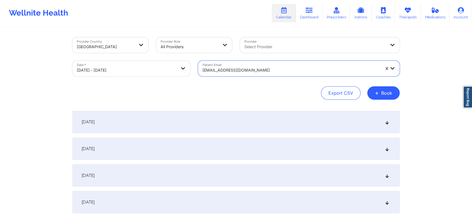
scroll to position [78, 0]
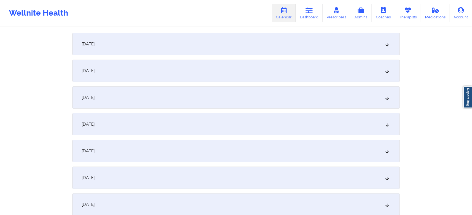
click at [192, 107] on div "[DATE]" at bounding box center [235, 98] width 327 height 22
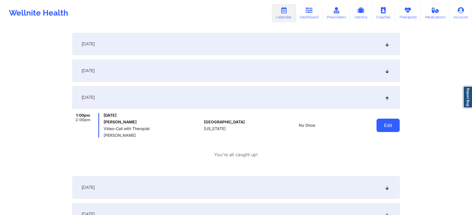
click at [377, 121] on button "Edit" at bounding box center [387, 125] width 23 height 13
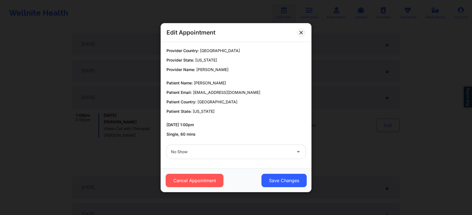
click at [234, 153] on div at bounding box center [231, 152] width 121 height 7
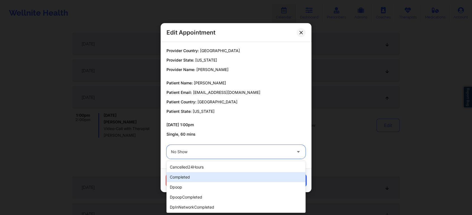
click at [209, 177] on div "completed" at bounding box center [235, 177] width 139 height 10
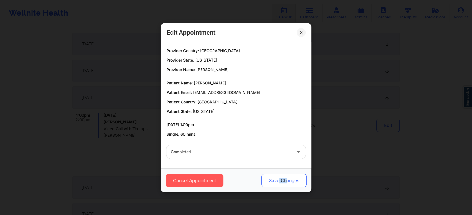
drag, startPoint x: 279, startPoint y: 188, endPoint x: 289, endPoint y: 181, distance: 12.9
click at [289, 181] on div "Cancel Appointment Save Changes" at bounding box center [235, 181] width 151 height 24
click at [289, 181] on button "Save Changes" at bounding box center [283, 180] width 45 height 13
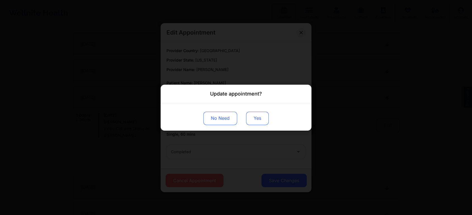
click at [255, 124] on button "Yes" at bounding box center [257, 118] width 23 height 13
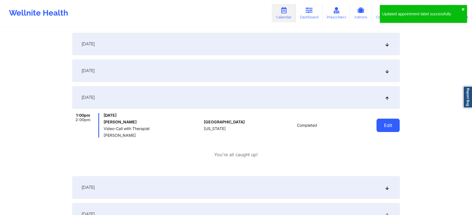
click at [390, 123] on button "Edit" at bounding box center [387, 125] width 23 height 13
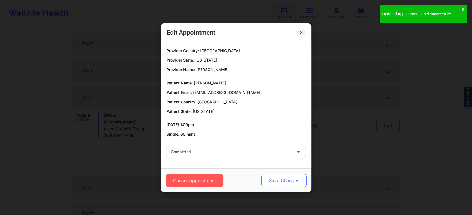
click at [279, 175] on div "Cancel Appointment Save Changes" at bounding box center [235, 181] width 151 height 24
click at [279, 175] on button "Save Changes" at bounding box center [283, 180] width 45 height 13
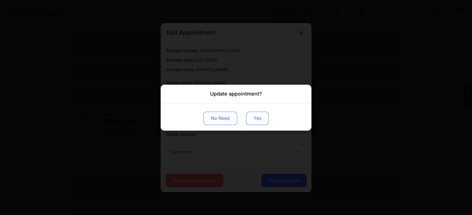
click at [251, 119] on button "Yes" at bounding box center [257, 118] width 23 height 13
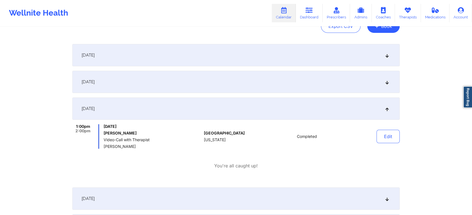
scroll to position [0, 0]
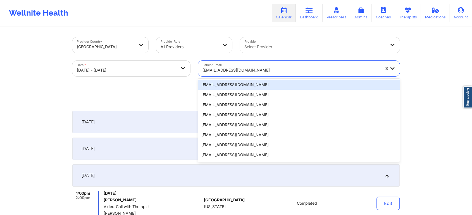
click at [235, 70] on div at bounding box center [290, 70] width 177 height 7
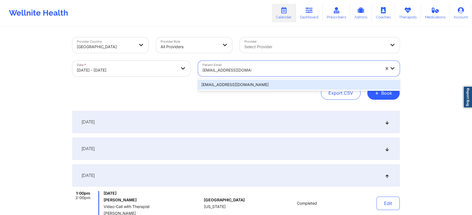
click at [246, 82] on div "[EMAIL_ADDRESS][DOMAIN_NAME]" at bounding box center [298, 85] width 201 height 10
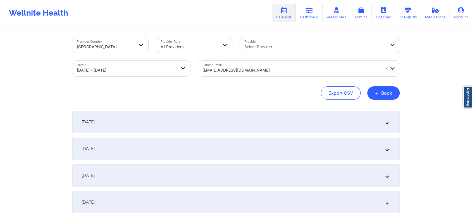
click at [229, 172] on div "[DATE]" at bounding box center [235, 176] width 327 height 22
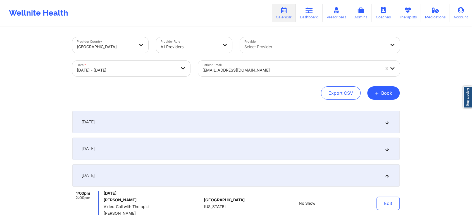
scroll to position [33, 0]
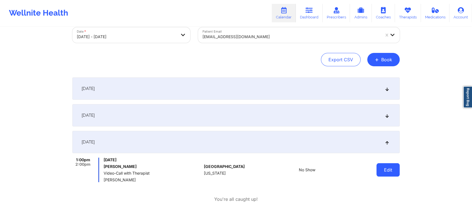
click at [386, 174] on button "Edit" at bounding box center [387, 170] width 23 height 13
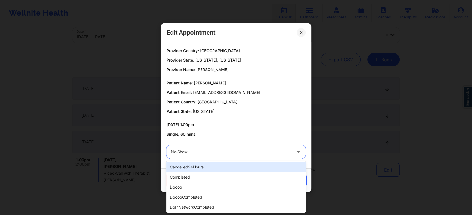
click at [197, 153] on div at bounding box center [231, 152] width 121 height 7
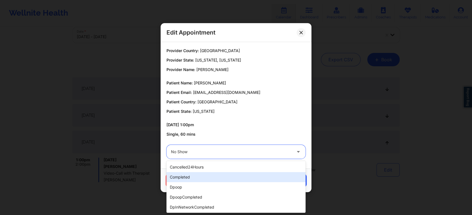
click at [188, 178] on div "completed" at bounding box center [235, 177] width 139 height 10
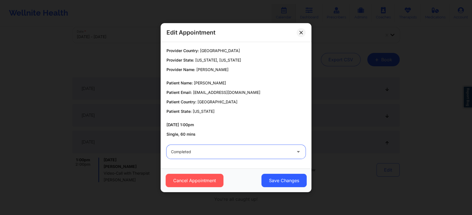
click at [276, 188] on div "Cancel Appointment Save Changes" at bounding box center [235, 181] width 151 height 24
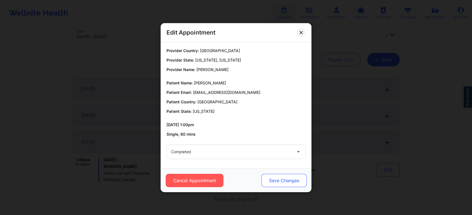
click at [282, 181] on button "Save Changes" at bounding box center [283, 180] width 45 height 13
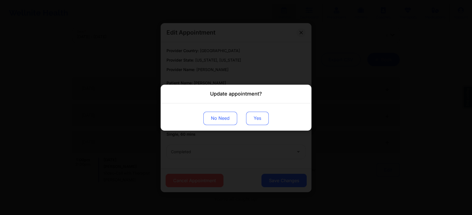
drag, startPoint x: 258, startPoint y: 111, endPoint x: 256, endPoint y: 116, distance: 4.6
click at [256, 116] on div "No Need Yes" at bounding box center [235, 116] width 151 height 27
click at [256, 116] on button "Yes" at bounding box center [257, 118] width 23 height 13
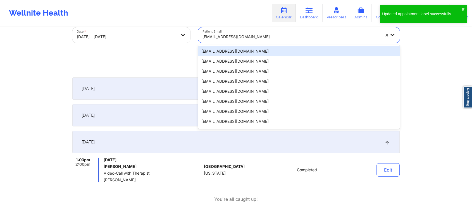
click at [271, 41] on div "[EMAIL_ADDRESS][DOMAIN_NAME]" at bounding box center [290, 37] width 177 height 12
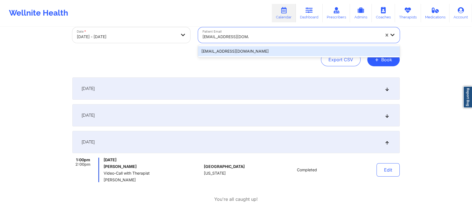
click at [257, 51] on div "[EMAIL_ADDRESS][DOMAIN_NAME]" at bounding box center [298, 51] width 201 height 10
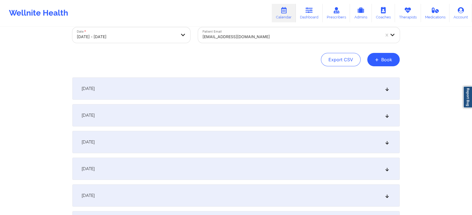
drag, startPoint x: 451, startPoint y: 57, endPoint x: 476, endPoint y: 61, distance: 25.2
click at [472, 61] on html "Wellnite Health Calendar Dashboard Prescribers Admins Coaches Therapists Medica…" at bounding box center [236, 74] width 472 height 215
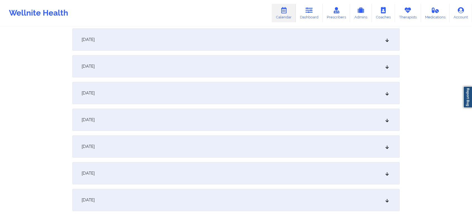
click at [131, 99] on div "[DATE]" at bounding box center [235, 93] width 327 height 22
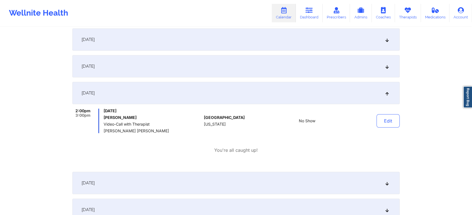
scroll to position [0, 0]
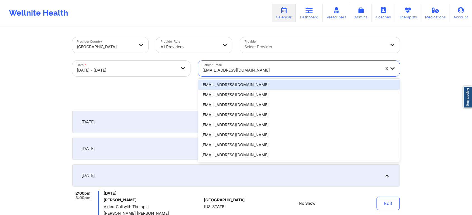
click at [250, 69] on div at bounding box center [290, 70] width 177 height 7
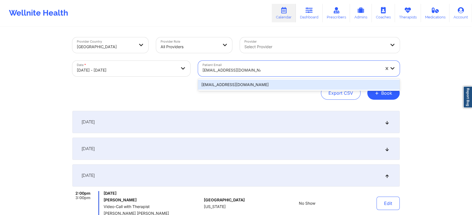
click at [244, 86] on div "[EMAIL_ADDRESS][DOMAIN_NAME]" at bounding box center [298, 85] width 201 height 10
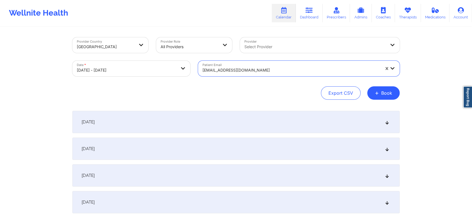
scroll to position [74, 0]
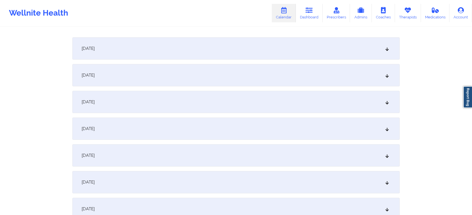
click at [224, 90] on div "[DATE] No appointments [DATE] No appointments [DATE] No appointments [DATE] No …" at bounding box center [235, 142] width 327 height 210
click at [239, 96] on div "[DATE]" at bounding box center [235, 102] width 327 height 22
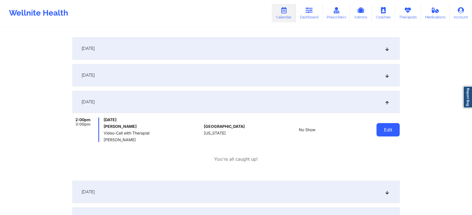
click at [395, 135] on button "Edit" at bounding box center [387, 129] width 23 height 13
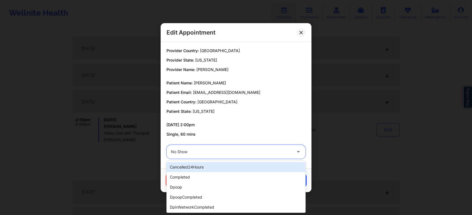
click at [251, 155] on div at bounding box center [231, 152] width 121 height 7
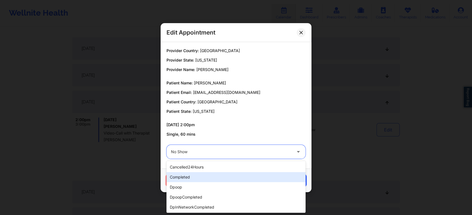
click at [205, 177] on div "completed" at bounding box center [235, 177] width 139 height 10
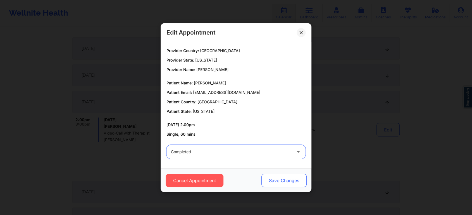
click at [282, 180] on button "Save Changes" at bounding box center [283, 180] width 45 height 13
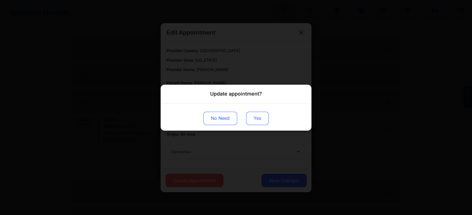
click at [254, 124] on button "Yes" at bounding box center [257, 118] width 23 height 13
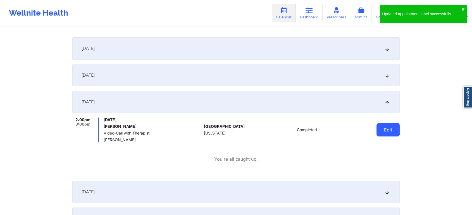
drag, startPoint x: 377, startPoint y: 128, endPoint x: 390, endPoint y: 127, distance: 12.6
click at [390, 127] on button "Edit" at bounding box center [387, 129] width 23 height 13
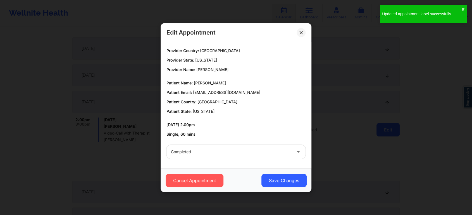
click at [390, 127] on div "Edit Appointment Provider Country: [GEOGRAPHIC_DATA] Provider State: [US_STATE]…" at bounding box center [236, 107] width 472 height 215
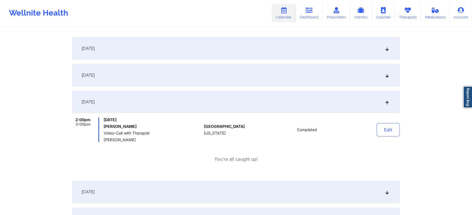
scroll to position [0, 0]
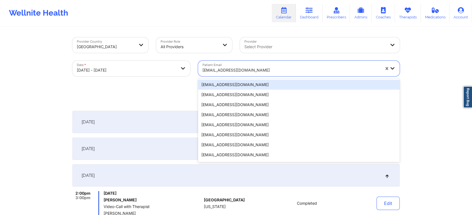
click at [240, 63] on div "[EMAIL_ADDRESS][DOMAIN_NAME]" at bounding box center [289, 69] width 183 height 16
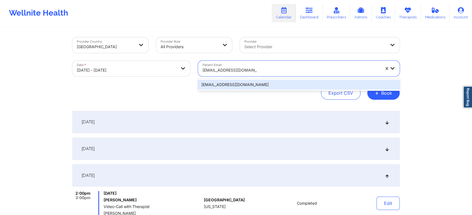
click at [246, 80] on div "[EMAIL_ADDRESS][DOMAIN_NAME]" at bounding box center [298, 85] width 201 height 10
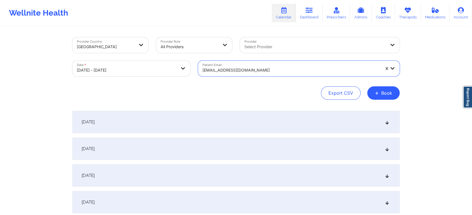
click at [272, 173] on div "[DATE]" at bounding box center [235, 176] width 327 height 22
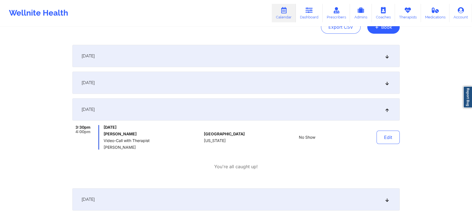
scroll to position [67, 0]
click at [381, 133] on button "Edit" at bounding box center [387, 136] width 23 height 13
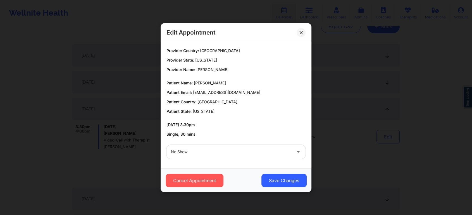
click at [236, 159] on div "No Show" at bounding box center [235, 152] width 147 height 22
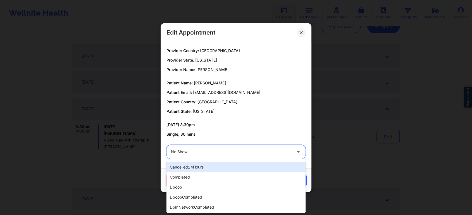
click at [210, 156] on div "No Show" at bounding box center [231, 152] width 121 height 14
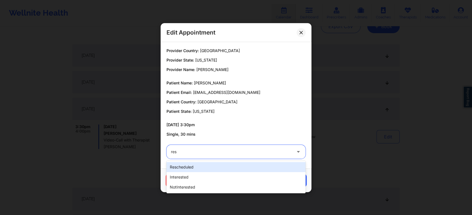
click at [201, 165] on div "rescheduled" at bounding box center [235, 167] width 139 height 10
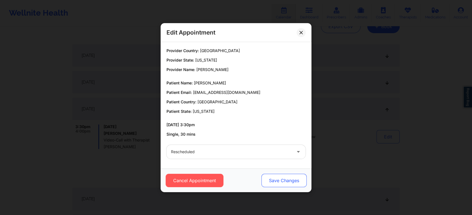
click at [296, 185] on button "Save Changes" at bounding box center [283, 180] width 45 height 13
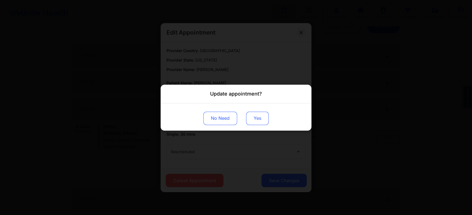
click at [261, 121] on button "Yes" at bounding box center [257, 118] width 23 height 13
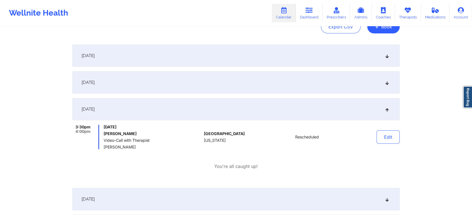
scroll to position [0, 0]
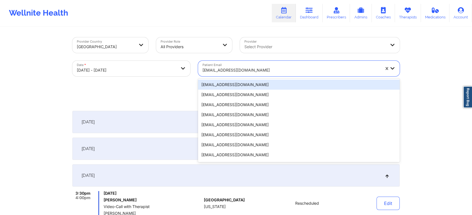
click at [246, 69] on div at bounding box center [290, 70] width 177 height 7
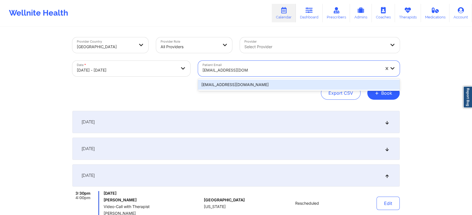
click at [245, 85] on div "[EMAIL_ADDRESS][DOMAIN_NAME]" at bounding box center [298, 85] width 201 height 10
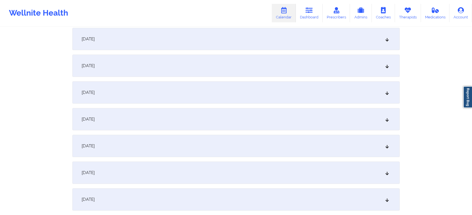
scroll to position [87, 0]
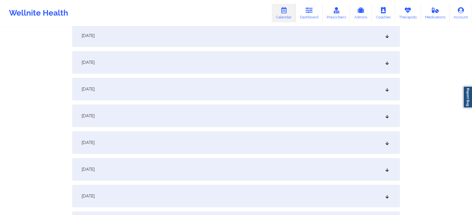
click at [148, 100] on div "[DATE] No appointments [DATE] No appointments [DATE] No appointments [DATE] No …" at bounding box center [235, 130] width 327 height 210
click at [195, 89] on div "[DATE]" at bounding box center [235, 89] width 327 height 22
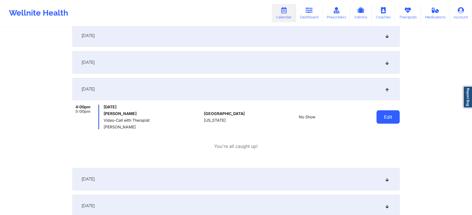
click at [386, 117] on button "Edit" at bounding box center [387, 117] width 23 height 13
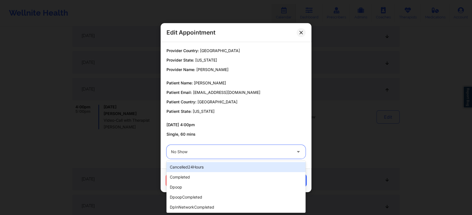
click at [254, 150] on div at bounding box center [231, 152] width 121 height 7
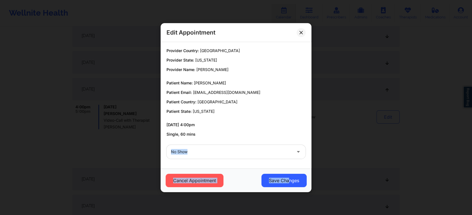
drag, startPoint x: 298, startPoint y: 129, endPoint x: 287, endPoint y: 188, distance: 59.6
click at [287, 188] on div "Edit Appointment Provider Country: [GEOGRAPHIC_DATA] Provider State: [US_STATE]…" at bounding box center [235, 107] width 151 height 169
click at [195, 179] on button "Cancel Appointment" at bounding box center [194, 180] width 58 height 13
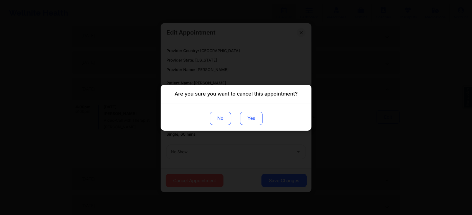
click at [248, 121] on button "Yes" at bounding box center [251, 118] width 23 height 13
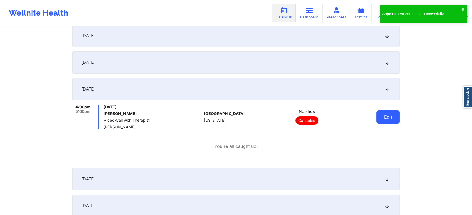
click at [388, 118] on button "Edit" at bounding box center [387, 117] width 23 height 13
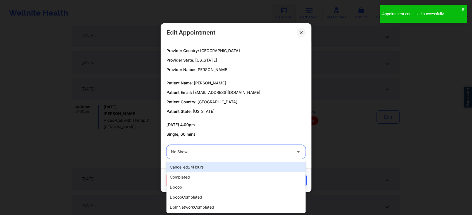
click at [227, 148] on div "No Show" at bounding box center [231, 152] width 121 height 14
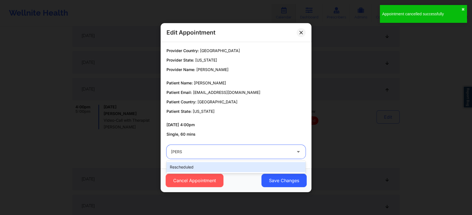
click at [214, 163] on div "rescheduled" at bounding box center [235, 167] width 139 height 10
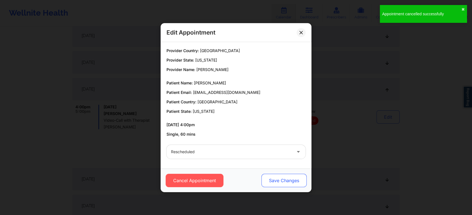
click at [287, 180] on button "Save Changes" at bounding box center [283, 180] width 45 height 13
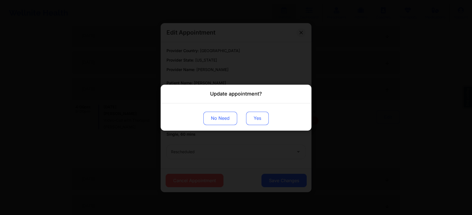
click at [257, 119] on button "Yes" at bounding box center [257, 118] width 23 height 13
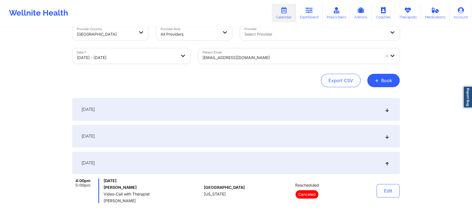
scroll to position [0, 0]
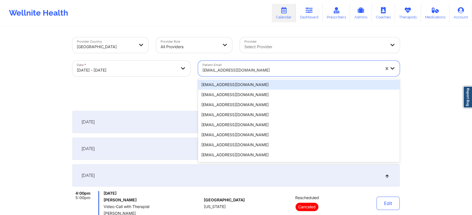
click at [249, 71] on div at bounding box center [290, 70] width 177 height 7
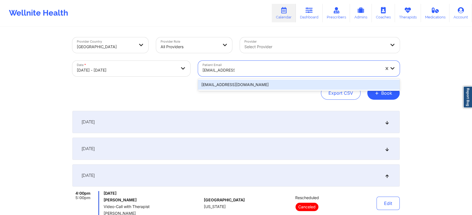
click at [241, 85] on div "[EMAIL_ADDRESS][DOMAIN_NAME]" at bounding box center [298, 85] width 201 height 10
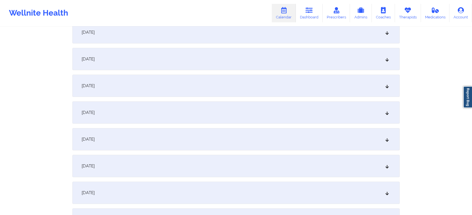
scroll to position [93, 0]
click at [161, 88] on div "[DATE]" at bounding box center [235, 83] width 327 height 22
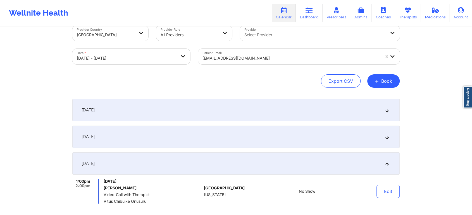
scroll to position [0, 0]
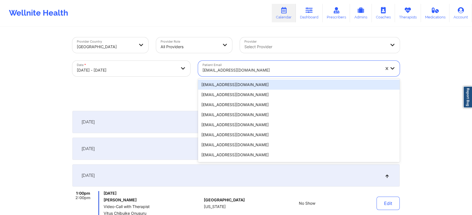
click at [222, 70] on div at bounding box center [290, 70] width 177 height 7
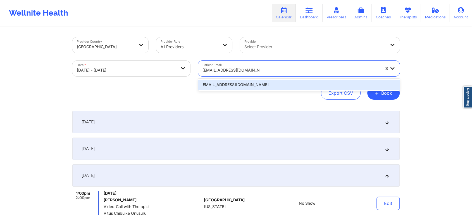
click at [242, 85] on div "[EMAIL_ADDRESS][DOMAIN_NAME]" at bounding box center [298, 85] width 201 height 10
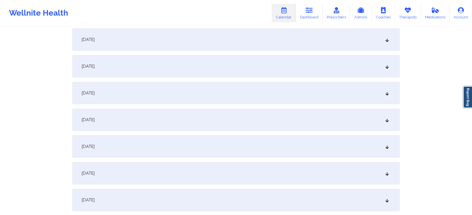
scroll to position [88, 0]
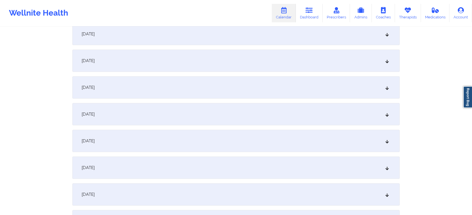
click at [197, 93] on div "[DATE]" at bounding box center [235, 87] width 327 height 22
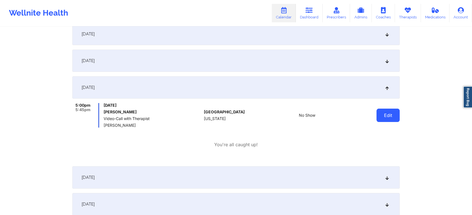
drag, startPoint x: 374, startPoint y: 117, endPoint x: 386, endPoint y: 117, distance: 12.0
click at [386, 117] on div "Edit" at bounding box center [374, 115] width 52 height 25
click at [386, 117] on button "Edit" at bounding box center [387, 115] width 23 height 13
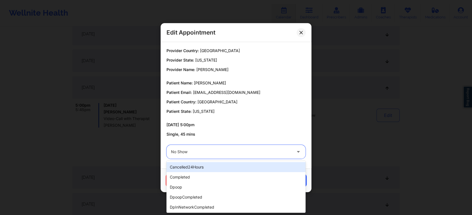
click at [255, 150] on div at bounding box center [231, 152] width 121 height 7
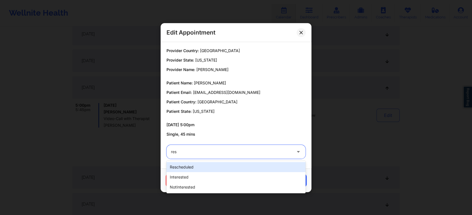
click at [235, 167] on div "rescheduled" at bounding box center [235, 167] width 139 height 10
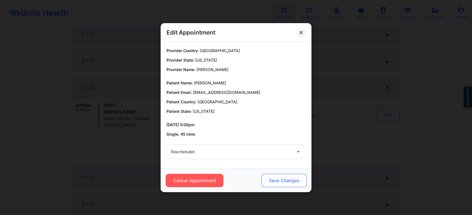
click at [286, 177] on button "Save Changes" at bounding box center [283, 180] width 45 height 13
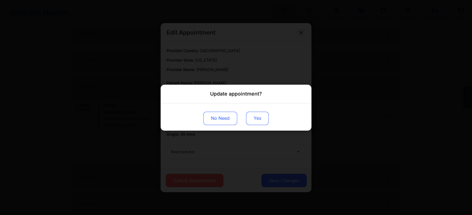
click at [252, 115] on button "Yes" at bounding box center [257, 118] width 23 height 13
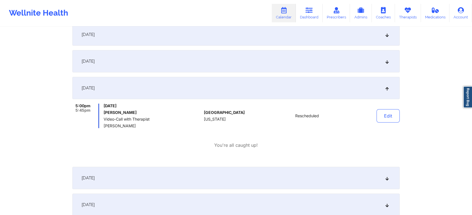
scroll to position [0, 0]
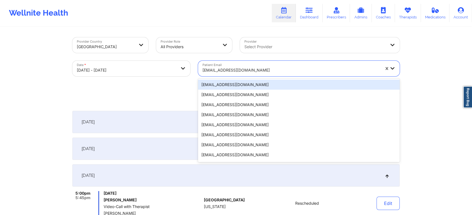
click at [242, 68] on div at bounding box center [290, 70] width 177 height 7
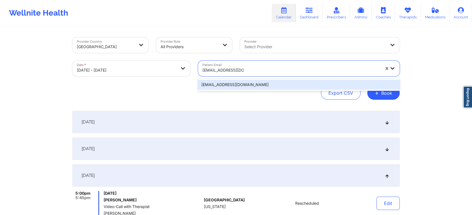
click at [240, 87] on div "[EMAIL_ADDRESS][DOMAIN_NAME]" at bounding box center [298, 85] width 201 height 10
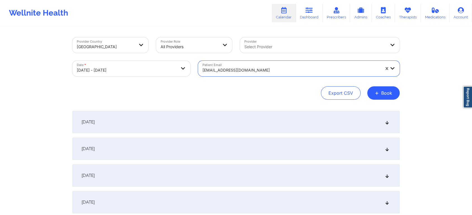
scroll to position [37, 0]
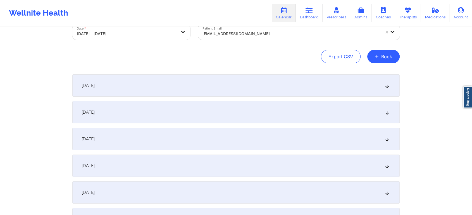
drag, startPoint x: 251, startPoint y: 124, endPoint x: 251, endPoint y: 138, distance: 14.0
click at [251, 138] on div "[DATE] No appointments [DATE] No appointments [DATE] No appointments [DATE] No …" at bounding box center [235, 180] width 327 height 210
click at [251, 138] on div "[DATE]" at bounding box center [235, 139] width 327 height 22
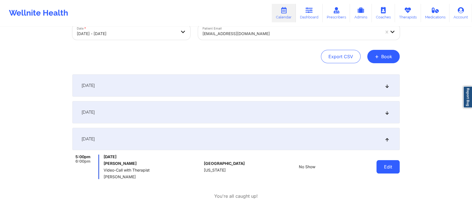
click at [384, 167] on button "Edit" at bounding box center [387, 166] width 23 height 13
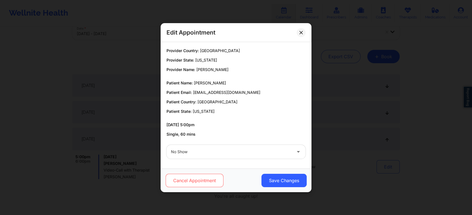
click at [207, 178] on button "Cancel Appointment" at bounding box center [194, 180] width 58 height 13
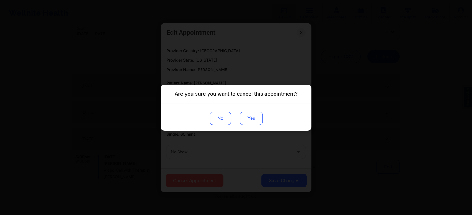
click at [253, 122] on button "Yes" at bounding box center [251, 118] width 23 height 13
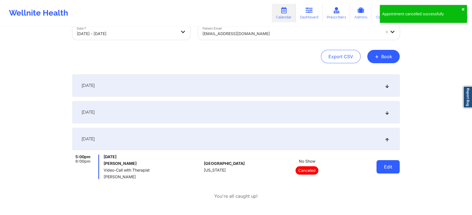
click at [393, 165] on button "Edit" at bounding box center [387, 166] width 23 height 13
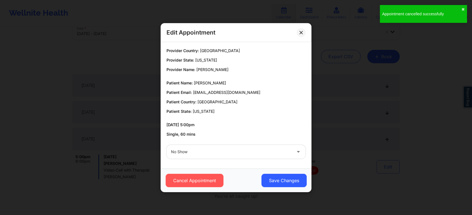
click at [260, 153] on div at bounding box center [231, 152] width 121 height 7
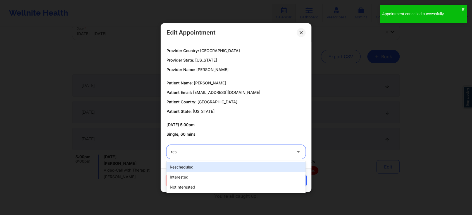
drag, startPoint x: 249, startPoint y: 162, endPoint x: 295, endPoint y: 169, distance: 46.5
click at [295, 169] on div "rescheduled" at bounding box center [235, 167] width 139 height 10
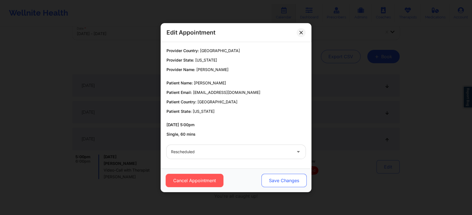
click at [286, 176] on button "Save Changes" at bounding box center [283, 180] width 45 height 13
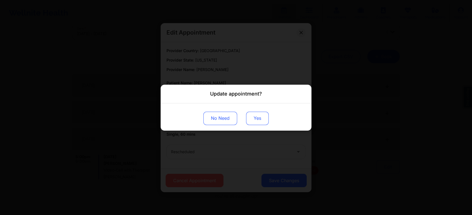
click at [257, 117] on button "Yes" at bounding box center [257, 118] width 23 height 13
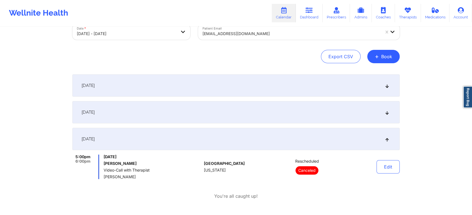
click at [243, 40] on div "Patient Email [EMAIL_ADDRESS][DOMAIN_NAME]" at bounding box center [298, 31] width 209 height 23
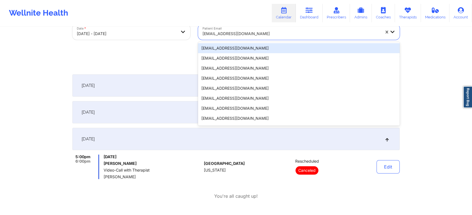
click at [219, 28] on div "[EMAIL_ADDRESS][DOMAIN_NAME]" at bounding box center [290, 34] width 177 height 12
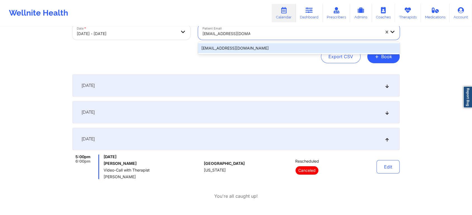
click at [240, 48] on div "[EMAIL_ADDRESS][DOMAIN_NAME]" at bounding box center [298, 48] width 201 height 10
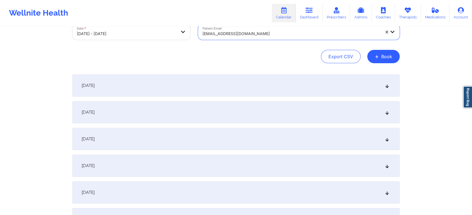
scroll to position [136, 0]
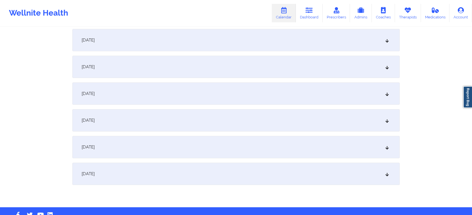
click at [238, 45] on div "[DATE]" at bounding box center [235, 40] width 327 height 22
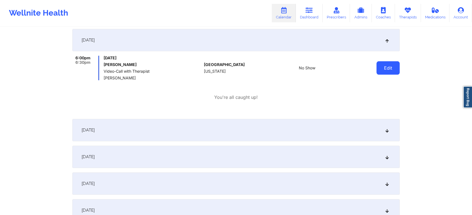
click at [384, 72] on button "Edit" at bounding box center [387, 67] width 23 height 13
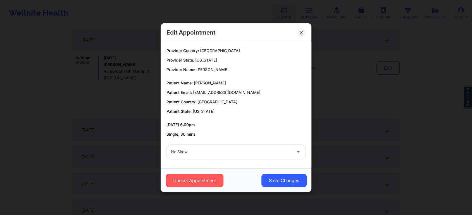
click at [201, 162] on div "No Show" at bounding box center [235, 152] width 147 height 22
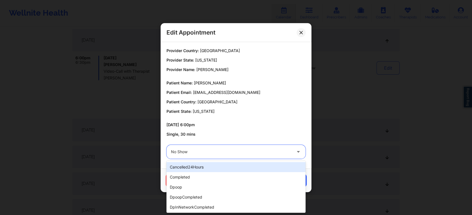
click at [231, 157] on div "No Show" at bounding box center [231, 152] width 121 height 14
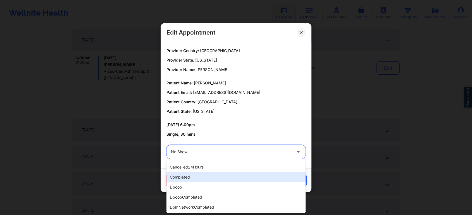
click at [222, 174] on div "completed" at bounding box center [235, 177] width 139 height 10
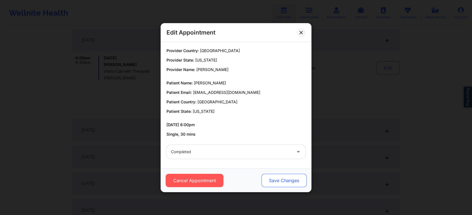
click at [265, 182] on button "Save Changes" at bounding box center [283, 180] width 45 height 13
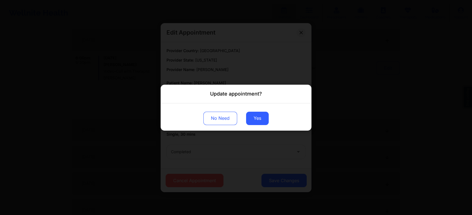
drag, startPoint x: 262, startPoint y: 121, endPoint x: 288, endPoint y: 124, distance: 26.1
click at [288, 124] on div "No Need Yes" at bounding box center [235, 116] width 151 height 27
drag, startPoint x: 256, startPoint y: 110, endPoint x: 256, endPoint y: 113, distance: 3.1
click at [256, 113] on div "No Need Yes" at bounding box center [235, 116] width 151 height 27
click at [256, 113] on button "Yes" at bounding box center [257, 118] width 23 height 13
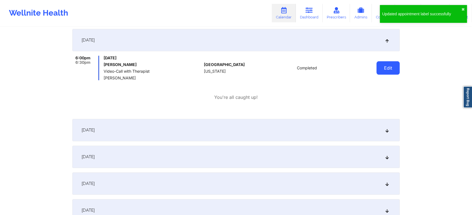
click at [385, 69] on button "Edit" at bounding box center [387, 67] width 23 height 13
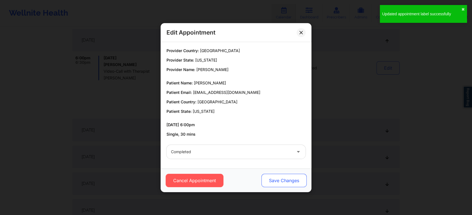
click at [291, 181] on button "Save Changes" at bounding box center [283, 180] width 45 height 13
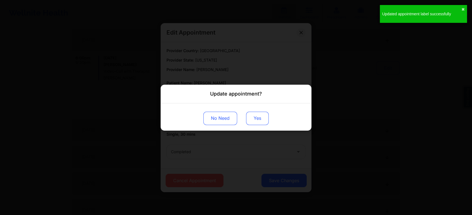
click at [250, 117] on button "Yes" at bounding box center [257, 118] width 23 height 13
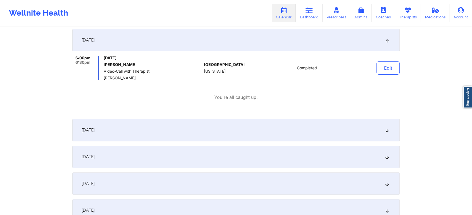
scroll to position [0, 0]
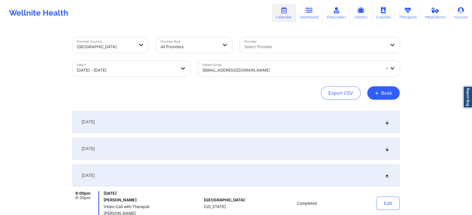
click at [246, 72] on div at bounding box center [290, 70] width 177 height 7
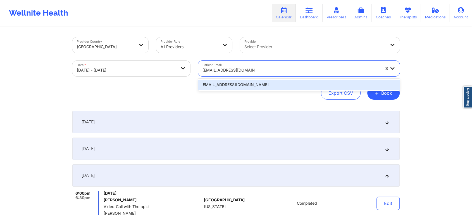
click at [255, 86] on div "[EMAIL_ADDRESS][DOMAIN_NAME]" at bounding box center [298, 85] width 201 height 10
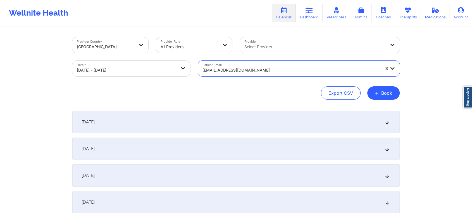
scroll to position [61, 0]
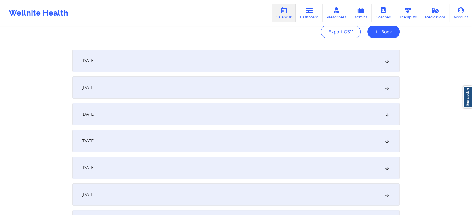
click at [165, 113] on div "[DATE]" at bounding box center [235, 114] width 327 height 22
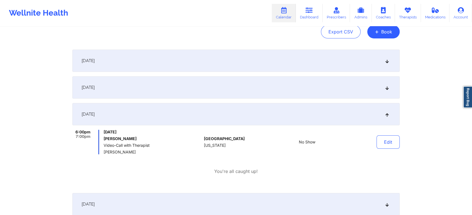
scroll to position [0, 0]
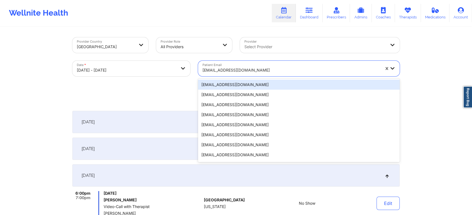
click at [229, 74] on div "[EMAIL_ADDRESS][DOMAIN_NAME]" at bounding box center [290, 70] width 177 height 12
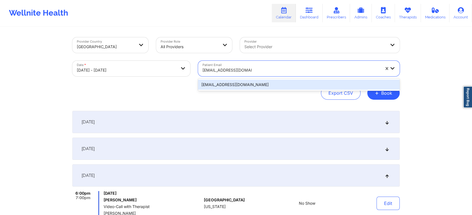
click at [241, 86] on div "[EMAIL_ADDRESS][DOMAIN_NAME]" at bounding box center [298, 85] width 201 height 10
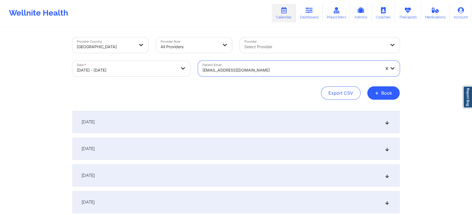
scroll to position [61, 0]
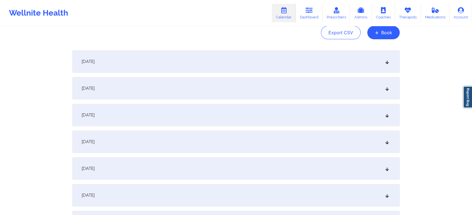
click at [236, 120] on div "[DATE]" at bounding box center [235, 115] width 327 height 22
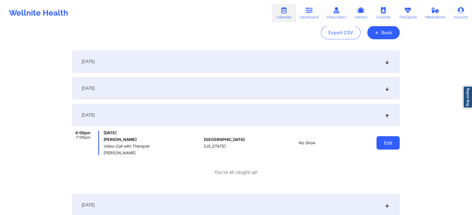
click at [382, 149] on button "Edit" at bounding box center [387, 142] width 23 height 13
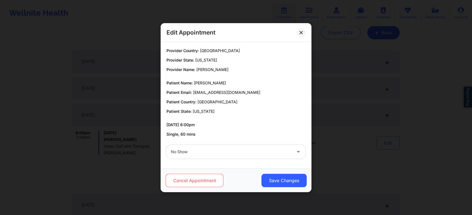
click at [201, 183] on button "Cancel Appointment" at bounding box center [194, 180] width 58 height 13
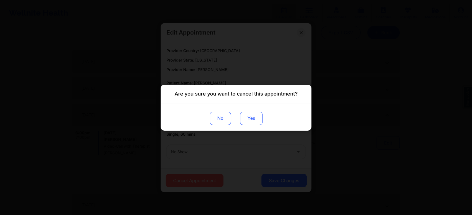
click at [249, 122] on button "Yes" at bounding box center [251, 118] width 23 height 13
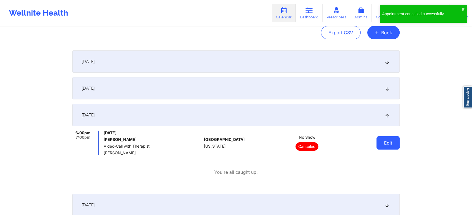
click at [389, 145] on button "Edit" at bounding box center [387, 142] width 23 height 13
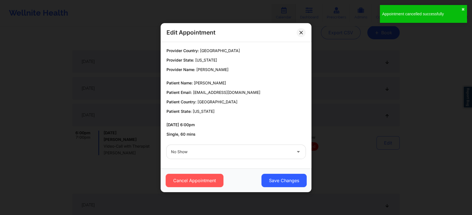
click at [251, 163] on div "Provider Country: [GEOGRAPHIC_DATA] Provider State: [US_STATE] Provider Name: […" at bounding box center [235, 105] width 151 height 127
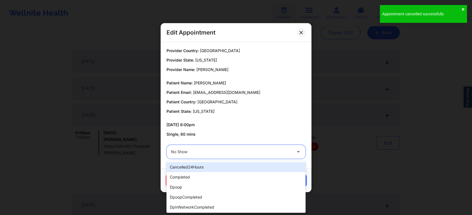
click at [230, 153] on div at bounding box center [231, 152] width 121 height 7
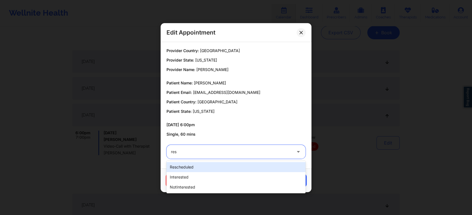
click at [222, 165] on div "rescheduled" at bounding box center [235, 167] width 139 height 10
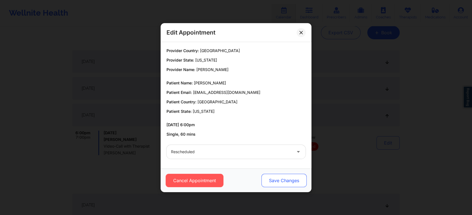
click at [273, 177] on button "Save Changes" at bounding box center [283, 180] width 45 height 13
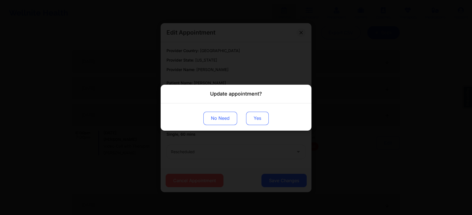
click at [255, 114] on button "Yes" at bounding box center [257, 118] width 23 height 13
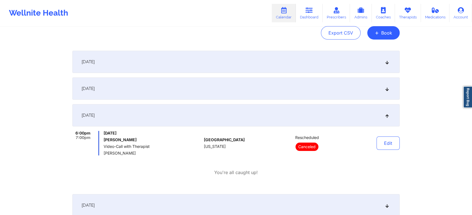
scroll to position [0, 0]
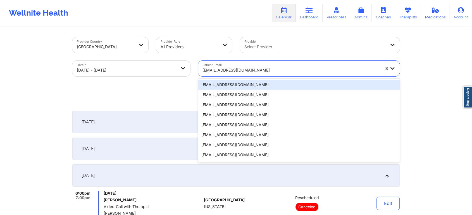
click at [223, 68] on div at bounding box center [290, 70] width 177 height 7
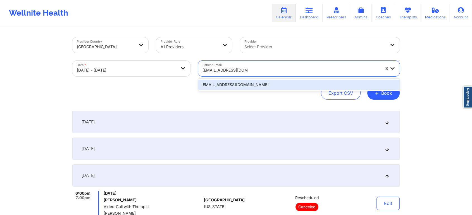
drag, startPoint x: 246, startPoint y: 80, endPoint x: 448, endPoint y: 60, distance: 202.8
click at [448, 60] on div "Provider Country [GEOGRAPHIC_DATA] Provider Role All Providers Provider Select …" at bounding box center [236, 203] width 472 height 407
click at [304, 86] on div "[EMAIL_ADDRESS][DOMAIN_NAME]" at bounding box center [298, 85] width 201 height 10
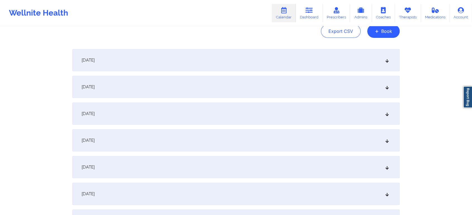
scroll to position [111, 0]
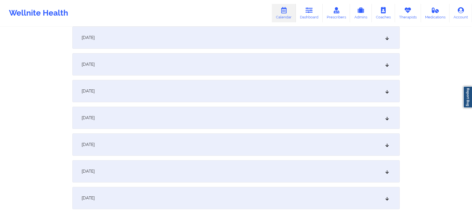
click at [170, 55] on div "[DATE]" at bounding box center [235, 64] width 327 height 22
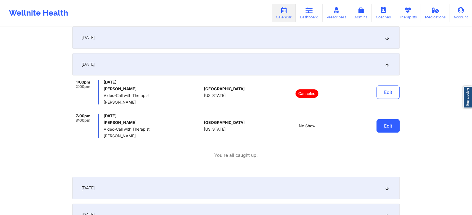
click at [384, 128] on button "Edit" at bounding box center [387, 125] width 23 height 13
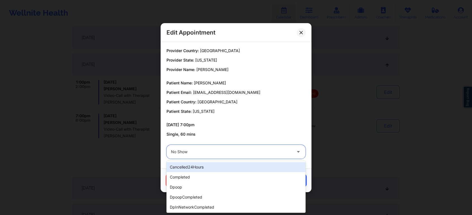
drag, startPoint x: 217, startPoint y: 152, endPoint x: 212, endPoint y: 178, distance: 26.3
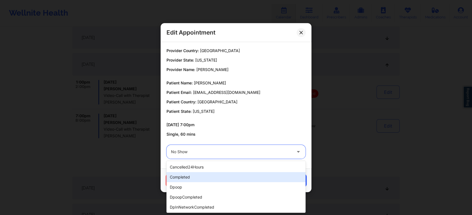
click at [212, 178] on div "completed" at bounding box center [235, 177] width 139 height 10
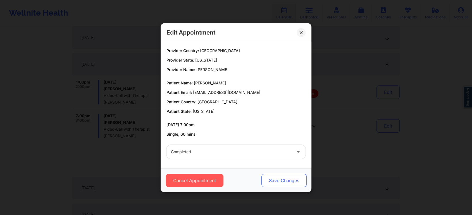
drag, startPoint x: 276, startPoint y: 190, endPoint x: 287, endPoint y: 182, distance: 13.8
click at [287, 182] on div "Cancel Appointment Save Changes" at bounding box center [235, 181] width 151 height 24
click at [287, 182] on button "Save Changes" at bounding box center [283, 180] width 45 height 13
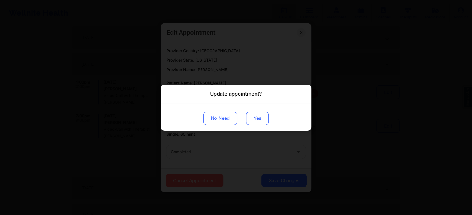
click at [246, 122] on button "Yes" at bounding box center [257, 118] width 23 height 13
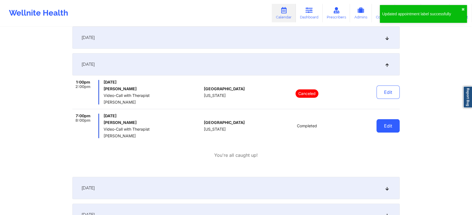
click at [391, 124] on button "Edit" at bounding box center [387, 125] width 23 height 13
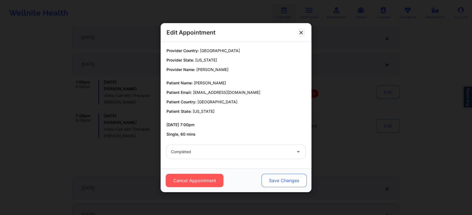
click at [293, 176] on button "Save Changes" at bounding box center [283, 180] width 45 height 13
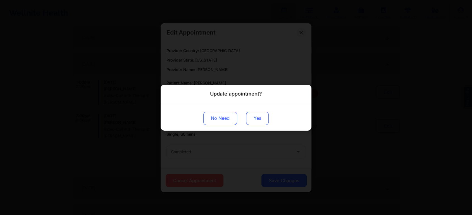
drag, startPoint x: 251, startPoint y: 111, endPoint x: 252, endPoint y: 117, distance: 5.7
click at [252, 117] on div "No Need Yes" at bounding box center [235, 116] width 151 height 27
click at [252, 117] on button "Yes" at bounding box center [257, 118] width 23 height 13
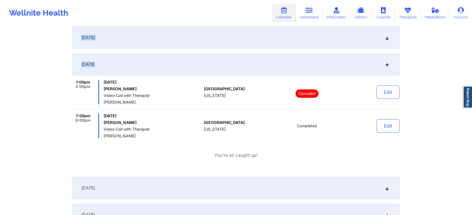
drag, startPoint x: 470, startPoint y: 66, endPoint x: 476, endPoint y: 5, distance: 61.4
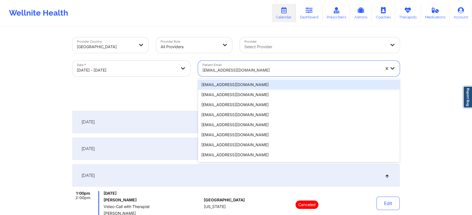
click at [248, 72] on div at bounding box center [290, 70] width 177 height 7
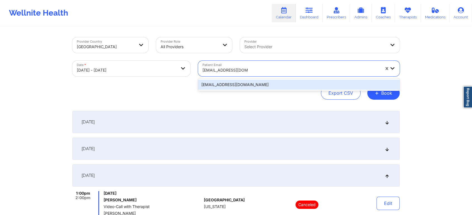
click at [257, 84] on div "[EMAIL_ADDRESS][DOMAIN_NAME]" at bounding box center [298, 85] width 201 height 10
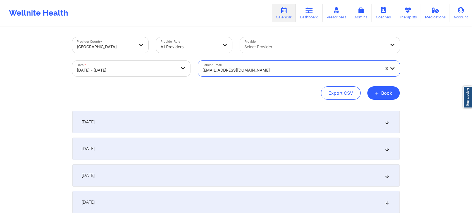
scroll to position [66, 0]
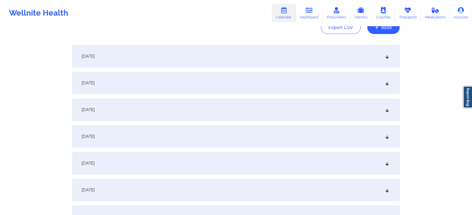
click at [171, 110] on div "[DATE]" at bounding box center [235, 110] width 327 height 22
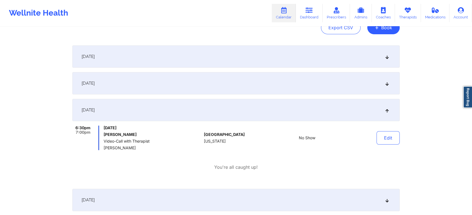
scroll to position [0, 0]
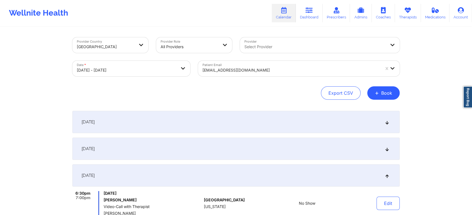
click at [234, 76] on div "Patient Email [EMAIL_ADDRESS][DOMAIN_NAME]" at bounding box center [298, 68] width 209 height 23
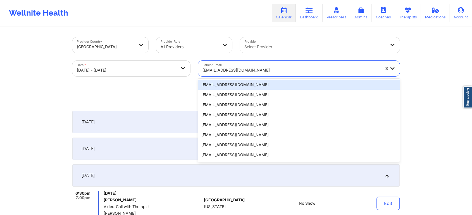
click at [249, 66] on div "[EMAIL_ADDRESS][DOMAIN_NAME]" at bounding box center [290, 70] width 177 height 12
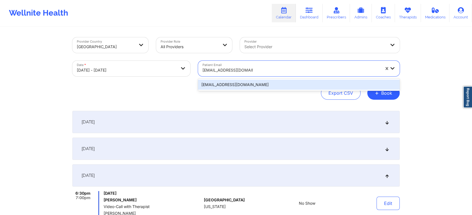
click at [257, 80] on div "[EMAIL_ADDRESS][DOMAIN_NAME]" at bounding box center [298, 85] width 201 height 12
click at [230, 81] on div "[EMAIL_ADDRESS][DOMAIN_NAME]" at bounding box center [298, 85] width 201 height 10
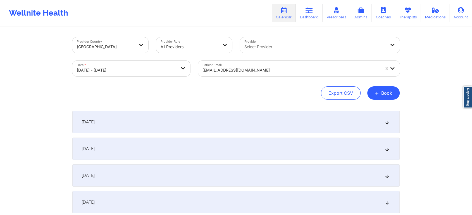
click at [209, 176] on div "[DATE]" at bounding box center [235, 176] width 327 height 22
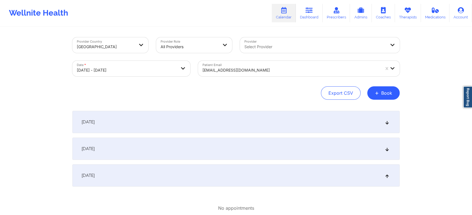
click at [301, 167] on div "[DATE]" at bounding box center [235, 176] width 327 height 22
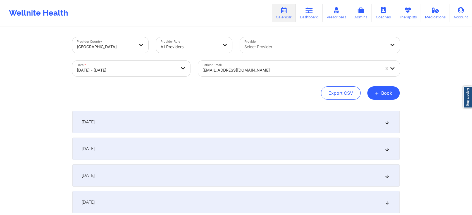
click at [301, 167] on div "[DATE]" at bounding box center [235, 176] width 327 height 22
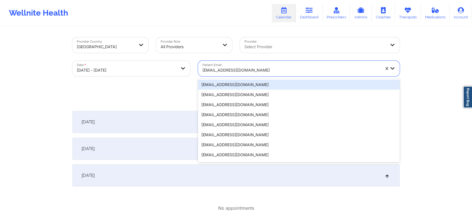
click at [217, 66] on div "[EMAIL_ADDRESS][DOMAIN_NAME]" at bounding box center [290, 70] width 177 height 12
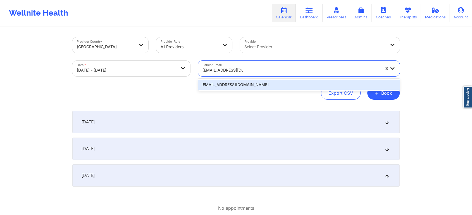
click at [237, 88] on div "[EMAIL_ADDRESS][DOMAIN_NAME]" at bounding box center [298, 85] width 201 height 10
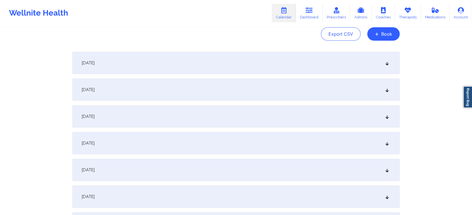
scroll to position [63, 0]
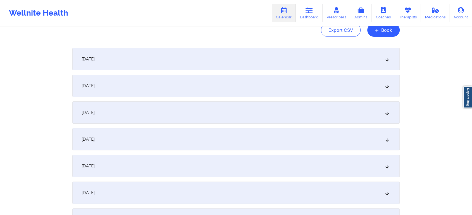
click at [176, 113] on div "[DATE]" at bounding box center [235, 113] width 327 height 22
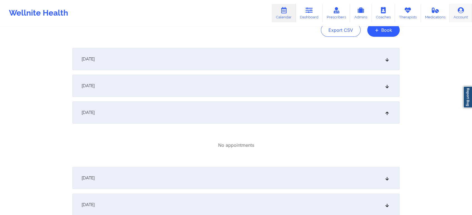
scroll to position [0, 0]
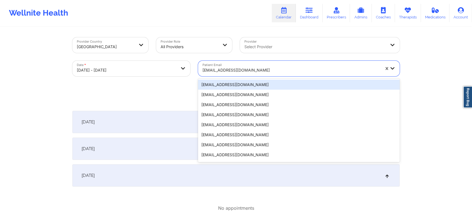
click at [262, 73] on div at bounding box center [290, 70] width 177 height 7
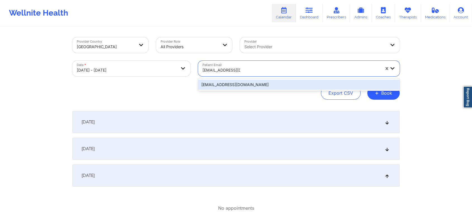
click at [270, 83] on div "[EMAIL_ADDRESS][DOMAIN_NAME]" at bounding box center [298, 85] width 201 height 10
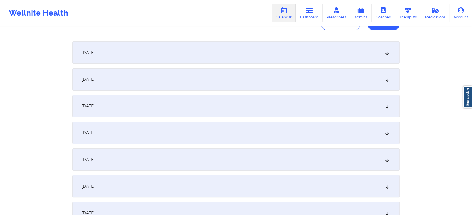
scroll to position [80, 0]
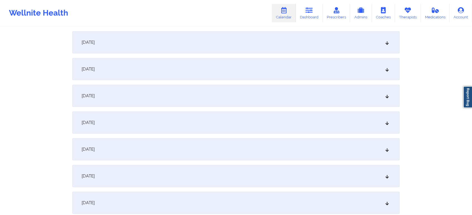
click at [199, 131] on div "[DATE]" at bounding box center [235, 123] width 327 height 22
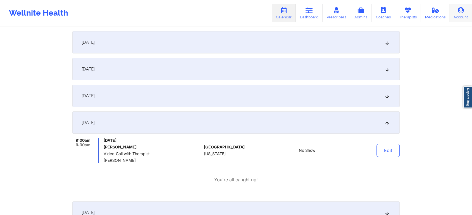
scroll to position [0, 0]
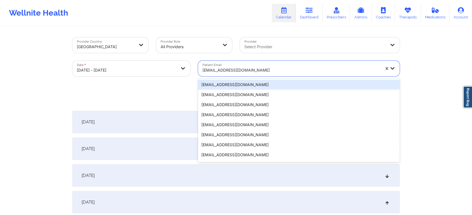
click at [219, 72] on div at bounding box center [290, 70] width 177 height 7
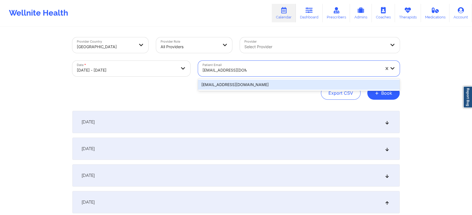
click at [231, 83] on div "[EMAIL_ADDRESS][DOMAIN_NAME]" at bounding box center [298, 85] width 201 height 10
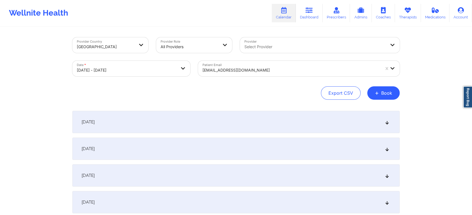
drag, startPoint x: 457, startPoint y: 71, endPoint x: 476, endPoint y: 56, distance: 24.1
click at [472, 56] on html "Wellnite Health Calendar Dashboard Prescribers Admins Coaches Therapists Medica…" at bounding box center [236, 107] width 472 height 215
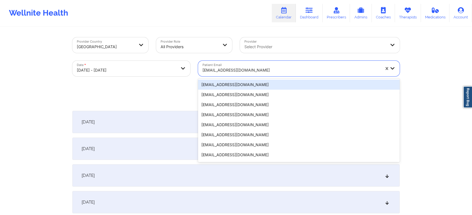
click at [258, 64] on div "[EMAIL_ADDRESS][DOMAIN_NAME]" at bounding box center [290, 70] width 177 height 12
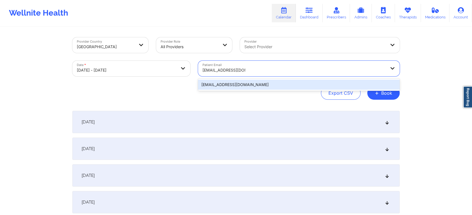
click at [267, 88] on div "[EMAIL_ADDRESS][DOMAIN_NAME]" at bounding box center [298, 85] width 201 height 10
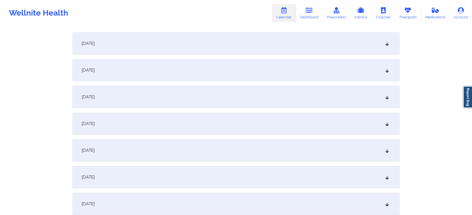
scroll to position [79, 0]
click at [221, 131] on div "[DATE]" at bounding box center [235, 123] width 327 height 22
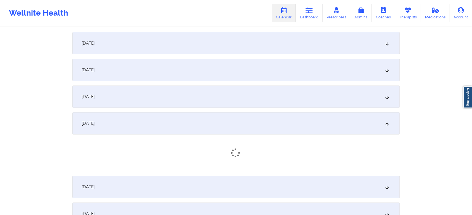
scroll to position [97, 0]
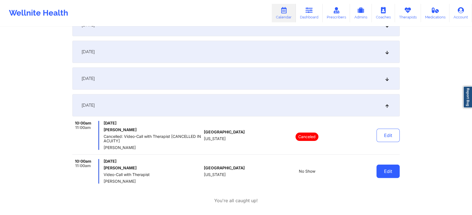
click at [378, 168] on button "Edit" at bounding box center [387, 171] width 23 height 13
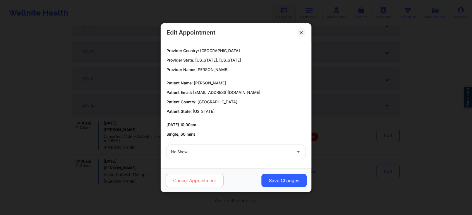
click at [194, 183] on button "Cancel Appointment" at bounding box center [194, 180] width 58 height 13
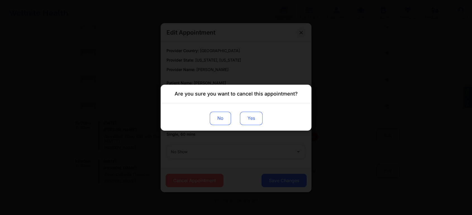
click at [251, 115] on button "Yes" at bounding box center [251, 118] width 23 height 13
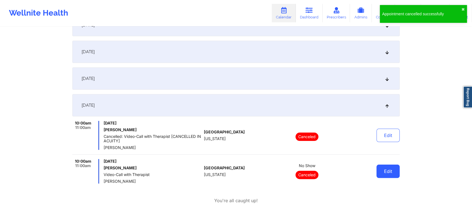
click at [381, 169] on button "Edit" at bounding box center [387, 171] width 23 height 13
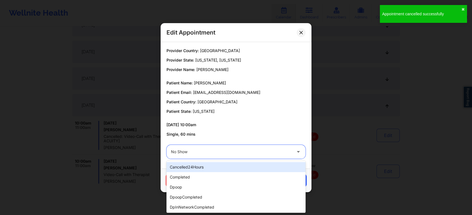
click at [233, 154] on div at bounding box center [231, 152] width 121 height 7
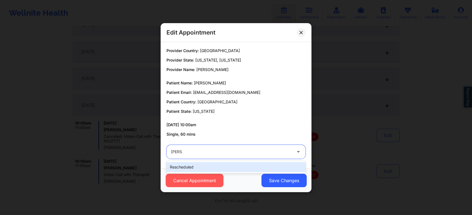
click at [226, 167] on div "rescheduled" at bounding box center [235, 167] width 139 height 10
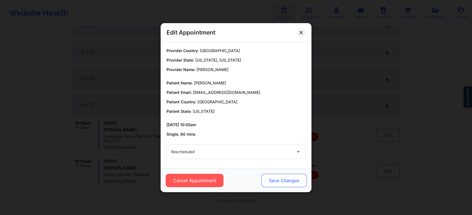
click at [271, 176] on button "Save Changes" at bounding box center [283, 180] width 45 height 13
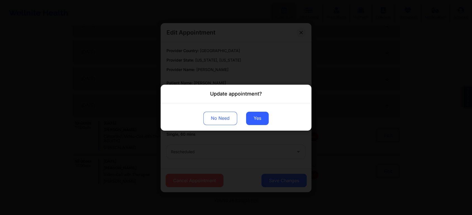
click at [260, 126] on div "No Need Yes" at bounding box center [235, 116] width 151 height 27
click at [258, 123] on button "Yes" at bounding box center [257, 118] width 23 height 13
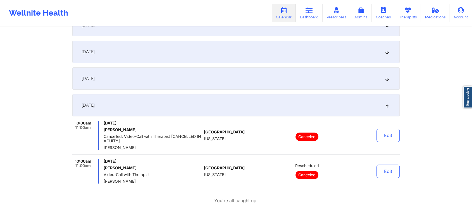
scroll to position [0, 0]
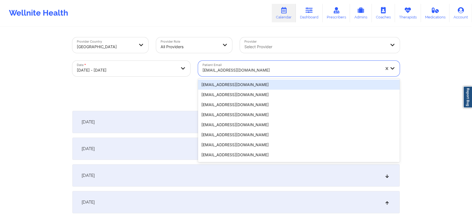
click at [249, 65] on div "[EMAIL_ADDRESS][DOMAIN_NAME]" at bounding box center [290, 70] width 177 height 12
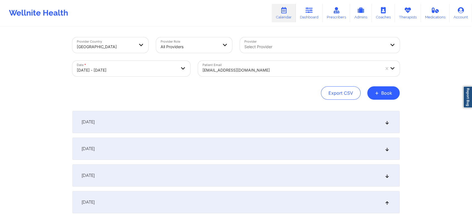
drag, startPoint x: 252, startPoint y: 78, endPoint x: 256, endPoint y: 78, distance: 3.6
click at [256, 78] on div "Patient Email [EMAIL_ADDRESS][DOMAIN_NAME]" at bounding box center [298, 68] width 209 height 23
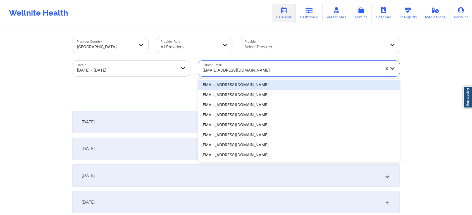
click at [272, 67] on div at bounding box center [290, 70] width 177 height 7
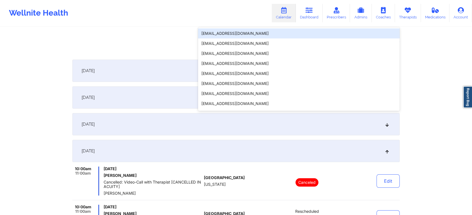
scroll to position [54, 0]
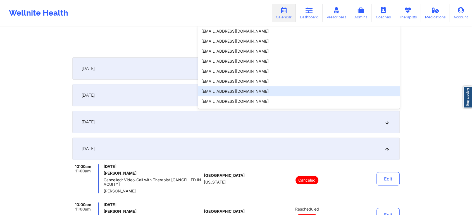
click at [163, 121] on div "[DATE]" at bounding box center [235, 122] width 327 height 22
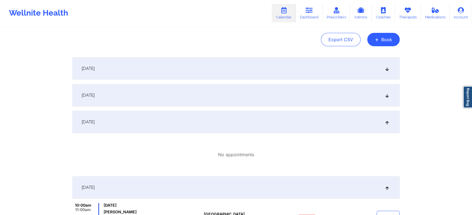
scroll to position [0, 0]
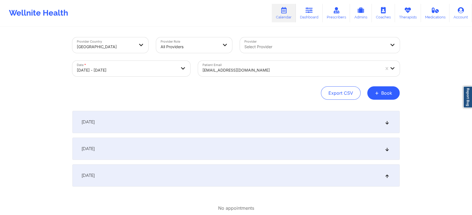
click at [226, 56] on div "Provider Role All Providers" at bounding box center [194, 44] width 84 height 23
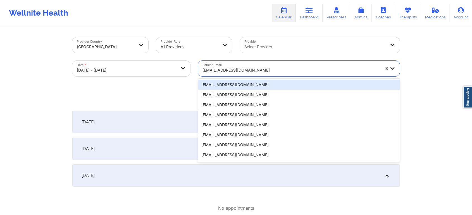
click at [230, 69] on div at bounding box center [290, 70] width 177 height 7
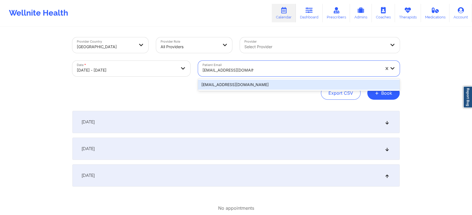
click at [256, 79] on div "[EMAIL_ADDRESS][DOMAIN_NAME]" at bounding box center [298, 85] width 201 height 12
click at [321, 79] on div "[EMAIL_ADDRESS][DOMAIN_NAME]" at bounding box center [298, 85] width 201 height 12
click at [368, 84] on div "[EMAIL_ADDRESS][DOMAIN_NAME]" at bounding box center [298, 85] width 201 height 10
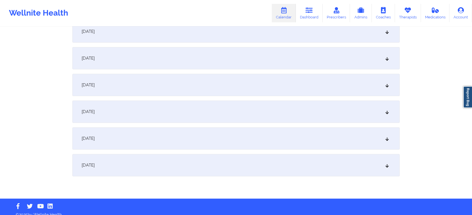
scroll to position [141, 0]
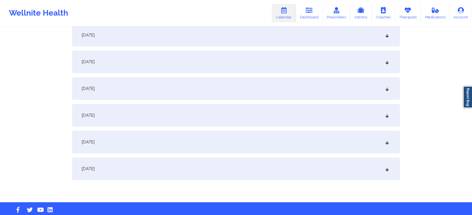
click at [257, 55] on div "[DATE]" at bounding box center [235, 62] width 327 height 22
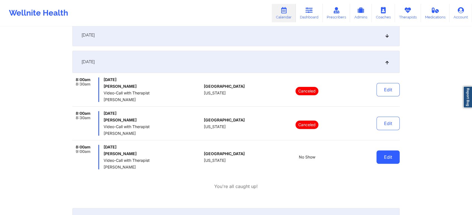
click at [391, 153] on button "Edit" at bounding box center [387, 157] width 23 height 13
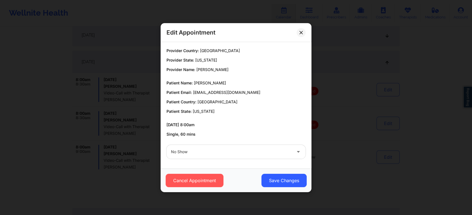
click at [222, 159] on div "No Show" at bounding box center [235, 152] width 147 height 22
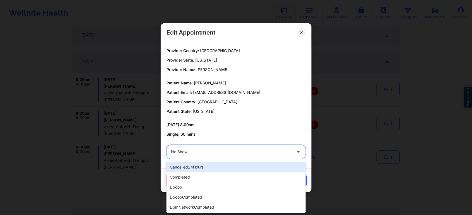
click at [233, 157] on div "No Show" at bounding box center [231, 152] width 121 height 14
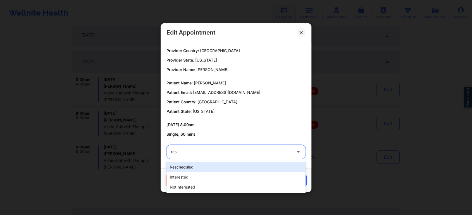
click at [221, 168] on div "rescheduled" at bounding box center [235, 167] width 139 height 10
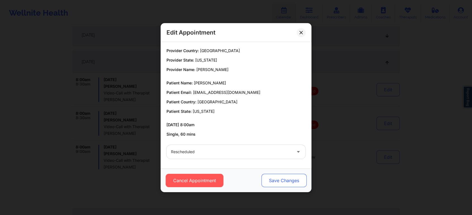
click at [280, 183] on button "Save Changes" at bounding box center [283, 180] width 45 height 13
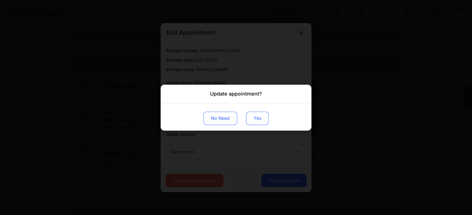
click at [253, 122] on button "Yes" at bounding box center [257, 118] width 23 height 13
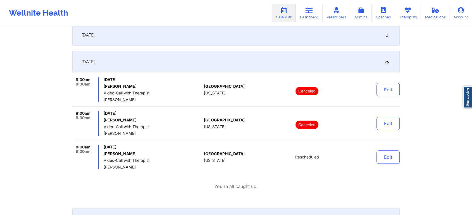
scroll to position [0, 0]
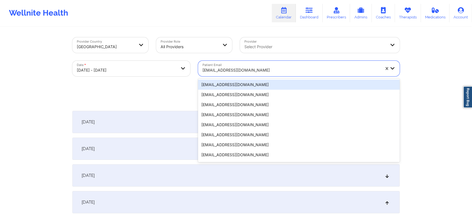
click at [236, 73] on div at bounding box center [290, 70] width 177 height 7
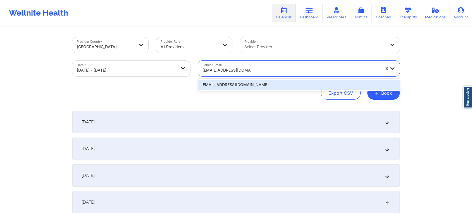
click at [265, 82] on div "[EMAIL_ADDRESS][DOMAIN_NAME]" at bounding box center [298, 85] width 201 height 10
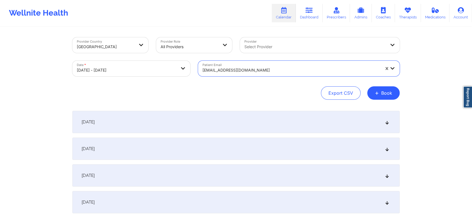
scroll to position [150, 0]
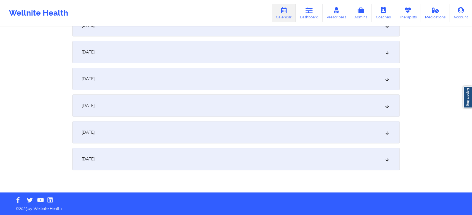
click at [173, 49] on div "[DATE]" at bounding box center [235, 52] width 327 height 22
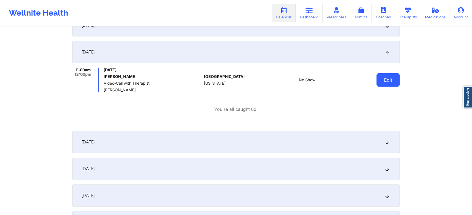
click at [384, 78] on button "Edit" at bounding box center [387, 79] width 23 height 13
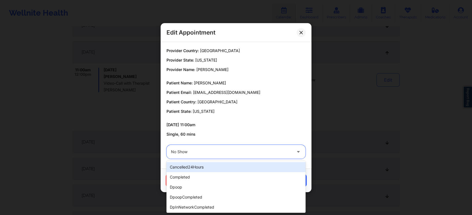
click at [222, 154] on div at bounding box center [231, 152] width 121 height 7
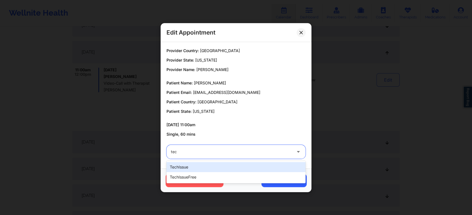
click at [205, 169] on div "techIssue" at bounding box center [235, 167] width 139 height 10
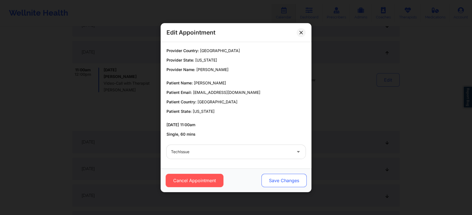
click at [275, 178] on button "Save Changes" at bounding box center [283, 180] width 45 height 13
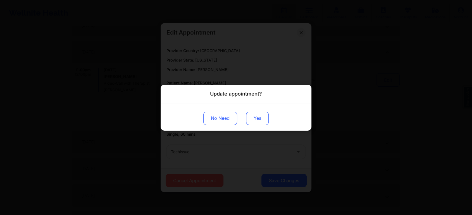
click at [259, 124] on button "Yes" at bounding box center [257, 118] width 23 height 13
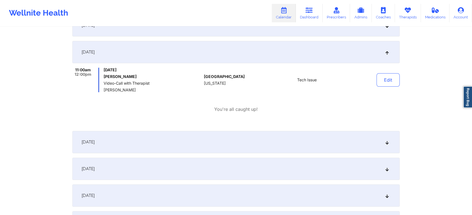
scroll to position [12, 0]
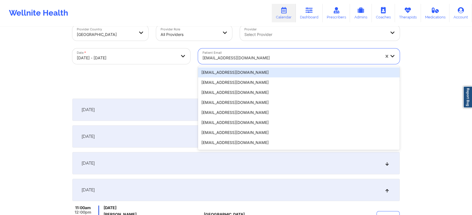
click at [257, 60] on div at bounding box center [290, 58] width 177 height 7
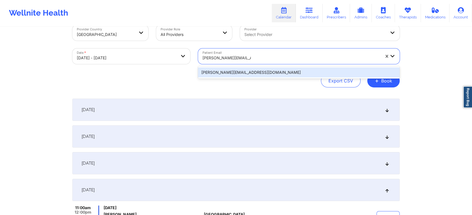
click at [268, 75] on div "[PERSON_NAME][EMAIL_ADDRESS][DOMAIN_NAME]" at bounding box center [298, 73] width 201 height 10
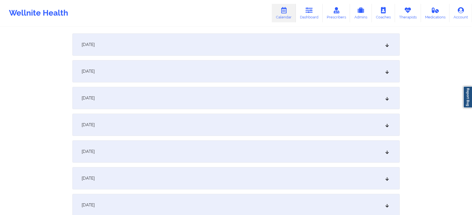
scroll to position [92, 0]
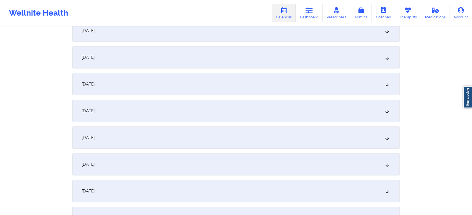
click at [246, 107] on div "[DATE]" at bounding box center [235, 111] width 327 height 22
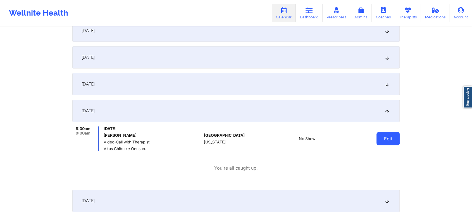
click at [388, 141] on button "Edit" at bounding box center [387, 138] width 23 height 13
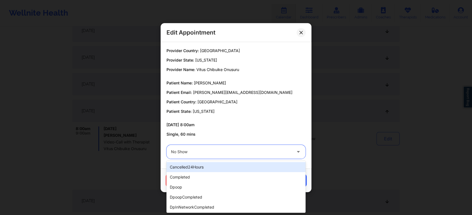
click at [250, 156] on div "No Show" at bounding box center [231, 152] width 121 height 14
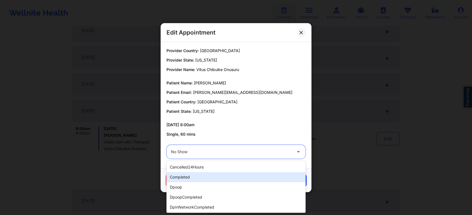
click at [212, 182] on div "completed" at bounding box center [235, 177] width 139 height 10
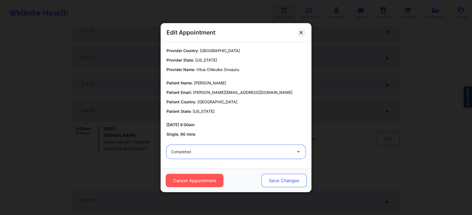
click at [292, 180] on button "Save Changes" at bounding box center [283, 180] width 45 height 13
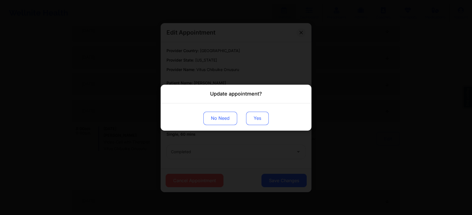
click at [258, 118] on button "Yes" at bounding box center [257, 118] width 23 height 13
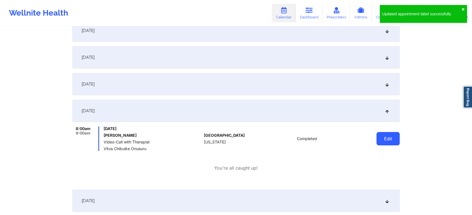
click at [390, 134] on button "Edit" at bounding box center [387, 138] width 23 height 13
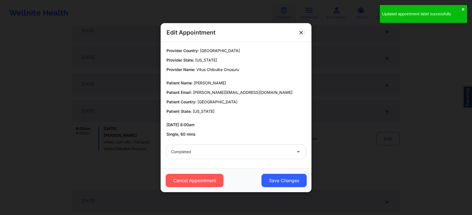
click at [282, 188] on div "Cancel Appointment Save Changes" at bounding box center [235, 181] width 151 height 24
click at [290, 179] on button "Save Changes" at bounding box center [283, 180] width 45 height 13
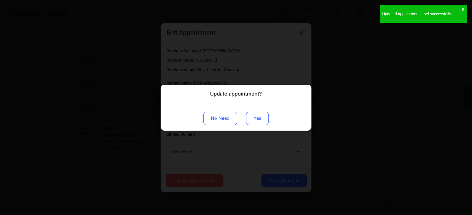
click at [262, 119] on button "Yes" at bounding box center [257, 118] width 23 height 13
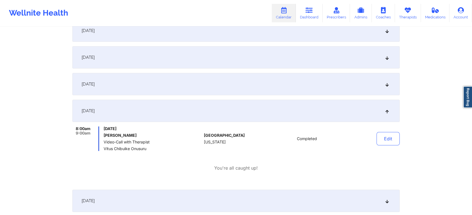
scroll to position [0, 0]
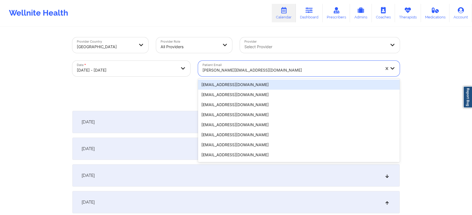
click at [266, 68] on div at bounding box center [290, 70] width 177 height 7
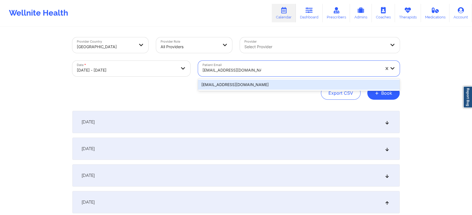
click at [280, 81] on div "[EMAIL_ADDRESS][DOMAIN_NAME]" at bounding box center [298, 85] width 201 height 10
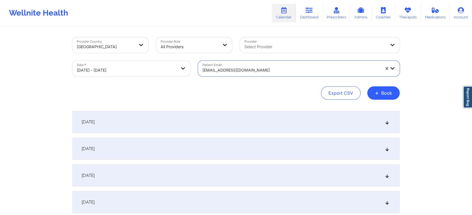
scroll to position [51, 0]
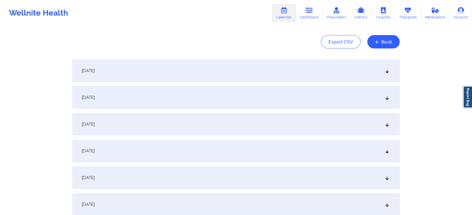
click at [201, 145] on div "[DATE]" at bounding box center [235, 151] width 327 height 22
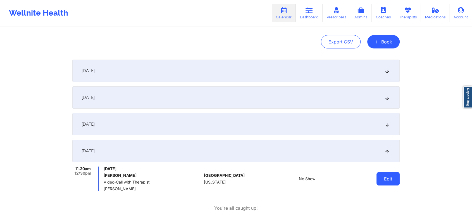
click at [394, 177] on button "Edit" at bounding box center [387, 178] width 23 height 13
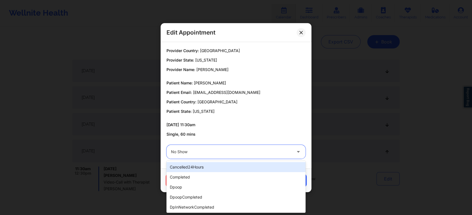
click at [210, 147] on div "No Show" at bounding box center [231, 152] width 121 height 14
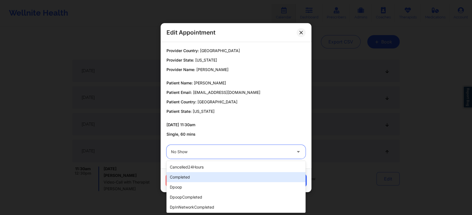
click at [196, 178] on div "completed" at bounding box center [235, 177] width 139 height 10
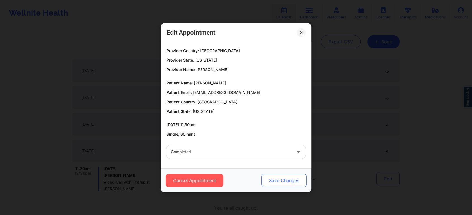
click at [272, 185] on button "Save Changes" at bounding box center [283, 180] width 45 height 13
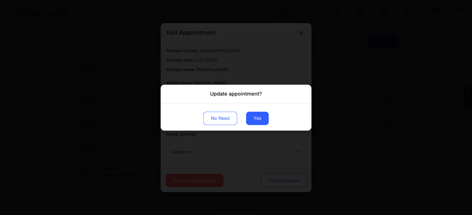
click at [272, 185] on div "Update appointment? No Need Yes" at bounding box center [236, 107] width 472 height 215
click at [252, 121] on button "Yes" at bounding box center [257, 118] width 23 height 13
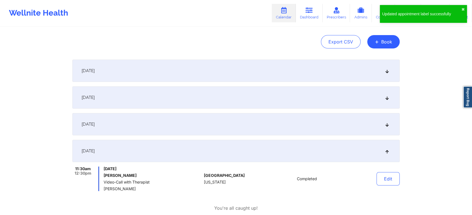
scroll to position [0, 0]
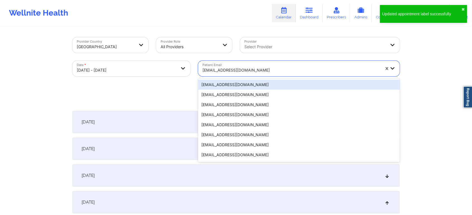
click at [243, 66] on div "[EMAIL_ADDRESS][DOMAIN_NAME]" at bounding box center [290, 70] width 177 height 12
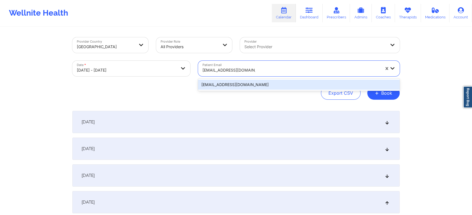
click at [243, 82] on div "[EMAIL_ADDRESS][DOMAIN_NAME]" at bounding box center [298, 85] width 201 height 10
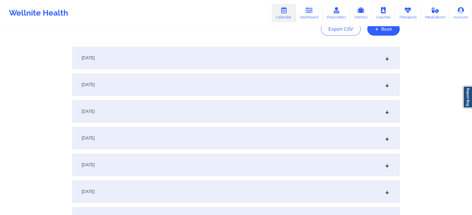
scroll to position [82, 0]
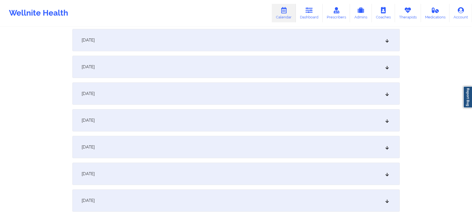
click at [222, 124] on div "[DATE]" at bounding box center [235, 120] width 327 height 22
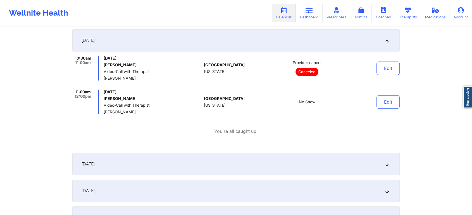
scroll to position [160, 0]
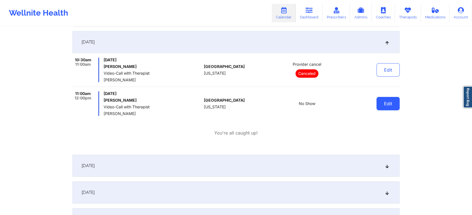
click at [380, 105] on button "Edit" at bounding box center [387, 103] width 23 height 13
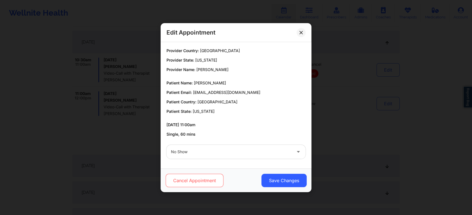
click at [191, 180] on button "Cancel Appointment" at bounding box center [194, 180] width 58 height 13
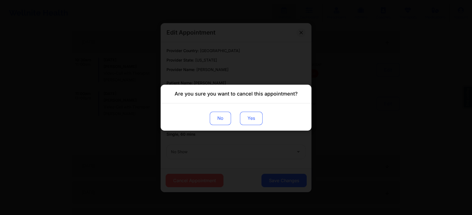
click at [251, 117] on button "Yes" at bounding box center [251, 118] width 23 height 13
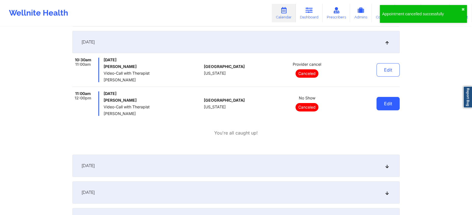
click at [390, 109] on button "Edit" at bounding box center [387, 103] width 23 height 13
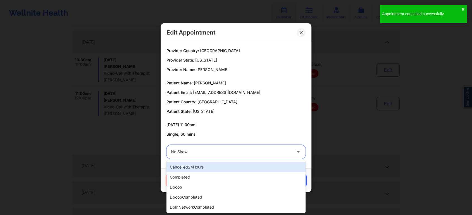
click at [239, 149] on div at bounding box center [231, 152] width 121 height 7
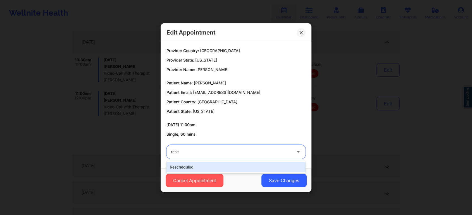
click at [212, 170] on div "rescheduled" at bounding box center [235, 167] width 139 height 10
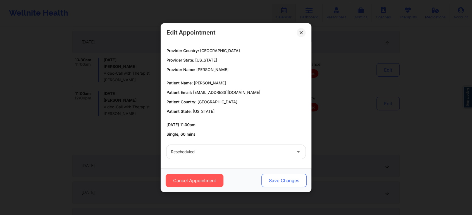
click at [271, 181] on button "Save Changes" at bounding box center [283, 180] width 45 height 13
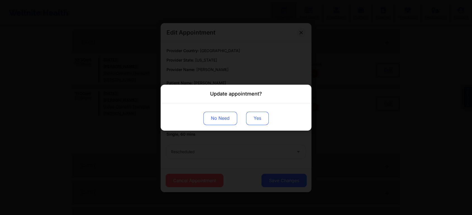
click at [255, 124] on button "Yes" at bounding box center [257, 118] width 23 height 13
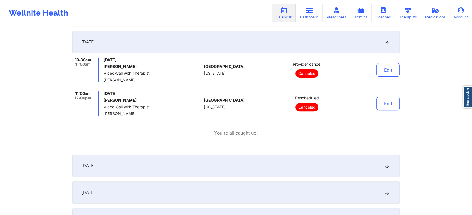
scroll to position [0, 0]
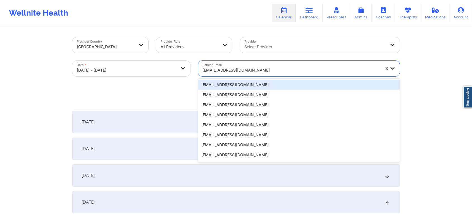
click at [239, 71] on div at bounding box center [290, 70] width 177 height 7
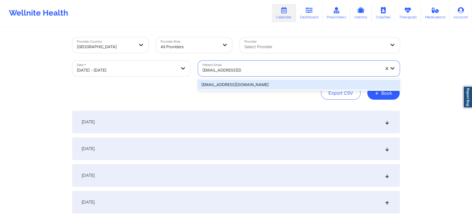
click at [265, 82] on div "[EMAIL_ADDRESS][DOMAIN_NAME]" at bounding box center [298, 85] width 201 height 10
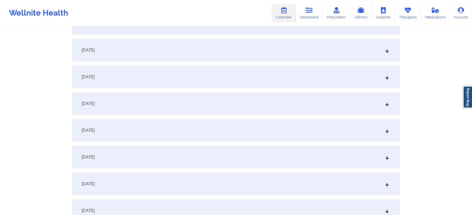
scroll to position [104, 0]
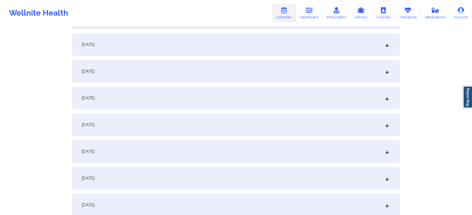
click at [249, 99] on div "[DATE]" at bounding box center [235, 98] width 327 height 22
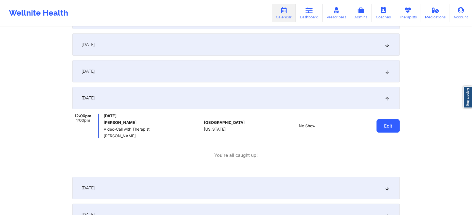
click at [393, 123] on button "Edit" at bounding box center [387, 125] width 23 height 13
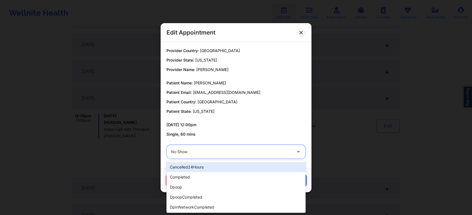
click at [229, 152] on div at bounding box center [231, 152] width 121 height 7
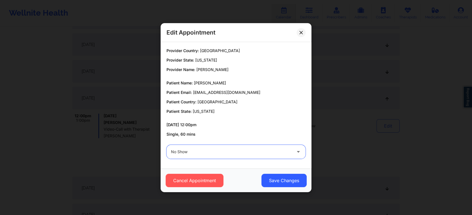
click at [229, 152] on div at bounding box center [231, 152] width 121 height 7
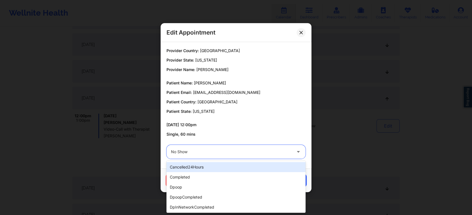
click at [229, 152] on div at bounding box center [231, 152] width 121 height 7
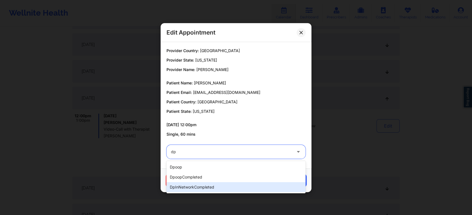
click at [205, 184] on div "dpInNetworkCompleted" at bounding box center [235, 188] width 139 height 10
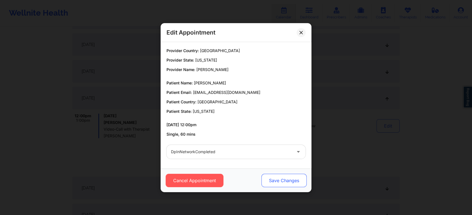
click at [274, 176] on button "Save Changes" at bounding box center [283, 180] width 45 height 13
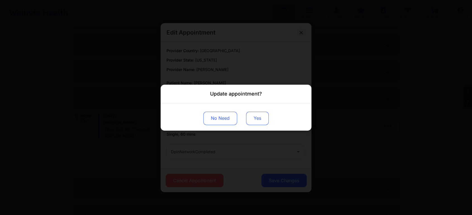
click at [258, 124] on button "Yes" at bounding box center [257, 118] width 23 height 13
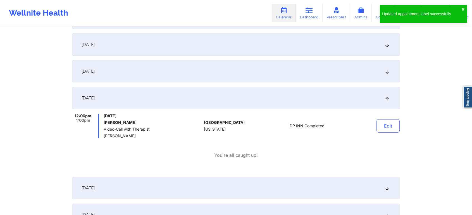
scroll to position [0, 0]
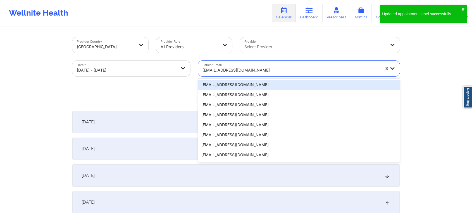
click at [236, 69] on div at bounding box center [290, 70] width 177 height 7
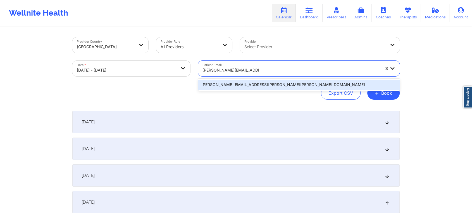
click at [242, 85] on div "[PERSON_NAME][EMAIL_ADDRESS][PERSON_NAME][PERSON_NAME][DOMAIN_NAME]" at bounding box center [298, 85] width 201 height 10
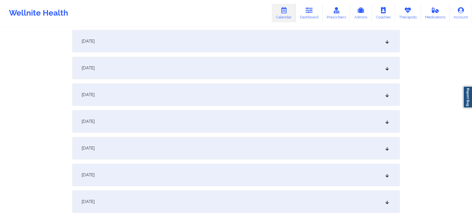
scroll to position [134, 0]
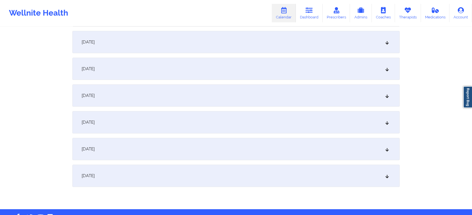
click at [292, 69] on div "[DATE]" at bounding box center [235, 69] width 327 height 22
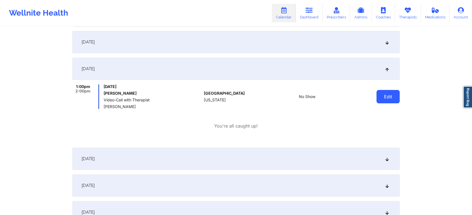
click at [379, 96] on button "Edit" at bounding box center [387, 96] width 23 height 13
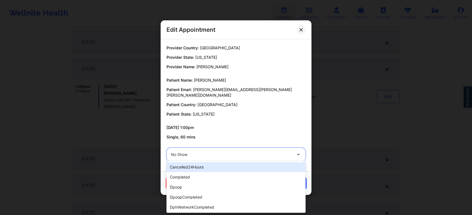
click at [212, 148] on div "No Show" at bounding box center [231, 155] width 121 height 14
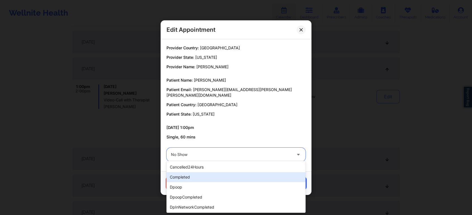
click at [200, 175] on div "completed" at bounding box center [235, 177] width 139 height 10
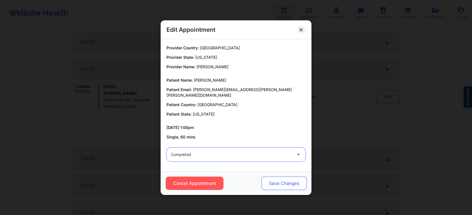
click at [273, 178] on button "Save Changes" at bounding box center [283, 183] width 45 height 13
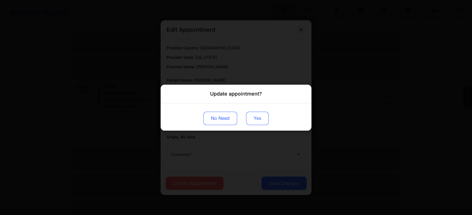
click at [261, 112] on button "Yes" at bounding box center [257, 118] width 23 height 13
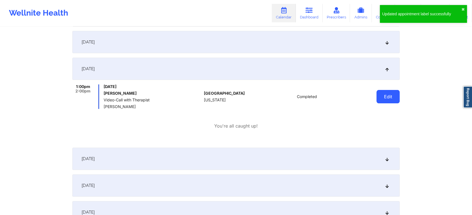
click at [392, 93] on button "Edit" at bounding box center [387, 96] width 23 height 13
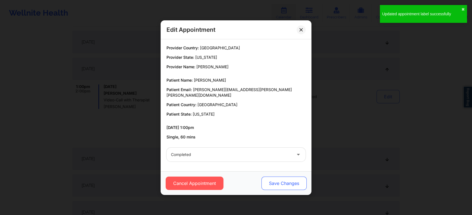
click at [292, 177] on button "Save Changes" at bounding box center [283, 183] width 45 height 13
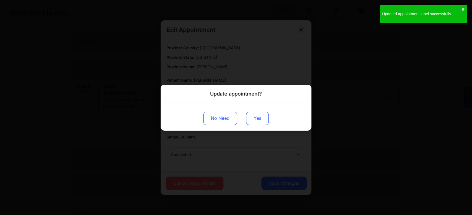
click at [251, 113] on button "Yes" at bounding box center [257, 118] width 23 height 13
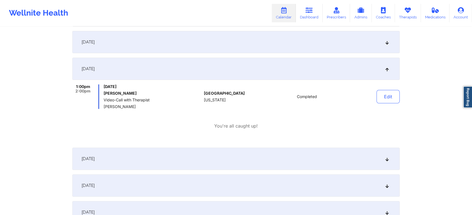
scroll to position [0, 0]
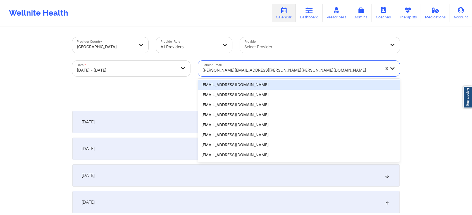
click at [272, 75] on div "[PERSON_NAME][EMAIL_ADDRESS][PERSON_NAME][PERSON_NAME][DOMAIN_NAME]" at bounding box center [290, 70] width 177 height 12
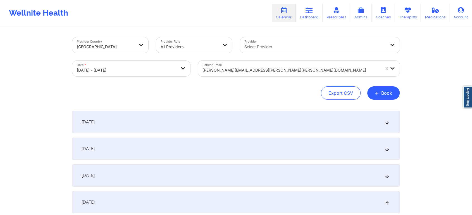
click at [270, 78] on div "Patient Email [PERSON_NAME][EMAIL_ADDRESS][PERSON_NAME][PERSON_NAME][DOMAIN_NAM…" at bounding box center [298, 68] width 209 height 23
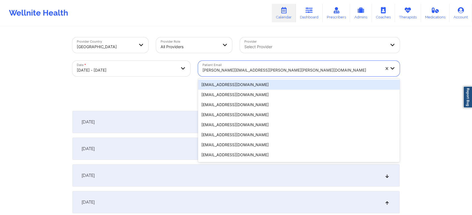
click at [299, 68] on div at bounding box center [290, 70] width 177 height 7
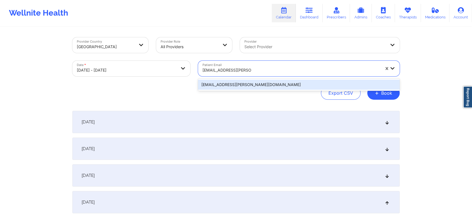
click at [277, 80] on div "[EMAIL_ADDRESS][PERSON_NAME][DOMAIN_NAME]" at bounding box center [298, 85] width 201 height 12
click at [315, 87] on div "[EMAIL_ADDRESS][PERSON_NAME][DOMAIN_NAME]" at bounding box center [298, 85] width 201 height 10
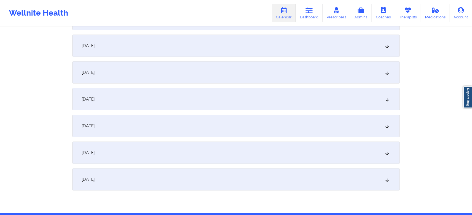
scroll to position [129, 0]
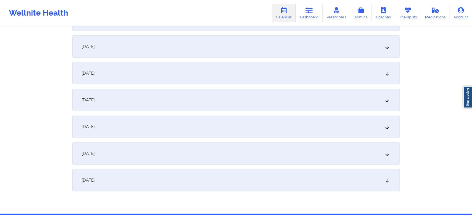
click at [258, 63] on div "[DATE]" at bounding box center [235, 73] width 327 height 22
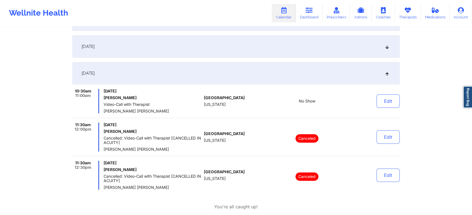
scroll to position [238, 0]
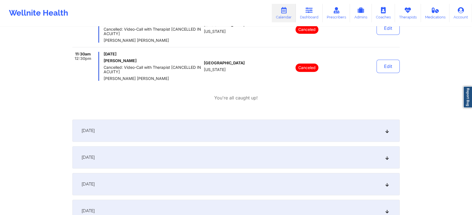
click at [289, 125] on div "[DATE]" at bounding box center [235, 131] width 327 height 22
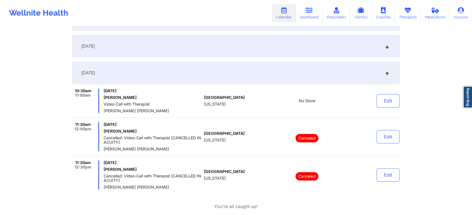
scroll to position [125, 0]
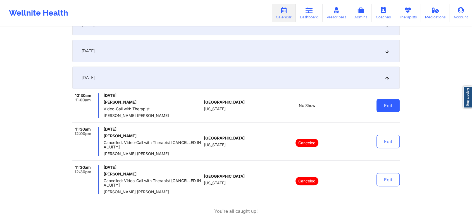
click at [381, 101] on button "Edit" at bounding box center [387, 105] width 23 height 13
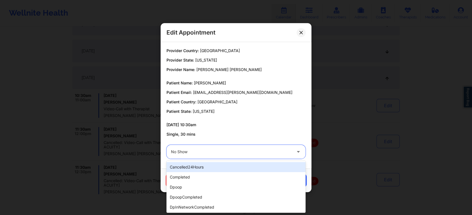
click at [247, 151] on div at bounding box center [231, 152] width 121 height 7
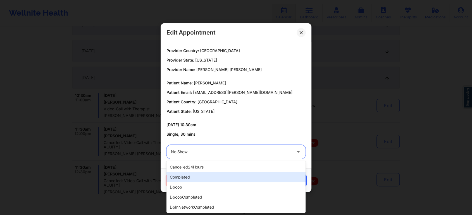
click at [217, 174] on div "completed" at bounding box center [235, 177] width 139 height 10
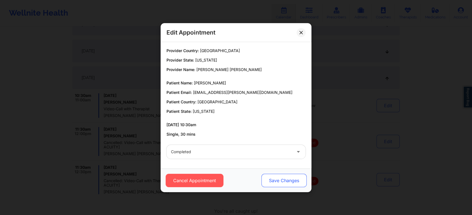
click at [276, 181] on button "Save Changes" at bounding box center [283, 180] width 45 height 13
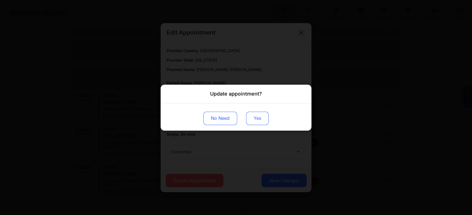
click at [253, 115] on button "Yes" at bounding box center [257, 118] width 23 height 13
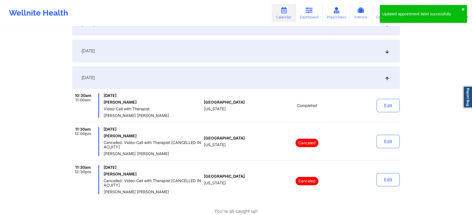
scroll to position [0, 0]
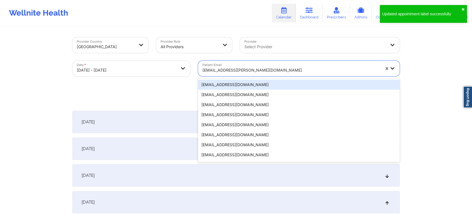
click at [244, 76] on div "[EMAIL_ADDRESS][PERSON_NAME][DOMAIN_NAME]" at bounding box center [290, 70] width 177 height 12
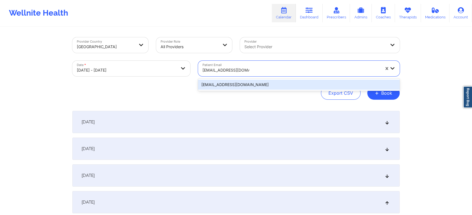
click at [252, 83] on div "[EMAIL_ADDRESS][DOMAIN_NAME]" at bounding box center [298, 85] width 201 height 10
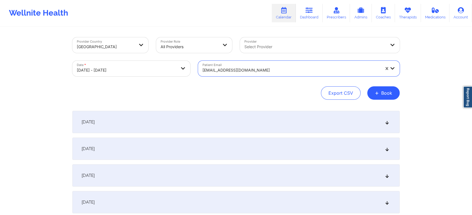
scroll to position [122, 0]
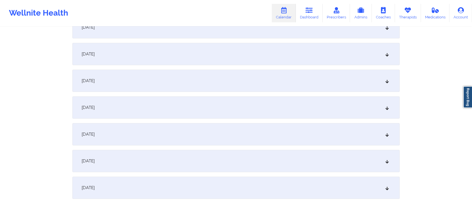
click at [193, 93] on div "[DATE] No appointments [DATE] No appointments [DATE] No appointments [DATE] No …" at bounding box center [235, 94] width 327 height 210
click at [242, 91] on div "[DATE]" at bounding box center [235, 81] width 327 height 22
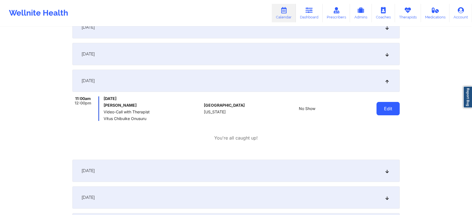
click at [384, 109] on button "Edit" at bounding box center [387, 108] width 23 height 13
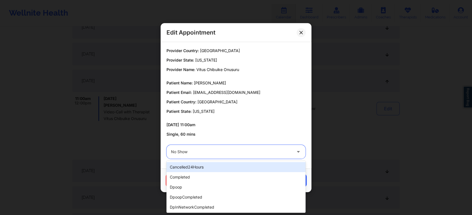
click at [259, 153] on div at bounding box center [231, 152] width 121 height 7
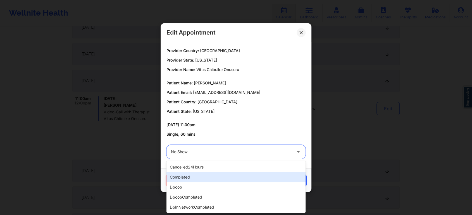
click at [230, 176] on div "completed" at bounding box center [235, 177] width 139 height 10
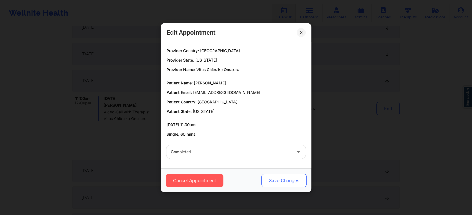
click at [277, 177] on button "Save Changes" at bounding box center [283, 180] width 45 height 13
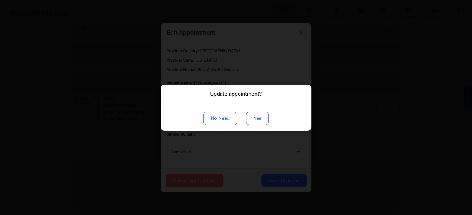
click at [257, 123] on button "Yes" at bounding box center [257, 118] width 23 height 13
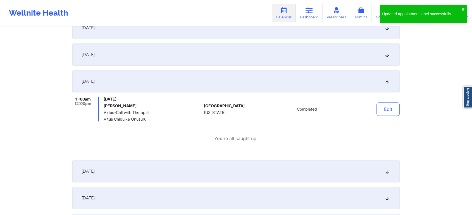
scroll to position [0, 0]
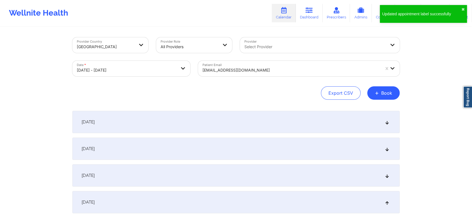
click at [248, 61] on div "[EMAIL_ADDRESS][DOMAIN_NAME]" at bounding box center [289, 69] width 183 height 16
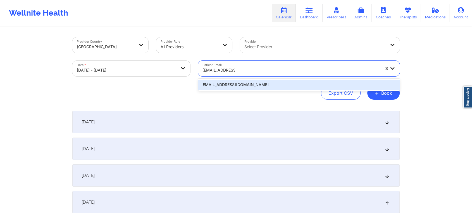
click at [297, 83] on div "[EMAIL_ADDRESS][DOMAIN_NAME]" at bounding box center [298, 85] width 201 height 10
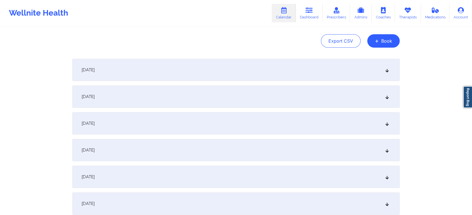
scroll to position [53, 0]
click at [228, 138] on div "[DATE] No appointments [DATE] No appointments [DATE] No appointments [DATE] No …" at bounding box center [235, 163] width 327 height 210
drag, startPoint x: 229, startPoint y: 140, endPoint x: 283, endPoint y: 139, distance: 53.9
click at [283, 139] on div "[DATE]" at bounding box center [235, 149] width 327 height 22
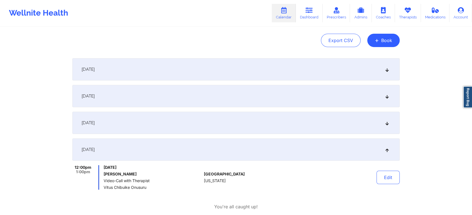
scroll to position [0, 0]
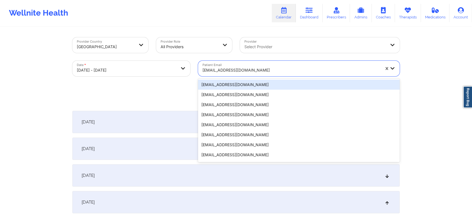
click at [236, 73] on div at bounding box center [290, 70] width 177 height 7
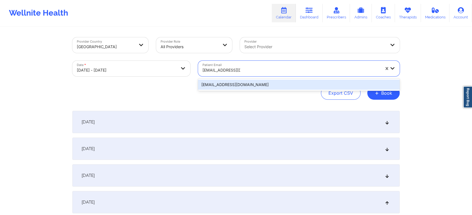
click at [242, 87] on div "[EMAIL_ADDRESS][DOMAIN_NAME]" at bounding box center [298, 85] width 201 height 10
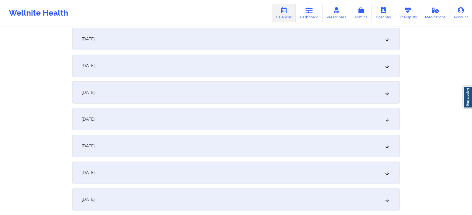
scroll to position [91, 0]
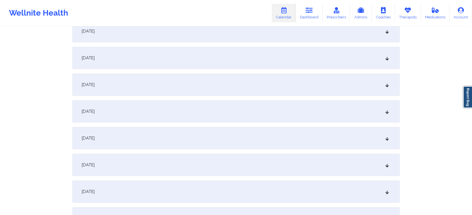
click at [212, 107] on div "[DATE]" at bounding box center [235, 111] width 327 height 22
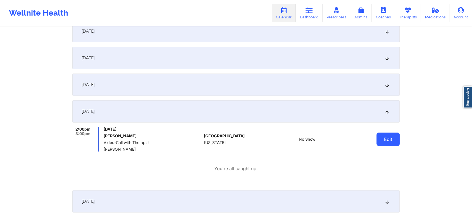
click at [386, 138] on button "Edit" at bounding box center [387, 139] width 23 height 13
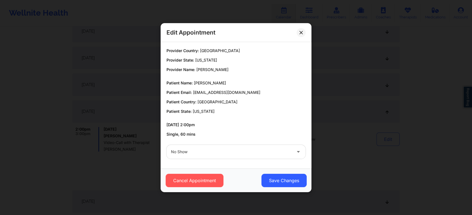
click at [216, 154] on div at bounding box center [231, 152] width 121 height 7
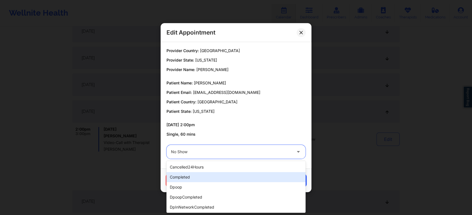
click at [198, 176] on div "completed" at bounding box center [235, 177] width 139 height 10
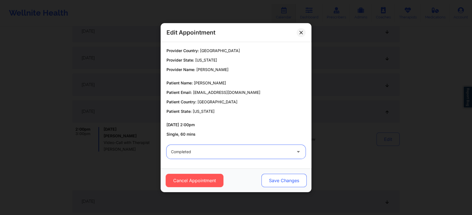
drag, startPoint x: 258, startPoint y: 178, endPoint x: 265, endPoint y: 179, distance: 7.1
click at [265, 179] on div "Cancel Appointment Save Changes" at bounding box center [235, 180] width 143 height 13
click at [265, 179] on button "Save Changes" at bounding box center [283, 180] width 45 height 13
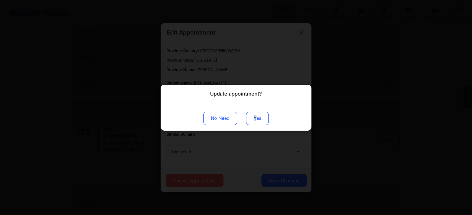
drag, startPoint x: 255, startPoint y: 126, endPoint x: 254, endPoint y: 120, distance: 6.5
click at [254, 120] on div "No Need Yes" at bounding box center [235, 116] width 151 height 27
click at [254, 120] on button "Yes" at bounding box center [257, 118] width 23 height 13
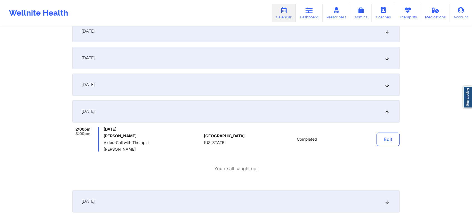
scroll to position [0, 0]
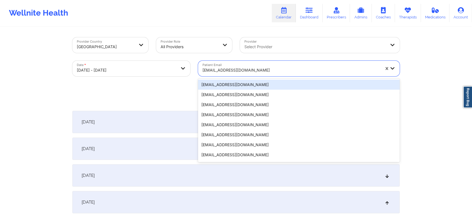
click at [254, 71] on div at bounding box center [290, 70] width 177 height 7
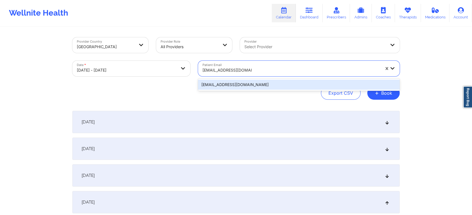
click at [254, 86] on div "[EMAIL_ADDRESS][DOMAIN_NAME]" at bounding box center [298, 85] width 201 height 10
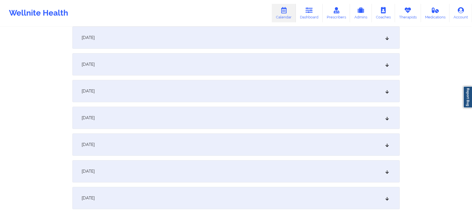
scroll to position [114, 0]
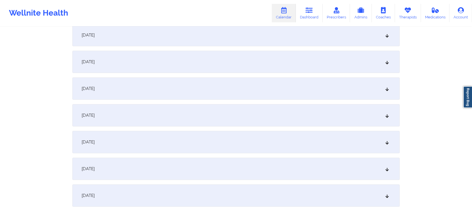
click at [181, 89] on div "[DATE]" at bounding box center [235, 89] width 327 height 22
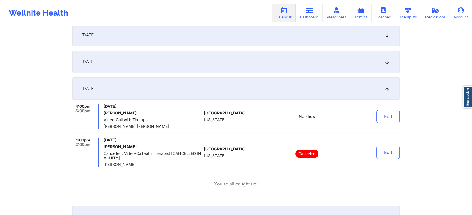
click at [383, 123] on div "Edit" at bounding box center [374, 116] width 52 height 25
click at [384, 123] on button "Edit" at bounding box center [387, 116] width 23 height 13
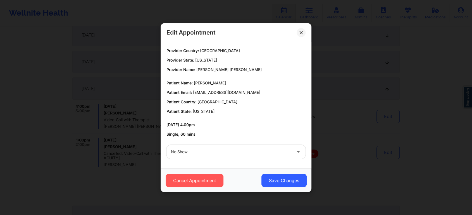
drag, startPoint x: 221, startPoint y: 181, endPoint x: 244, endPoint y: 165, distance: 27.9
click at [244, 165] on div "Edit Appointment Provider Country: [GEOGRAPHIC_DATA] Provider State: [US_STATE]…" at bounding box center [235, 107] width 151 height 169
click at [201, 175] on button "Cancel Appointment" at bounding box center [194, 180] width 58 height 13
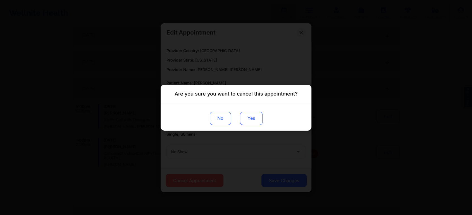
click at [261, 117] on button "Yes" at bounding box center [251, 118] width 23 height 13
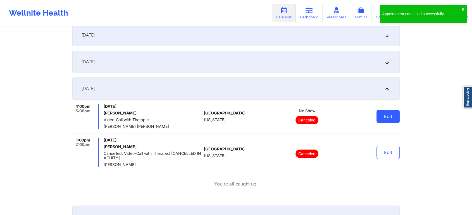
click at [389, 111] on button "Edit" at bounding box center [387, 116] width 23 height 13
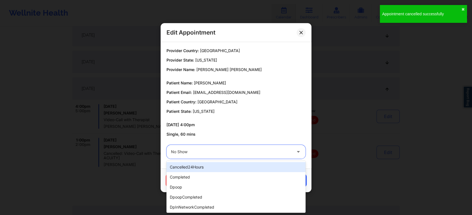
click at [254, 157] on div "No Show" at bounding box center [231, 152] width 121 height 14
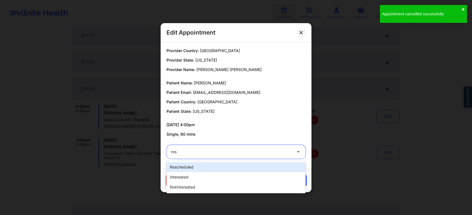
click at [241, 169] on div "rescheduled" at bounding box center [235, 167] width 139 height 10
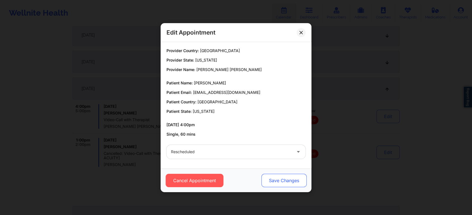
click at [291, 180] on button "Save Changes" at bounding box center [283, 180] width 45 height 13
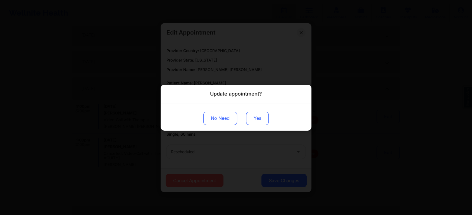
click at [256, 113] on button "Yes" at bounding box center [257, 118] width 23 height 13
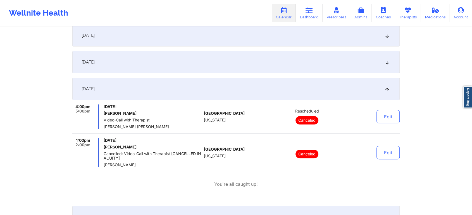
scroll to position [0, 0]
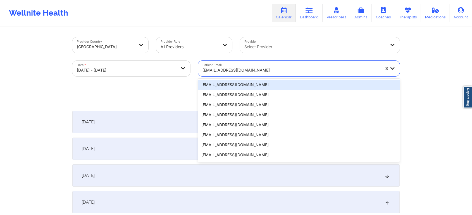
click at [238, 76] on div "[EMAIL_ADDRESS][DOMAIN_NAME]" at bounding box center [290, 70] width 177 height 12
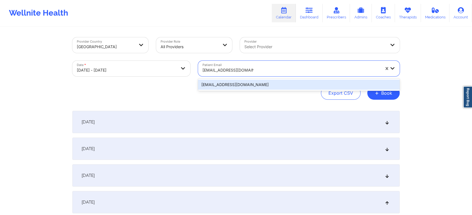
click at [243, 85] on div "[EMAIL_ADDRESS][DOMAIN_NAME]" at bounding box center [298, 85] width 201 height 10
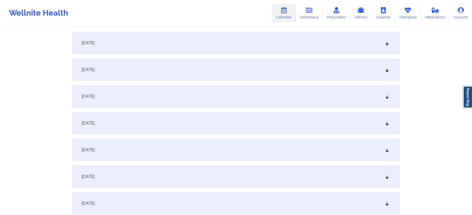
scroll to position [95, 0]
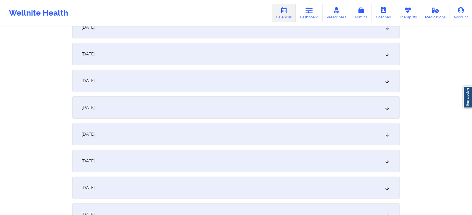
click at [189, 109] on div "[DATE]" at bounding box center [235, 108] width 327 height 22
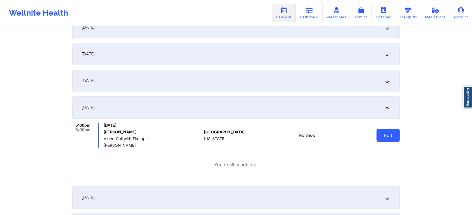
click at [382, 133] on button "Edit" at bounding box center [387, 135] width 23 height 13
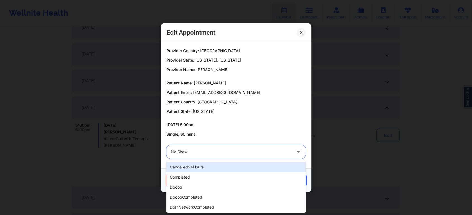
click at [222, 153] on div at bounding box center [231, 152] width 121 height 7
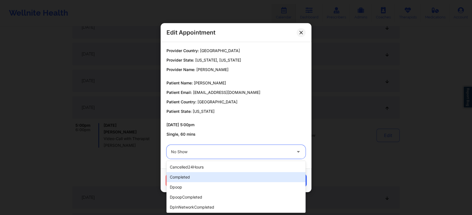
click at [201, 179] on div "completed" at bounding box center [235, 177] width 139 height 10
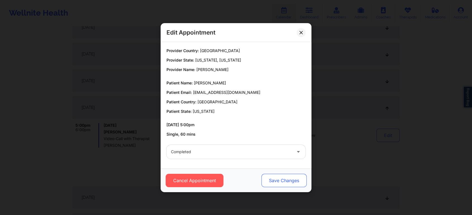
click at [280, 177] on button "Save Changes" at bounding box center [283, 180] width 45 height 13
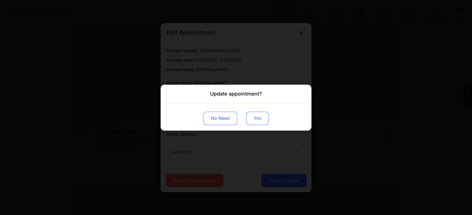
click at [259, 116] on button "Yes" at bounding box center [257, 118] width 23 height 13
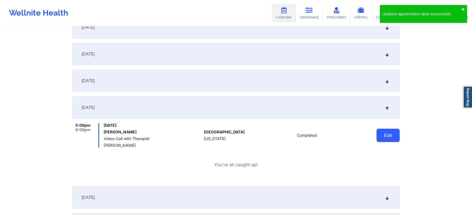
click at [388, 140] on button "Edit" at bounding box center [387, 135] width 23 height 13
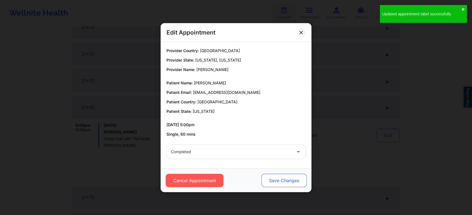
click at [297, 174] on button "Save Changes" at bounding box center [283, 180] width 45 height 13
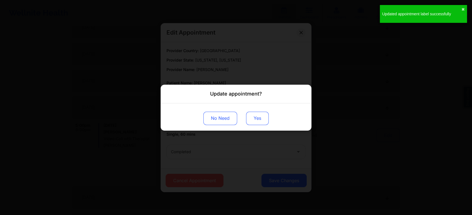
click at [257, 114] on button "Yes" at bounding box center [257, 118] width 23 height 13
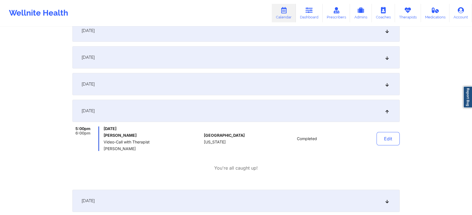
scroll to position [0, 0]
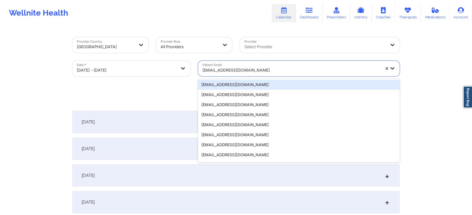
click at [234, 69] on div at bounding box center [290, 70] width 177 height 7
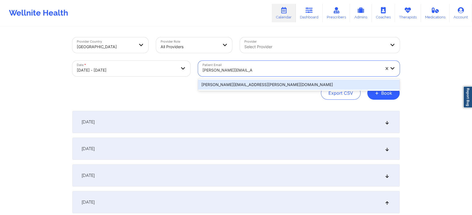
click at [255, 87] on div "[PERSON_NAME][EMAIL_ADDRESS][PERSON_NAME][DOMAIN_NAME]" at bounding box center [298, 85] width 201 height 10
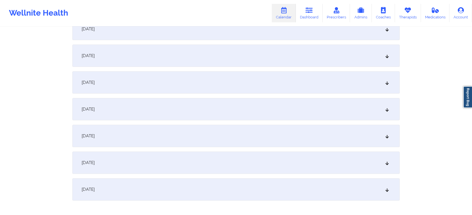
scroll to position [120, 0]
click at [239, 92] on div "[DATE]" at bounding box center [235, 82] width 327 height 22
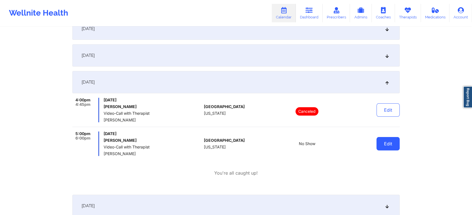
click at [394, 146] on button "Edit" at bounding box center [387, 143] width 23 height 13
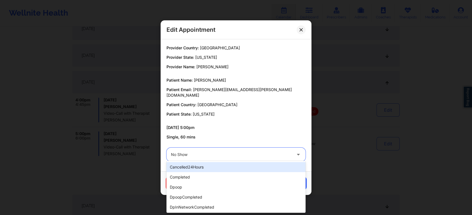
click at [213, 152] on div at bounding box center [231, 155] width 121 height 7
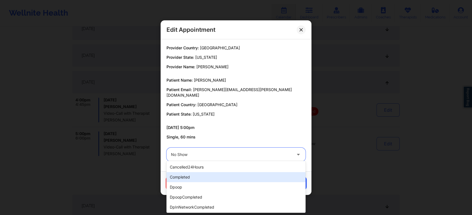
click at [196, 176] on div "completed" at bounding box center [235, 177] width 139 height 10
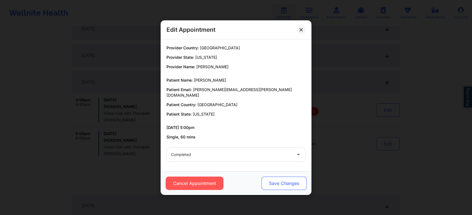
click at [266, 180] on button "Save Changes" at bounding box center [283, 183] width 45 height 13
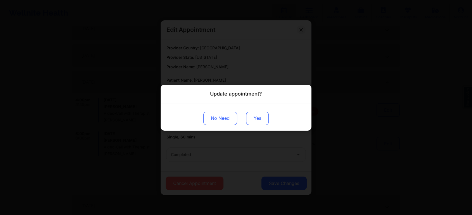
click at [248, 124] on button "Yes" at bounding box center [257, 118] width 23 height 13
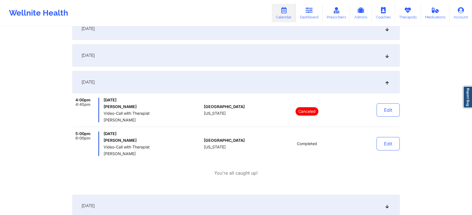
scroll to position [0, 0]
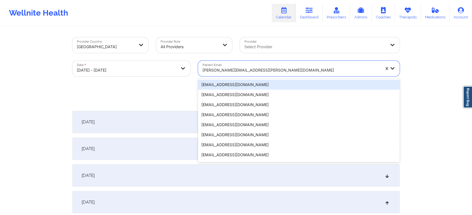
click at [236, 75] on div "[PERSON_NAME][EMAIL_ADDRESS][PERSON_NAME][DOMAIN_NAME]" at bounding box center [290, 70] width 177 height 12
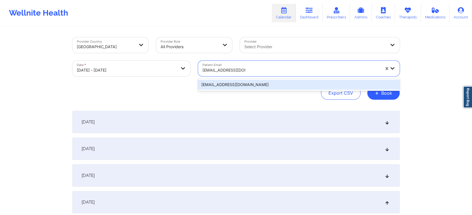
click at [243, 84] on div "[EMAIL_ADDRESS][DOMAIN_NAME]" at bounding box center [298, 85] width 201 height 10
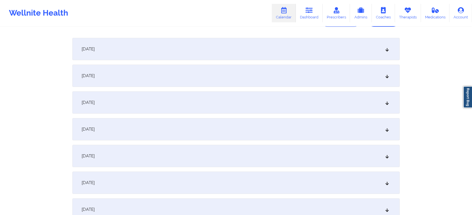
scroll to position [79, 0]
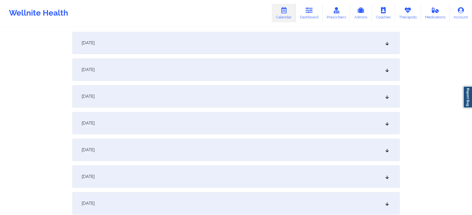
click at [237, 115] on div "[DATE]" at bounding box center [235, 123] width 327 height 22
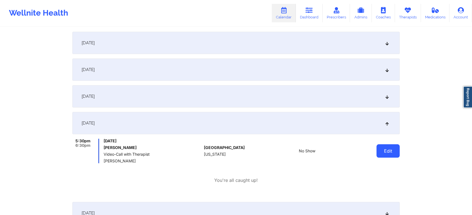
click at [387, 152] on button "Edit" at bounding box center [387, 151] width 23 height 13
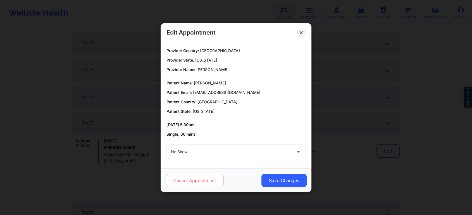
click at [212, 183] on button "Cancel Appointment" at bounding box center [194, 180] width 58 height 13
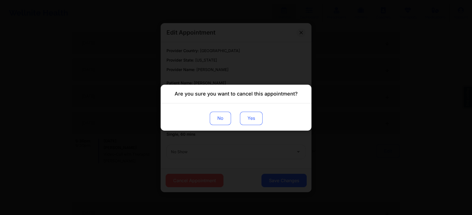
click at [244, 114] on button "Yes" at bounding box center [251, 118] width 23 height 13
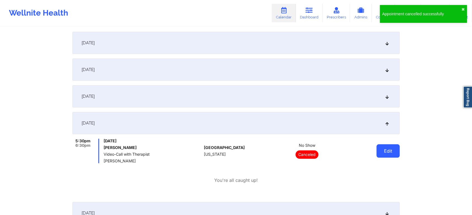
click at [390, 148] on button "Edit" at bounding box center [387, 151] width 23 height 13
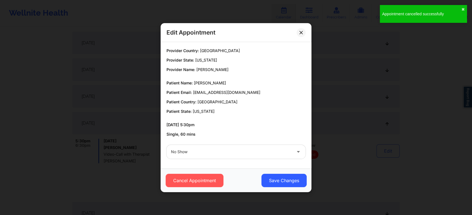
click at [286, 150] on div at bounding box center [231, 152] width 121 height 7
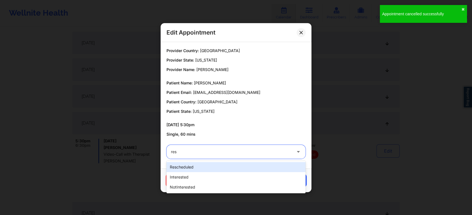
click at [265, 165] on div "rescheduled" at bounding box center [235, 167] width 139 height 10
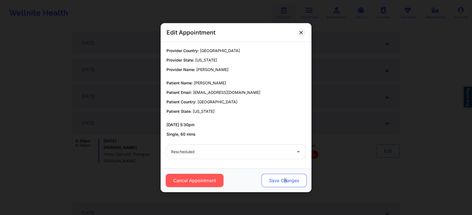
drag, startPoint x: 285, startPoint y: 174, endPoint x: 282, endPoint y: 179, distance: 5.7
click at [282, 179] on div "Cancel Appointment Save Changes" at bounding box center [235, 181] width 151 height 24
click at [282, 179] on button "Save Changes" at bounding box center [283, 180] width 45 height 13
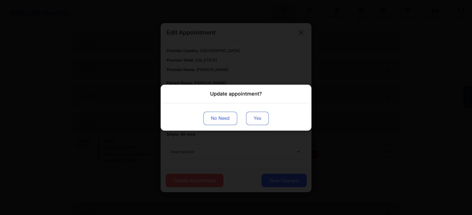
click at [259, 119] on button "Yes" at bounding box center [257, 118] width 23 height 13
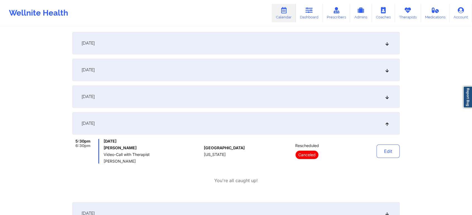
scroll to position [0, 0]
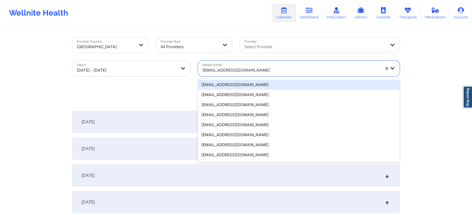
click at [251, 76] on div "[EMAIL_ADDRESS][DOMAIN_NAME]" at bounding box center [290, 70] width 177 height 12
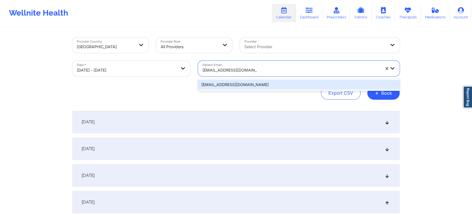
click at [266, 83] on div "[EMAIL_ADDRESS][DOMAIN_NAME]" at bounding box center [298, 85] width 201 height 10
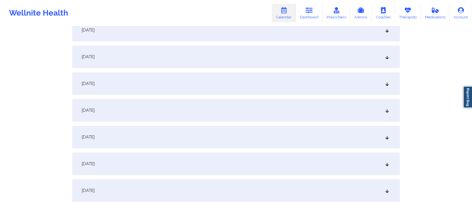
scroll to position [116, 0]
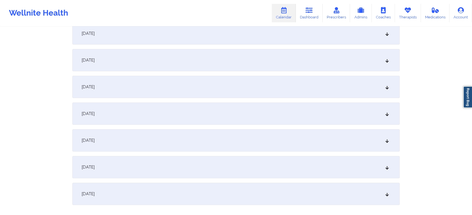
click at [248, 93] on div "[DATE]" at bounding box center [235, 87] width 327 height 22
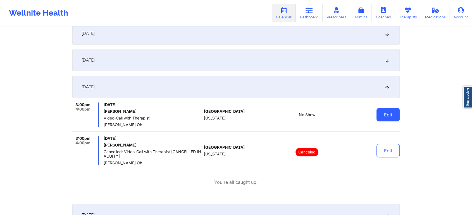
click at [390, 118] on button "Edit" at bounding box center [387, 114] width 23 height 13
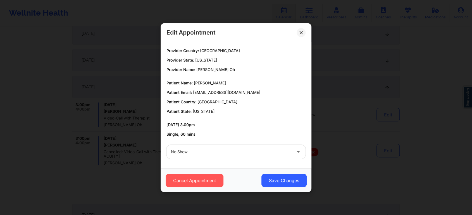
click at [215, 163] on div "Provider Country: [GEOGRAPHIC_DATA] Provider State: [US_STATE] Provider Name: […" at bounding box center [235, 105] width 151 height 127
click at [225, 152] on div at bounding box center [231, 152] width 121 height 7
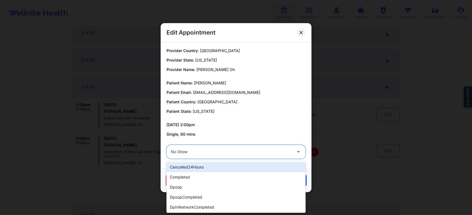
click at [304, 165] on div "cancelled24Hours completed dpoop dpoopCompleted dpInNetworkCompleted freeNoShow…" at bounding box center [235, 187] width 139 height 52
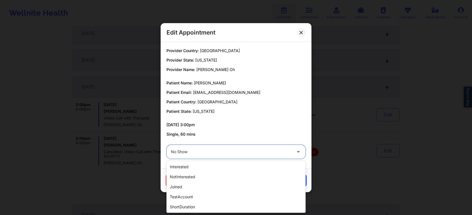
scroll to position [132, 0]
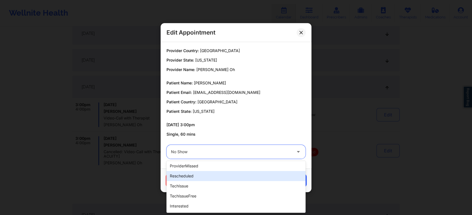
click at [231, 173] on div "rescheduled" at bounding box center [235, 176] width 139 height 10
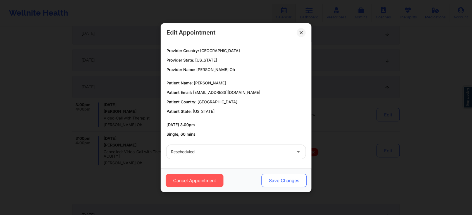
click at [275, 178] on button "Save Changes" at bounding box center [283, 180] width 45 height 13
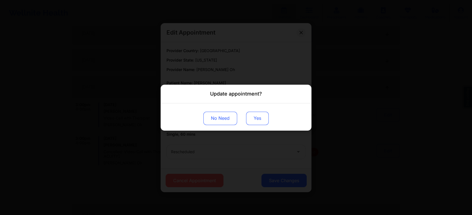
click at [255, 117] on button "Yes" at bounding box center [257, 118] width 23 height 13
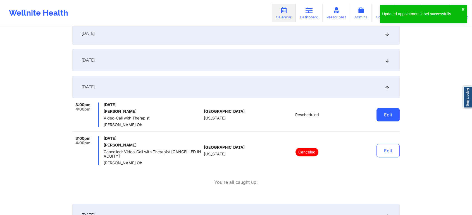
click at [390, 119] on button "Edit" at bounding box center [387, 114] width 23 height 13
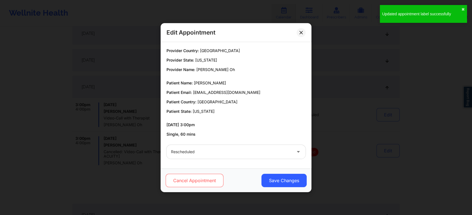
click at [205, 179] on button "Cancel Appointment" at bounding box center [194, 180] width 58 height 13
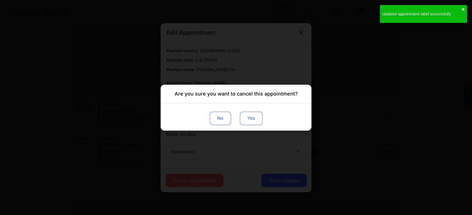
click at [244, 114] on button "Yes" at bounding box center [251, 118] width 23 height 13
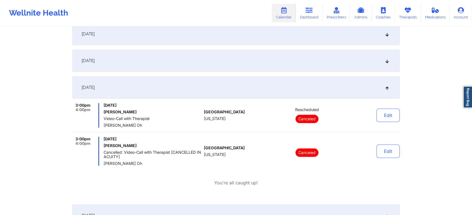
scroll to position [0, 0]
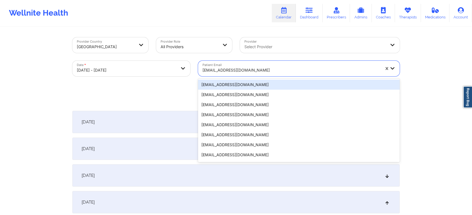
click at [260, 71] on div at bounding box center [290, 70] width 177 height 7
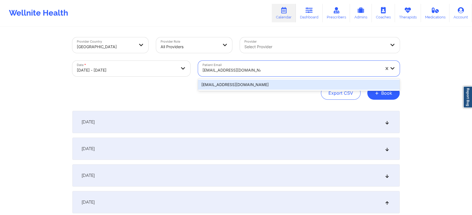
click at [272, 85] on div "[EMAIL_ADDRESS][DOMAIN_NAME]" at bounding box center [298, 85] width 201 height 10
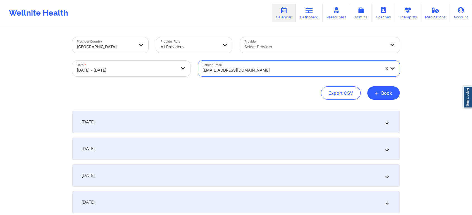
scroll to position [150, 0]
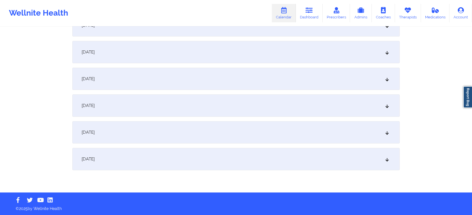
click at [163, 58] on div "[DATE]" at bounding box center [235, 52] width 327 height 22
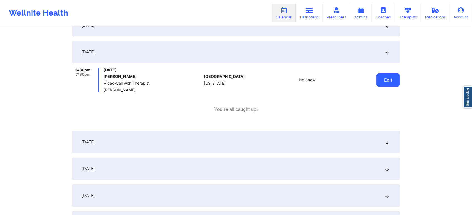
click at [386, 82] on button "Edit" at bounding box center [387, 79] width 23 height 13
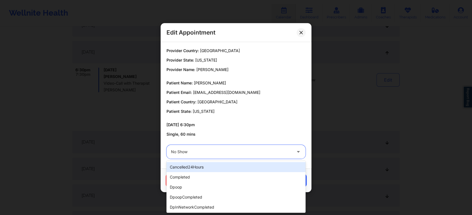
click at [265, 149] on div at bounding box center [231, 152] width 121 height 7
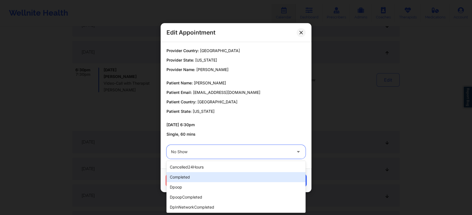
click at [232, 180] on div "completed" at bounding box center [235, 177] width 139 height 10
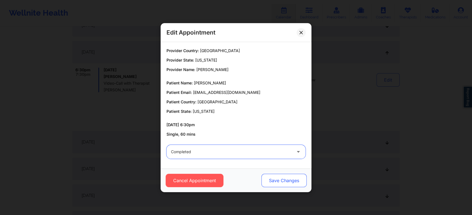
click at [277, 183] on button "Save Changes" at bounding box center [283, 180] width 45 height 13
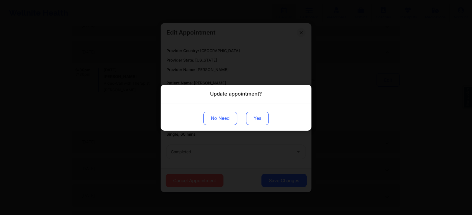
click at [261, 124] on button "Yes" at bounding box center [257, 118] width 23 height 13
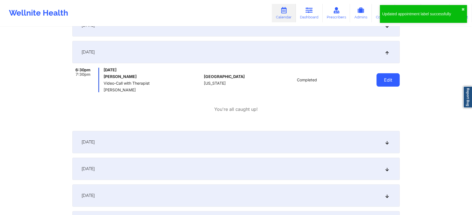
click at [387, 84] on button "Edit" at bounding box center [387, 79] width 23 height 13
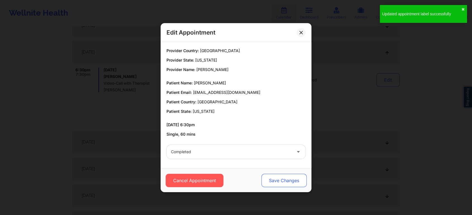
click at [304, 178] on button "Save Changes" at bounding box center [283, 180] width 45 height 13
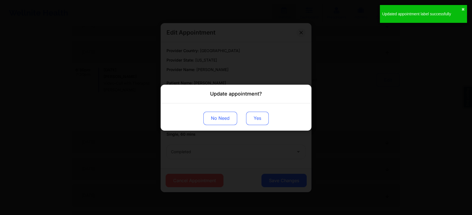
click at [261, 120] on button "Yes" at bounding box center [257, 118] width 23 height 13
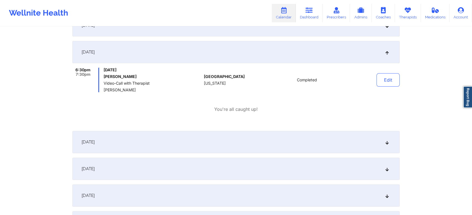
scroll to position [0, 0]
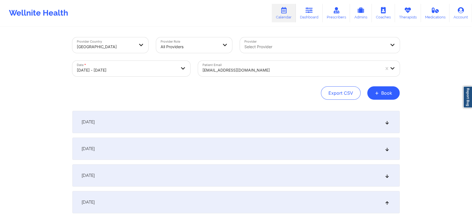
click at [249, 59] on div "Patient Email [EMAIL_ADDRESS][DOMAIN_NAME]" at bounding box center [298, 68] width 209 height 23
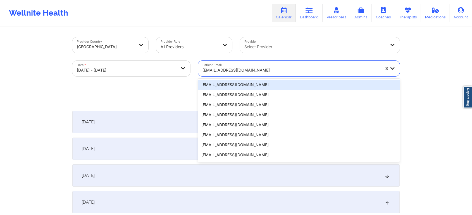
click at [235, 72] on div at bounding box center [290, 70] width 177 height 7
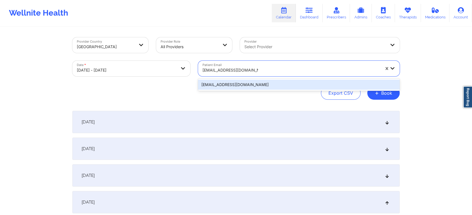
click at [278, 83] on div "[EMAIL_ADDRESS][DOMAIN_NAME]" at bounding box center [298, 85] width 201 height 10
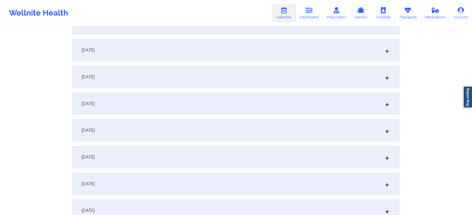
scroll to position [103, 0]
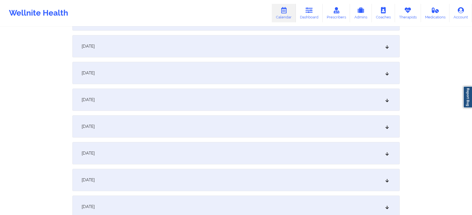
click at [263, 107] on div "[DATE]" at bounding box center [235, 100] width 327 height 22
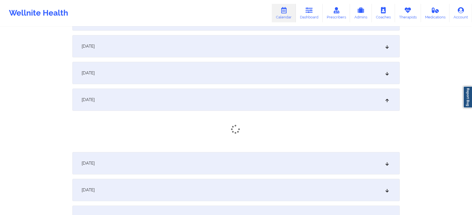
click at [327, 122] on div "[DATE]" at bounding box center [235, 118] width 327 height 59
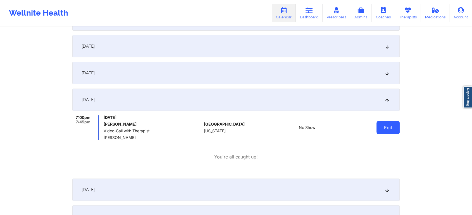
click at [389, 125] on button "Edit" at bounding box center [387, 127] width 23 height 13
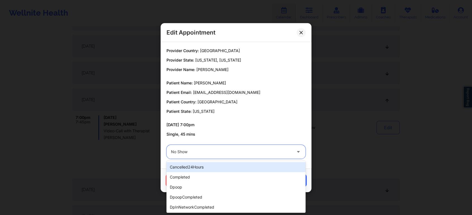
click at [257, 151] on div at bounding box center [231, 152] width 121 height 7
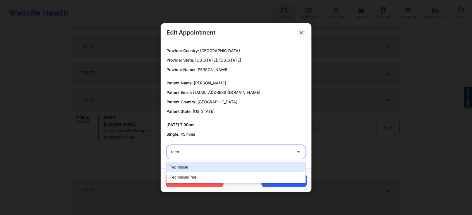
click at [239, 167] on div "techIssue" at bounding box center [235, 167] width 139 height 10
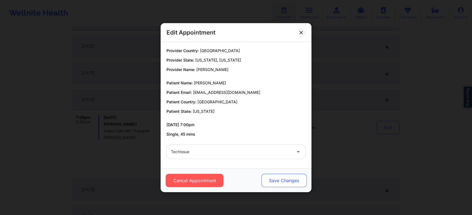
click at [286, 187] on button "Save Changes" at bounding box center [283, 180] width 45 height 13
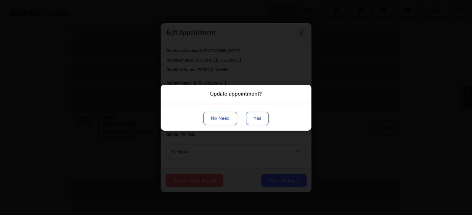
drag, startPoint x: 286, startPoint y: 187, endPoint x: 260, endPoint y: 122, distance: 69.9
click at [260, 122] on div "Update appointment? No Need Yes" at bounding box center [236, 107] width 472 height 215
click at [260, 122] on button "Yes" at bounding box center [257, 118] width 23 height 13
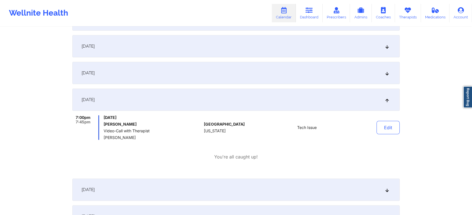
scroll to position [0, 0]
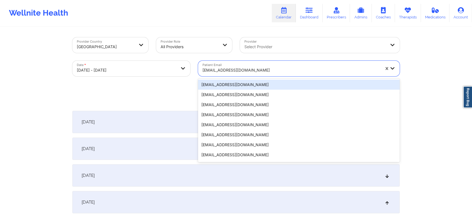
click at [237, 74] on div "[EMAIL_ADDRESS][DOMAIN_NAME]" at bounding box center [290, 70] width 177 height 12
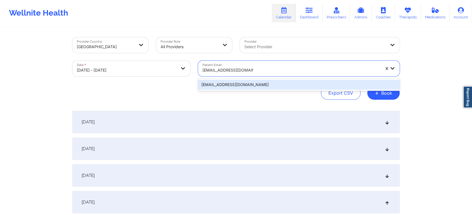
click at [246, 89] on div "[EMAIL_ADDRESS][DOMAIN_NAME]" at bounding box center [298, 85] width 201 height 10
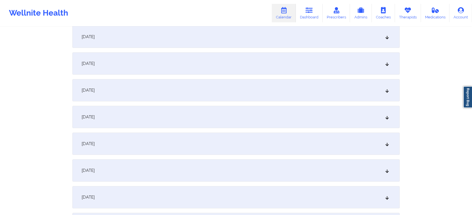
scroll to position [97, 0]
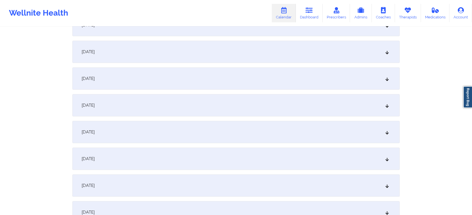
click at [193, 128] on div "[DATE]" at bounding box center [235, 132] width 327 height 22
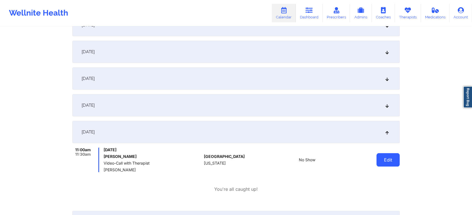
click at [384, 162] on button "Edit" at bounding box center [387, 159] width 23 height 13
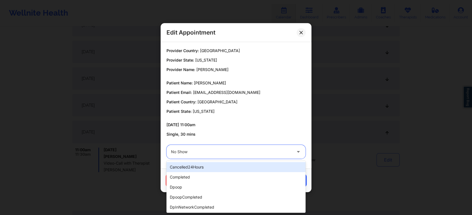
click at [209, 157] on div "No Show" at bounding box center [231, 152] width 121 height 14
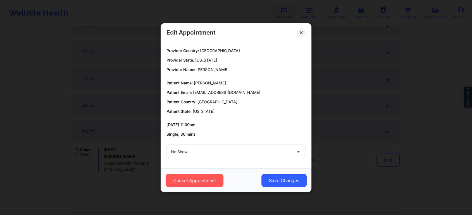
click at [279, 136] on p "Single, 30 mins" at bounding box center [235, 135] width 139 height 6
click at [207, 181] on button "Cancel Appointment" at bounding box center [194, 180] width 58 height 13
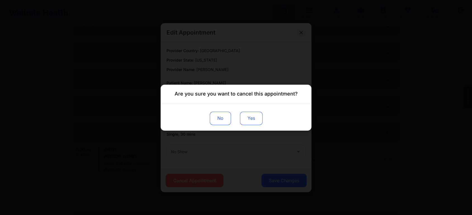
click at [247, 118] on button "Yes" at bounding box center [251, 118] width 23 height 13
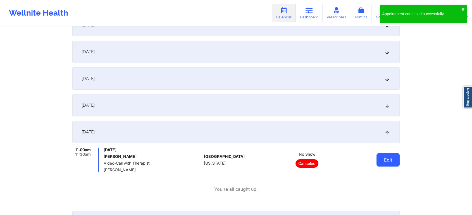
click at [383, 158] on button "Edit" at bounding box center [387, 159] width 23 height 13
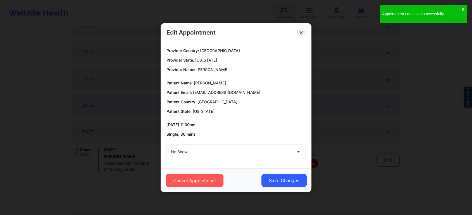
click at [195, 148] on div "No Show" at bounding box center [231, 152] width 121 height 14
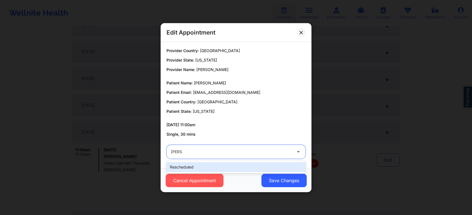
click at [186, 168] on div "rescheduled" at bounding box center [235, 167] width 139 height 10
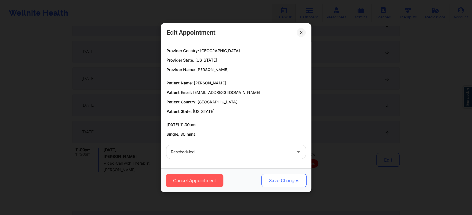
click at [285, 183] on button "Save Changes" at bounding box center [283, 180] width 45 height 13
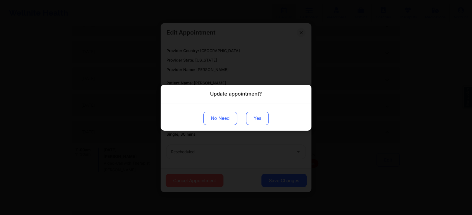
click at [251, 121] on button "Yes" at bounding box center [257, 118] width 23 height 13
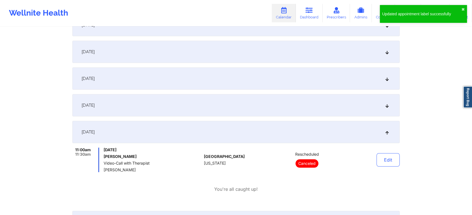
scroll to position [0, 0]
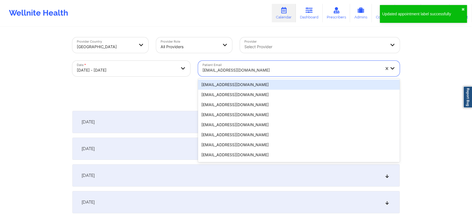
click at [260, 68] on div at bounding box center [290, 70] width 177 height 7
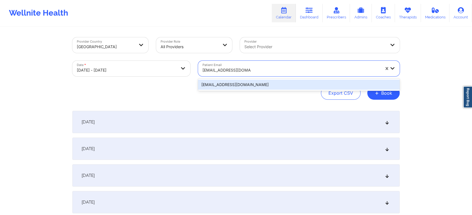
click at [275, 85] on div "[EMAIL_ADDRESS][DOMAIN_NAME]" at bounding box center [298, 85] width 201 height 10
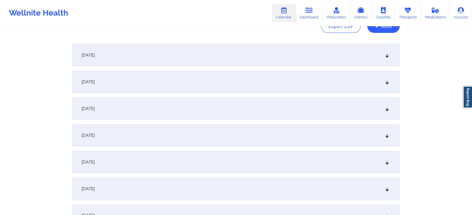
scroll to position [85, 0]
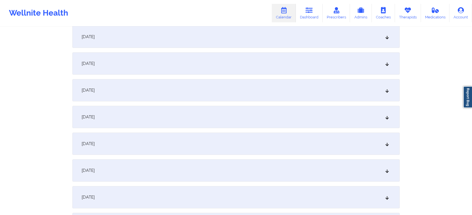
click at [348, 141] on div "[DATE]" at bounding box center [235, 144] width 327 height 22
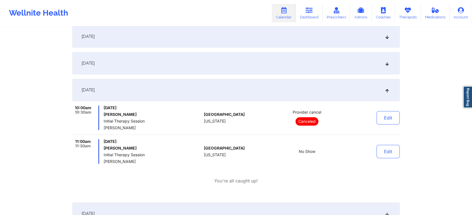
scroll to position [140, 0]
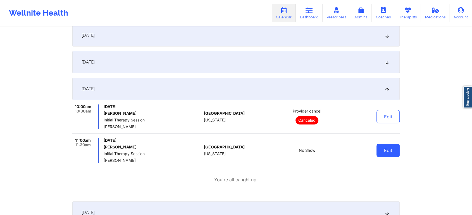
click at [393, 149] on button "Edit" at bounding box center [387, 150] width 23 height 13
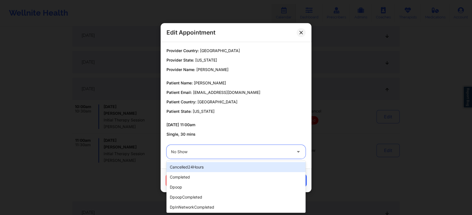
click at [198, 158] on div "No Show" at bounding box center [231, 152] width 121 height 14
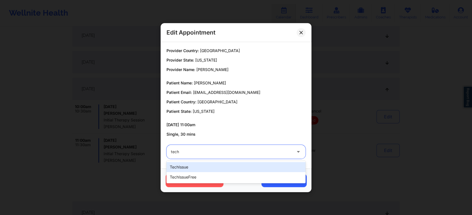
click at [188, 165] on div "techIssue" at bounding box center [235, 167] width 139 height 10
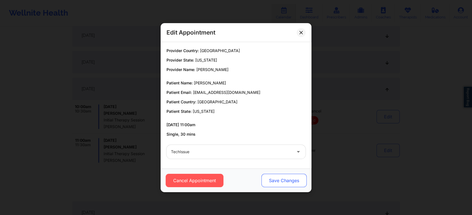
click at [276, 175] on button "Save Changes" at bounding box center [283, 180] width 45 height 13
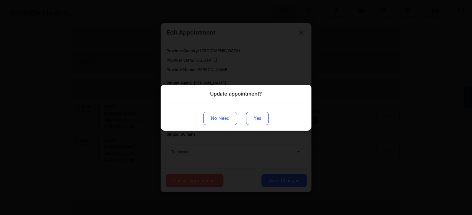
click at [253, 122] on button "Yes" at bounding box center [257, 118] width 23 height 13
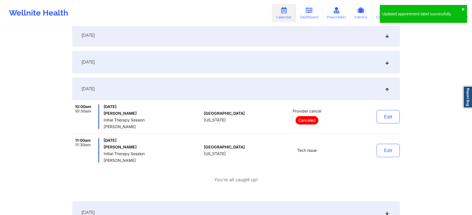
drag, startPoint x: 444, startPoint y: 126, endPoint x: 476, endPoint y: 119, distance: 32.4
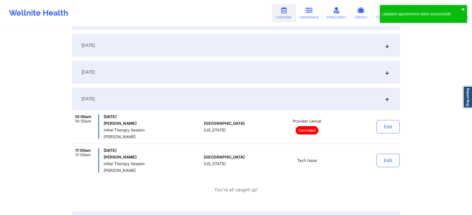
scroll to position [13, 0]
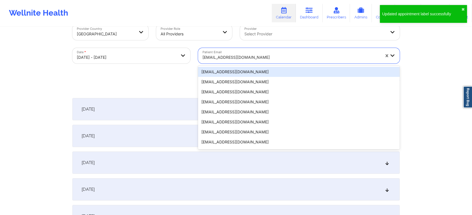
click at [249, 57] on div at bounding box center [290, 57] width 177 height 7
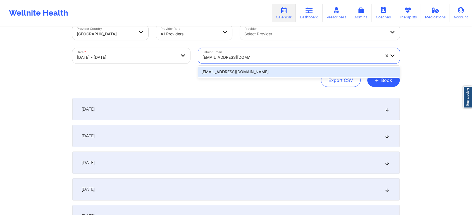
click at [258, 69] on div "[EMAIL_ADDRESS][DOMAIN_NAME]" at bounding box center [298, 72] width 201 height 10
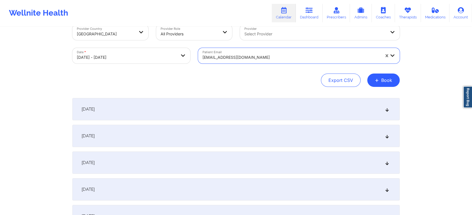
scroll to position [84, 0]
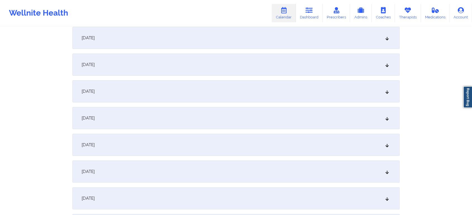
click at [170, 132] on div "[DATE] No appointments [DATE] No appointments [DATE] No appointments [DATE] No …" at bounding box center [235, 132] width 327 height 210
click at [172, 135] on div "[DATE]" at bounding box center [235, 145] width 327 height 22
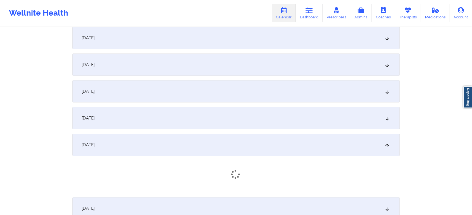
click at [172, 135] on div "[DATE]" at bounding box center [235, 145] width 327 height 22
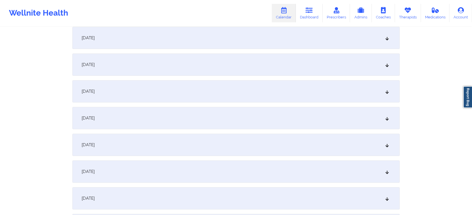
click at [163, 142] on div "[DATE]" at bounding box center [235, 145] width 327 height 22
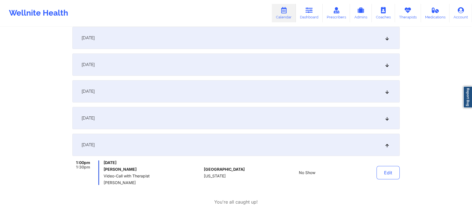
scroll to position [0, 0]
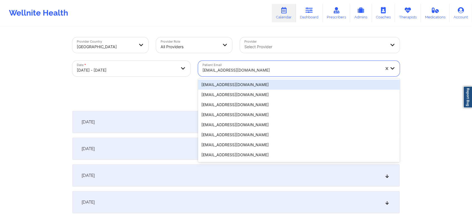
click at [236, 73] on div at bounding box center [290, 70] width 177 height 7
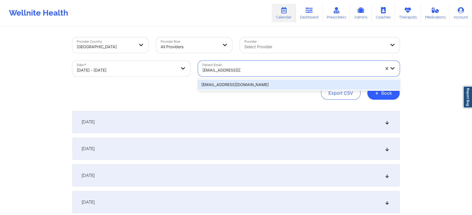
click at [244, 86] on div "[EMAIL_ADDRESS][DOMAIN_NAME]" at bounding box center [298, 85] width 201 height 10
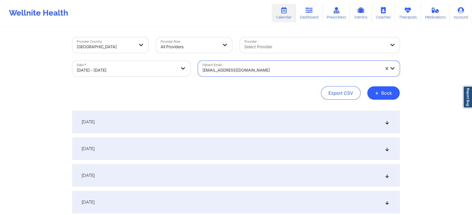
scroll to position [99, 0]
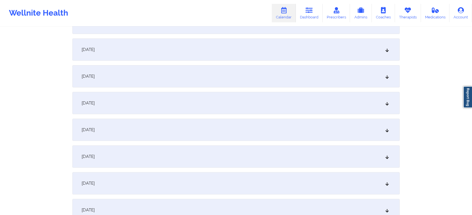
click at [184, 121] on div "[DATE]" at bounding box center [235, 130] width 327 height 22
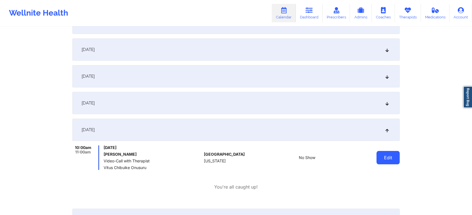
click at [388, 158] on button "Edit" at bounding box center [387, 157] width 23 height 13
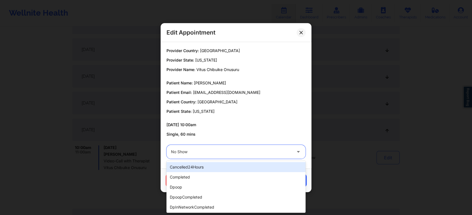
click at [230, 149] on div at bounding box center [231, 152] width 121 height 7
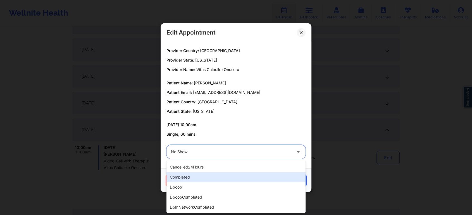
click at [212, 174] on div "completed" at bounding box center [235, 177] width 139 height 10
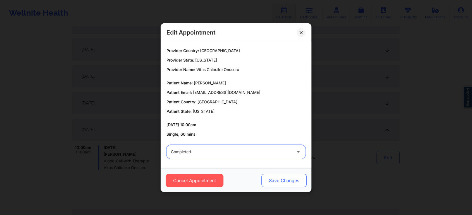
click at [276, 183] on button "Save Changes" at bounding box center [283, 180] width 45 height 13
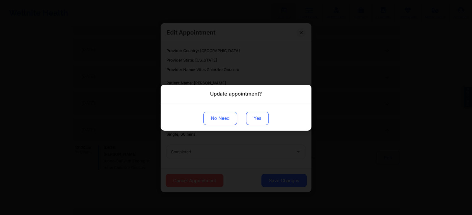
drag, startPoint x: 261, startPoint y: 126, endPoint x: 262, endPoint y: 114, distance: 11.2
click at [262, 114] on div "No Need Yes" at bounding box center [235, 116] width 151 height 27
click at [262, 114] on button "Yes" at bounding box center [257, 118] width 23 height 13
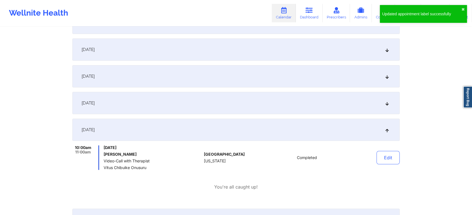
scroll to position [0, 0]
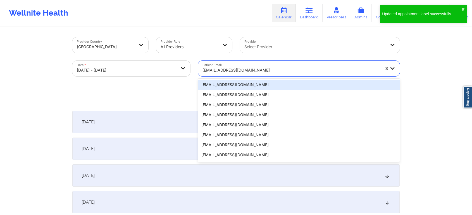
click at [241, 75] on div "[EMAIL_ADDRESS][DOMAIN_NAME]" at bounding box center [290, 70] width 177 height 12
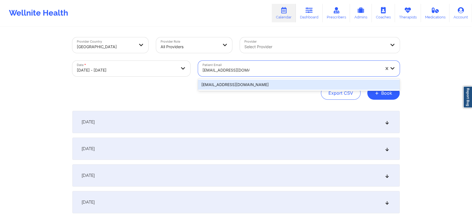
click at [255, 82] on div "[EMAIL_ADDRESS][DOMAIN_NAME]" at bounding box center [298, 85] width 201 height 10
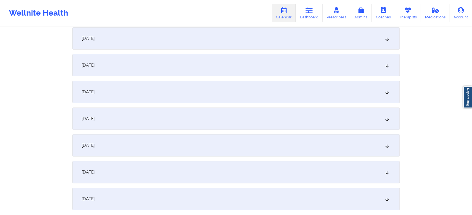
scroll to position [111, 0]
click at [281, 119] on div "[DATE]" at bounding box center [235, 118] width 327 height 22
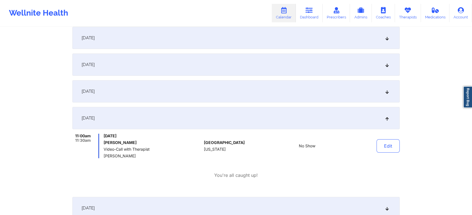
scroll to position [0, 0]
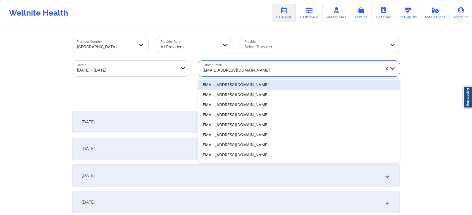
click at [247, 73] on div at bounding box center [290, 70] width 177 height 7
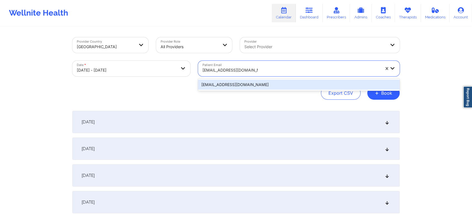
click at [300, 85] on div "[EMAIL_ADDRESS][DOMAIN_NAME]" at bounding box center [298, 85] width 201 height 10
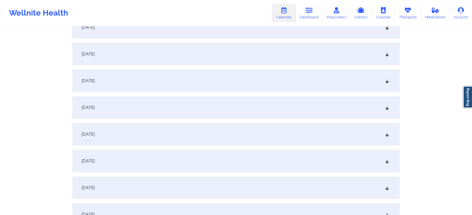
scroll to position [100, 0]
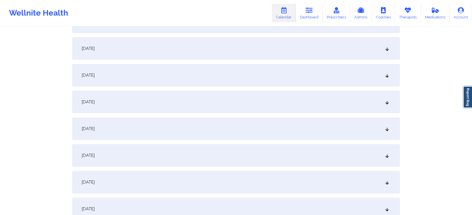
click at [274, 124] on div "[DATE]" at bounding box center [235, 129] width 327 height 22
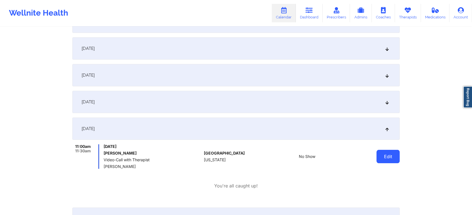
click at [395, 162] on button "Edit" at bounding box center [387, 156] width 23 height 13
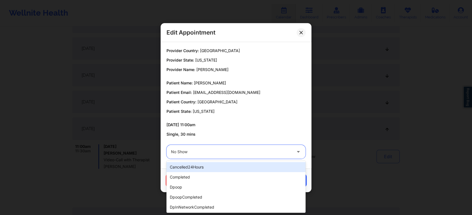
click at [214, 158] on div "No Show" at bounding box center [231, 152] width 121 height 14
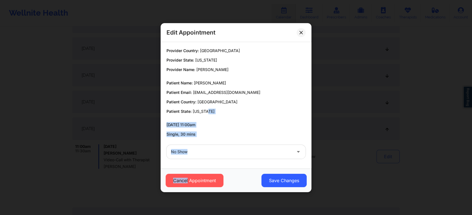
drag, startPoint x: 243, startPoint y: 113, endPoint x: 186, endPoint y: 187, distance: 93.6
click at [186, 187] on div "Edit Appointment Provider Country: [GEOGRAPHIC_DATA] Provider State: [US_STATE]…" at bounding box center [235, 107] width 151 height 169
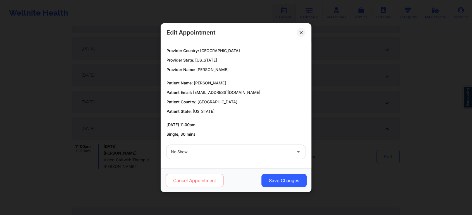
click at [206, 181] on button "Cancel Appointment" at bounding box center [194, 180] width 58 height 13
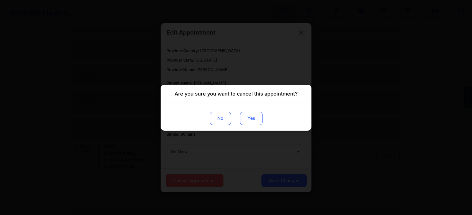
click at [246, 116] on button "Yes" at bounding box center [251, 118] width 23 height 13
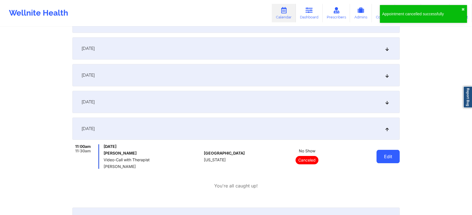
click at [380, 154] on button "Edit" at bounding box center [387, 156] width 23 height 13
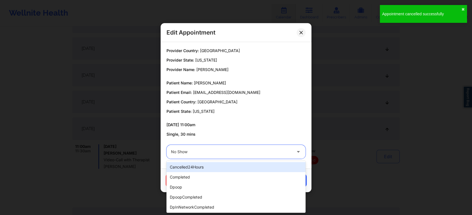
click at [263, 153] on div at bounding box center [231, 152] width 121 height 7
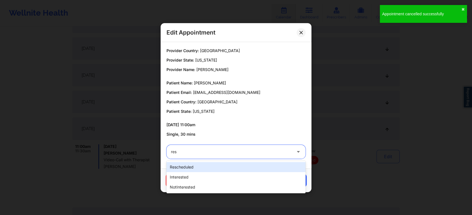
click at [246, 165] on div "rescheduled" at bounding box center [235, 167] width 139 height 10
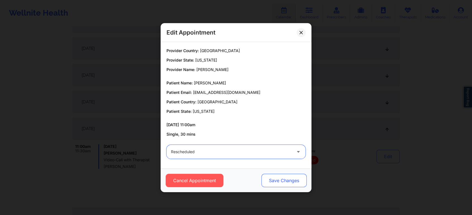
click at [279, 176] on button "Save Changes" at bounding box center [283, 180] width 45 height 13
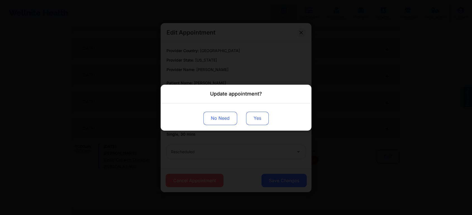
click at [256, 118] on button "Yes" at bounding box center [257, 118] width 23 height 13
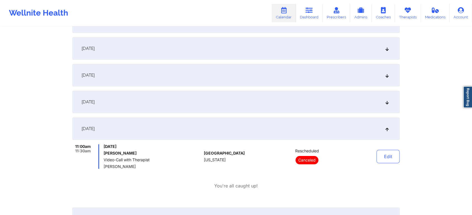
scroll to position [0, 0]
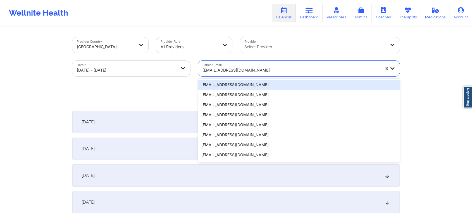
click at [262, 70] on div at bounding box center [290, 70] width 177 height 7
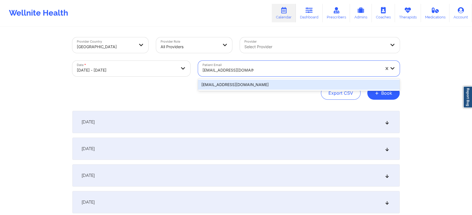
click at [261, 84] on div "[EMAIL_ADDRESS][DOMAIN_NAME]" at bounding box center [298, 85] width 201 height 10
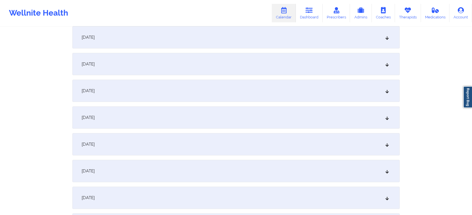
scroll to position [140, 0]
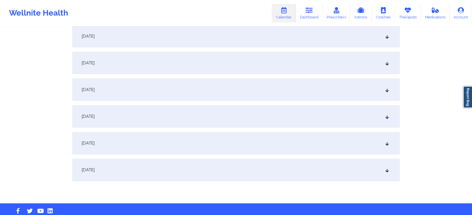
click at [160, 173] on div "[DATE]" at bounding box center [235, 170] width 327 height 22
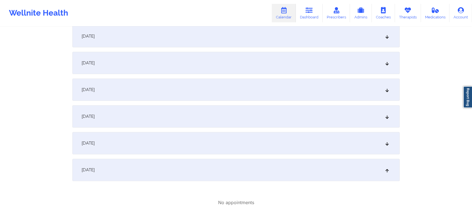
click at [154, 74] on div "[DATE] No appointments [DATE] No appointments [DATE] No appointments [DATE] No …" at bounding box center [235, 96] width 327 height 249
click at [150, 88] on div "[DATE]" at bounding box center [235, 90] width 327 height 22
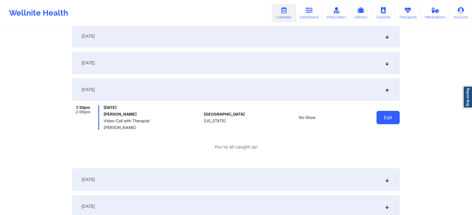
click at [382, 121] on button "Edit" at bounding box center [387, 117] width 23 height 13
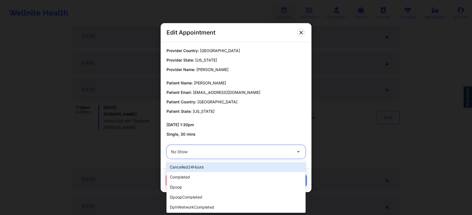
click at [237, 153] on div at bounding box center [231, 152] width 121 height 7
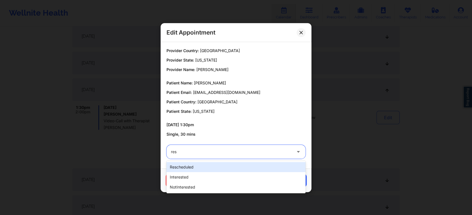
click at [225, 167] on div "rescheduled" at bounding box center [235, 167] width 139 height 10
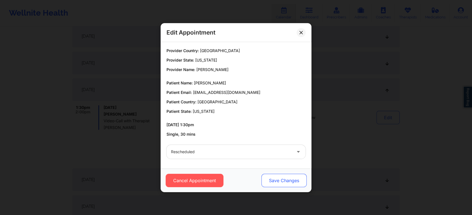
click at [282, 176] on button "Save Changes" at bounding box center [283, 180] width 45 height 13
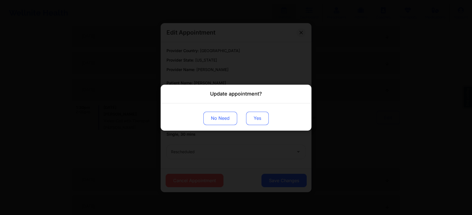
click at [263, 113] on button "Yes" at bounding box center [257, 118] width 23 height 13
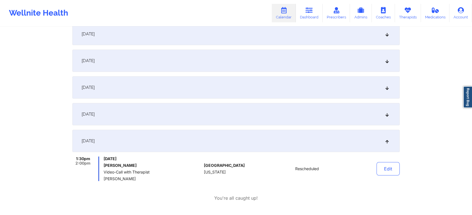
scroll to position [0, 0]
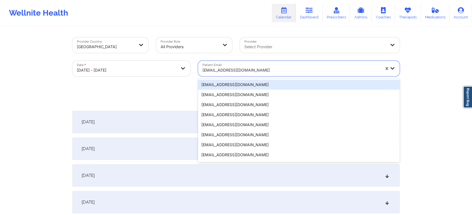
click at [247, 69] on div at bounding box center [290, 70] width 177 height 7
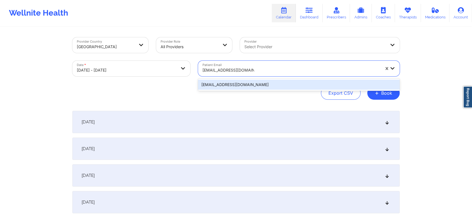
click at [253, 84] on div "[EMAIL_ADDRESS][DOMAIN_NAME]" at bounding box center [298, 85] width 201 height 10
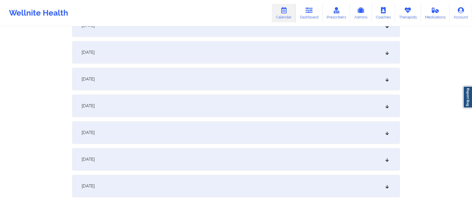
scroll to position [140, 0]
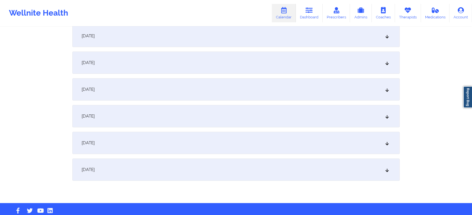
click at [289, 119] on div "[DATE]" at bounding box center [235, 116] width 327 height 22
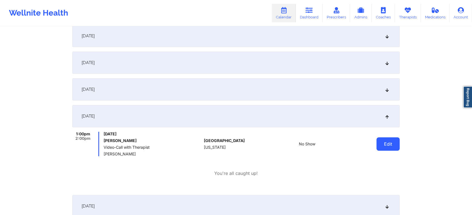
click at [391, 150] on button "Edit" at bounding box center [387, 144] width 23 height 13
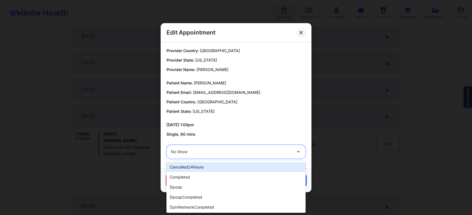
click at [247, 152] on div at bounding box center [231, 152] width 121 height 7
drag, startPoint x: 223, startPoint y: 172, endPoint x: 221, endPoint y: 178, distance: 7.1
click at [221, 178] on div "cancelled24Hours completed dpoop dpoopCompleted dpInNetworkCompleted freeNoShow…" at bounding box center [235, 187] width 139 height 52
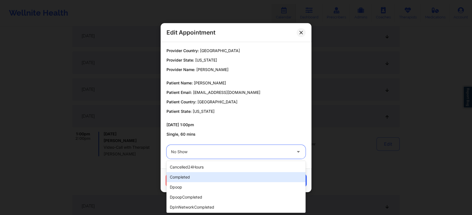
click at [221, 178] on div "completed" at bounding box center [235, 177] width 139 height 10
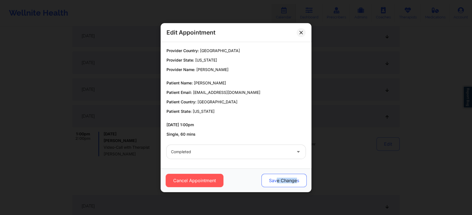
drag, startPoint x: 296, startPoint y: 191, endPoint x: 276, endPoint y: 179, distance: 23.1
click at [276, 179] on div "Cancel Appointment Save Changes" at bounding box center [235, 181] width 151 height 24
click at [276, 179] on button "Save Changes" at bounding box center [283, 180] width 45 height 13
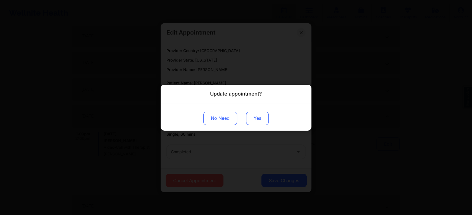
click at [254, 119] on button "Yes" at bounding box center [257, 118] width 23 height 13
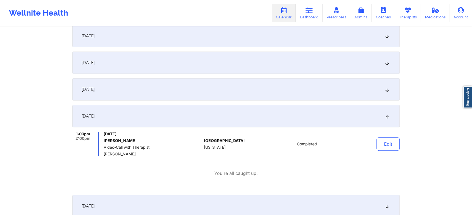
scroll to position [0, 0]
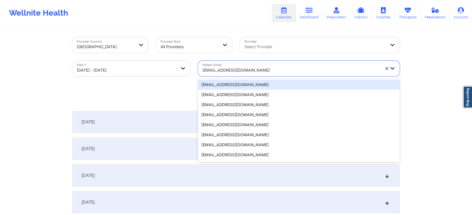
click at [236, 69] on div at bounding box center [290, 70] width 177 height 7
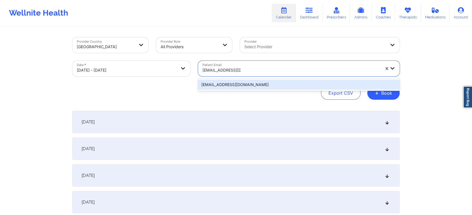
click at [264, 84] on div "[EMAIL_ADDRESS][DOMAIN_NAME]" at bounding box center [298, 85] width 201 height 10
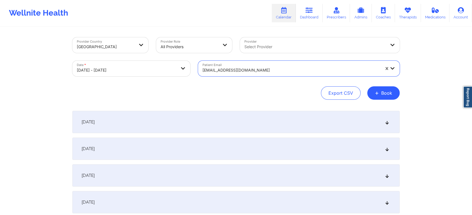
scroll to position [141, 0]
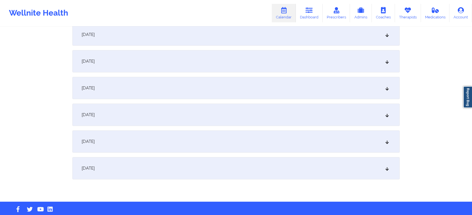
click at [227, 110] on div "[DATE]" at bounding box center [235, 115] width 327 height 22
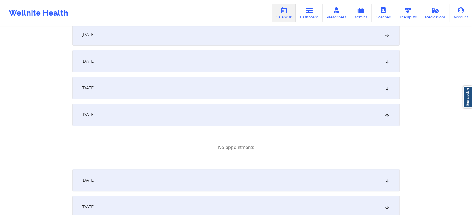
click at [199, 109] on div "[DATE]" at bounding box center [235, 115] width 327 height 22
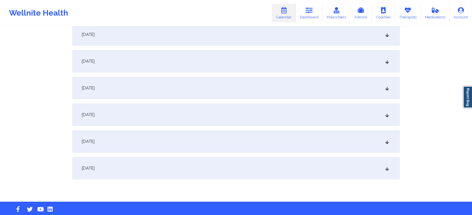
click at [199, 109] on div "[DATE]" at bounding box center [235, 115] width 327 height 22
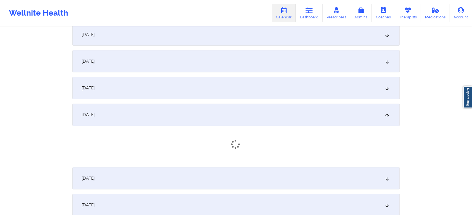
click at [199, 109] on div "[DATE]" at bounding box center [235, 115] width 327 height 22
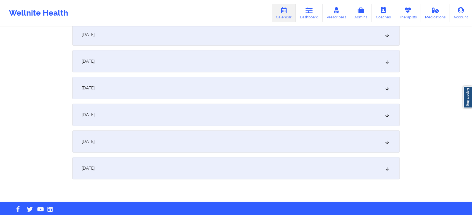
click at [183, 116] on div "[DATE]" at bounding box center [235, 115] width 327 height 22
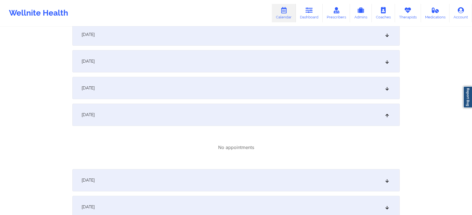
click at [455, 150] on div "Provider Country [GEOGRAPHIC_DATA] Provider Role All Providers Provider Select …" at bounding box center [236, 50] width 472 height 382
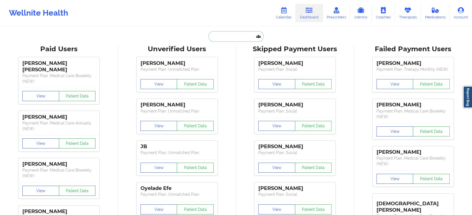
click at [228, 33] on input "text" at bounding box center [235, 36] width 55 height 11
paste input "[EMAIL_ADDRESS][DOMAIN_NAME]"
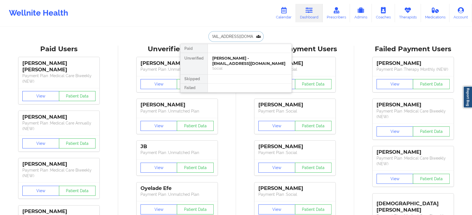
type input "[EMAIL_ADDRESS][DOMAIN_NAME]"
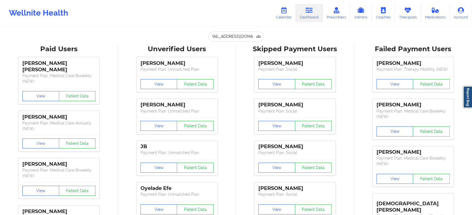
scroll to position [0, 0]
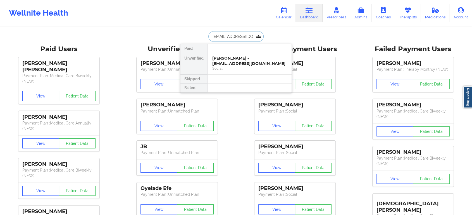
click at [243, 33] on input "[EMAIL_ADDRESS][DOMAIN_NAME]" at bounding box center [235, 36] width 55 height 11
click at [237, 71] on div "Social" at bounding box center [249, 68] width 75 height 5
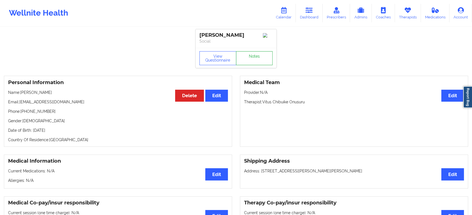
click at [258, 65] on link "Notes" at bounding box center [254, 58] width 37 height 14
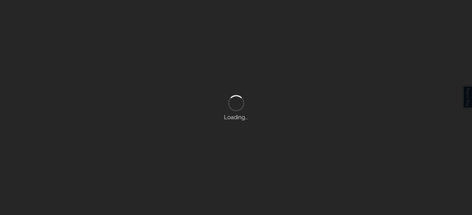
click at [258, 65] on div "Loading..." at bounding box center [236, 107] width 472 height 215
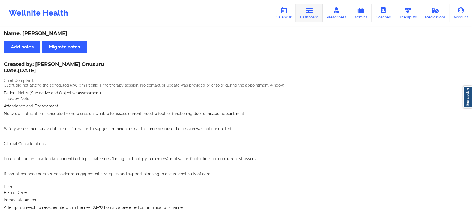
click at [309, 16] on link "Dashboard" at bounding box center [309, 13] width 27 height 18
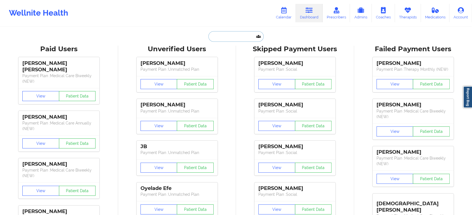
click at [246, 37] on input "text" at bounding box center [235, 36] width 55 height 11
paste input "[EMAIL_ADDRESS][DOMAIN_NAME]"
type input "[EMAIL_ADDRESS][DOMAIN_NAME]"
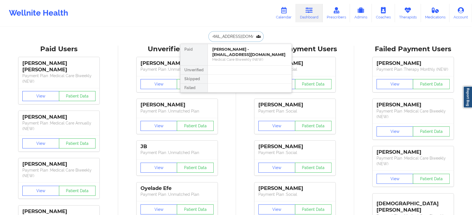
click at [252, 58] on div "Medical Care Biweekly (NEW)" at bounding box center [249, 59] width 75 height 5
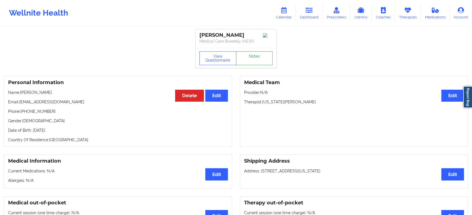
click at [252, 60] on link "Notes" at bounding box center [254, 58] width 37 height 14
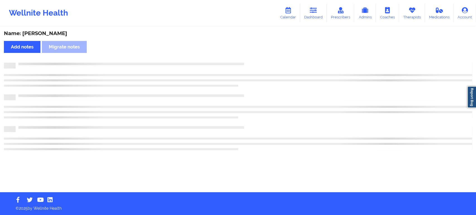
click at [252, 60] on div "Name: Doris Perez Add notes Migrate notes" at bounding box center [238, 109] width 476 height 165
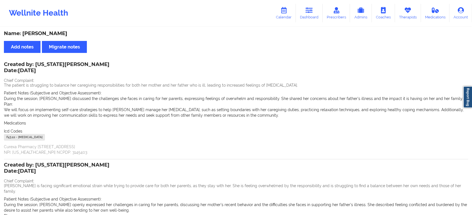
scroll to position [92, 0]
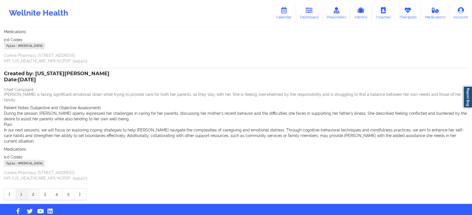
click at [31, 189] on link "2" at bounding box center [34, 194] width 12 height 11
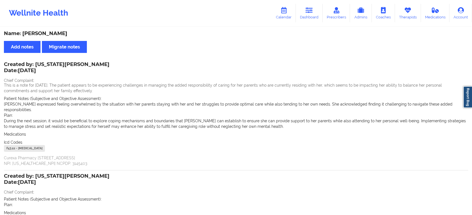
scroll to position [69, 0]
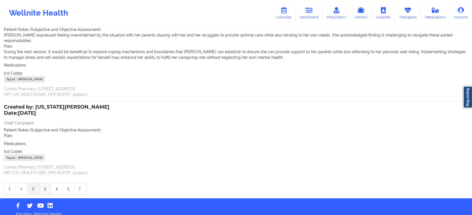
click at [45, 183] on link "3" at bounding box center [45, 188] width 12 height 11
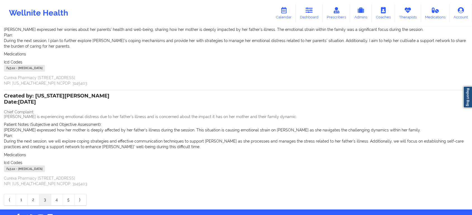
scroll to position [0, 0]
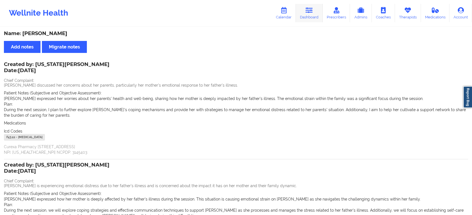
click at [321, 8] on link "Dashboard" at bounding box center [309, 13] width 27 height 18
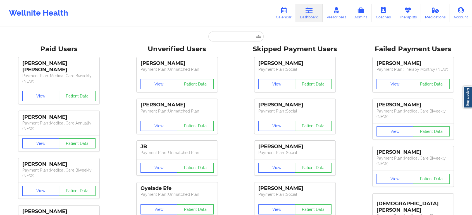
click at [321, 8] on link "Dashboard" at bounding box center [309, 13] width 27 height 18
click at [240, 37] on input "text" at bounding box center [235, 36] width 55 height 11
paste input "[EMAIL_ADDRESS][DOMAIN_NAME]"
type input "[EMAIL_ADDRESS][DOMAIN_NAME]"
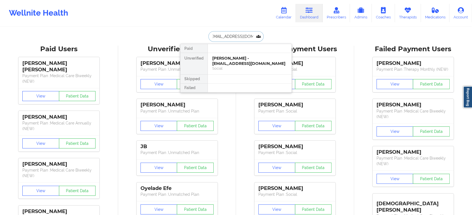
click at [245, 54] on div "Gemma Napolitano - gemmanap13@gmail.com Social" at bounding box center [250, 63] width 84 height 21
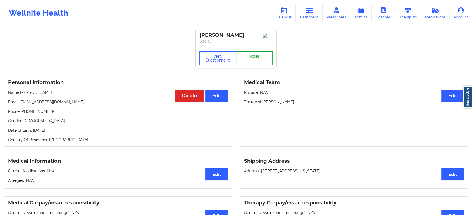
click at [251, 59] on link "Notes" at bounding box center [254, 58] width 37 height 14
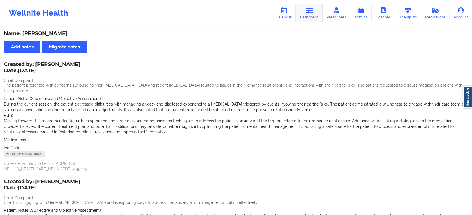
click at [302, 8] on link "Dashboard" at bounding box center [309, 13] width 27 height 18
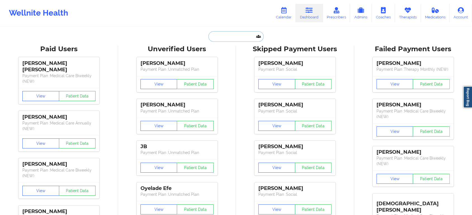
click at [221, 39] on input "text" at bounding box center [235, 36] width 55 height 11
paste input "[EMAIL_ADDRESS][DOMAIN_NAME]"
type input "[EMAIL_ADDRESS][DOMAIN_NAME]"
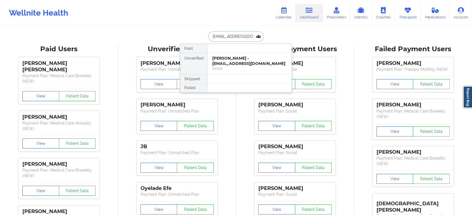
click at [229, 62] on div "Tiffaney Nicole cumbess - cumbesst@gmail.com" at bounding box center [249, 61] width 75 height 10
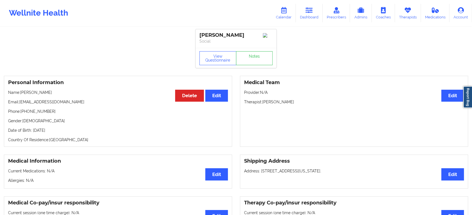
click at [262, 53] on div "Tiffaney Nicole cumbess Social View Questionnaire Notes" at bounding box center [235, 48] width 81 height 39
click at [262, 48] on div "Tiffaney Nicole cumbess Social" at bounding box center [235, 38] width 81 height 19
click at [260, 64] on link "Notes" at bounding box center [254, 58] width 37 height 14
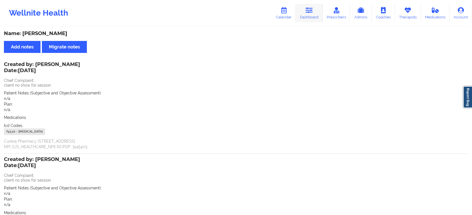
click at [300, 14] on link "Dashboard" at bounding box center [309, 13] width 27 height 18
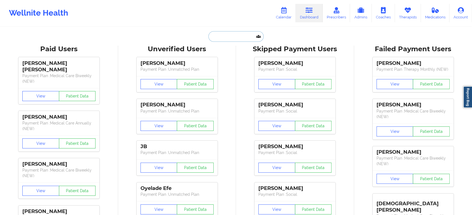
click at [223, 35] on input "text" at bounding box center [235, 36] width 55 height 11
paste input "[EMAIL_ADDRESS][DOMAIN_NAME]"
type input "[EMAIL_ADDRESS][DOMAIN_NAME]"
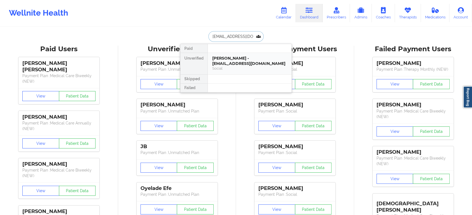
click at [231, 55] on div "Trisha Mae Tulud - trisha2lud@gmail.com Social" at bounding box center [250, 63] width 84 height 21
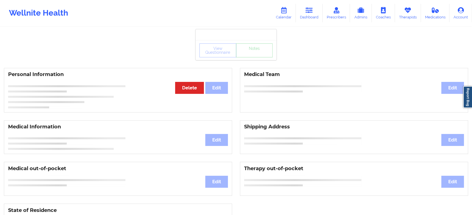
click at [250, 54] on div "View Questionnaire Notes" at bounding box center [235, 51] width 73 height 14
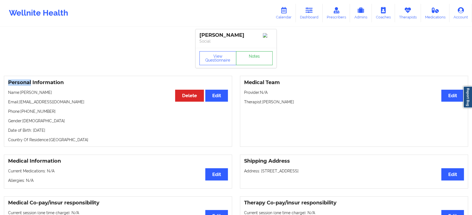
click at [250, 54] on div "View Questionnaire Notes" at bounding box center [235, 58] width 73 height 14
click at [250, 54] on link "Notes" at bounding box center [254, 58] width 37 height 14
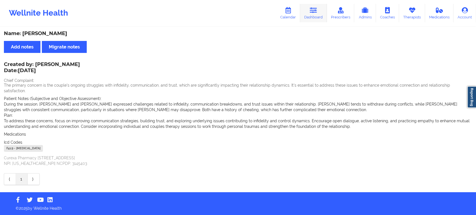
click at [311, 16] on link "Dashboard" at bounding box center [313, 13] width 27 height 18
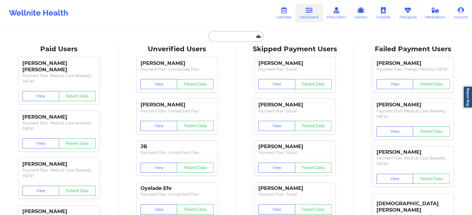
click at [228, 35] on input "text" at bounding box center [235, 36] width 55 height 11
paste input "[PERSON_NAME][EMAIL_ADDRESS][PERSON_NAME][DOMAIN_NAME]"
type input "[PERSON_NAME][EMAIL_ADDRESS][PERSON_NAME][DOMAIN_NAME]"
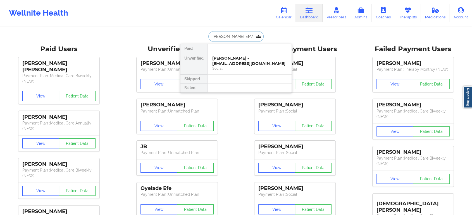
scroll to position [0, 5]
click at [228, 58] on div "Alexander Redd - alexander.redd@gmail.com" at bounding box center [249, 64] width 75 height 16
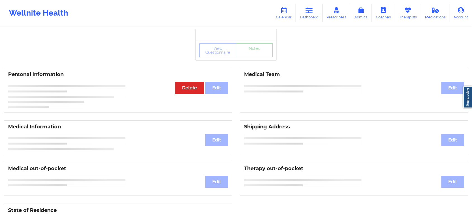
click at [255, 55] on div "View Questionnaire Notes" at bounding box center [235, 51] width 73 height 14
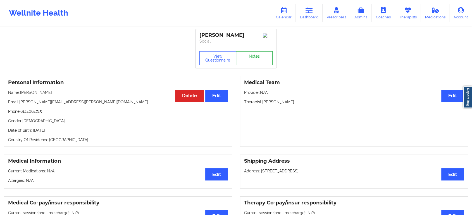
click at [255, 55] on link "Notes" at bounding box center [254, 58] width 37 height 14
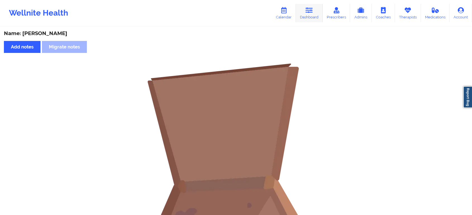
click at [307, 10] on icon at bounding box center [308, 10] width 7 height 6
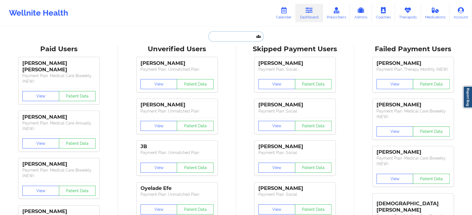
click at [242, 40] on input "text" at bounding box center [235, 36] width 55 height 11
paste input "[EMAIL_ADDRESS][DOMAIN_NAME]"
type input "[EMAIL_ADDRESS][DOMAIN_NAME]"
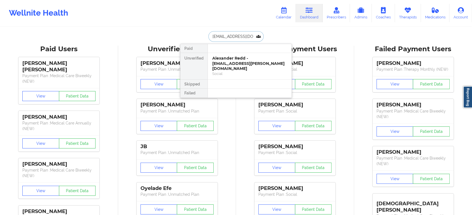
scroll to position [0, 6]
click at [241, 59] on div "Dani Locker - danideanlocker@gmail.com" at bounding box center [249, 61] width 75 height 10
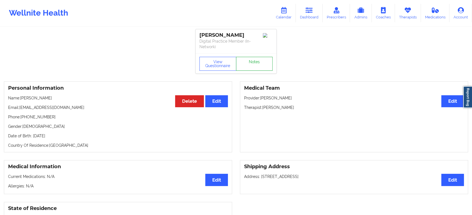
click at [257, 57] on link "Notes" at bounding box center [254, 64] width 37 height 14
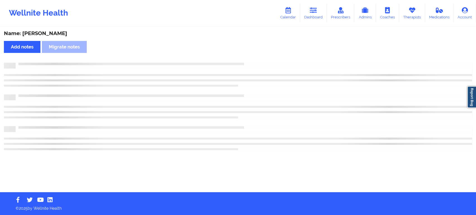
click at [257, 57] on div "Name: Dani Locker Add notes Migrate notes" at bounding box center [238, 109] width 476 height 165
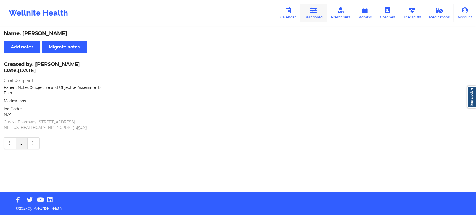
click at [308, 12] on link "Dashboard" at bounding box center [313, 13] width 27 height 18
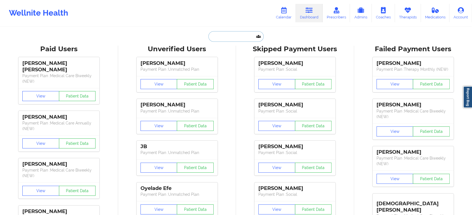
click at [223, 33] on input "text" at bounding box center [235, 36] width 55 height 11
paste input "[PERSON_NAME][EMAIL_ADDRESS][PERSON_NAME][DOMAIN_NAME]"
type input "[PERSON_NAME][EMAIL_ADDRESS][PERSON_NAME][DOMAIN_NAME]"
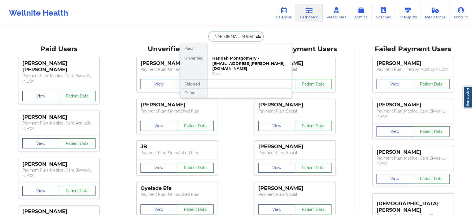
click at [227, 62] on div "Hannah Montgomery - benson.montgomery@icloud.com" at bounding box center [249, 64] width 75 height 16
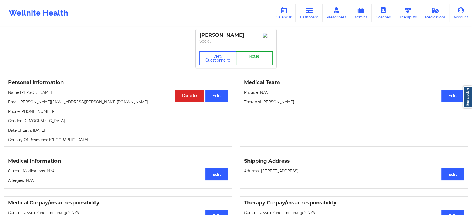
click at [254, 56] on link "Notes" at bounding box center [254, 58] width 37 height 14
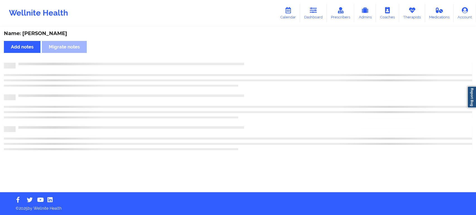
click at [254, 56] on div "Name: Hannah Montgomery Add notes Migrate notes" at bounding box center [238, 109] width 476 height 165
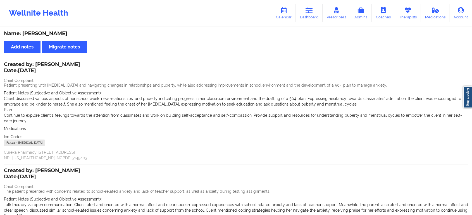
scroll to position [103, 0]
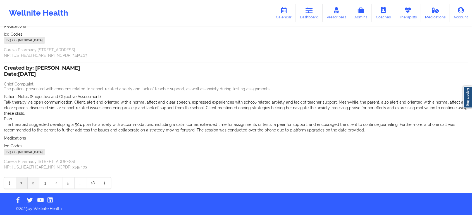
click at [34, 183] on link "2" at bounding box center [34, 183] width 12 height 11
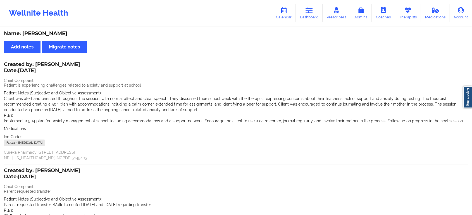
scroll to position [86, 0]
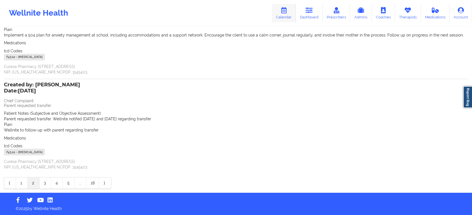
click at [296, 16] on link "Calendar" at bounding box center [284, 13] width 24 height 18
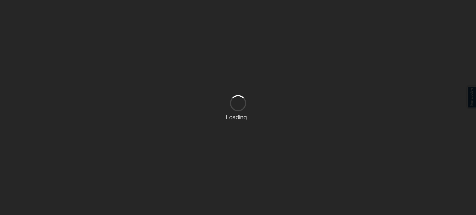
click at [304, 15] on div "Loading..." at bounding box center [238, 107] width 476 height 215
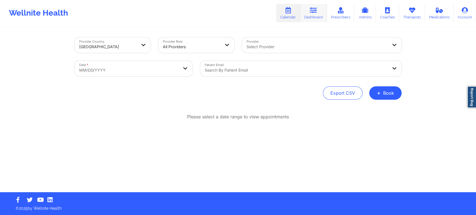
click at [313, 10] on icon at bounding box center [313, 10] width 7 height 6
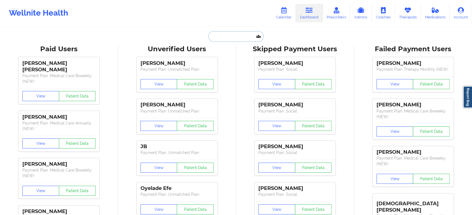
click at [230, 37] on input "text" at bounding box center [235, 36] width 55 height 11
paste input "[PERSON_NAME][EMAIL_ADDRESS][DOMAIN_NAME]"
type input "[PERSON_NAME][EMAIL_ADDRESS][DOMAIN_NAME]"
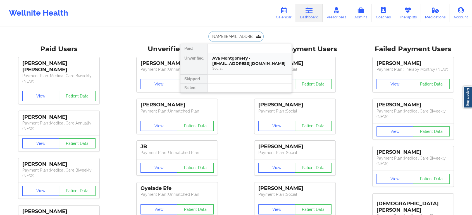
click at [233, 70] on div "Social" at bounding box center [249, 68] width 75 height 5
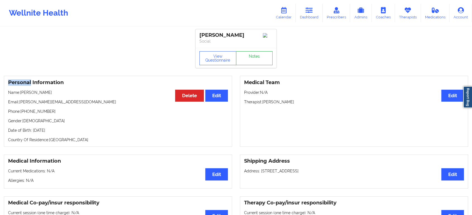
click at [258, 61] on link "Notes" at bounding box center [254, 58] width 37 height 14
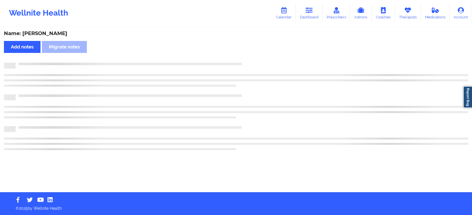
click at [258, 61] on div "Name: Ava Montgomery Add notes Migrate notes" at bounding box center [236, 109] width 472 height 165
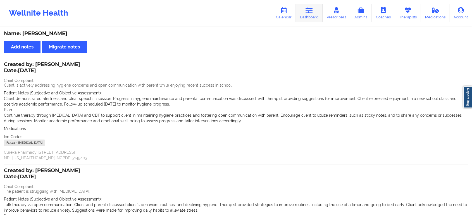
click at [301, 13] on link "Dashboard" at bounding box center [309, 13] width 27 height 18
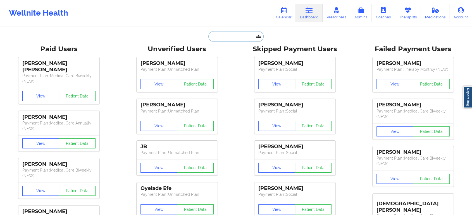
click at [225, 40] on input "text" at bounding box center [235, 36] width 55 height 11
paste input "[EMAIL_ADDRESS][DOMAIN_NAME]"
type input "[EMAIL_ADDRESS][DOMAIN_NAME]"
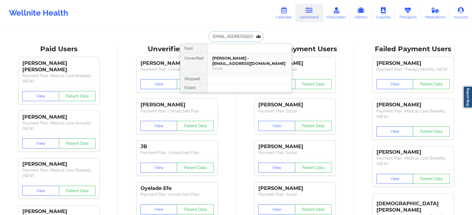
click at [230, 59] on div "Mitchell Ward - mitchhward@gmail.com" at bounding box center [249, 61] width 75 height 10
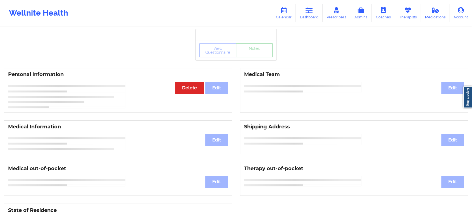
click at [252, 56] on div "View Questionnaire Notes" at bounding box center [235, 51] width 73 height 14
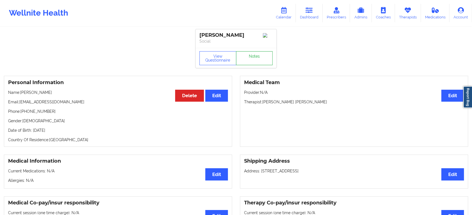
click at [252, 56] on link "Notes" at bounding box center [254, 58] width 37 height 14
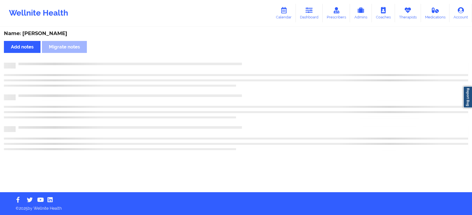
click at [252, 56] on div "Name: Mitchell Ward Add notes Migrate notes" at bounding box center [236, 109] width 472 height 165
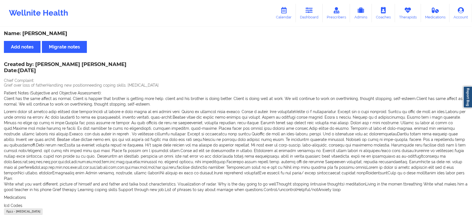
scroll to position [235, 0]
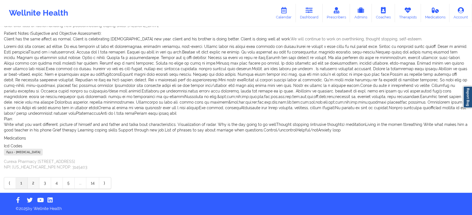
click at [36, 188] on link "2" at bounding box center [34, 183] width 12 height 11
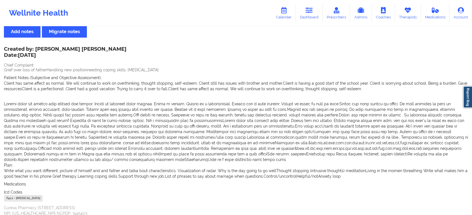
scroll to position [14, 0]
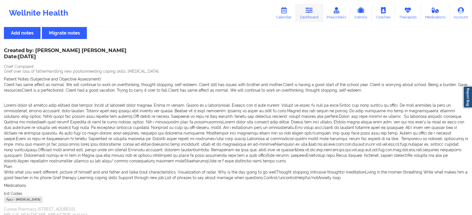
click at [312, 7] on icon at bounding box center [308, 10] width 7 height 6
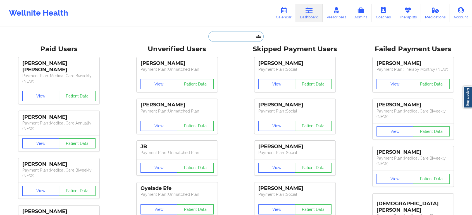
click at [234, 38] on input "text" at bounding box center [235, 36] width 55 height 11
paste input "[EMAIL_ADDRESS][DOMAIN_NAME]"
type input "[EMAIL_ADDRESS][DOMAIN_NAME]"
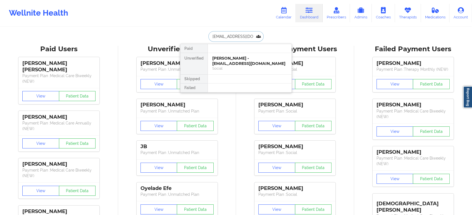
scroll to position [0, 23]
click at [240, 65] on div "Michael Murphy - harrisonfordfocusgroupe@gmail.com" at bounding box center [249, 61] width 75 height 10
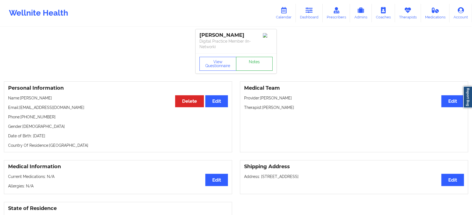
click at [251, 64] on link "Notes" at bounding box center [254, 64] width 37 height 14
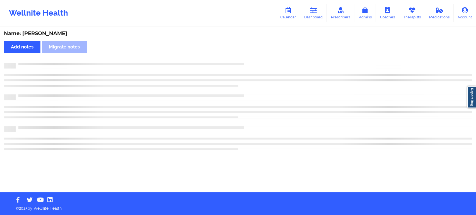
click at [251, 63] on div at bounding box center [244, 63] width 457 height 0
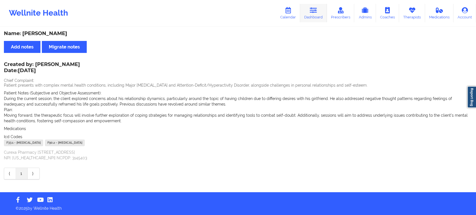
click at [324, 10] on link "Dashboard" at bounding box center [313, 13] width 27 height 18
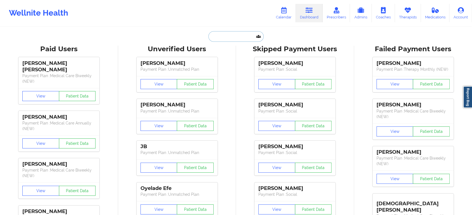
click at [244, 35] on input "text" at bounding box center [235, 36] width 55 height 11
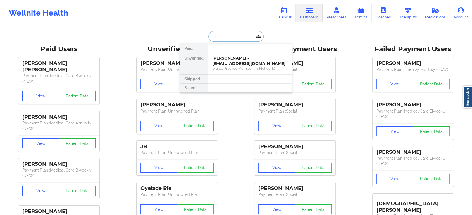
type input "m"
click at [241, 37] on input "m" at bounding box center [235, 36] width 55 height 11
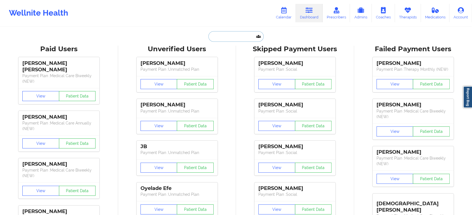
paste input "[EMAIL_ADDRESS][DOMAIN_NAME]"
type input "[EMAIL_ADDRESS][DOMAIN_NAME]"
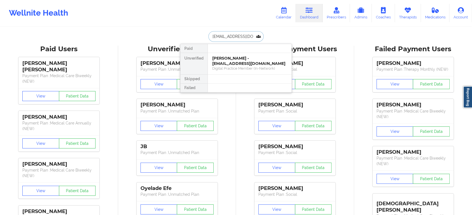
scroll to position [0, 10]
click at [237, 63] on div "Kareema Bryant - kareemabryant01@gmail.com" at bounding box center [249, 61] width 75 height 10
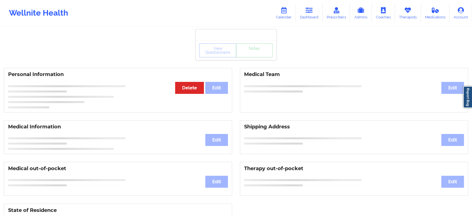
click at [254, 59] on div "View Questionnaire Notes" at bounding box center [235, 50] width 81 height 20
click at [254, 57] on link "Notes" at bounding box center [254, 51] width 37 height 14
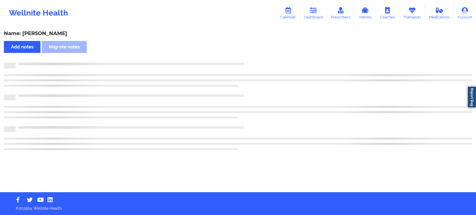
click at [254, 59] on div "Name: Kareema Bryant Add notes Migrate notes" at bounding box center [238, 109] width 476 height 165
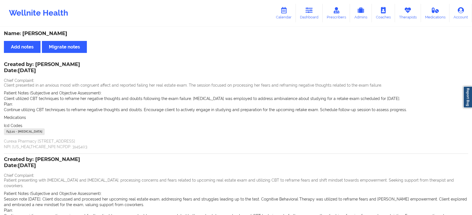
scroll to position [86, 0]
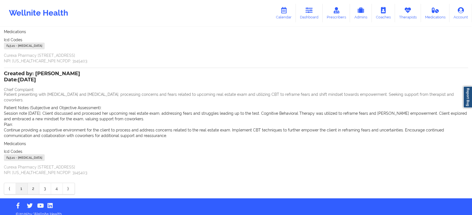
click at [35, 184] on link "2" at bounding box center [34, 188] width 12 height 11
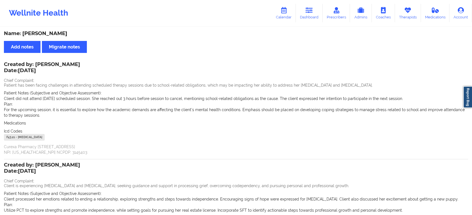
scroll to position [80, 0]
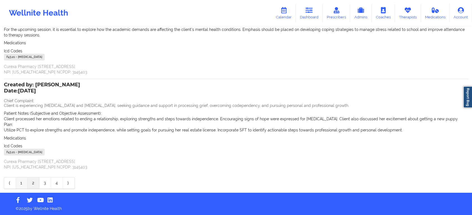
click at [22, 187] on link "1" at bounding box center [22, 183] width 12 height 11
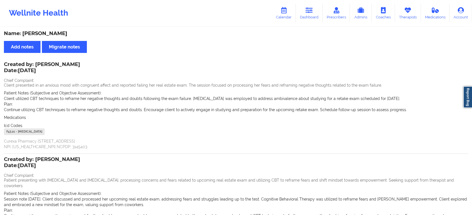
scroll to position [86, 0]
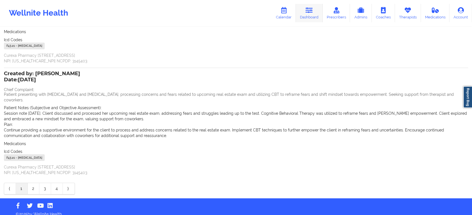
click at [304, 9] on link "Dashboard" at bounding box center [309, 13] width 27 height 18
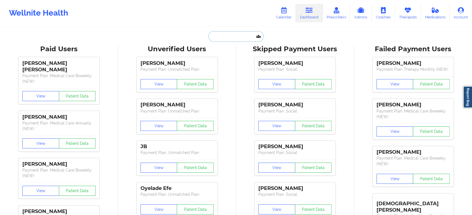
click at [225, 38] on input "text" at bounding box center [235, 36] width 55 height 11
paste input "[EMAIL_ADDRESS][DOMAIN_NAME]"
type input "[EMAIL_ADDRESS][DOMAIN_NAME]"
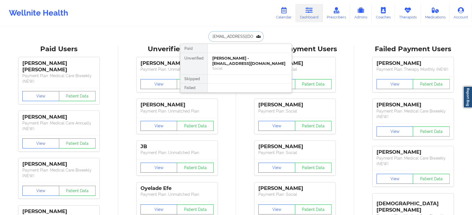
scroll to position [0, 4]
click at [240, 57] on div "Mark Lawrence - mlaweleven11@gmail.com" at bounding box center [249, 61] width 75 height 10
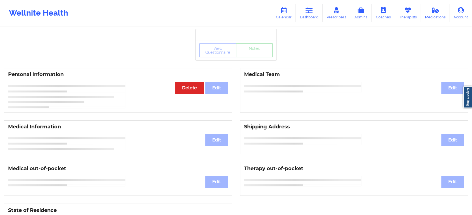
click at [252, 60] on div "View Questionnaire Notes" at bounding box center [235, 50] width 81 height 20
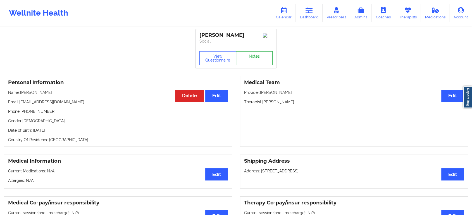
click at [252, 60] on link "Notes" at bounding box center [254, 58] width 37 height 14
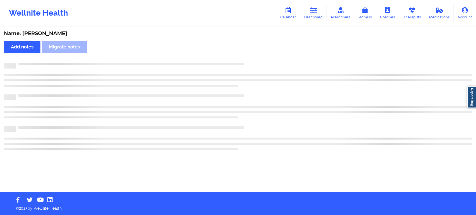
click at [252, 60] on div "Name: Mark Lawrence Add notes Migrate notes" at bounding box center [238, 109] width 476 height 165
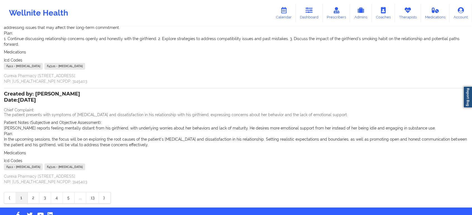
scroll to position [80, 0]
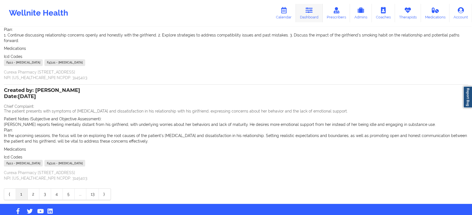
click at [309, 17] on link "Dashboard" at bounding box center [309, 13] width 27 height 18
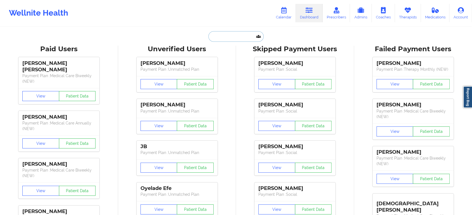
click at [241, 36] on input "text" at bounding box center [235, 36] width 55 height 11
paste input "[EMAIL_ADDRESS][DOMAIN_NAME]"
type input "[EMAIL_ADDRESS][DOMAIN_NAME]"
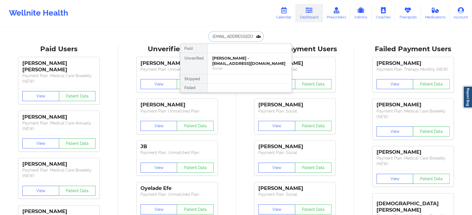
click at [244, 63] on div "Cristina Rivera - sancrisabel@gmail.com" at bounding box center [249, 61] width 75 height 10
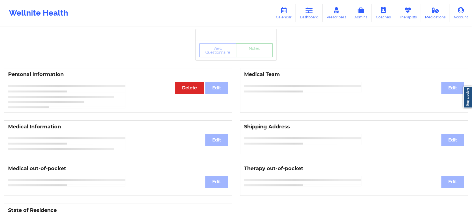
click at [255, 57] on link "Notes" at bounding box center [254, 51] width 37 height 14
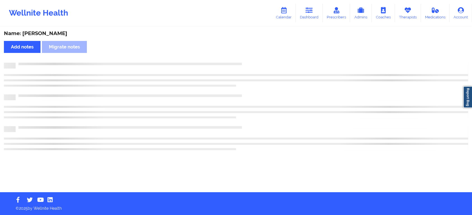
click at [255, 63] on div at bounding box center [242, 63] width 452 height 0
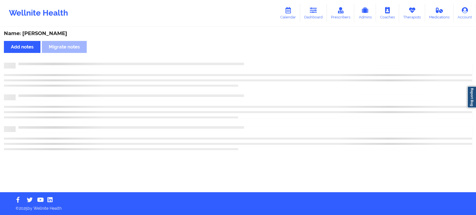
click at [255, 63] on div at bounding box center [244, 63] width 457 height 0
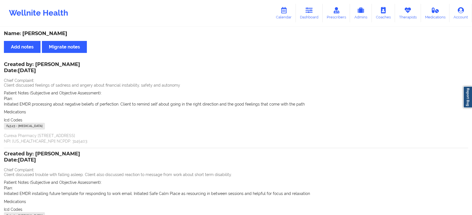
scroll to position [64, 0]
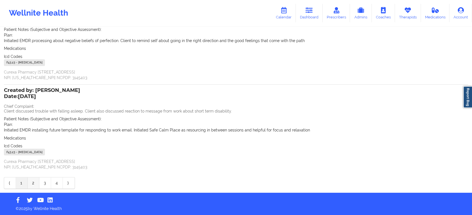
drag, startPoint x: 27, startPoint y: 184, endPoint x: 32, endPoint y: 184, distance: 4.7
click at [32, 184] on div "⟨ 1 2 3 4 ⟩" at bounding box center [39, 183] width 71 height 12
click at [32, 184] on link "2" at bounding box center [34, 183] width 12 height 11
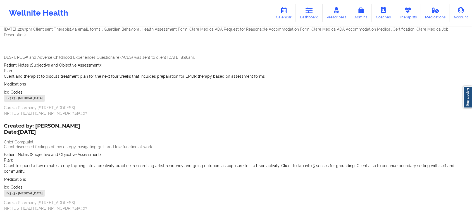
scroll to position [0, 0]
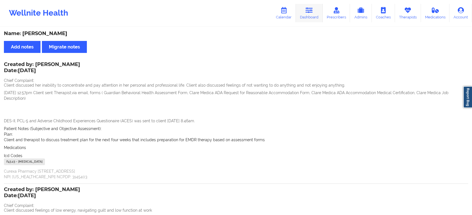
click at [309, 7] on icon at bounding box center [308, 10] width 7 height 6
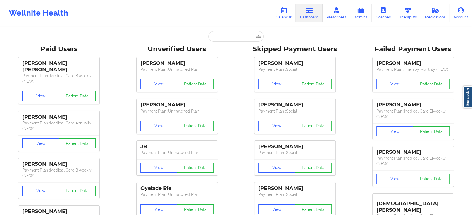
click at [221, 39] on input "text" at bounding box center [235, 36] width 55 height 11
paste input "[EMAIL_ADDRESS][DOMAIN_NAME]"
type input "[EMAIL_ADDRESS][DOMAIN_NAME]"
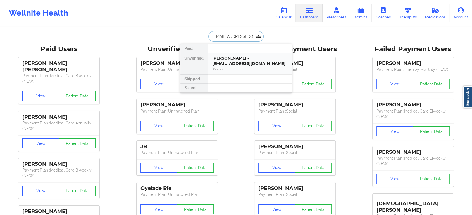
click at [230, 61] on div "Laura Geraghty - lelynch15@yahoo.com" at bounding box center [249, 61] width 75 height 10
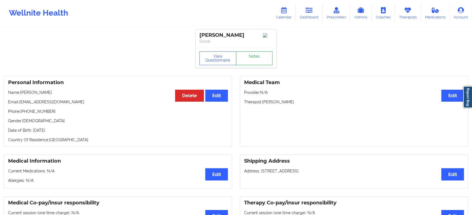
click at [251, 59] on link "Notes" at bounding box center [254, 58] width 37 height 14
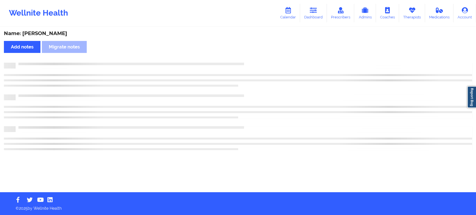
click at [251, 59] on div "Name: Laura Geraghty Add notes Migrate notes" at bounding box center [238, 109] width 476 height 165
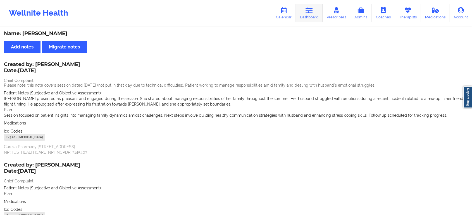
click at [311, 13] on icon at bounding box center [308, 10] width 7 height 6
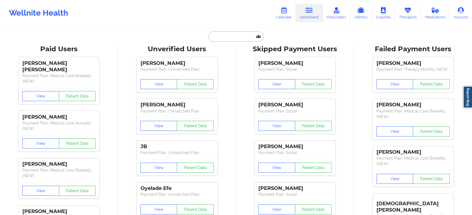
click at [226, 38] on input "text" at bounding box center [235, 36] width 55 height 11
paste input "[EMAIL_ADDRESS][DOMAIN_NAME]"
type input "[EMAIL_ADDRESS][DOMAIN_NAME]"
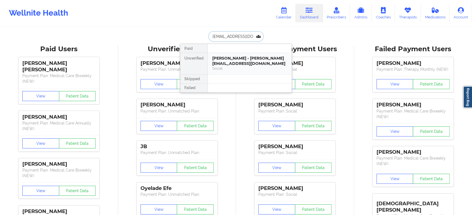
click at [223, 56] on div "Fayza uddin - uddinfayza@gmail.com" at bounding box center [249, 61] width 75 height 10
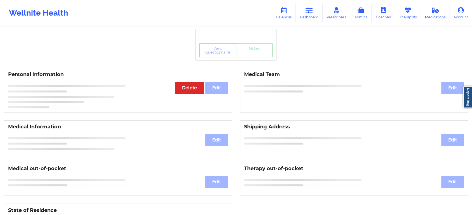
click at [253, 51] on div "View Questionnaire Notes" at bounding box center [235, 51] width 73 height 14
click at [253, 51] on div "View Questionnaire Notes" at bounding box center [235, 50] width 81 height 20
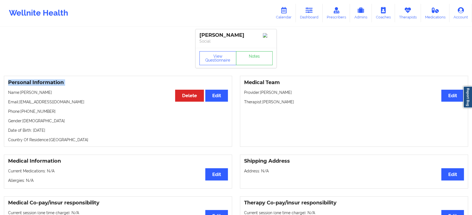
click at [253, 51] on div "View Questionnaire Notes" at bounding box center [235, 58] width 81 height 20
drag, startPoint x: 253, startPoint y: 51, endPoint x: 258, endPoint y: 73, distance: 21.9
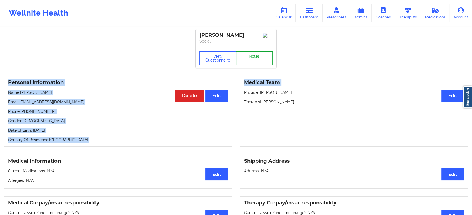
click at [261, 53] on link "Notes" at bounding box center [254, 58] width 37 height 14
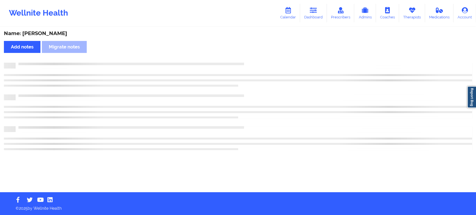
click at [261, 53] on div "Name: Fayza uddin Add notes Migrate notes" at bounding box center [238, 109] width 476 height 165
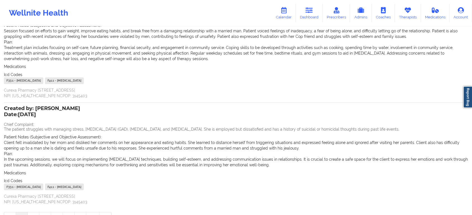
scroll to position [103, 0]
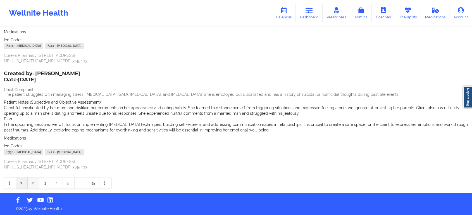
click at [33, 188] on link "2" at bounding box center [34, 183] width 12 height 11
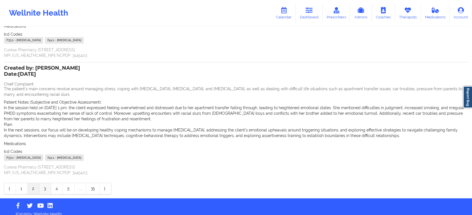
click at [44, 187] on link "3" at bounding box center [45, 188] width 12 height 11
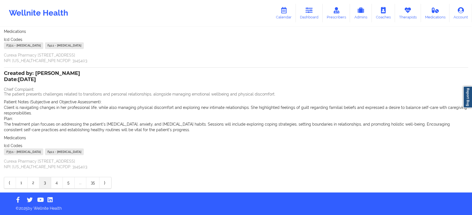
scroll to position [97, 0]
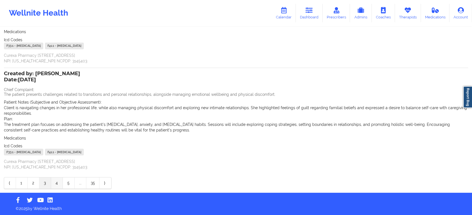
click at [51, 185] on link "4" at bounding box center [57, 183] width 12 height 11
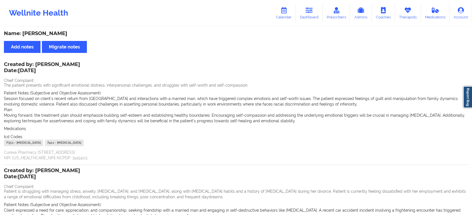
scroll to position [103, 0]
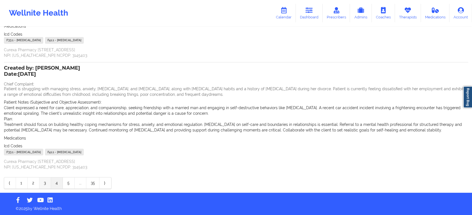
click at [44, 179] on link "3" at bounding box center [45, 183] width 12 height 11
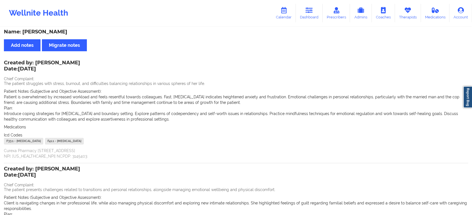
scroll to position [97, 0]
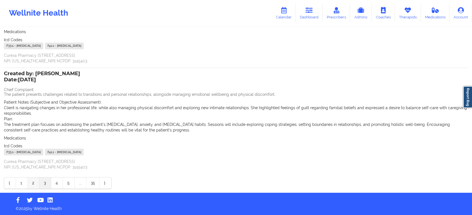
click at [33, 186] on link "2" at bounding box center [34, 183] width 12 height 11
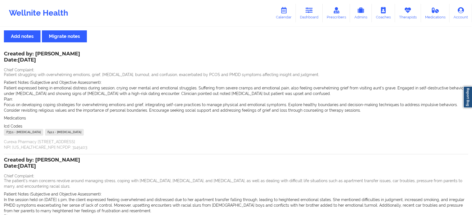
scroll to position [10, 0]
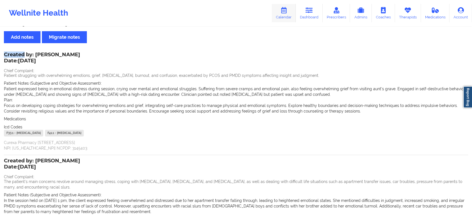
drag, startPoint x: 447, startPoint y: 45, endPoint x: 282, endPoint y: 11, distance: 168.9
click at [282, 11] on div "Wellnite Health Calendar Dashboard Prescribers Admins Coaches Therapists Medica…" at bounding box center [236, 140] width 472 height 301
click at [317, 18] on link "Dashboard" at bounding box center [309, 13] width 27 height 18
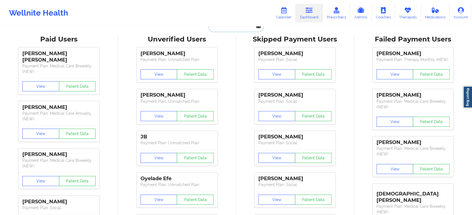
click at [231, 28] on input "text" at bounding box center [235, 26] width 55 height 11
paste input "[EMAIL_ADDRESS][DOMAIN_NAME]"
type input "[EMAIL_ADDRESS][DOMAIN_NAME]"
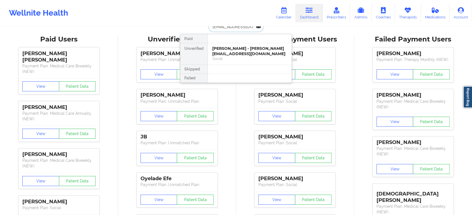
scroll to position [0, 1]
click at [235, 51] on div "Diana Rios - dianarios252@gmail.com" at bounding box center [249, 51] width 75 height 10
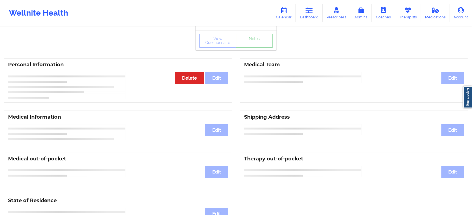
click at [253, 49] on div "View Questionnaire Notes" at bounding box center [235, 40] width 81 height 20
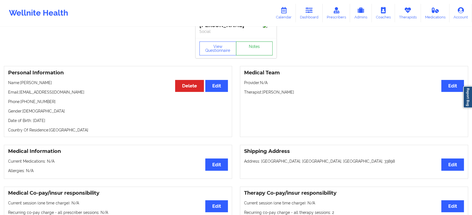
click at [253, 49] on link "Notes" at bounding box center [254, 49] width 37 height 14
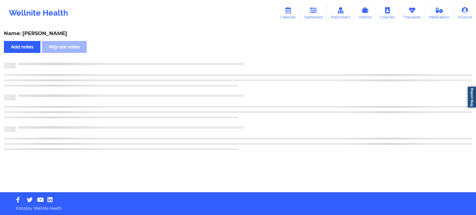
click at [253, 49] on div "Name: Diana Rios Add notes Migrate notes" at bounding box center [238, 109] width 476 height 165
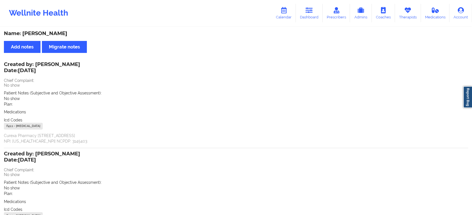
scroll to position [64, 0]
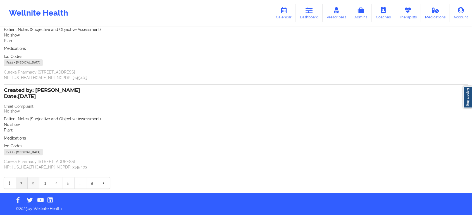
click at [29, 185] on link "2" at bounding box center [34, 183] width 12 height 11
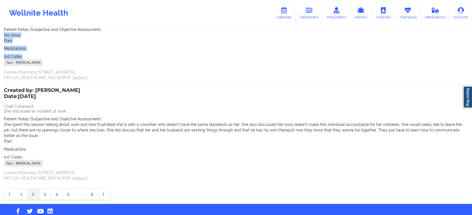
drag, startPoint x: 442, startPoint y: 57, endPoint x: 464, endPoint y: 27, distance: 36.9
click at [464, 27] on div "Created by: Lynda Woods Date: 9/10/2025 Chief Complaint: No-show Patient Notes …" at bounding box center [236, 39] width 464 height 81
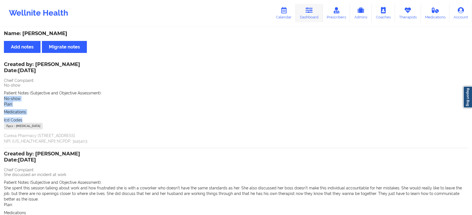
click at [304, 5] on link "Dashboard" at bounding box center [309, 13] width 27 height 18
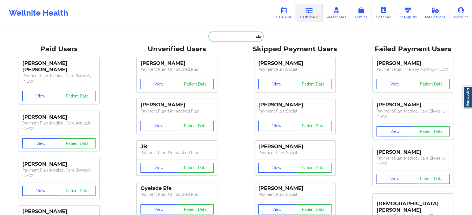
click at [236, 33] on input "text" at bounding box center [235, 36] width 55 height 11
paste input "[EMAIL_ADDRESS][DOMAIN_NAME]"
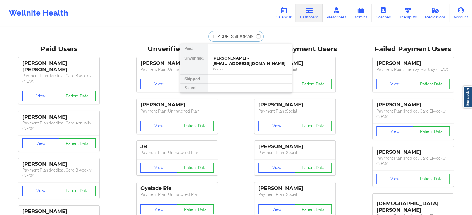
drag, startPoint x: 236, startPoint y: 33, endPoint x: 234, endPoint y: 63, distance: 29.6
click at [234, 42] on div "johnsonsean2140@gmail.com Paid Unverified Diana Rios - dianarios252@gmail.com S…" at bounding box center [236, 36] width 112 height 11
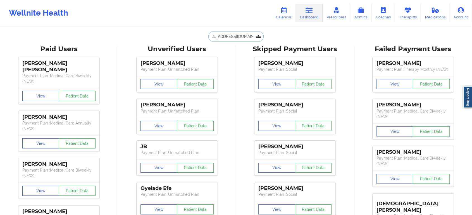
type input "[EMAIL_ADDRESS][DOMAIN_NAME]"
click at [239, 40] on input "[EMAIL_ADDRESS][DOMAIN_NAME]" at bounding box center [235, 36] width 55 height 11
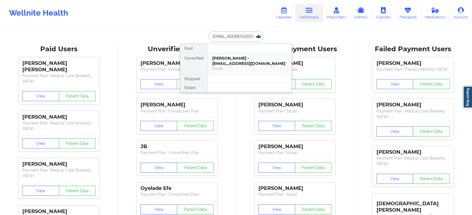
click at [239, 56] on div "Sean Johnson - johnsonsean2140@gmail.com" at bounding box center [249, 61] width 75 height 10
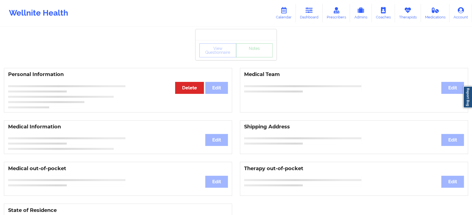
click at [249, 57] on div "View Questionnaire Notes" at bounding box center [235, 50] width 81 height 20
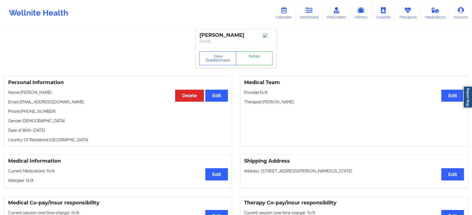
click at [249, 57] on link "Notes" at bounding box center [254, 58] width 37 height 14
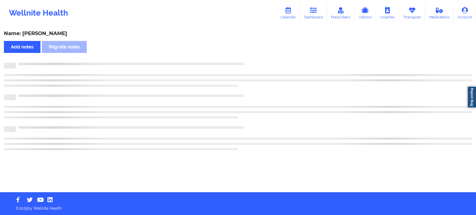
click at [249, 57] on div "Name: Sean Johnson Add notes Migrate notes" at bounding box center [238, 109] width 476 height 165
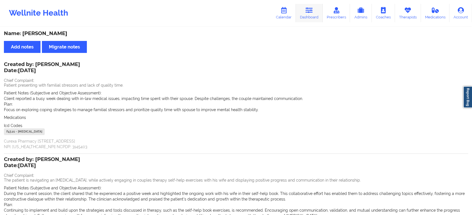
click at [304, 13] on link "Dashboard" at bounding box center [309, 13] width 27 height 18
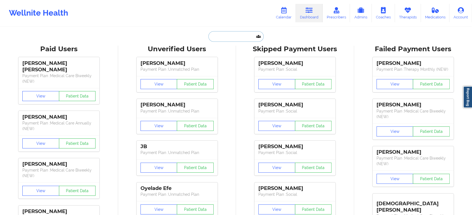
click at [220, 34] on input "text" at bounding box center [235, 36] width 55 height 11
paste input "[EMAIL_ADDRESS][DOMAIN_NAME]"
type input "[EMAIL_ADDRESS][DOMAIN_NAME]"
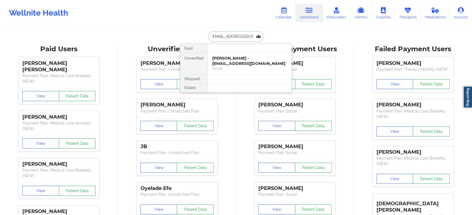
click at [230, 60] on div "Chelsea Bacon - chelseab282@gmail.com" at bounding box center [249, 61] width 75 height 10
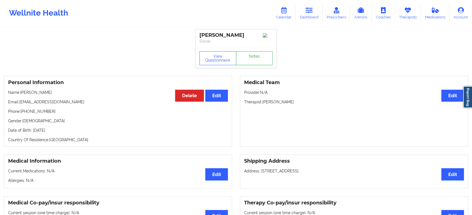
click at [248, 57] on div "View Questionnaire Notes" at bounding box center [235, 58] width 73 height 14
click at [248, 57] on link "Notes" at bounding box center [254, 58] width 37 height 14
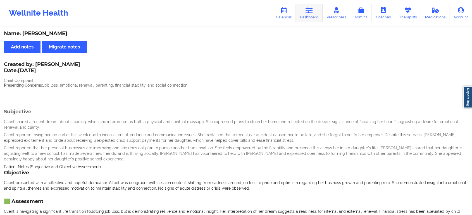
click at [309, 14] on link "Dashboard" at bounding box center [309, 13] width 27 height 18
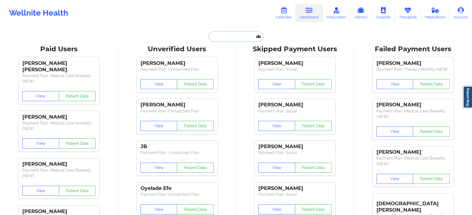
click at [237, 35] on input "text" at bounding box center [235, 36] width 55 height 11
paste input "[EMAIL_ADDRESS][DOMAIN_NAME]"
type input "[EMAIL_ADDRESS][DOMAIN_NAME]"
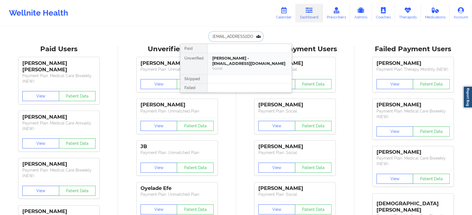
click at [238, 58] on div "TASHA SIMMS - tr428s@aol.com" at bounding box center [249, 61] width 75 height 10
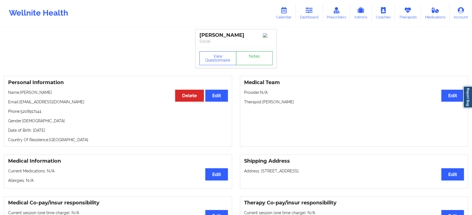
click at [255, 62] on link "Notes" at bounding box center [254, 58] width 37 height 14
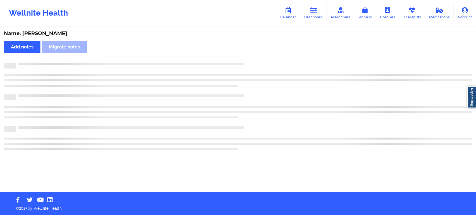
click at [258, 68] on div "Name: TASHA SIMMS Add notes Migrate notes" at bounding box center [238, 109] width 476 height 165
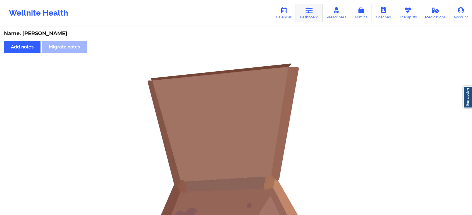
click at [297, 15] on link "Dashboard" at bounding box center [309, 13] width 27 height 18
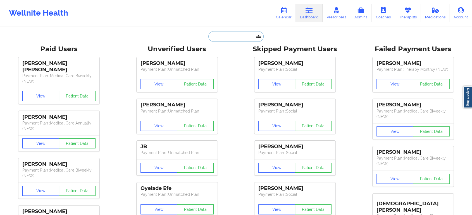
click at [212, 38] on input "text" at bounding box center [235, 36] width 55 height 11
paste input "[EMAIL_ADDRESS][DOMAIN_NAME]"
type input "[EMAIL_ADDRESS][DOMAIN_NAME]"
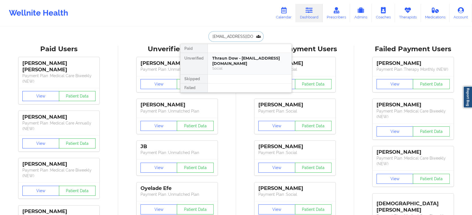
click at [230, 66] on div "Thraun Dow - mazetny@gmail.com Social" at bounding box center [250, 63] width 84 height 21
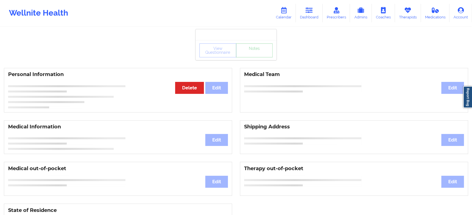
click at [257, 56] on div "View Questionnaire Notes" at bounding box center [235, 51] width 73 height 14
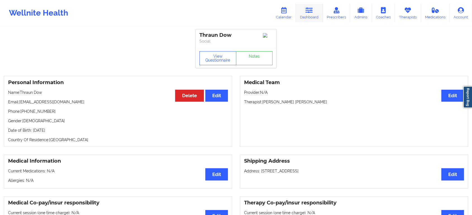
click at [302, 5] on link "Dashboard" at bounding box center [309, 13] width 27 height 18
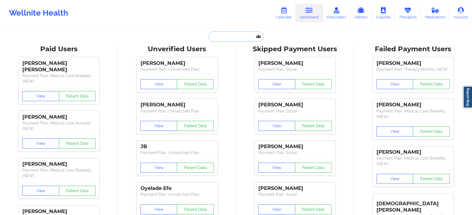
click at [229, 35] on input "text" at bounding box center [235, 36] width 55 height 11
paste input "[EMAIL_ADDRESS][DOMAIN_NAME]"
type input "[EMAIL_ADDRESS][DOMAIN_NAME]"
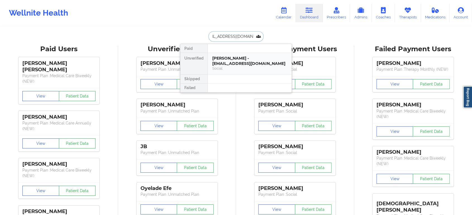
click at [242, 57] on div "Bianca Rose Carbone - biancacarbone03@gmail.com" at bounding box center [249, 61] width 75 height 10
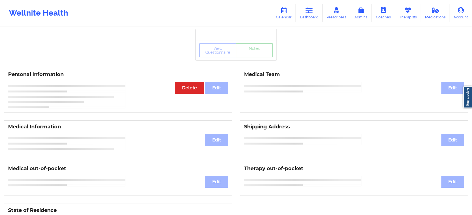
click at [261, 53] on div "View Questionnaire Notes" at bounding box center [235, 51] width 73 height 14
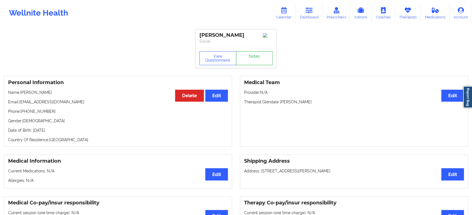
click at [261, 53] on link "Notes" at bounding box center [254, 58] width 37 height 14
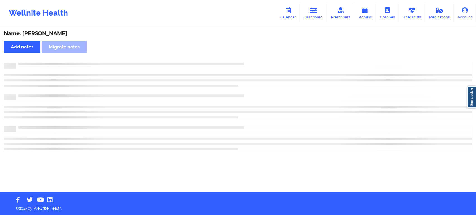
click at [261, 53] on div "Name: Bianca Rose Carbone Add notes Migrate notes" at bounding box center [238, 109] width 476 height 165
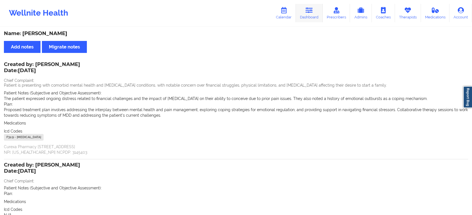
click at [307, 18] on link "Dashboard" at bounding box center [309, 13] width 27 height 18
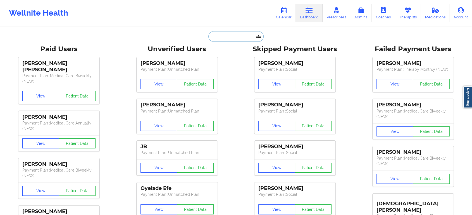
click at [242, 33] on input "text" at bounding box center [235, 36] width 55 height 11
paste input "[EMAIL_ADDRESS][DOMAIN_NAME]"
type input "[EMAIL_ADDRESS][DOMAIN_NAME]"
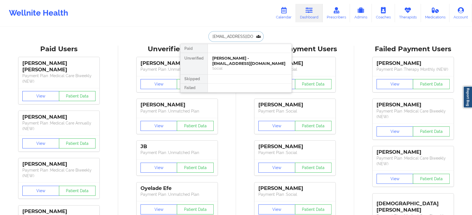
click at [248, 59] on div "Bryan Nunez - bnunez914@yahoo.com" at bounding box center [249, 61] width 75 height 10
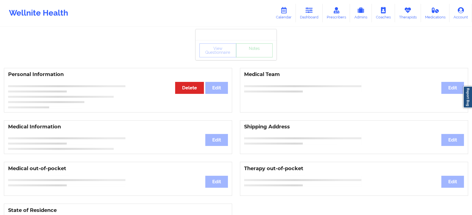
click at [250, 54] on div "View Questionnaire Notes" at bounding box center [235, 51] width 73 height 14
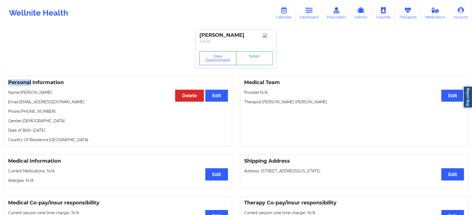
click at [250, 54] on div "View Questionnaire Notes" at bounding box center [235, 58] width 73 height 14
click at [250, 54] on link "Notes" at bounding box center [254, 58] width 37 height 14
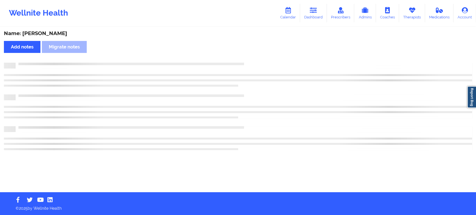
click at [250, 54] on div "Name: Bryan Nunez Add notes Migrate notes" at bounding box center [238, 109] width 476 height 165
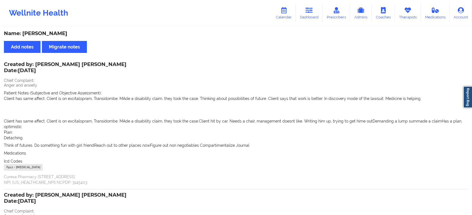
scroll to position [131, 0]
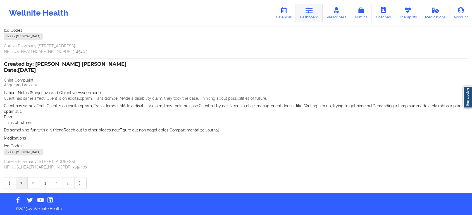
click at [316, 17] on link "Dashboard" at bounding box center [309, 13] width 27 height 18
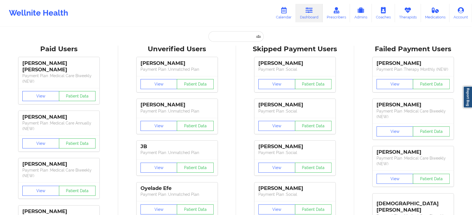
click at [227, 40] on input "text" at bounding box center [235, 36] width 55 height 11
paste input "[EMAIL_ADDRESS][DOMAIN_NAME]"
type input "[EMAIL_ADDRESS][DOMAIN_NAME]"
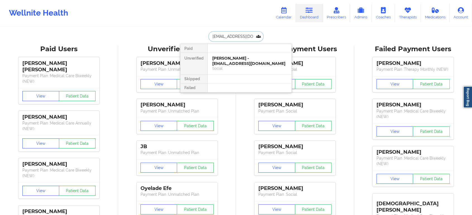
drag, startPoint x: 235, startPoint y: 62, endPoint x: 280, endPoint y: 36, distance: 52.5
click at [280, 36] on div "sarabirdsall@yahoo.com Paid Unverified Sara Birdsall - sarabirdsall@yahoo.com S…" at bounding box center [236, 36] width 112 height 11
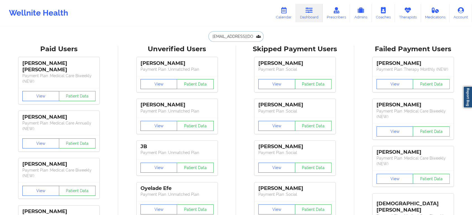
click at [232, 40] on input "[EMAIL_ADDRESS][DOMAIN_NAME]" at bounding box center [235, 36] width 55 height 11
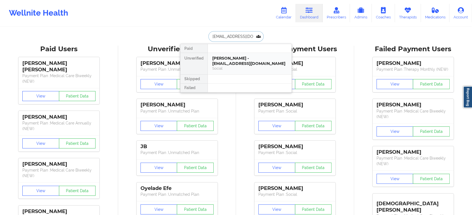
click at [235, 59] on div "Sara Birdsall - sarabirdsall@yahoo.com" at bounding box center [249, 61] width 75 height 10
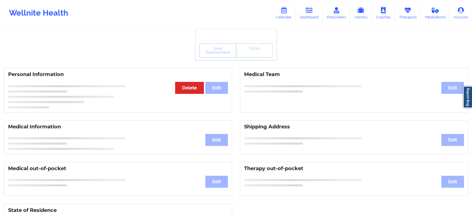
click at [255, 59] on div "View Questionnaire Notes" at bounding box center [235, 50] width 81 height 20
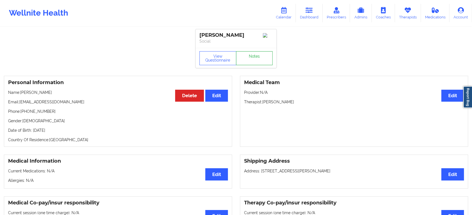
click at [255, 59] on link "Notes" at bounding box center [254, 58] width 37 height 14
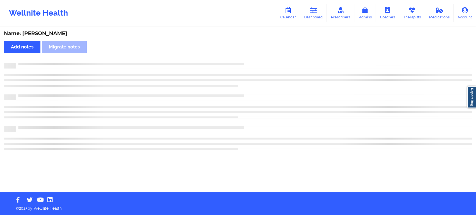
click at [255, 59] on div "Name: Sara Birdsall Add notes Migrate notes" at bounding box center [238, 109] width 476 height 165
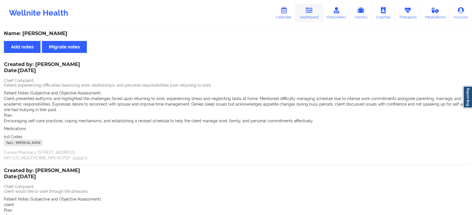
click at [303, 21] on link "Dashboard" at bounding box center [309, 13] width 27 height 18
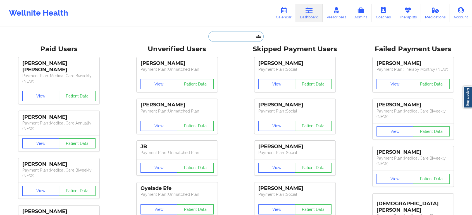
click at [238, 39] on input "text" at bounding box center [235, 36] width 55 height 11
paste input "[EMAIL_ADDRESS][DOMAIN_NAME]"
type input "[EMAIL_ADDRESS][DOMAIN_NAME]"
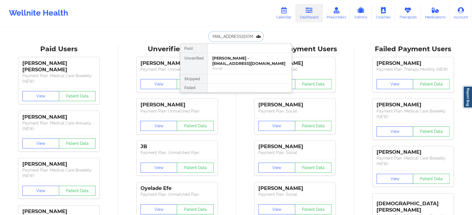
click at [232, 59] on div "Jasmin Jean-Louis - jasminmj6902@gmail.com" at bounding box center [249, 61] width 75 height 10
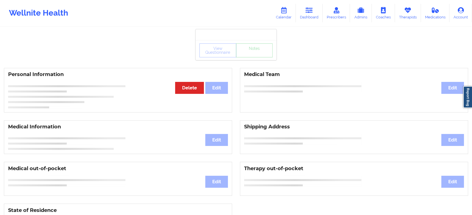
click at [249, 55] on div "View Questionnaire Notes" at bounding box center [235, 51] width 73 height 14
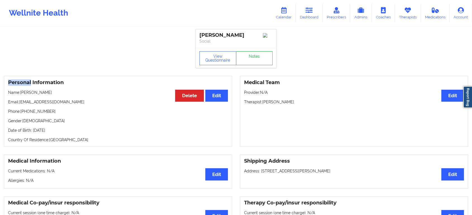
click at [249, 55] on link "Notes" at bounding box center [254, 58] width 37 height 14
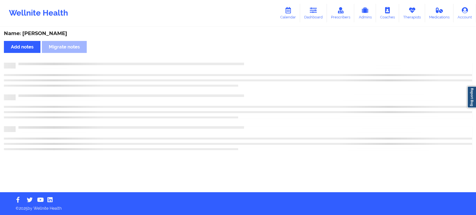
click at [249, 55] on div "Name: Jasmin Jean-Louis Add notes Migrate notes" at bounding box center [238, 109] width 476 height 165
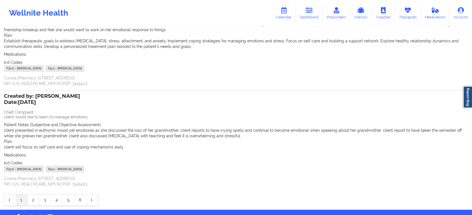
scroll to position [82, 0]
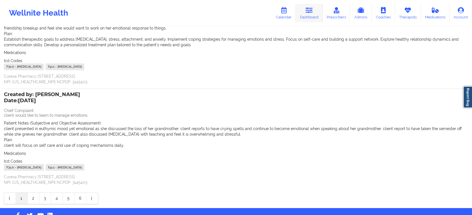
click at [308, 15] on link "Dashboard" at bounding box center [309, 13] width 27 height 18
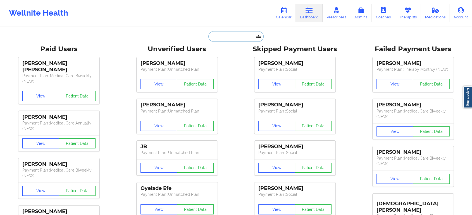
click at [235, 40] on input "text" at bounding box center [235, 36] width 55 height 11
paste input "[EMAIL_ADDRESS][DOMAIN_NAME]"
type input "[EMAIL_ADDRESS][DOMAIN_NAME]"
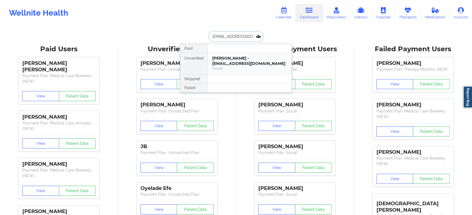
click at [224, 66] on div "Social" at bounding box center [249, 68] width 75 height 5
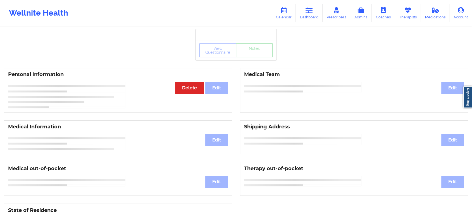
click at [252, 53] on div "View Questionnaire Notes" at bounding box center [235, 50] width 81 height 20
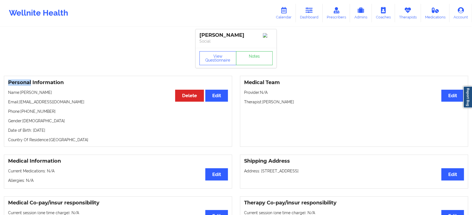
click at [252, 53] on div "View Questionnaire Notes" at bounding box center [235, 58] width 81 height 20
click at [252, 55] on link "Notes" at bounding box center [254, 58] width 37 height 14
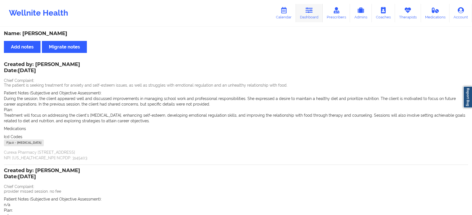
click at [316, 12] on link "Dashboard" at bounding box center [309, 13] width 27 height 18
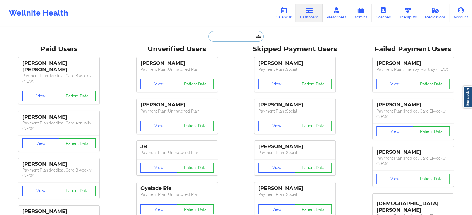
click at [245, 34] on input "text" at bounding box center [235, 36] width 55 height 11
paste input "[EMAIL_ADDRESS][DOMAIN_NAME]"
type input "[EMAIL_ADDRESS][DOMAIN_NAME]"
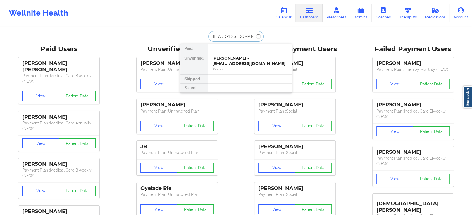
drag, startPoint x: 245, startPoint y: 34, endPoint x: 255, endPoint y: 54, distance: 22.2
click at [255, 42] on div "taleciawilliams34@gmail.com Paid Unverified Michelle Monsalve - mimondi28@gmail…" at bounding box center [236, 36] width 112 height 11
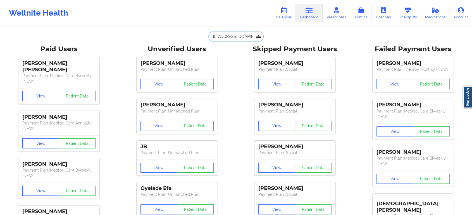
click at [225, 32] on input "[EMAIL_ADDRESS][DOMAIN_NAME]" at bounding box center [235, 36] width 55 height 11
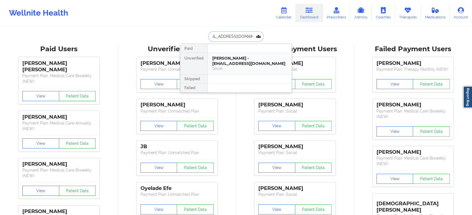
click at [230, 53] on div "Talecia Williams - taleciawilliams34@gmail.com Social" at bounding box center [250, 63] width 84 height 21
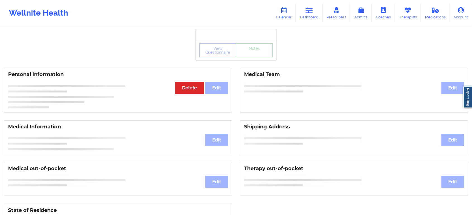
click at [259, 55] on div "View Questionnaire Notes" at bounding box center [235, 51] width 73 height 14
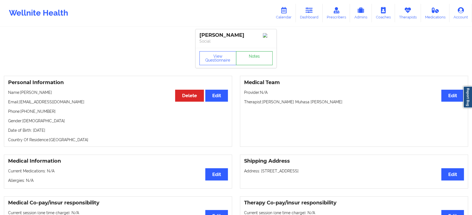
click at [259, 55] on link "Notes" at bounding box center [254, 58] width 37 height 14
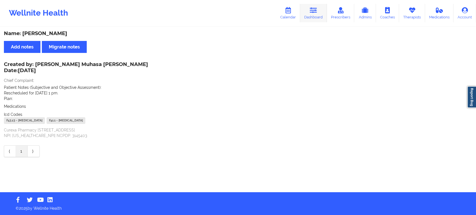
click at [305, 13] on link "Dashboard" at bounding box center [313, 13] width 27 height 18
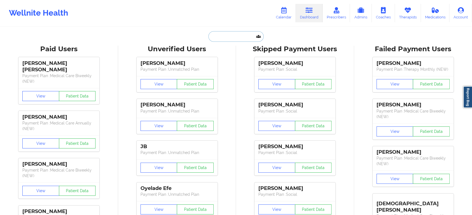
click at [242, 39] on input "text" at bounding box center [235, 36] width 55 height 11
paste input "[EMAIL_ADDRESS][DOMAIN_NAME]"
type input "[EMAIL_ADDRESS][DOMAIN_NAME]"
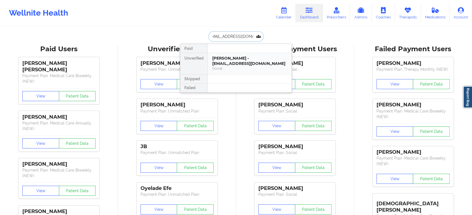
click at [248, 61] on div "Patrick Drummonds - patrick1205d@hotmail.com" at bounding box center [249, 61] width 75 height 10
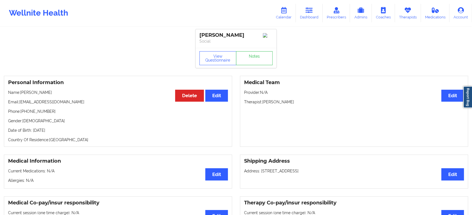
click at [266, 51] on div "View Questionnaire Notes" at bounding box center [235, 58] width 81 height 20
click at [271, 61] on link "Notes" at bounding box center [254, 58] width 37 height 14
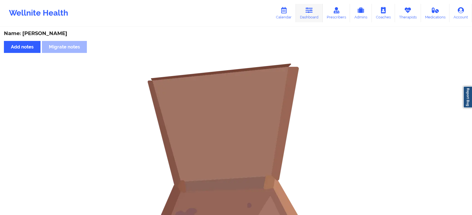
click at [318, 13] on link "Dashboard" at bounding box center [309, 13] width 27 height 18
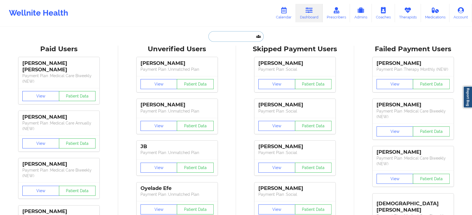
click at [233, 36] on input "text" at bounding box center [235, 36] width 55 height 11
paste input "[EMAIL_ADDRESS][DOMAIN_NAME]"
type input "[EMAIL_ADDRESS][DOMAIN_NAME]"
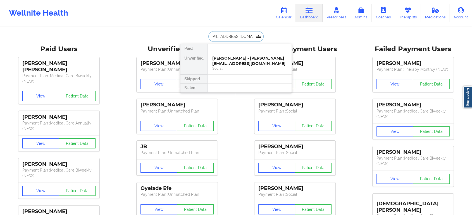
click at [227, 59] on div "Jennifer Harmon - jenniferharmon@yahoo.com" at bounding box center [249, 61] width 75 height 10
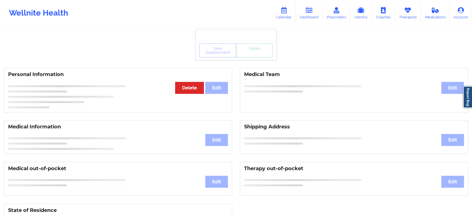
click at [244, 57] on div "View Questionnaire Notes" at bounding box center [235, 51] width 73 height 14
click at [244, 57] on link "Notes" at bounding box center [254, 51] width 37 height 14
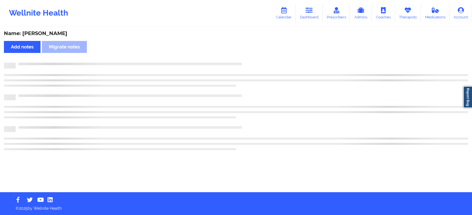
click at [244, 57] on div "Name: Jennifer Harmon Add notes Migrate notes" at bounding box center [236, 109] width 472 height 165
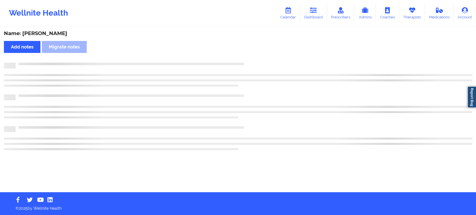
click at [244, 57] on div "Name: Jennifer Harmon Add notes Migrate notes" at bounding box center [238, 109] width 476 height 165
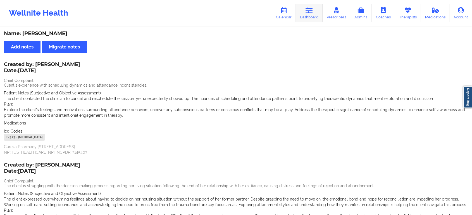
click at [322, 14] on link "Dashboard" at bounding box center [309, 13] width 27 height 18
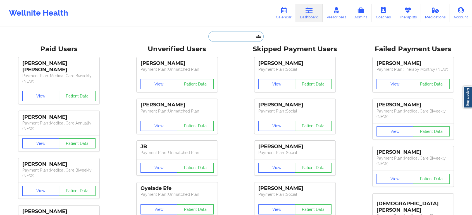
click at [214, 39] on input "text" at bounding box center [235, 36] width 55 height 11
paste input "[EMAIL_ADDRESS][DOMAIN_NAME]"
type input "[EMAIL_ADDRESS][DOMAIN_NAME]"
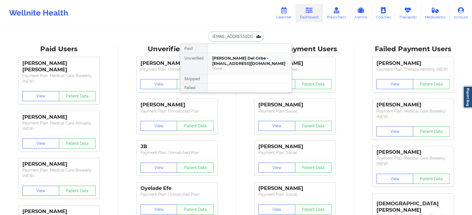
click at [227, 62] on div "Carmen Veras Del Orbe - mcearat@gmail.com" at bounding box center [249, 61] width 75 height 10
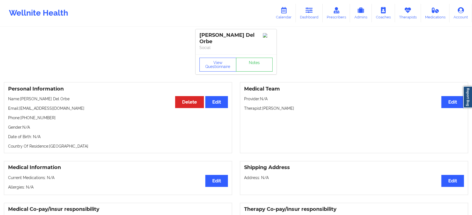
click at [262, 54] on div "Carmen Veras Del Orbe Social" at bounding box center [235, 41] width 81 height 25
click at [264, 64] on link "Notes" at bounding box center [254, 65] width 37 height 14
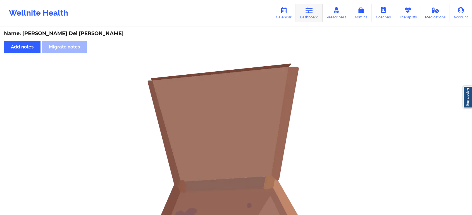
click at [305, 15] on link "Dashboard" at bounding box center [309, 13] width 27 height 18
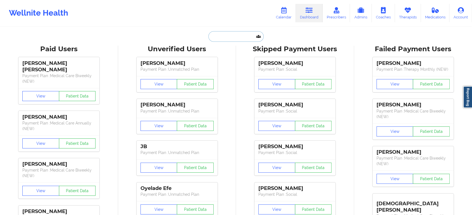
click at [239, 37] on input "text" at bounding box center [235, 36] width 55 height 11
paste input "[PERSON_NAME][EMAIL_ADDRESS][DOMAIN_NAME]"
type input "[PERSON_NAME][EMAIL_ADDRESS][DOMAIN_NAME]"
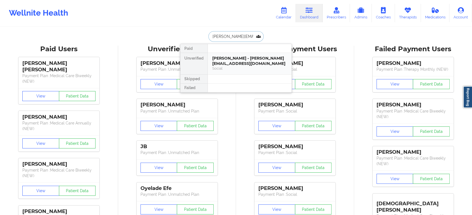
click at [243, 61] on div "Olivia Galli - o.galli@icloud.com" at bounding box center [249, 61] width 75 height 10
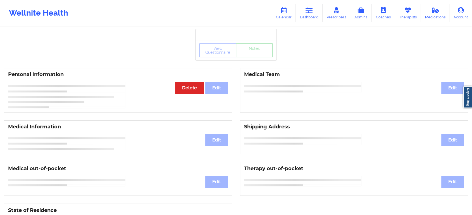
drag, startPoint x: 252, startPoint y: 61, endPoint x: 254, endPoint y: 58, distance: 3.4
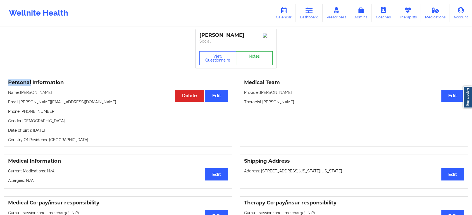
click at [254, 58] on link "Notes" at bounding box center [254, 58] width 37 height 14
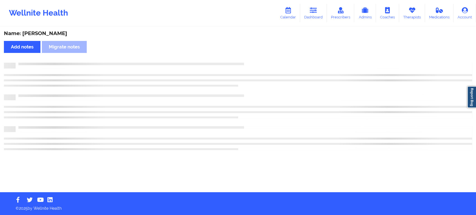
click at [254, 58] on div "Name: Olivia Galli Add notes Migrate notes" at bounding box center [238, 109] width 476 height 165
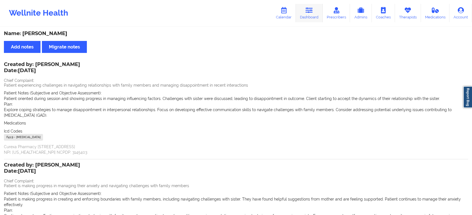
click at [304, 17] on link "Dashboard" at bounding box center [309, 13] width 27 height 18
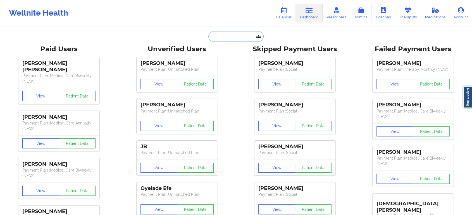
click at [231, 35] on input "text" at bounding box center [235, 36] width 55 height 11
paste input "cydneimathis@gmail.com"
type input "cydneimathis@gmail.com"
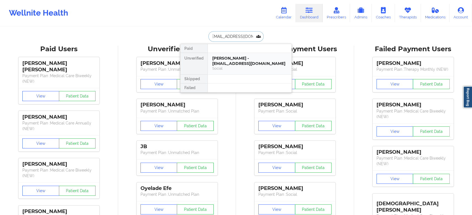
click at [231, 58] on div "Cydnei Mathis - cydneimathis@gmail.com" at bounding box center [249, 61] width 75 height 10
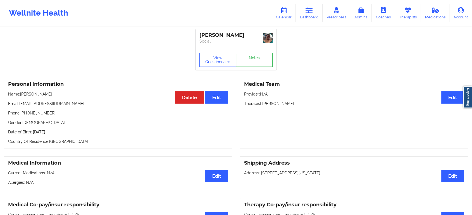
click at [255, 62] on link "Notes" at bounding box center [254, 60] width 37 height 14
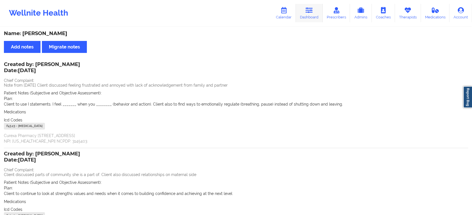
click at [316, 6] on link "Dashboard" at bounding box center [309, 13] width 27 height 18
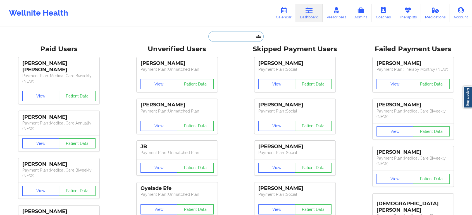
click at [229, 37] on input "text" at bounding box center [235, 36] width 55 height 11
paste input "[EMAIL_ADDRESS][DOMAIN_NAME]"
type input "[EMAIL_ADDRESS][DOMAIN_NAME]"
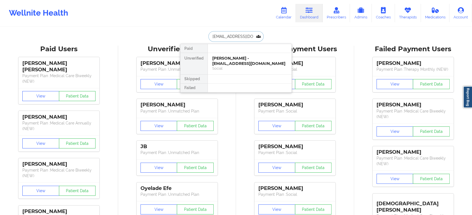
scroll to position [0, 8]
click at [227, 57] on div "Cinthia Cornejo Mera - cinthiacornejo20@gmail.com" at bounding box center [249, 61] width 75 height 10
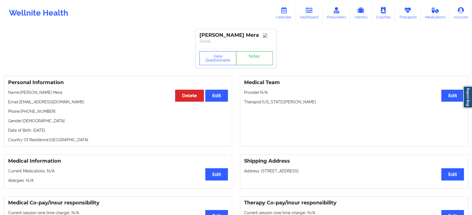
drag, startPoint x: 256, startPoint y: 66, endPoint x: 261, endPoint y: 68, distance: 5.4
click at [261, 68] on div "View Questionnaire Notes" at bounding box center [235, 58] width 81 height 20
click at [263, 68] on div "View Questionnaire Notes" at bounding box center [235, 58] width 81 height 20
click at [248, 62] on link "Notes" at bounding box center [254, 58] width 37 height 14
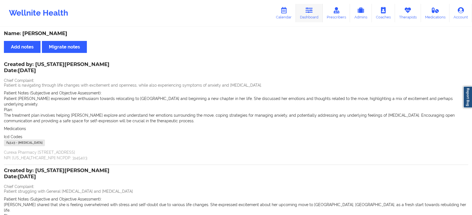
click at [301, 11] on link "Dashboard" at bounding box center [309, 13] width 27 height 18
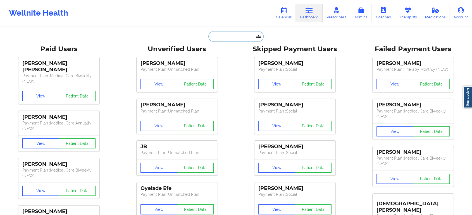
click at [229, 38] on input "text" at bounding box center [235, 36] width 55 height 11
paste input "bernard.mayes@epiqglobal.com"
type input "bernard.mayes@epiqglobal.com"
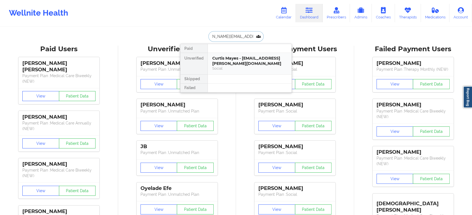
click at [239, 62] on div "Curtis Mayes - bernard.mayes@epiqglobal.com" at bounding box center [249, 61] width 75 height 10
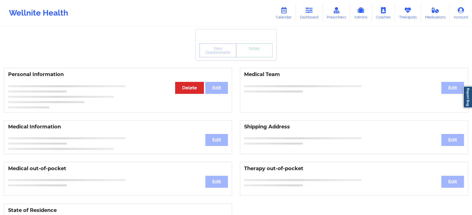
click at [252, 58] on div "View Questionnaire Notes" at bounding box center [235, 50] width 81 height 20
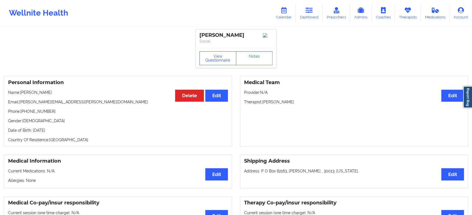
click at [252, 58] on link "Notes" at bounding box center [254, 58] width 37 height 14
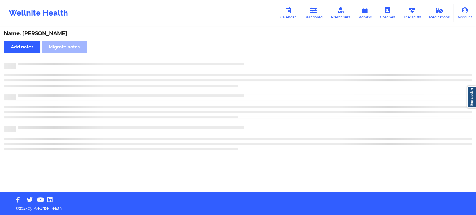
click at [252, 58] on div "Name: Curtis Mayes Add notes Migrate notes" at bounding box center [238, 109] width 476 height 165
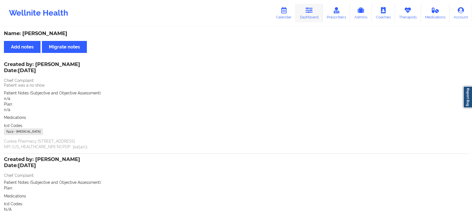
click at [311, 16] on link "Dashboard" at bounding box center [309, 13] width 27 height 18
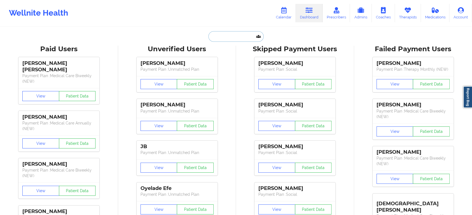
click at [228, 36] on input "text" at bounding box center [235, 36] width 55 height 11
paste input "[EMAIL_ADDRESS][DOMAIN_NAME]"
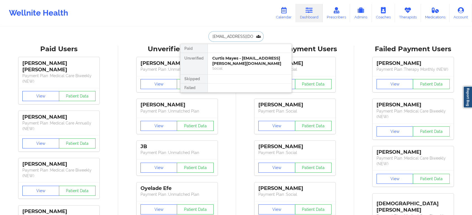
scroll to position [0, 3]
type input "[EMAIL_ADDRESS][DOMAIN_NAME]"
click at [251, 50] on div at bounding box center [249, 48] width 84 height 9
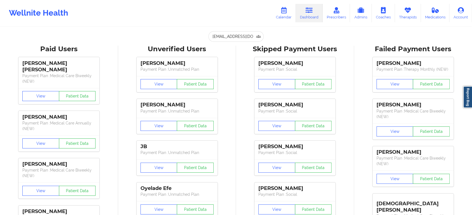
drag, startPoint x: 248, startPoint y: 46, endPoint x: 246, endPoint y: 38, distance: 8.1
click at [246, 38] on input "[EMAIL_ADDRESS][DOMAIN_NAME]" at bounding box center [235, 36] width 55 height 11
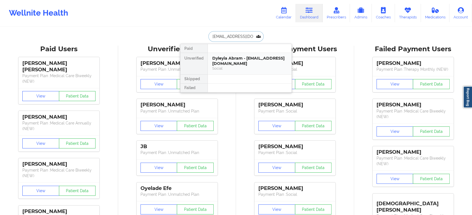
click at [249, 67] on div "Social" at bounding box center [249, 68] width 75 height 5
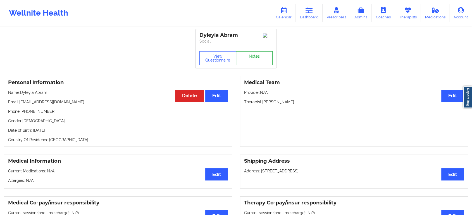
click at [252, 59] on link "Notes" at bounding box center [254, 58] width 37 height 14
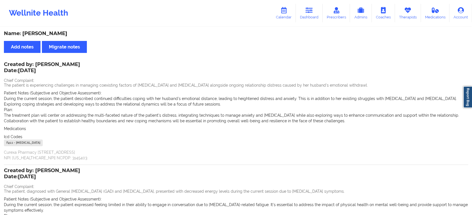
scroll to position [97, 0]
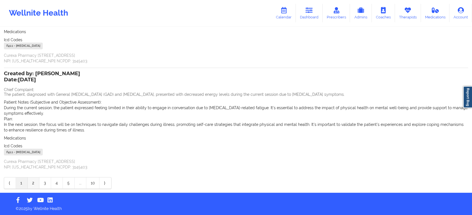
click at [31, 183] on link "2" at bounding box center [34, 183] width 12 height 11
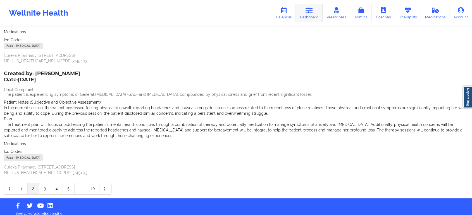
click at [309, 12] on icon at bounding box center [308, 10] width 7 height 6
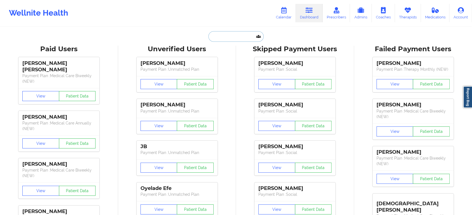
click at [236, 40] on input "text" at bounding box center [235, 36] width 55 height 11
paste input "[EMAIL_ADDRESS][DOMAIN_NAME]"
type input "[EMAIL_ADDRESS][DOMAIN_NAME]"
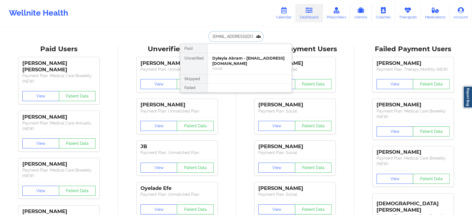
scroll to position [0, 17]
click at [219, 61] on div "Evangeline Miranda - mirandaevangeline62@gmail.com" at bounding box center [249, 61] width 75 height 10
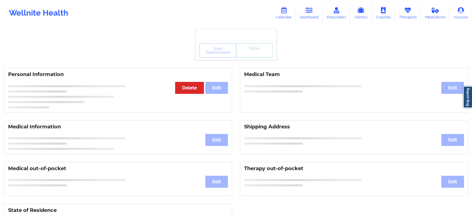
click at [257, 53] on div "View Questionnaire Notes" at bounding box center [235, 51] width 73 height 14
click at [257, 53] on div "View Questionnaire Notes" at bounding box center [235, 50] width 81 height 20
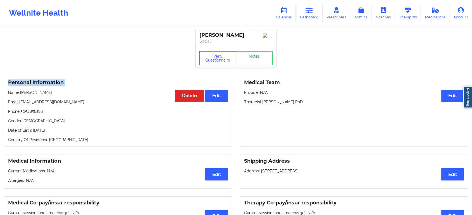
click at [257, 53] on div "View Questionnaire Notes" at bounding box center [235, 58] width 81 height 20
click at [255, 54] on link "Notes" at bounding box center [254, 58] width 37 height 14
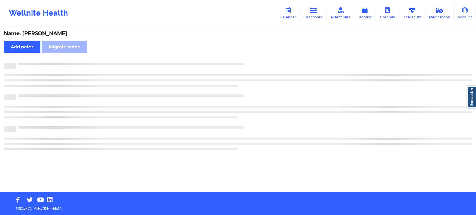
click at [255, 54] on div "Name: Evangeline Miranda Add notes Migrate notes" at bounding box center [238, 109] width 476 height 165
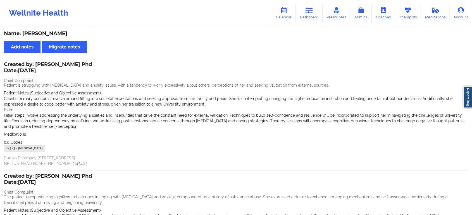
scroll to position [108, 0]
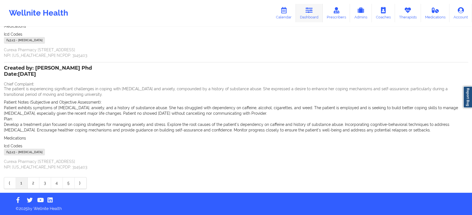
click at [306, 13] on icon at bounding box center [308, 10] width 7 height 6
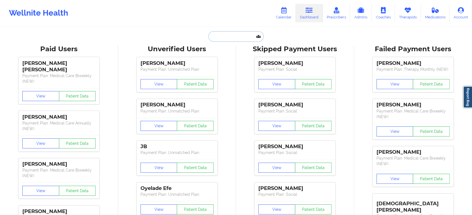
click at [233, 35] on input "text" at bounding box center [235, 36] width 55 height 11
paste input "[EMAIL_ADDRESS][DOMAIN_NAME]"
type input "[EMAIL_ADDRESS][DOMAIN_NAME]"
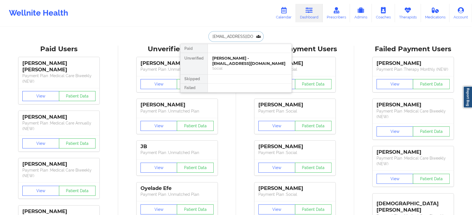
scroll to position [0, 3]
click at [248, 73] on div "Kaylah Wade - ssaunders750@gmail.com Social" at bounding box center [250, 63] width 84 height 21
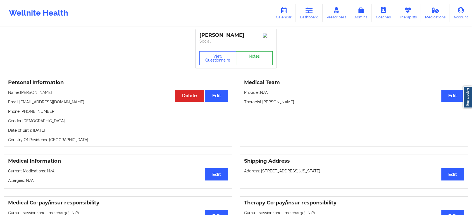
click at [251, 65] on link "Notes" at bounding box center [254, 58] width 37 height 14
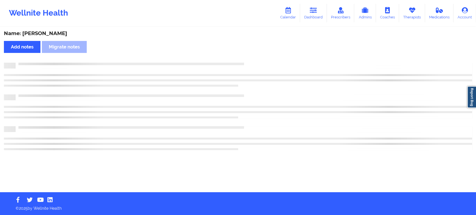
click at [251, 63] on div at bounding box center [244, 63] width 457 height 0
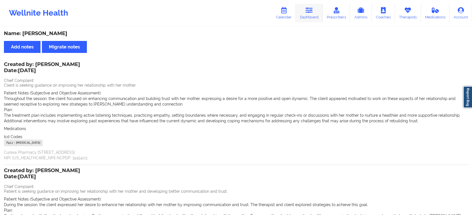
click at [319, 18] on link "Dashboard" at bounding box center [309, 13] width 27 height 18
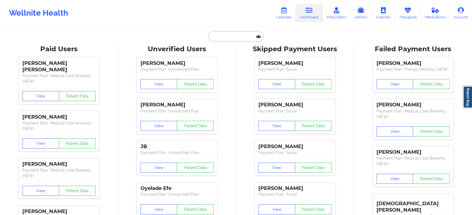
click at [230, 37] on input "text" at bounding box center [235, 36] width 55 height 11
paste input "[EMAIL_ADDRESS][DOMAIN_NAME]"
type input "[EMAIL_ADDRESS][DOMAIN_NAME]"
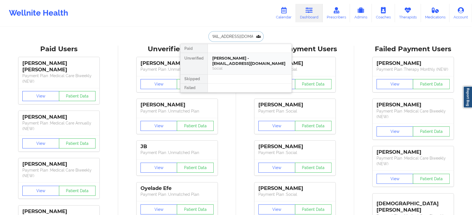
click at [238, 57] on div "Briana M Sanders - bbsanders1994@gmail.com" at bounding box center [249, 61] width 75 height 10
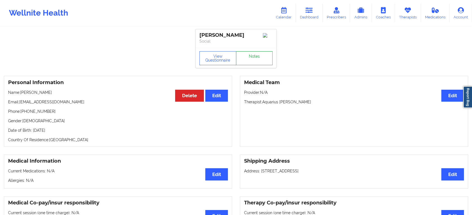
click at [256, 63] on link "Notes" at bounding box center [254, 58] width 37 height 14
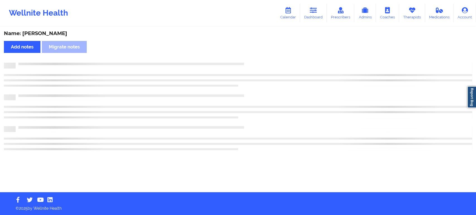
click at [256, 63] on div at bounding box center [244, 63] width 457 height 0
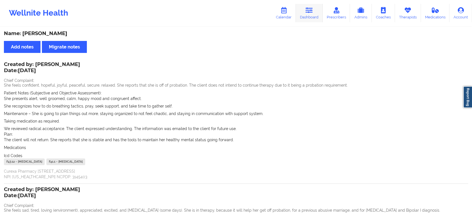
click at [317, 11] on link "Dashboard" at bounding box center [309, 13] width 27 height 18
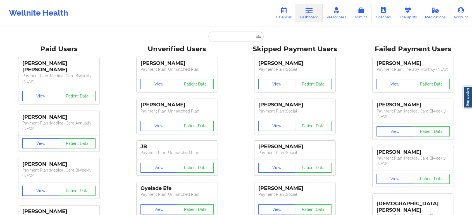
click at [229, 45] on div "Unverified Users" at bounding box center [177, 49] width 110 height 9
click at [234, 41] on input "text" at bounding box center [235, 36] width 55 height 11
paste input "[EMAIL_ADDRESS][DOMAIN_NAME]"
type input "[EMAIL_ADDRESS][DOMAIN_NAME]"
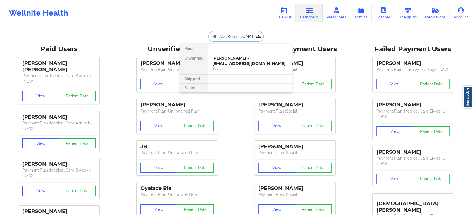
click at [257, 59] on div "Nia Kennedy - niakennedy1003@gmail.com" at bounding box center [249, 61] width 75 height 10
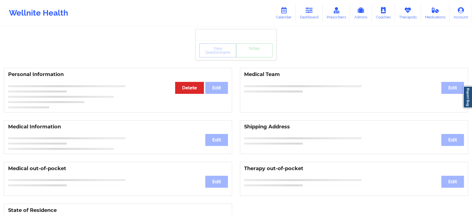
click at [259, 58] on div "View Questionnaire Notes" at bounding box center [235, 50] width 81 height 20
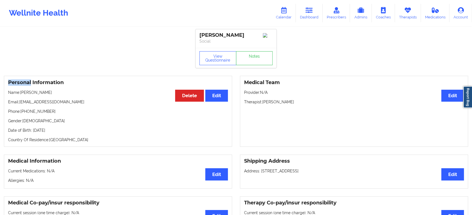
click at [259, 58] on div "View Questionnaire Notes" at bounding box center [235, 58] width 81 height 20
click at [259, 58] on link "Notes" at bounding box center [254, 58] width 37 height 14
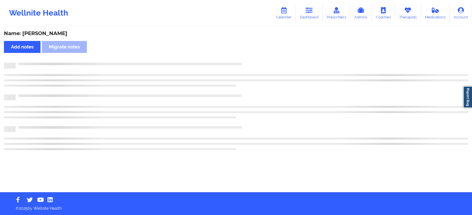
click at [259, 58] on div "Name: Nia Kennedy Add notes Migrate notes" at bounding box center [236, 109] width 472 height 165
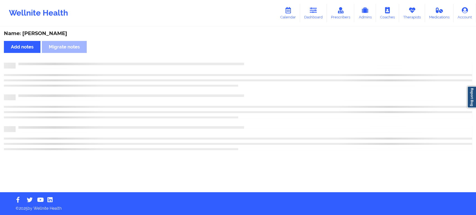
click at [259, 58] on div "Name: Nia Kennedy Add notes Migrate notes" at bounding box center [238, 109] width 476 height 165
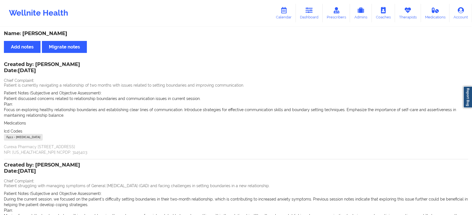
scroll to position [92, 0]
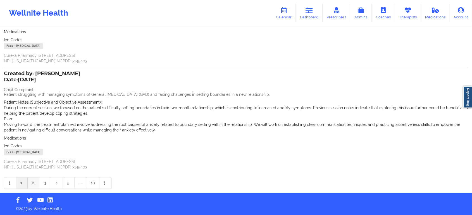
click at [32, 180] on link "2" at bounding box center [34, 183] width 12 height 11
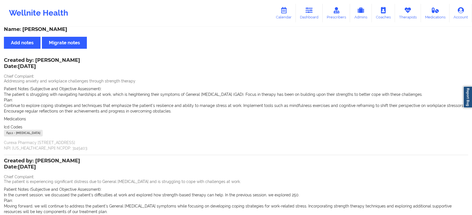
scroll to position [4, 0]
click at [311, 14] on link "Dashboard" at bounding box center [309, 13] width 27 height 18
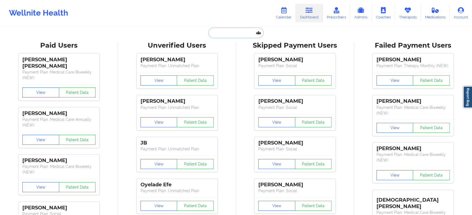
click at [235, 33] on input "text" at bounding box center [235, 33] width 55 height 11
paste input "[EMAIL_ADDRESS][DOMAIN_NAME]"
type input "[EMAIL_ADDRESS][DOMAIN_NAME]"
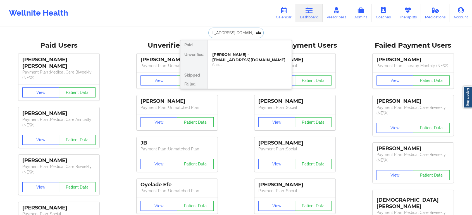
click at [248, 51] on div "Eric Boehringer - eboehringer2000@yahoo.com Social" at bounding box center [250, 59] width 84 height 21
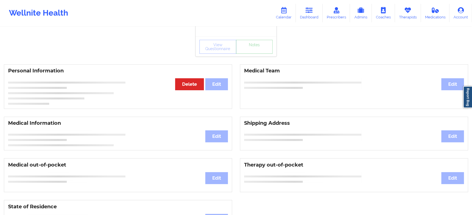
click at [253, 54] on div "View Questionnaire Notes" at bounding box center [235, 47] width 81 height 20
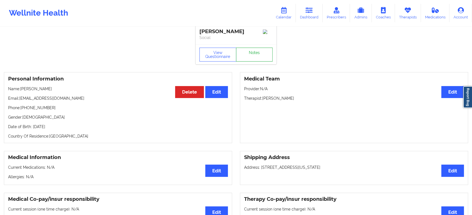
click at [253, 54] on link "Notes" at bounding box center [254, 55] width 37 height 14
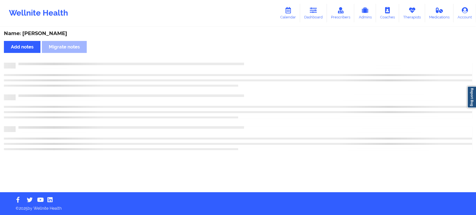
click at [253, 54] on div "Name: Eric Boehringer Add notes Migrate notes" at bounding box center [238, 109] width 476 height 165
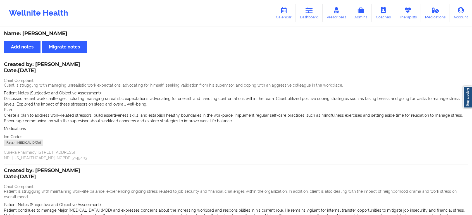
scroll to position [108, 0]
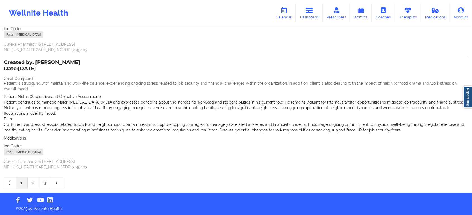
click at [35, 189] on div "⟨ 1 2 3 ⟩" at bounding box center [33, 183] width 59 height 12
click at [30, 179] on link "2" at bounding box center [34, 183] width 12 height 11
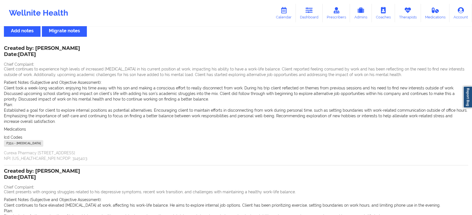
scroll to position [0, 0]
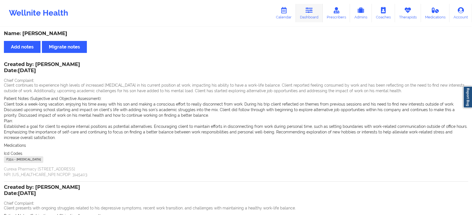
click at [303, 10] on link "Dashboard" at bounding box center [309, 13] width 27 height 18
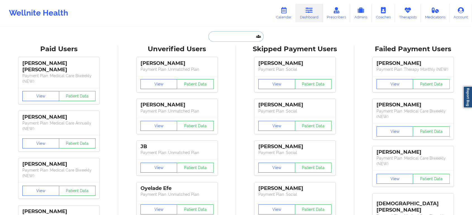
click at [223, 35] on input "text" at bounding box center [235, 36] width 55 height 11
paste input "[EMAIL_ADDRESS][DOMAIN_NAME]"
type input "[EMAIL_ADDRESS][DOMAIN_NAME]"
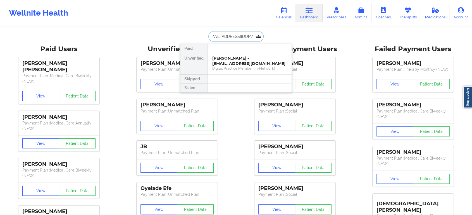
click at [263, 63] on div "Jamera Barnes - jameranbarnes@gmail.com" at bounding box center [249, 61] width 75 height 10
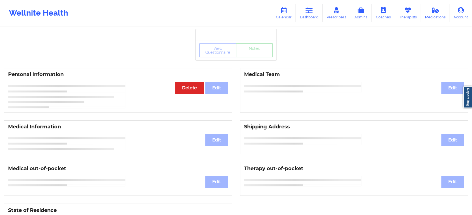
click at [256, 53] on div "View Questionnaire Notes" at bounding box center [235, 51] width 73 height 14
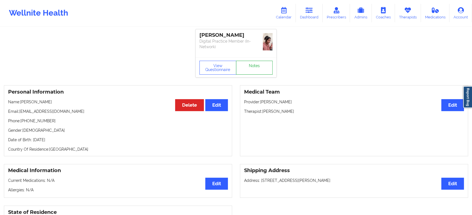
click at [256, 61] on link "Notes" at bounding box center [254, 68] width 37 height 14
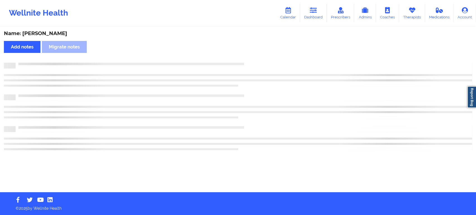
click at [256, 53] on div "Name: Jamera Barnes Add notes Migrate notes" at bounding box center [238, 109] width 476 height 165
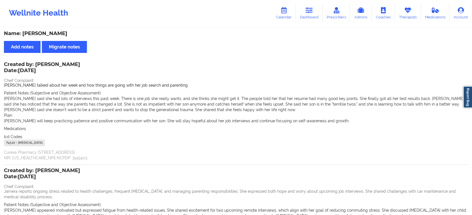
scroll to position [97, 0]
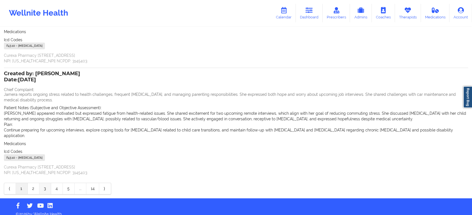
click at [40, 187] on link "3" at bounding box center [45, 188] width 12 height 11
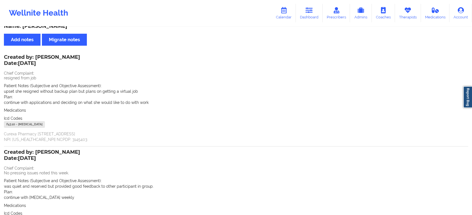
scroll to position [75, 0]
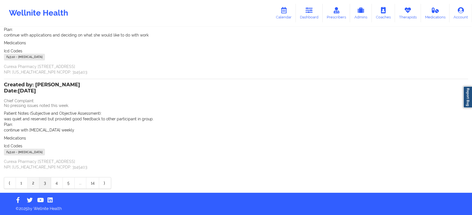
click at [31, 178] on link "2" at bounding box center [34, 183] width 12 height 11
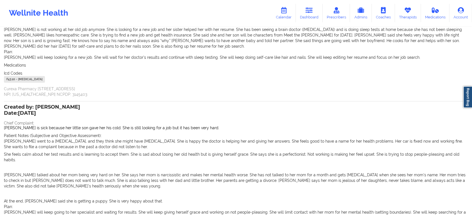
scroll to position [0, 0]
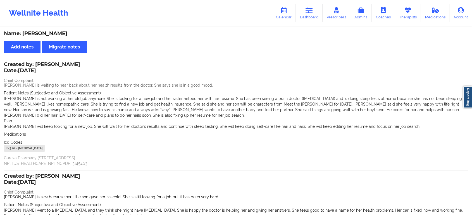
click at [304, 22] on div "Wellnite Health Calendar Dashboard Prescribers Admins Coaches Therapists Medica…" at bounding box center [236, 13] width 472 height 22
click at [306, 12] on link "Dashboard" at bounding box center [309, 13] width 27 height 18
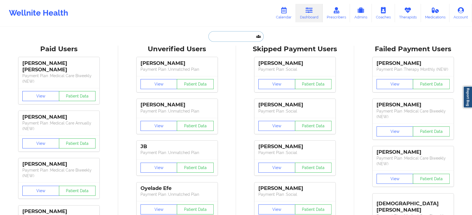
click at [241, 34] on input "text" at bounding box center [235, 36] width 55 height 11
paste input "[EMAIL_ADDRESS][DOMAIN_NAME]"
type input "[EMAIL_ADDRESS][DOMAIN_NAME]"
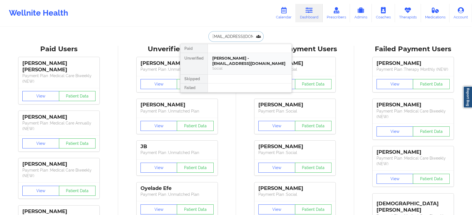
click at [250, 64] on div "Azalea Gale - azaleagale36@gmail.com" at bounding box center [249, 61] width 75 height 10
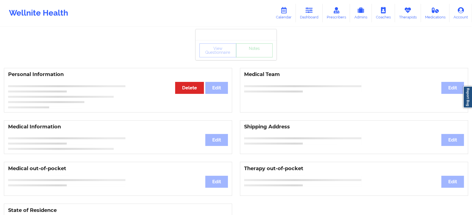
click at [256, 56] on div "View Questionnaire Notes" at bounding box center [235, 51] width 73 height 14
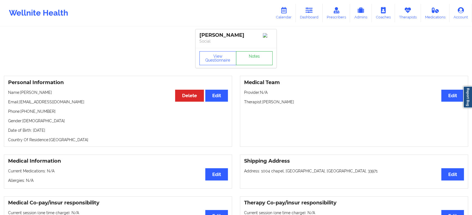
click at [256, 56] on link "Notes" at bounding box center [254, 58] width 37 height 14
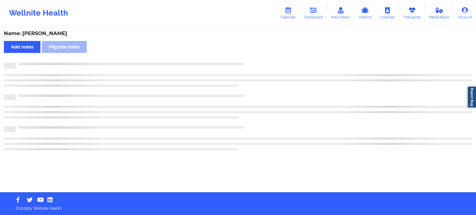
click at [256, 56] on div "Name: Azalea Gale Add notes Migrate notes" at bounding box center [238, 109] width 476 height 165
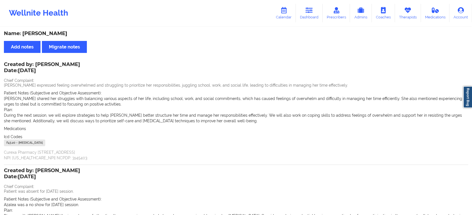
scroll to position [92, 0]
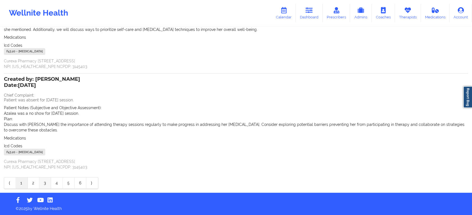
click at [46, 185] on link "3" at bounding box center [45, 183] width 12 height 11
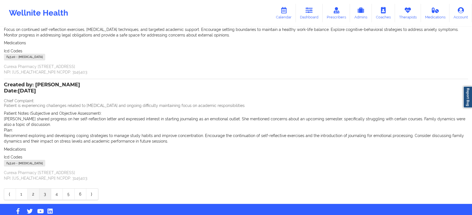
click at [32, 195] on link "2" at bounding box center [34, 194] width 12 height 11
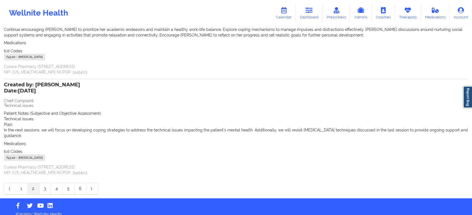
scroll to position [97, 0]
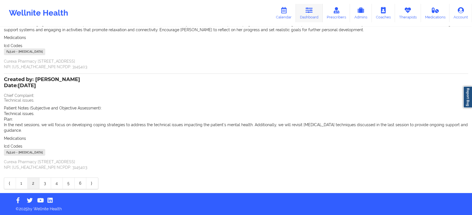
click at [317, 12] on link "Dashboard" at bounding box center [309, 13] width 27 height 18
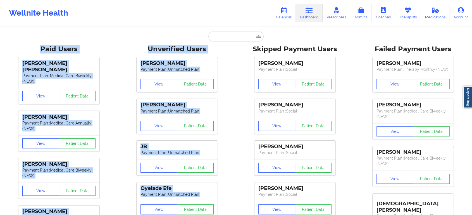
drag, startPoint x: 242, startPoint y: 45, endPoint x: 223, endPoint y: 31, distance: 24.0
click at [223, 31] on input "text" at bounding box center [235, 36] width 55 height 11
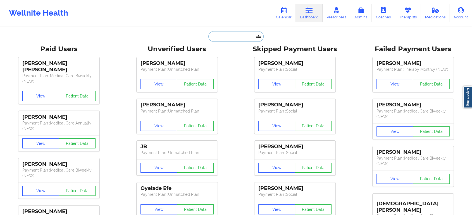
paste input "duckettamb@gmail.com"
type input "duckettamb@gmail.com"
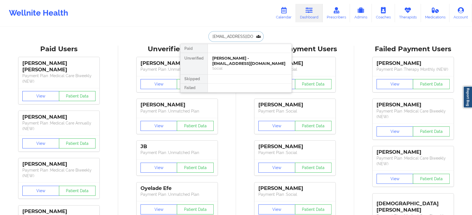
click at [239, 62] on div "Amber Duckett - duckettamb@gmail.com" at bounding box center [249, 61] width 75 height 10
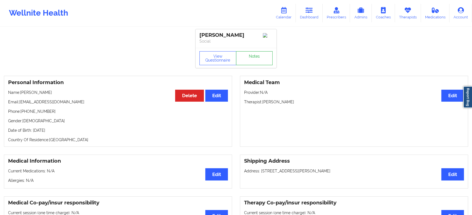
click at [260, 56] on div "View Questionnaire Notes" at bounding box center [235, 58] width 73 height 14
click at [260, 56] on link "Notes" at bounding box center [254, 58] width 37 height 14
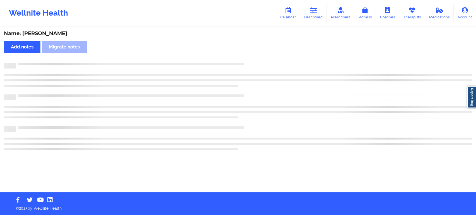
click at [260, 56] on div "Name: Amber Duckett Add notes Migrate notes" at bounding box center [238, 109] width 476 height 165
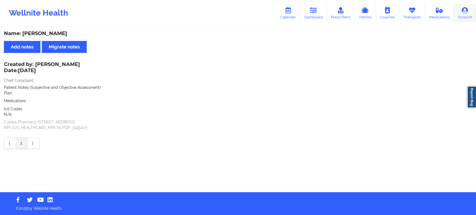
click at [476, 21] on link "Account" at bounding box center [465, 13] width 23 height 18
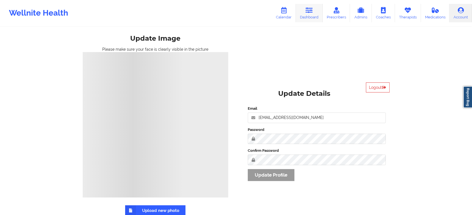
click at [308, 16] on link "Dashboard" at bounding box center [309, 13] width 27 height 18
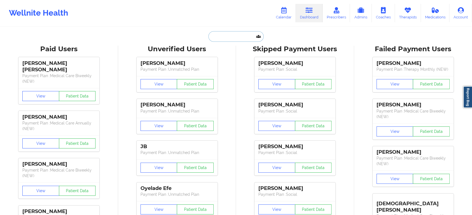
click at [234, 40] on input "text" at bounding box center [235, 36] width 55 height 11
paste input "[EMAIL_ADDRESS][PERSON_NAME][DOMAIN_NAME]"
type input "[EMAIL_ADDRESS][PERSON_NAME][DOMAIN_NAME]"
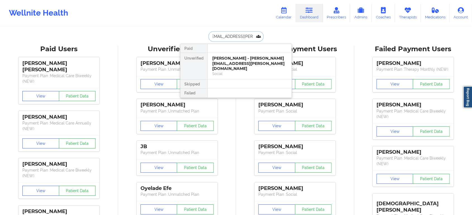
click at [235, 62] on div "Sarina Silvers - sarina.silvers@yahoo.com" at bounding box center [249, 64] width 75 height 16
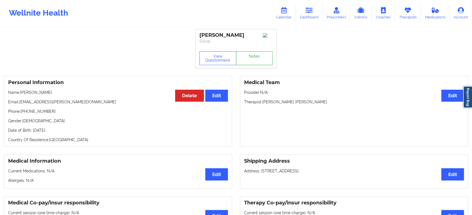
click at [259, 57] on link "Notes" at bounding box center [254, 58] width 37 height 14
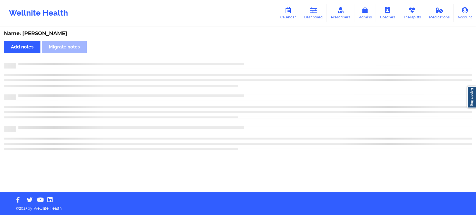
click at [259, 57] on div "Name: Sarina Silvers Add notes Migrate notes" at bounding box center [238, 109] width 476 height 165
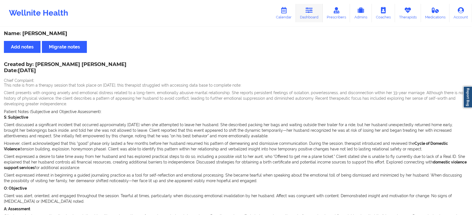
click at [304, 16] on link "Dashboard" at bounding box center [309, 13] width 27 height 18
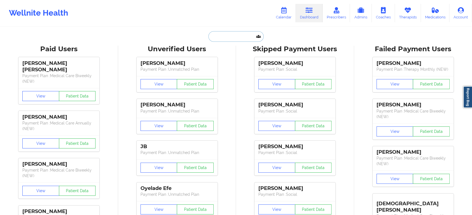
click at [242, 35] on input "text" at bounding box center [235, 36] width 55 height 11
type input "d"
paste input "tmc2791@gmail.com"
type input "tmc2791@gmail.com"
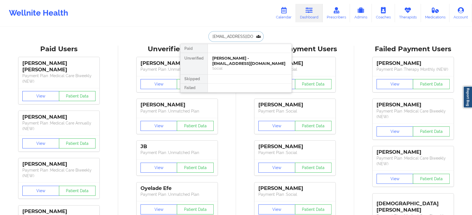
click at [231, 61] on div "Todd Carroll - tmc2791@gmail.com" at bounding box center [249, 61] width 75 height 10
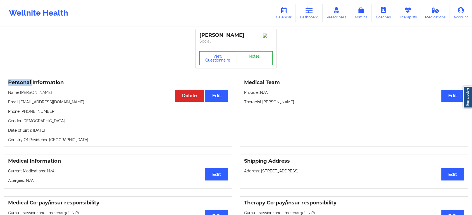
click at [252, 57] on link "Notes" at bounding box center [254, 58] width 37 height 14
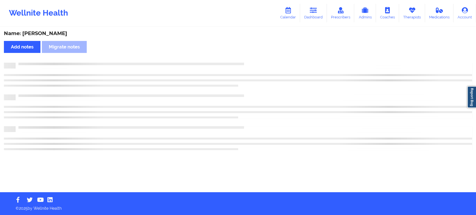
click at [252, 57] on div "Name: Todd Carroll Add notes Migrate notes" at bounding box center [238, 109] width 476 height 165
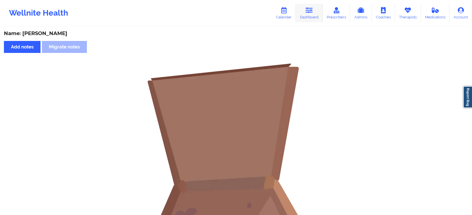
click at [311, 19] on link "Dashboard" at bounding box center [309, 13] width 27 height 18
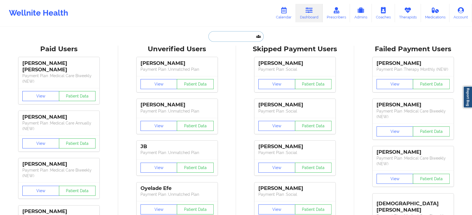
click at [246, 38] on input "text" at bounding box center [235, 36] width 55 height 11
paste input "[EMAIL_ADDRESS][DOMAIN_NAME]"
type input "[EMAIL_ADDRESS][DOMAIN_NAME]"
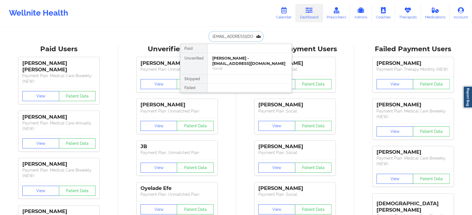
scroll to position [0, 9]
click at [239, 61] on div "Mark T. Lang - marktimothylang@gmail.com" at bounding box center [249, 61] width 75 height 10
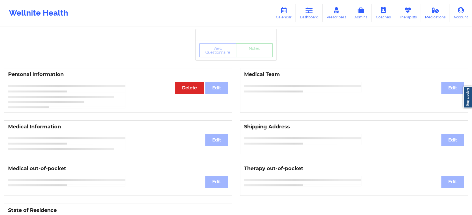
click at [261, 51] on div "View Questionnaire Notes" at bounding box center [235, 50] width 81 height 20
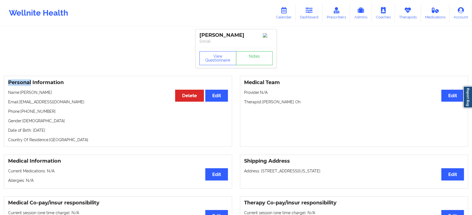
click at [261, 51] on div "View Questionnaire Notes" at bounding box center [235, 58] width 81 height 20
drag, startPoint x: 261, startPoint y: 51, endPoint x: 255, endPoint y: 56, distance: 8.4
click at [255, 56] on div "View Questionnaire Notes" at bounding box center [235, 58] width 81 height 20
click at [255, 56] on link "Notes" at bounding box center [254, 58] width 37 height 14
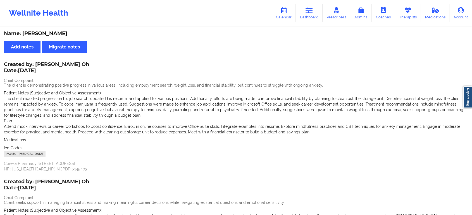
scroll to position [114, 0]
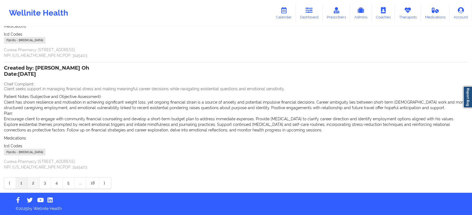
click at [29, 182] on link "2" at bounding box center [34, 183] width 12 height 11
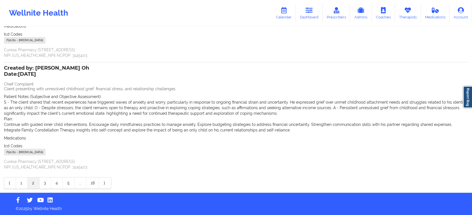
scroll to position [0, 0]
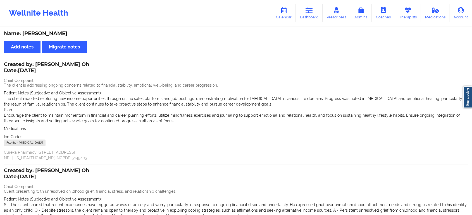
click at [265, 211] on p "S - The client shared that recent experiences have triggered waves of anxiety a…" at bounding box center [236, 210] width 464 height 17
click at [308, 6] on link "Dashboard" at bounding box center [309, 13] width 27 height 18
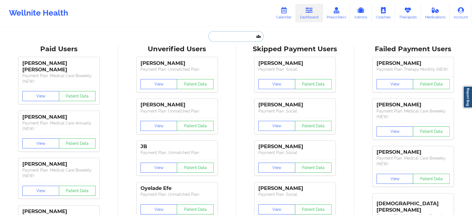
click at [252, 35] on input "text" at bounding box center [235, 36] width 55 height 11
paste input "[EMAIL_ADDRESS][DOMAIN_NAME]"
type input "[EMAIL_ADDRESS][DOMAIN_NAME]"
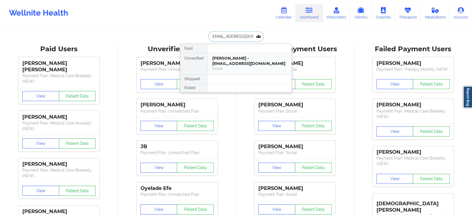
click at [258, 64] on div "Lillian Garcia - jamboree68@yahoo.com" at bounding box center [249, 61] width 75 height 10
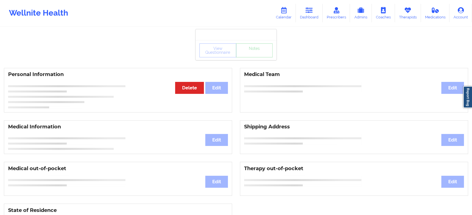
click at [263, 53] on div "View Questionnaire Notes" at bounding box center [235, 51] width 73 height 14
drag, startPoint x: 258, startPoint y: 64, endPoint x: 263, endPoint y: 53, distance: 12.3
click at [263, 53] on link "Notes" at bounding box center [254, 51] width 37 height 14
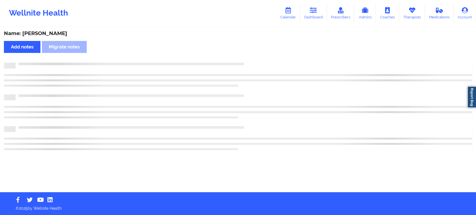
click at [263, 53] on div "Name: Lillian Garcia Add notes Migrate notes" at bounding box center [238, 109] width 476 height 165
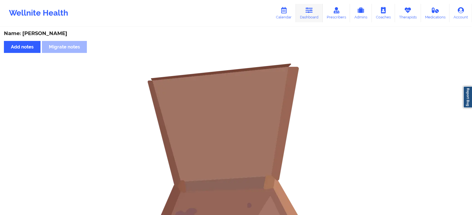
click at [309, 14] on link "Dashboard" at bounding box center [309, 13] width 27 height 18
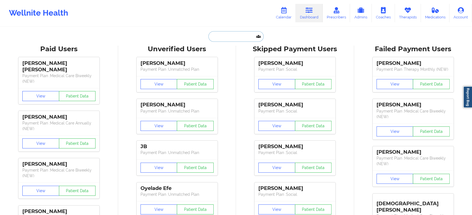
click at [237, 35] on input "text" at bounding box center [235, 36] width 55 height 11
paste input "[EMAIL_ADDRESS][DOMAIN_NAME]"
type input "[EMAIL_ADDRESS][DOMAIN_NAME]"
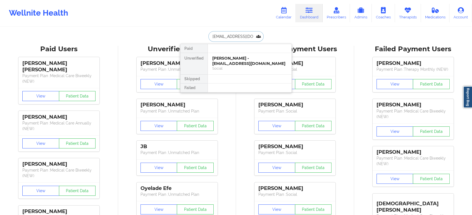
scroll to position [0, 2]
click at [237, 63] on div "Erin Johnston - eomjohnston@gmail.com" at bounding box center [249, 61] width 75 height 10
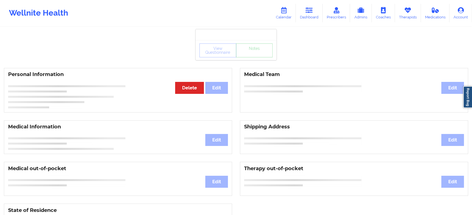
click at [258, 59] on div "View Questionnaire Notes" at bounding box center [235, 50] width 81 height 20
click at [258, 57] on link "Notes" at bounding box center [254, 51] width 37 height 14
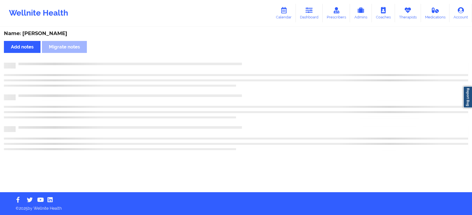
click at [258, 59] on div "Name: Erin Johnston Add notes Migrate notes" at bounding box center [236, 109] width 472 height 165
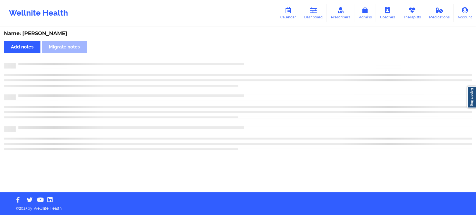
click at [258, 59] on div "Name: Erin Johnston Add notes Migrate notes" at bounding box center [238, 109] width 476 height 165
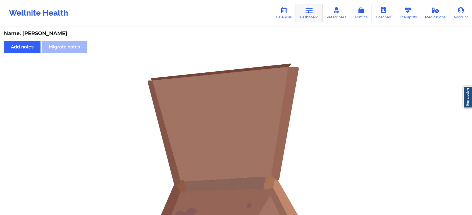
click at [302, 11] on link "Dashboard" at bounding box center [309, 13] width 27 height 18
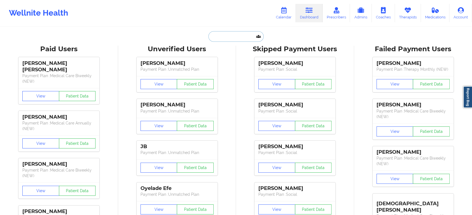
click at [237, 36] on input "text" at bounding box center [235, 36] width 55 height 11
paste input "[EMAIL_ADDRESS][DOMAIN_NAME]"
type input "[EMAIL_ADDRESS][DOMAIN_NAME]"
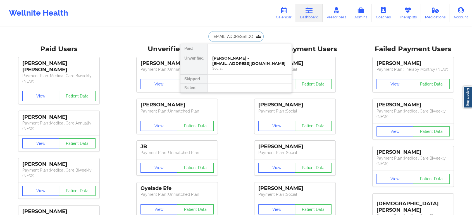
scroll to position [0, 4]
click at [246, 54] on div "Aracely Ceballos - c.aracely1992@yahoo.com Social" at bounding box center [250, 63] width 84 height 21
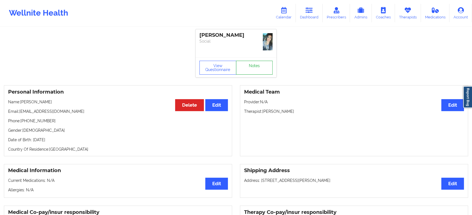
click at [253, 61] on link "Notes" at bounding box center [254, 68] width 37 height 14
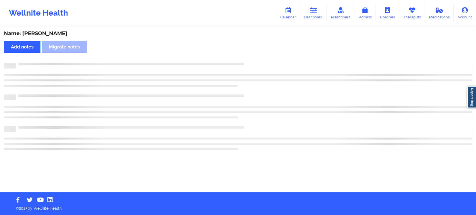
click at [253, 58] on div "Name: Aracely Ceballos Add notes Migrate notes" at bounding box center [238, 109] width 476 height 165
